Goal: Task Accomplishment & Management: Manage account settings

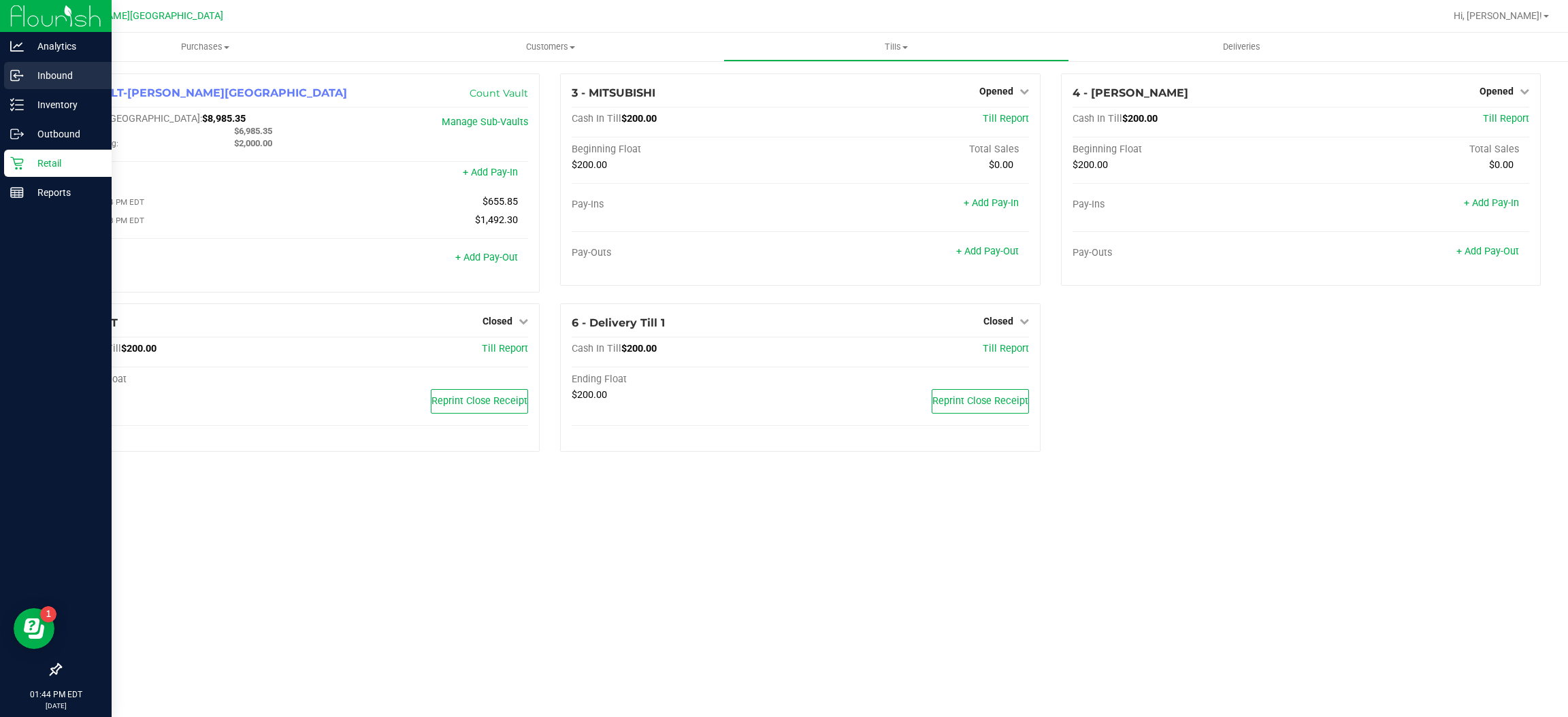
click at [27, 78] on p "Inbound" at bounding box center [64, 75] width 82 height 16
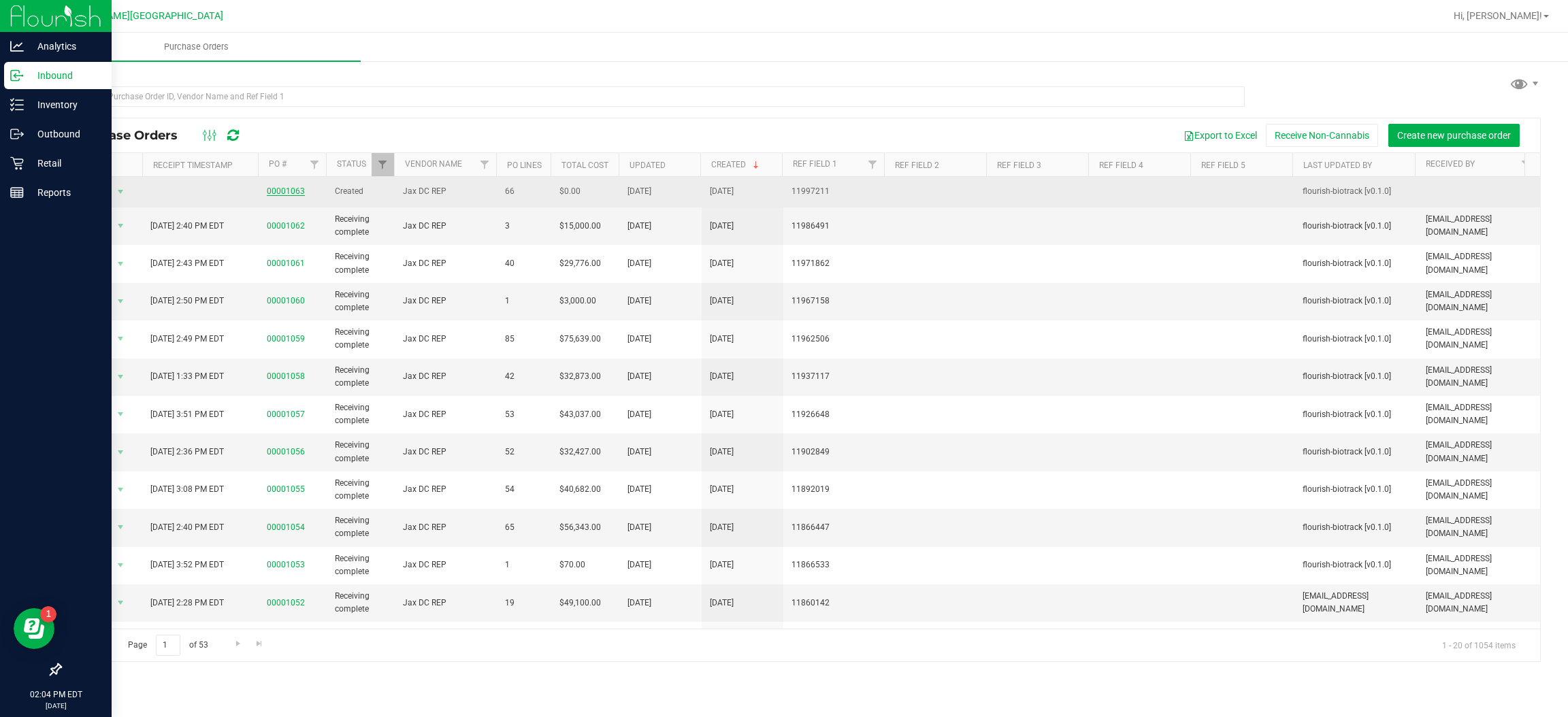
click at [293, 187] on link "00001063" at bounding box center [286, 191] width 38 height 9
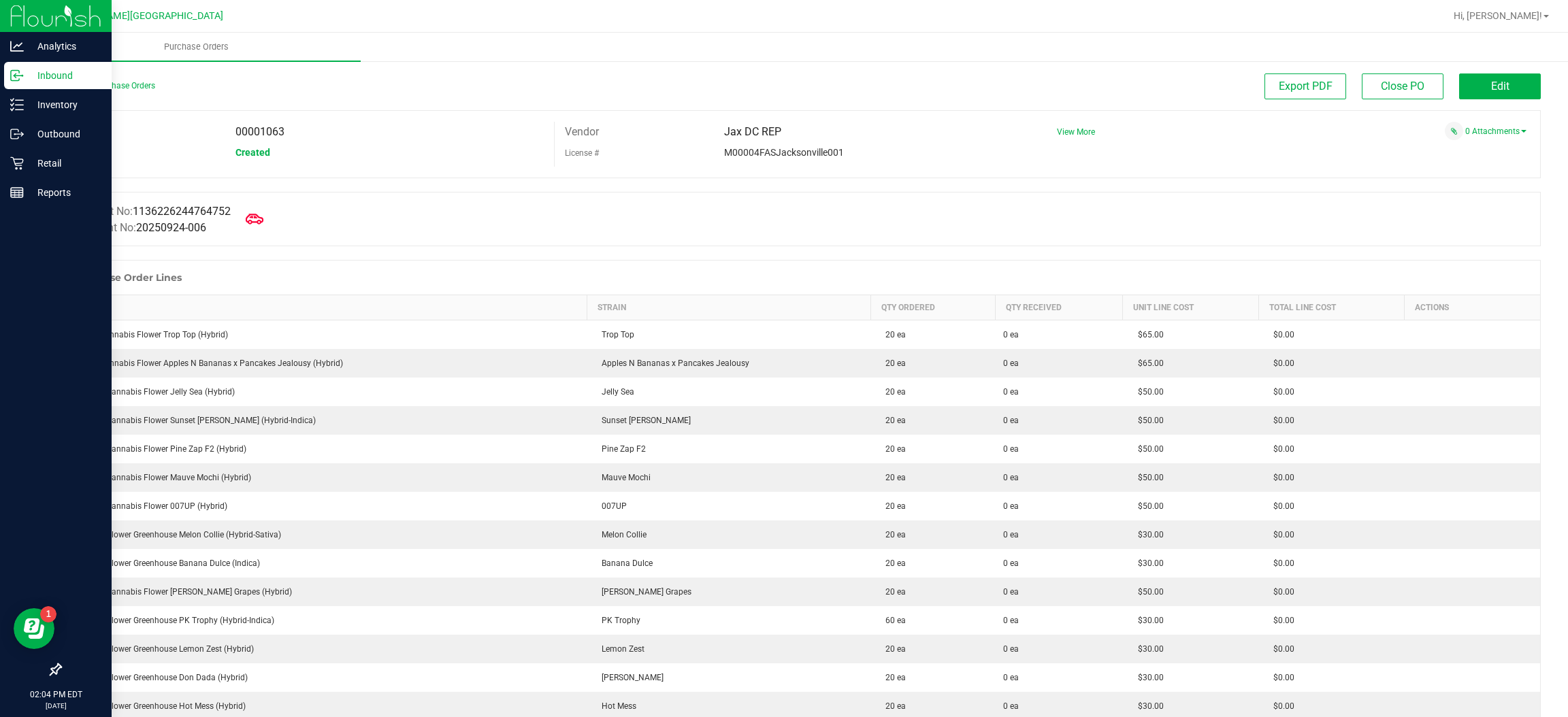
click at [263, 216] on icon at bounding box center [254, 218] width 18 height 18
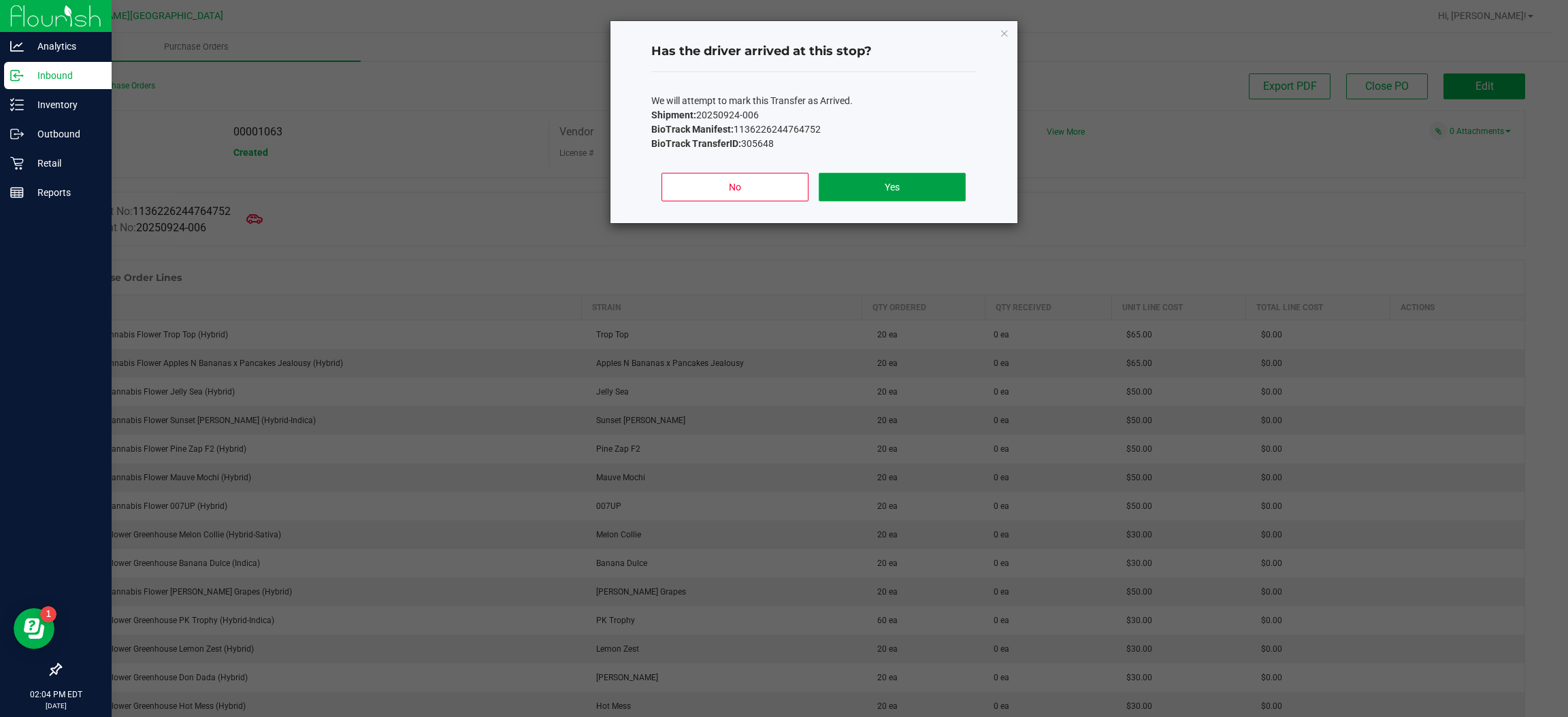
click at [921, 187] on button "Yes" at bounding box center [892, 187] width 146 height 29
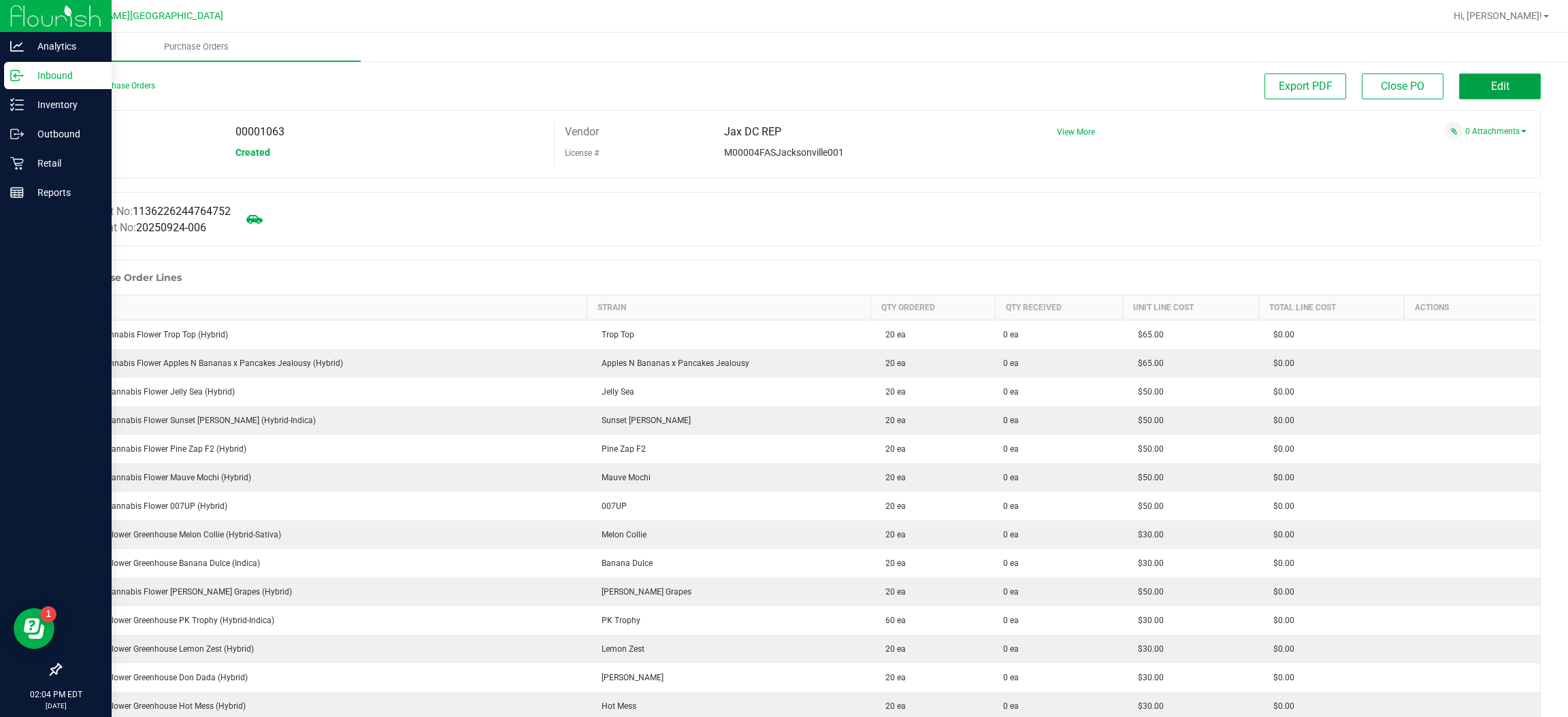
click at [1515, 93] on button "Edit" at bounding box center [1500, 86] width 82 height 26
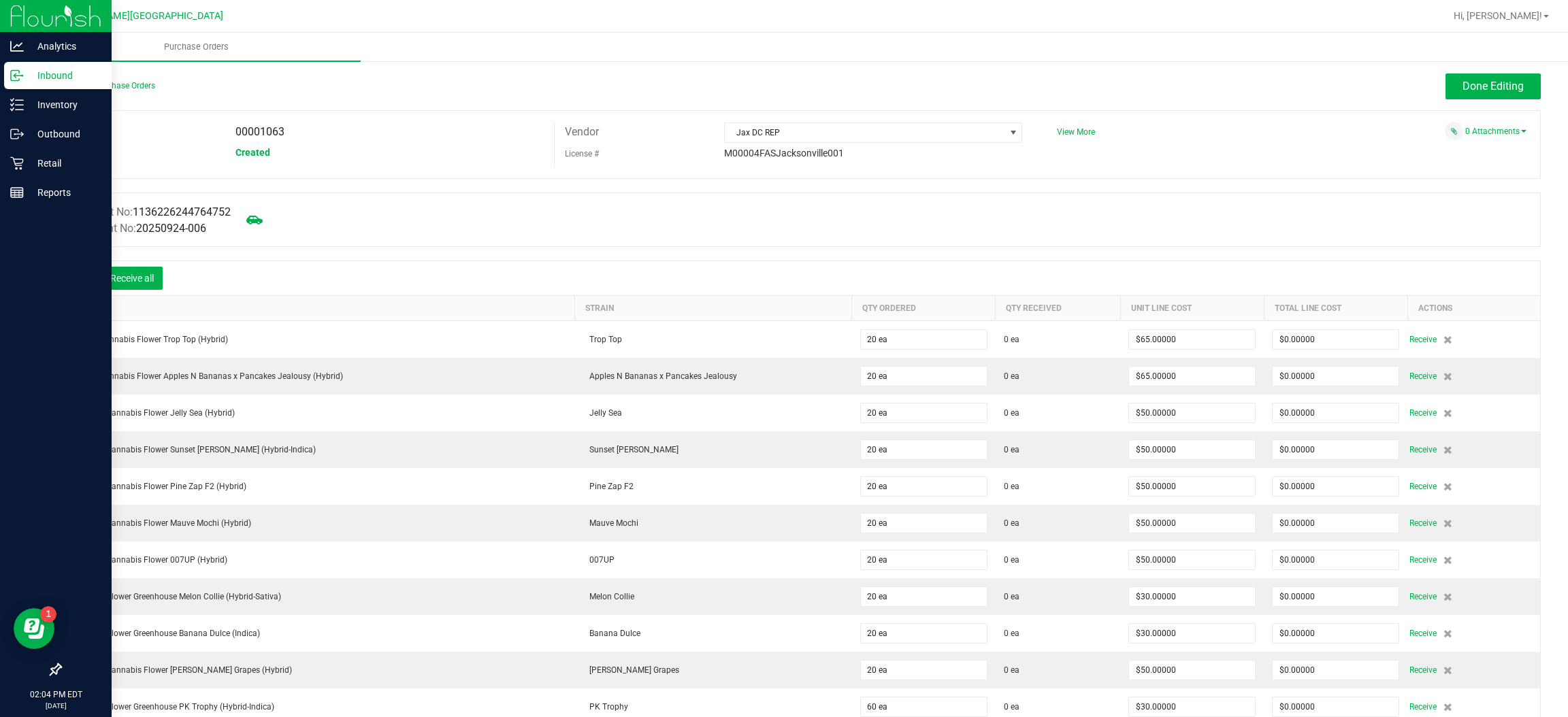
click at [83, 279] on icon at bounding box center [81, 279] width 12 height 12
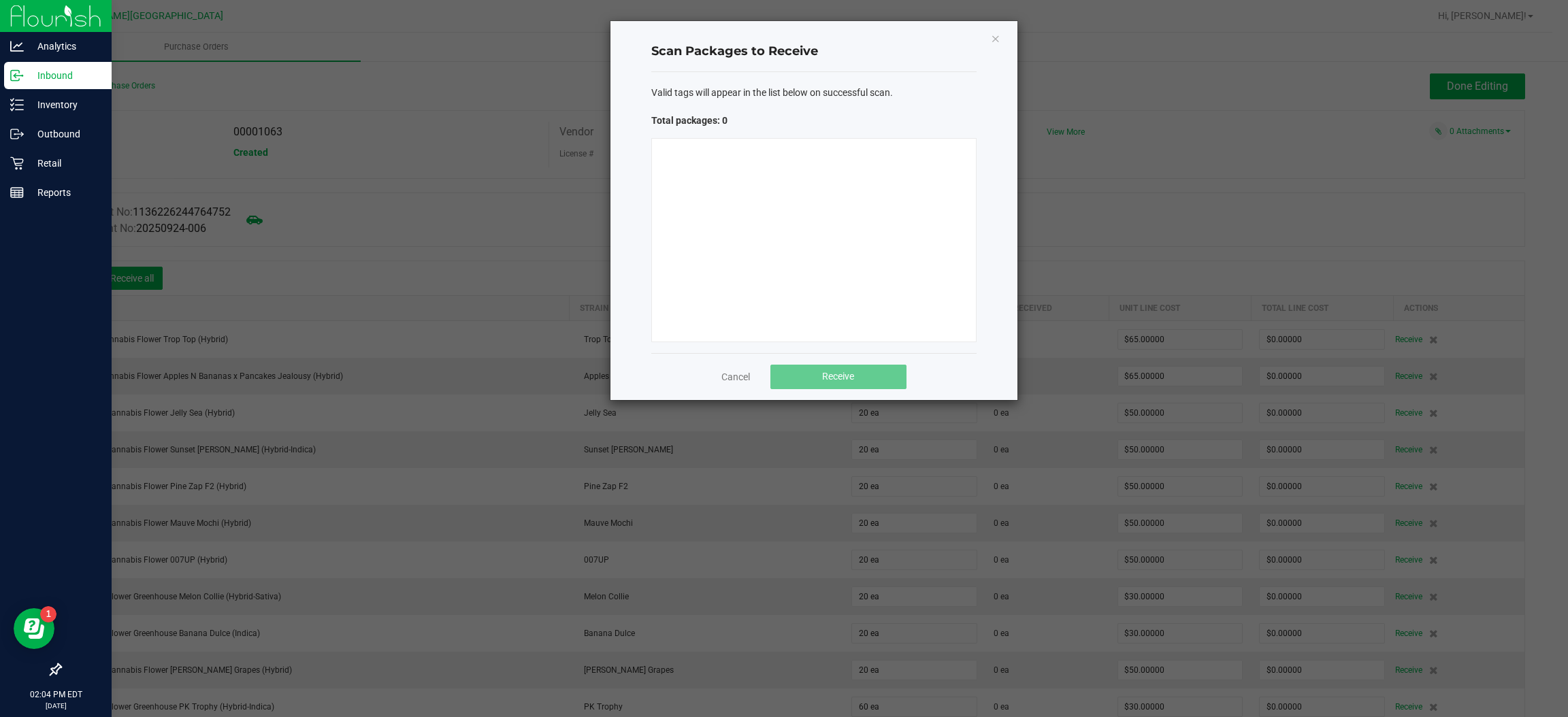
click at [775, 279] on div at bounding box center [814, 240] width 325 height 204
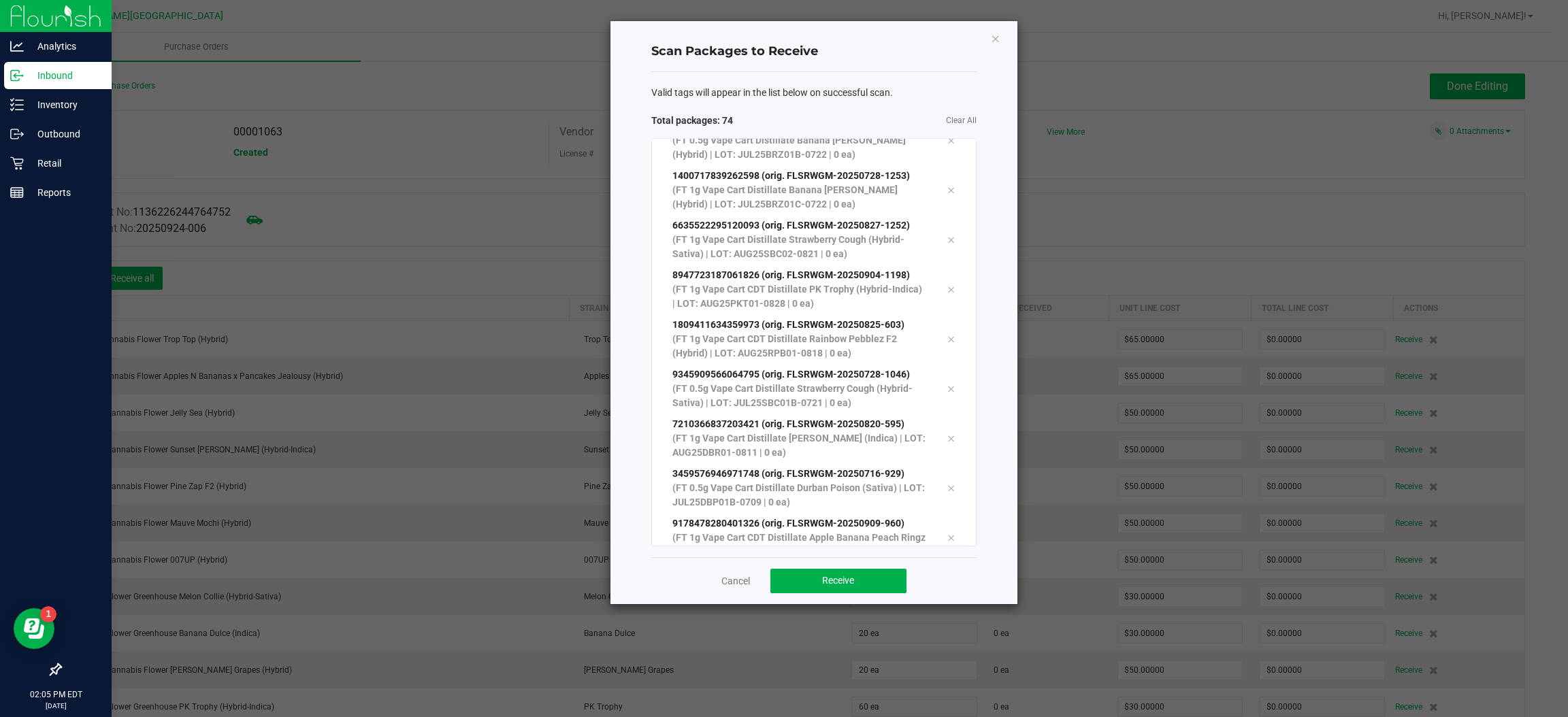
scroll to position [3310, 0]
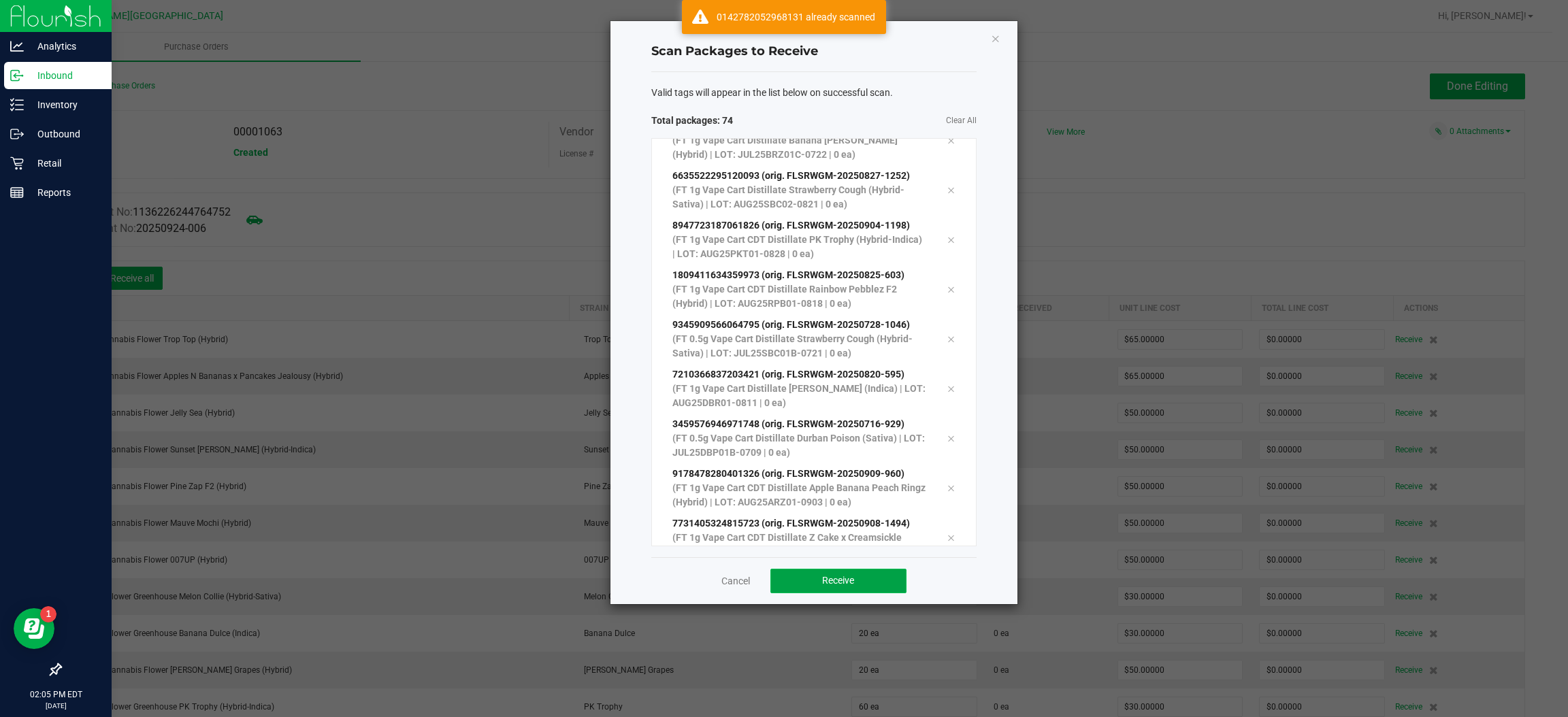
click at [822, 586] on span "Receive" at bounding box center [838, 581] width 32 height 11
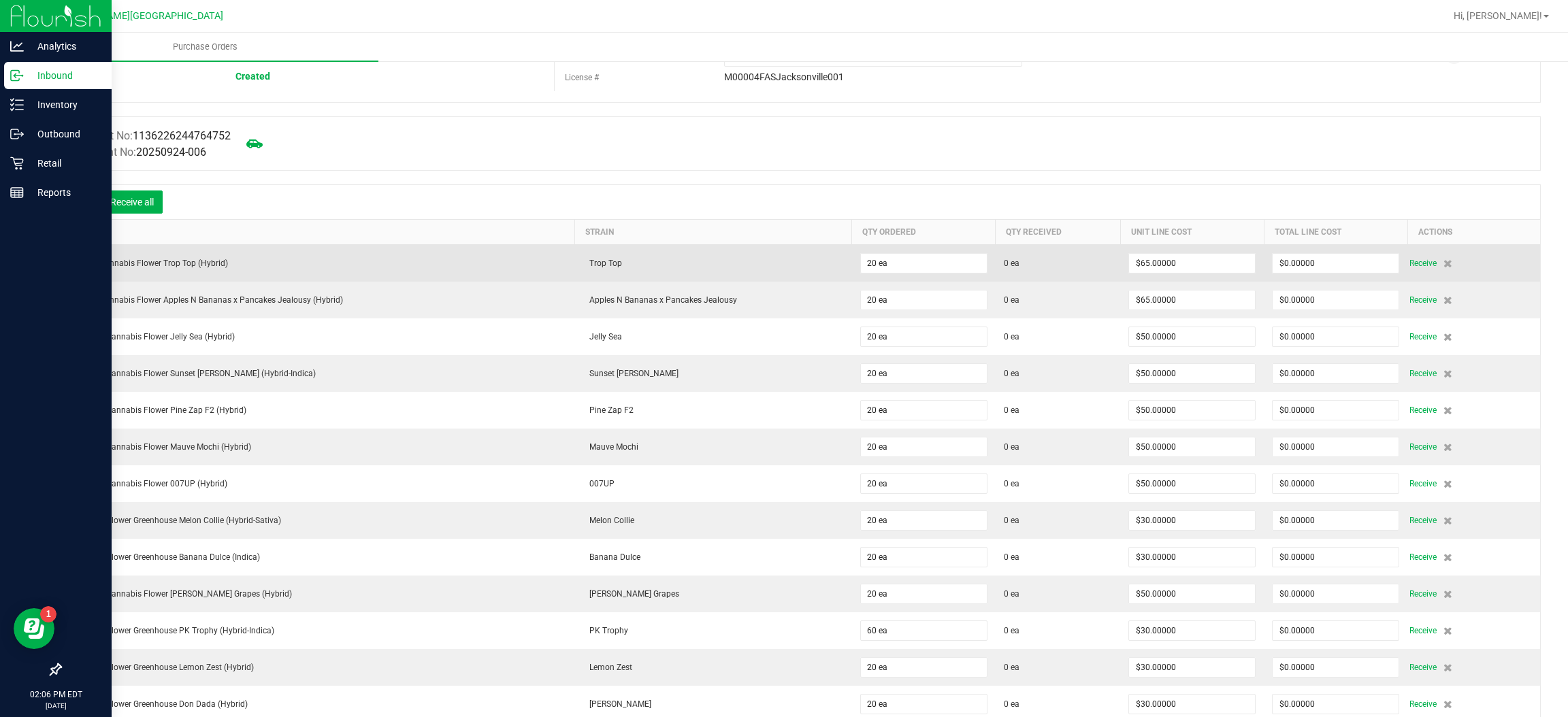
scroll to position [0, 0]
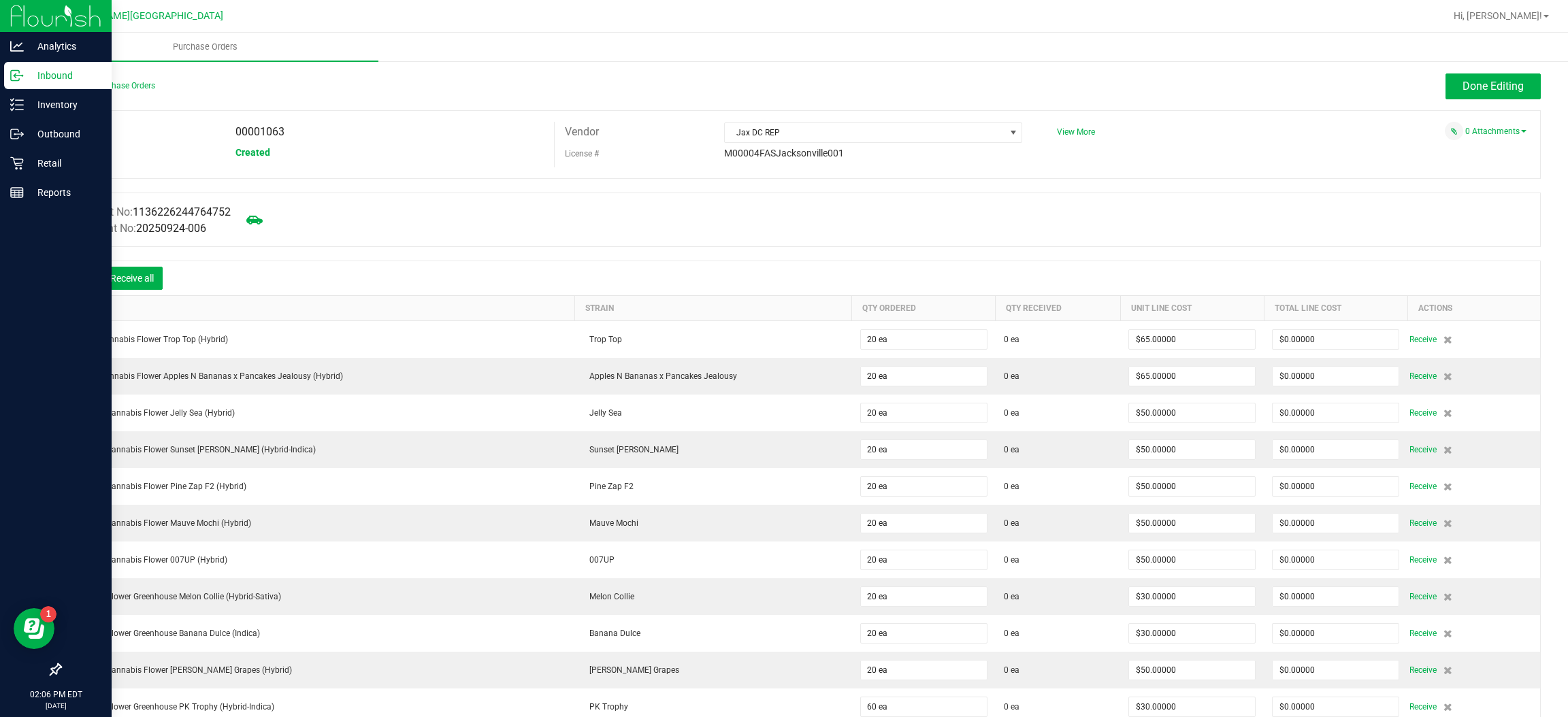
click at [138, 291] on div "Receive all" at bounding box center [118, 278] width 102 height 29
click at [153, 267] on button "Receive all" at bounding box center [131, 278] width 61 height 23
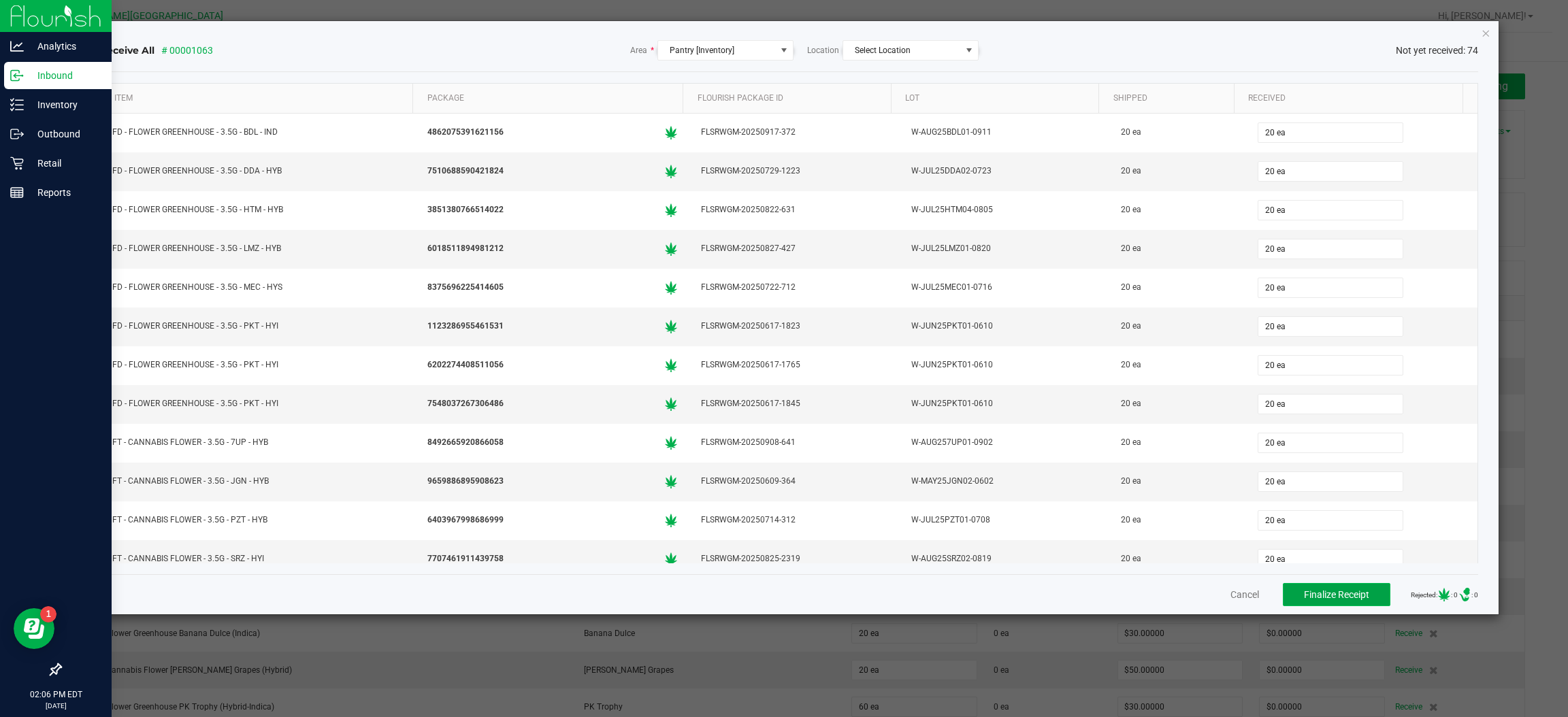
click at [1332, 603] on button "Finalize Receipt" at bounding box center [1337, 594] width 108 height 23
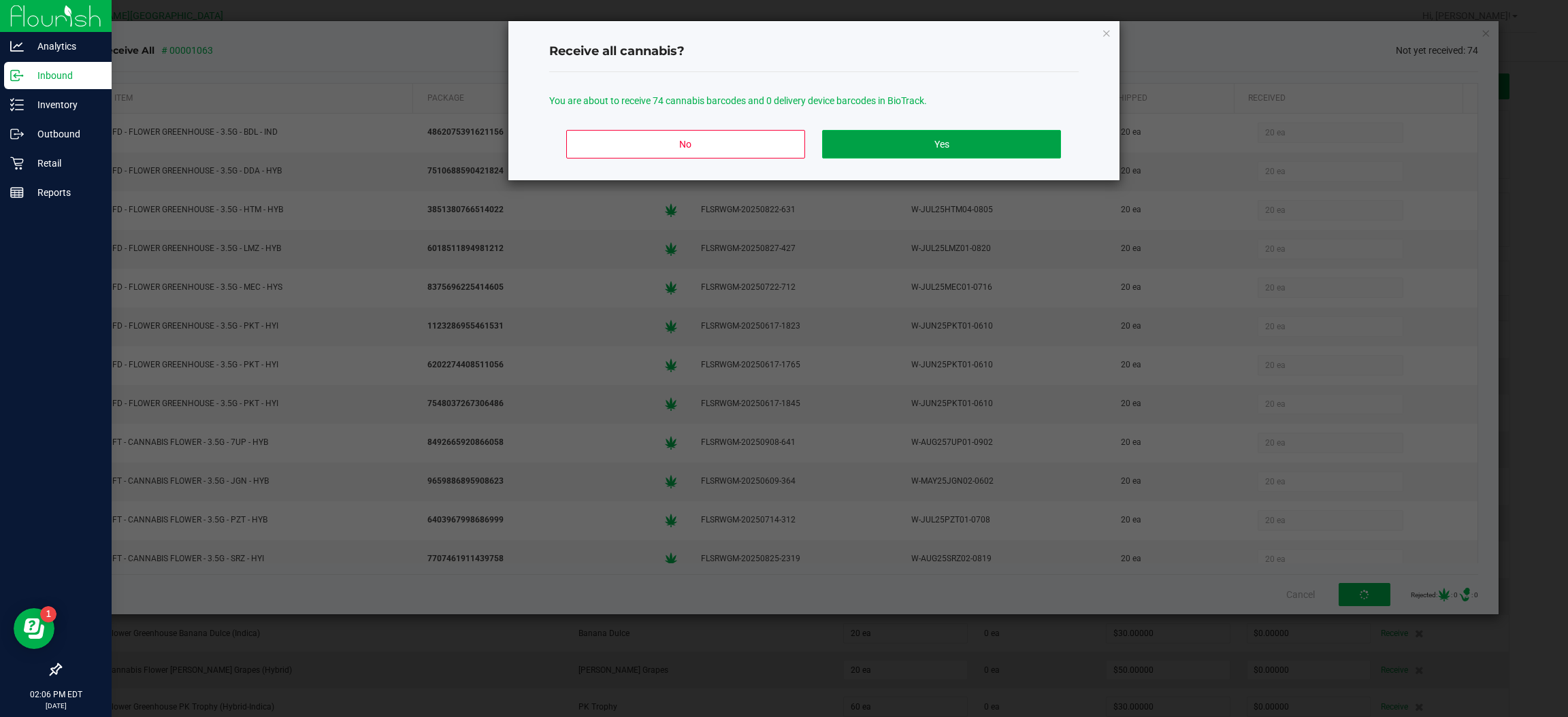
click at [1015, 150] on button "Yes" at bounding box center [941, 144] width 238 height 29
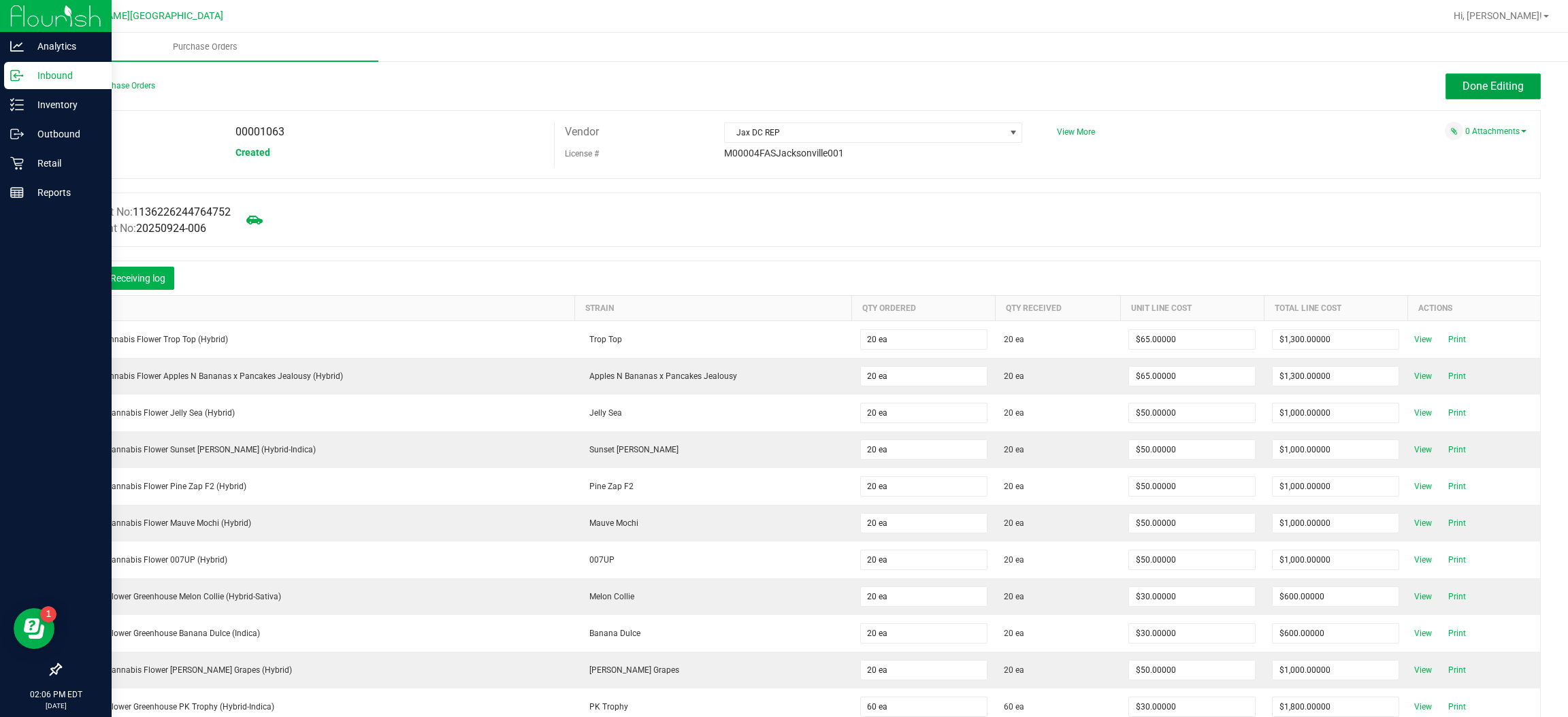
click at [1473, 87] on span "Done Editing" at bounding box center [1493, 86] width 61 height 13
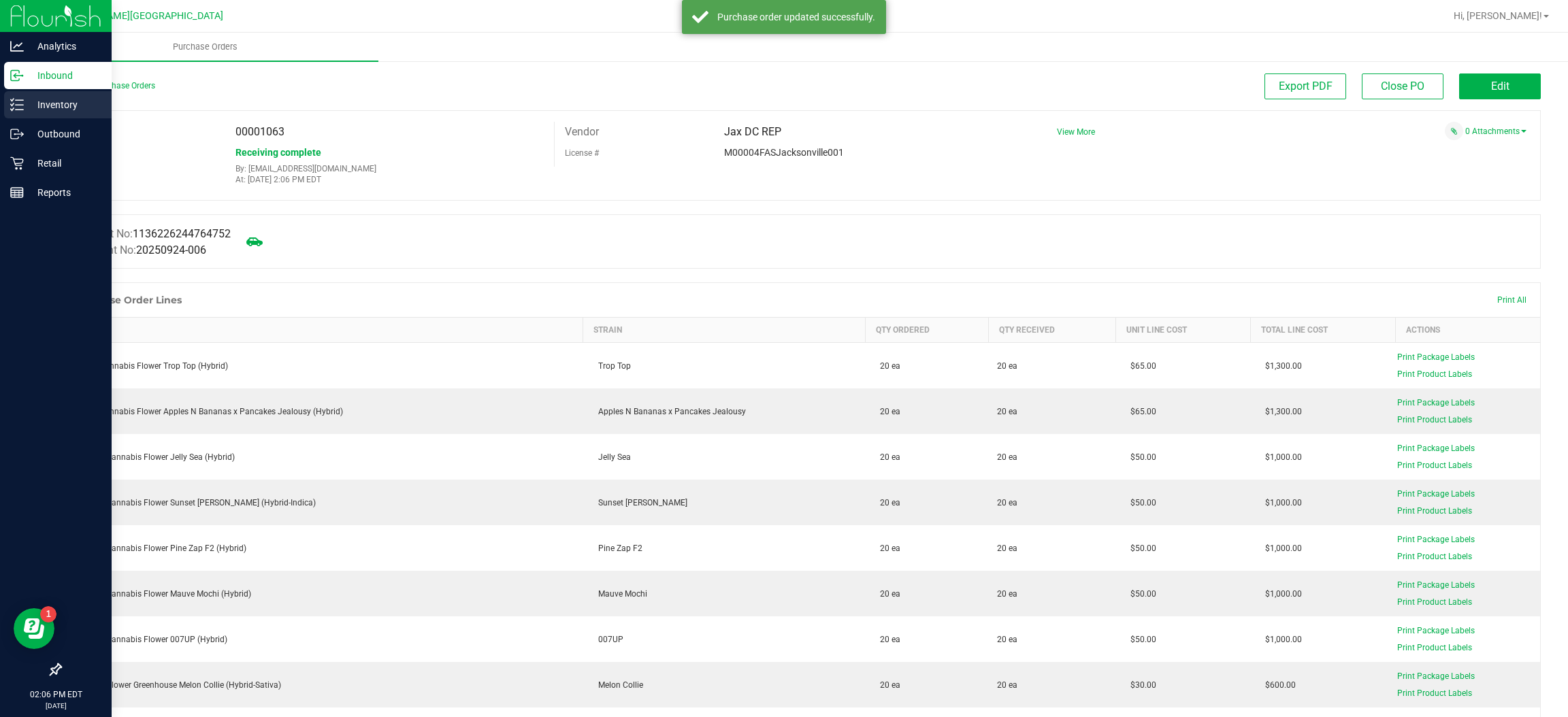
click at [58, 100] on p "Inventory" at bounding box center [64, 104] width 82 height 16
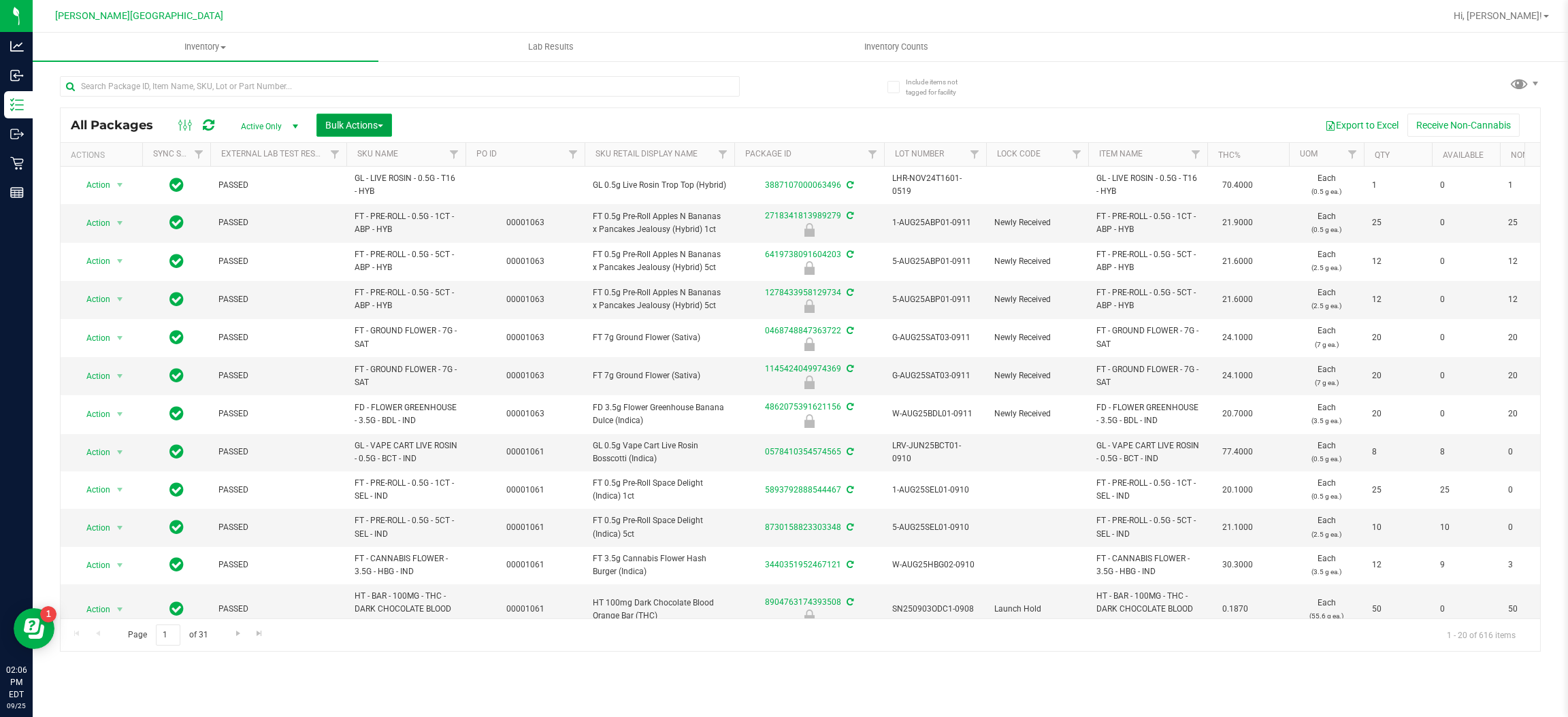
click at [358, 126] on span "Bulk Actions" at bounding box center [354, 126] width 58 height 11
click at [365, 257] on span "Lock/Unlock packages" at bounding box center [370, 256] width 93 height 11
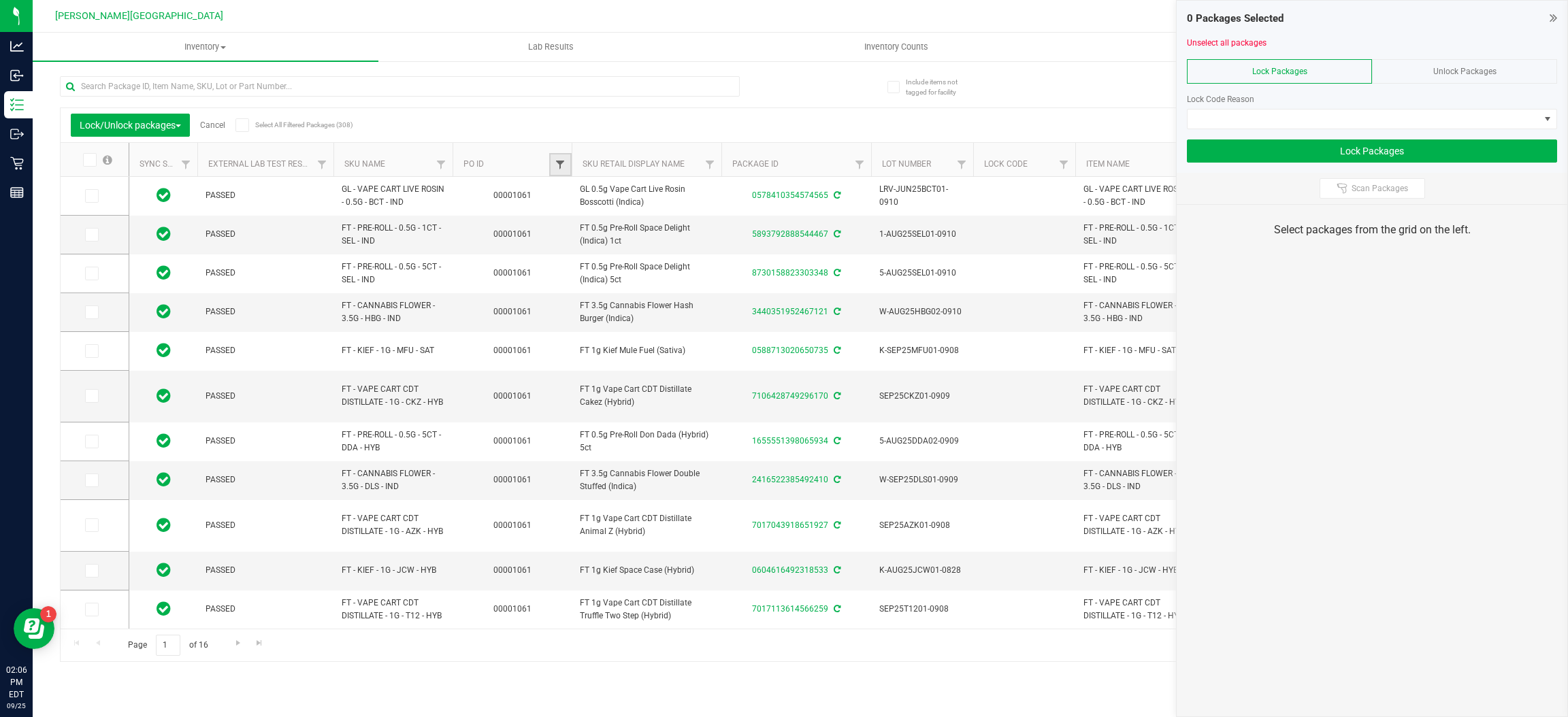
click at [555, 162] on span "Filter" at bounding box center [560, 165] width 11 height 11
click at [570, 186] on input "text" at bounding box center [628, 195] width 141 height 21
type input "1063"
click at [578, 234] on button "Filter" at bounding box center [590, 231] width 66 height 30
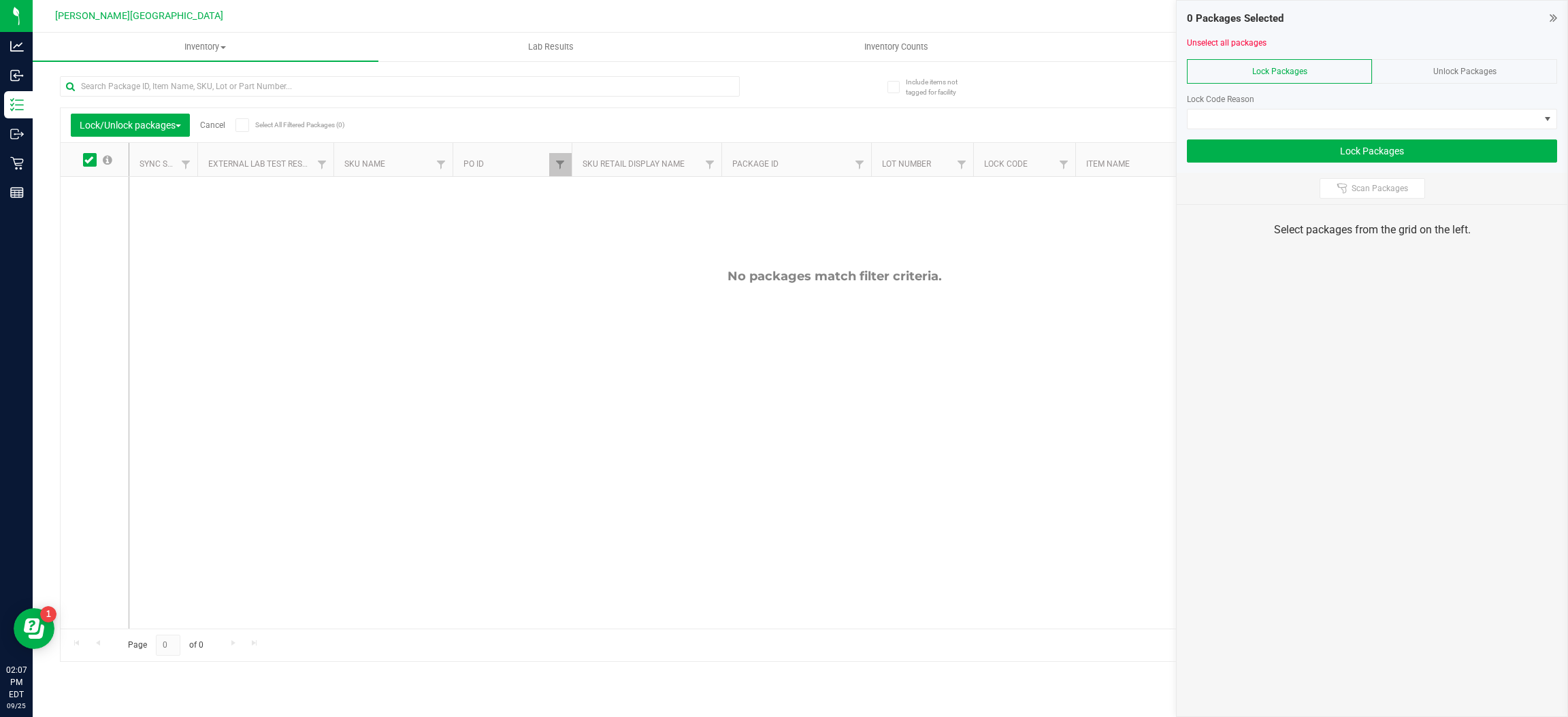
click at [1493, 69] on span "Unlock Packages" at bounding box center [1466, 71] width 64 height 9
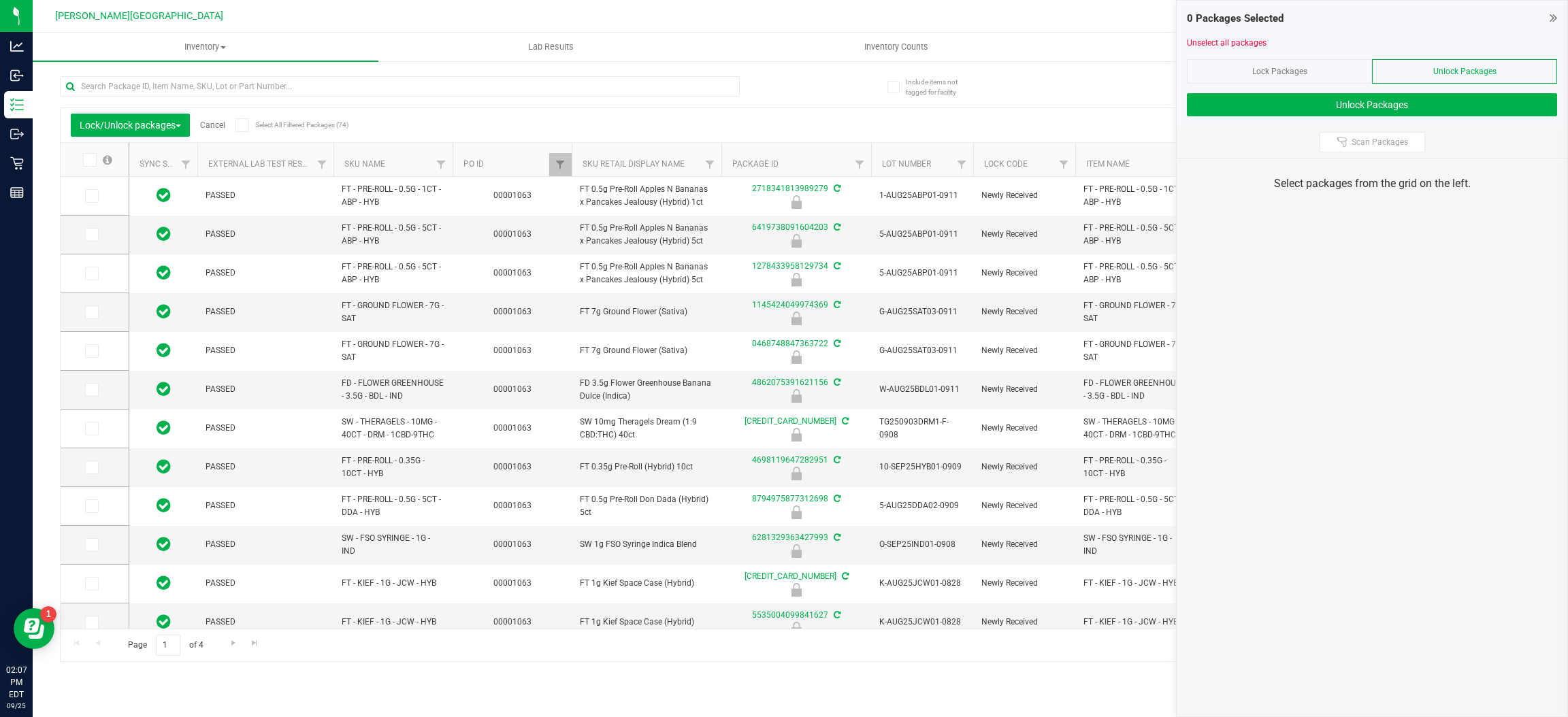
click at [1297, 73] on span "Lock Packages" at bounding box center [1279, 71] width 55 height 9
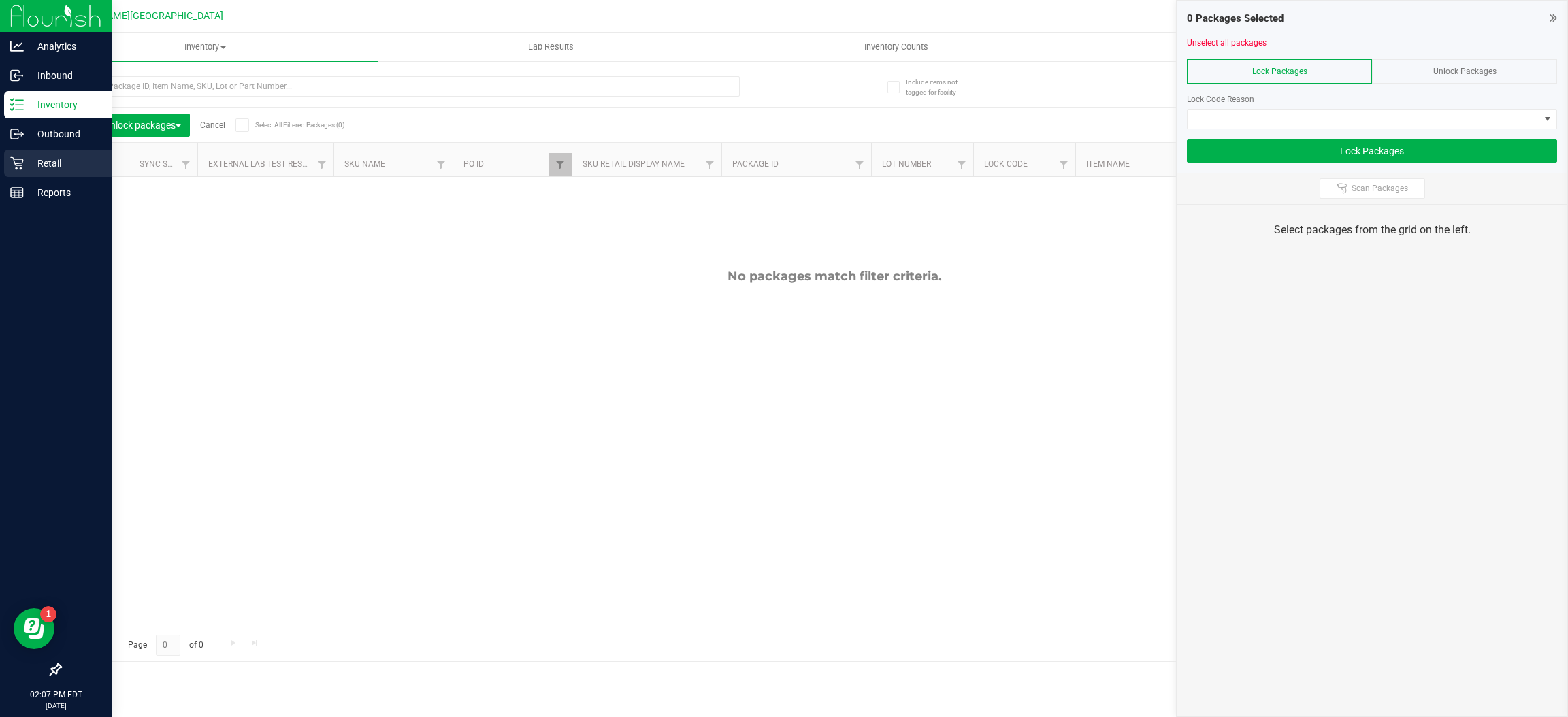
click at [20, 158] on icon at bounding box center [17, 164] width 13 height 13
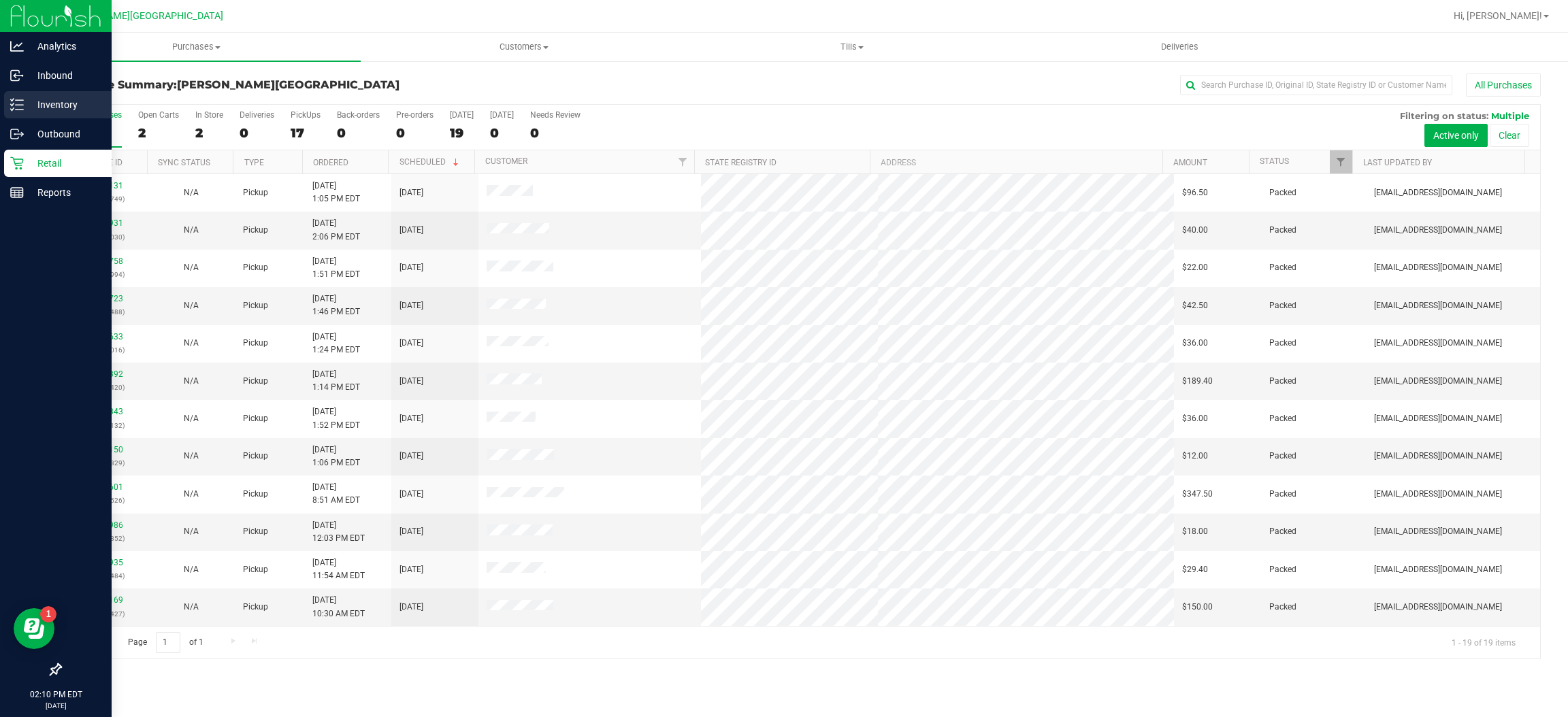
click at [19, 116] on div "Inventory" at bounding box center [57, 104] width 108 height 27
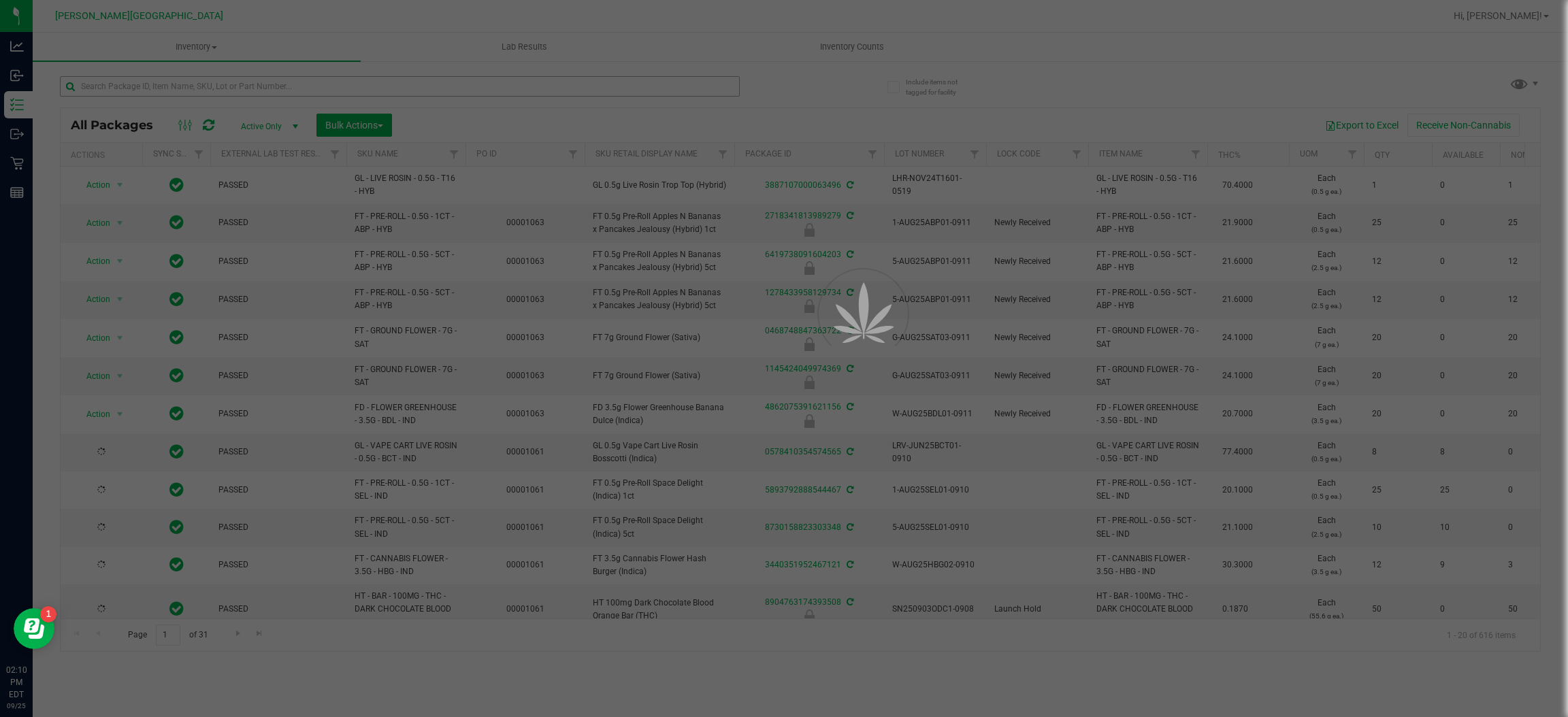
click at [338, 92] on div at bounding box center [784, 358] width 1568 height 717
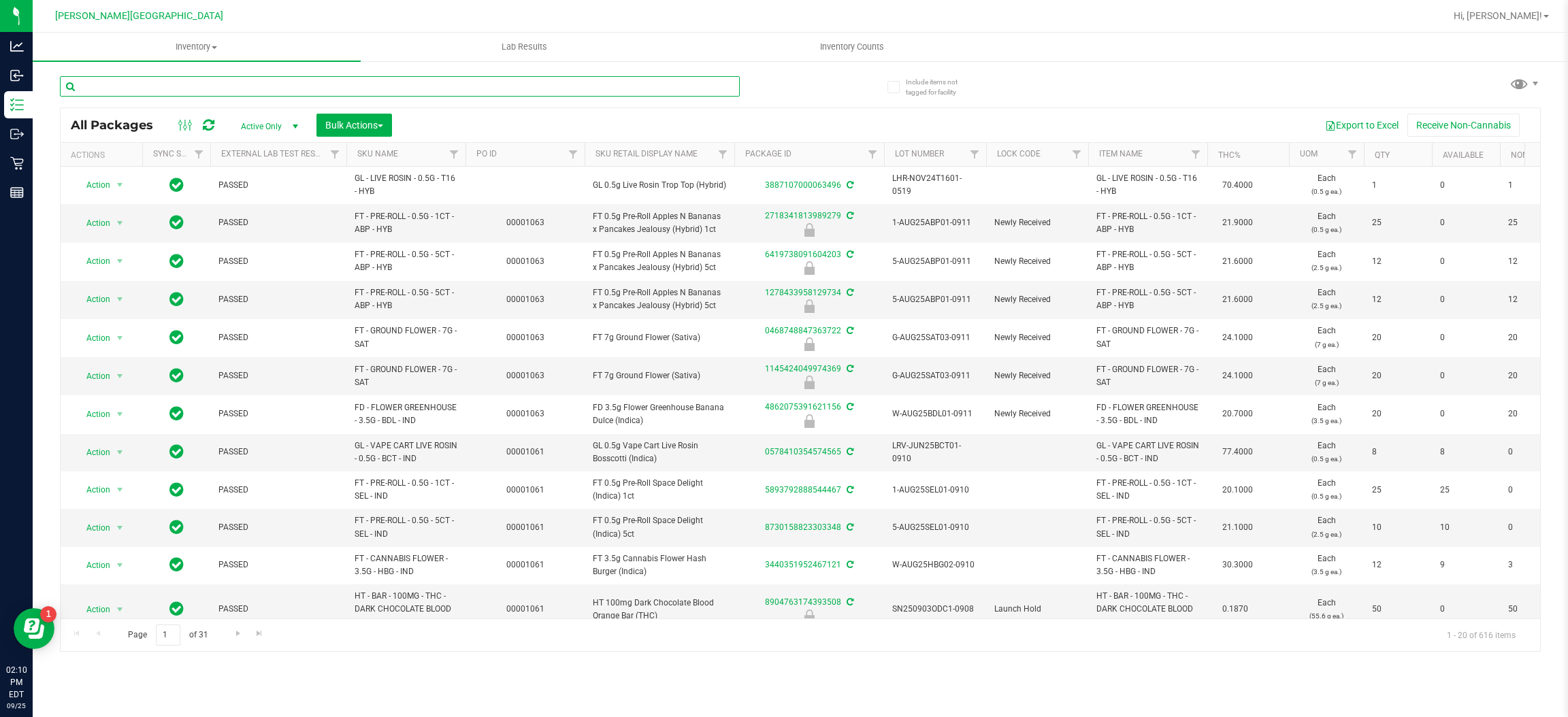
click at [338, 92] on input "text" at bounding box center [400, 86] width 680 height 21
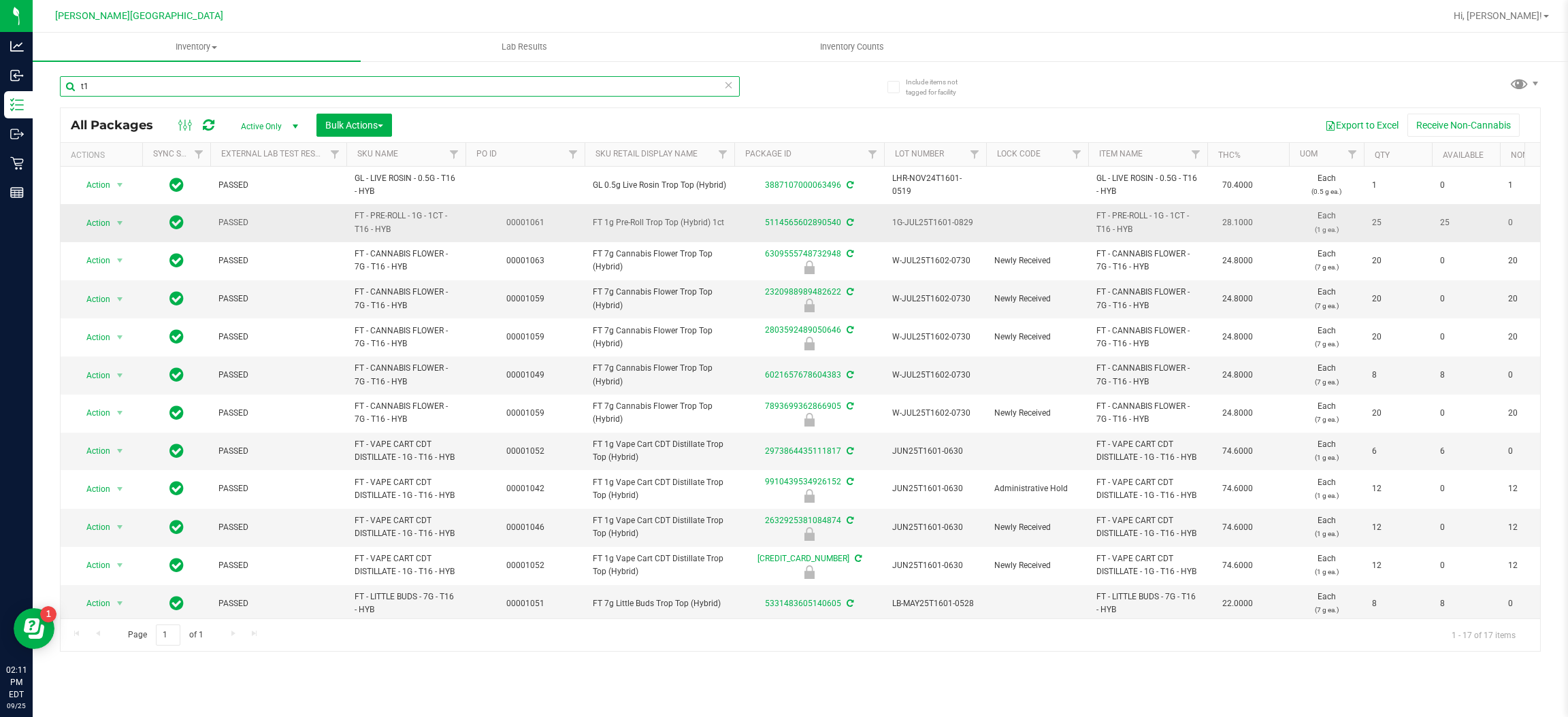
type input "t"
type input "jgn"
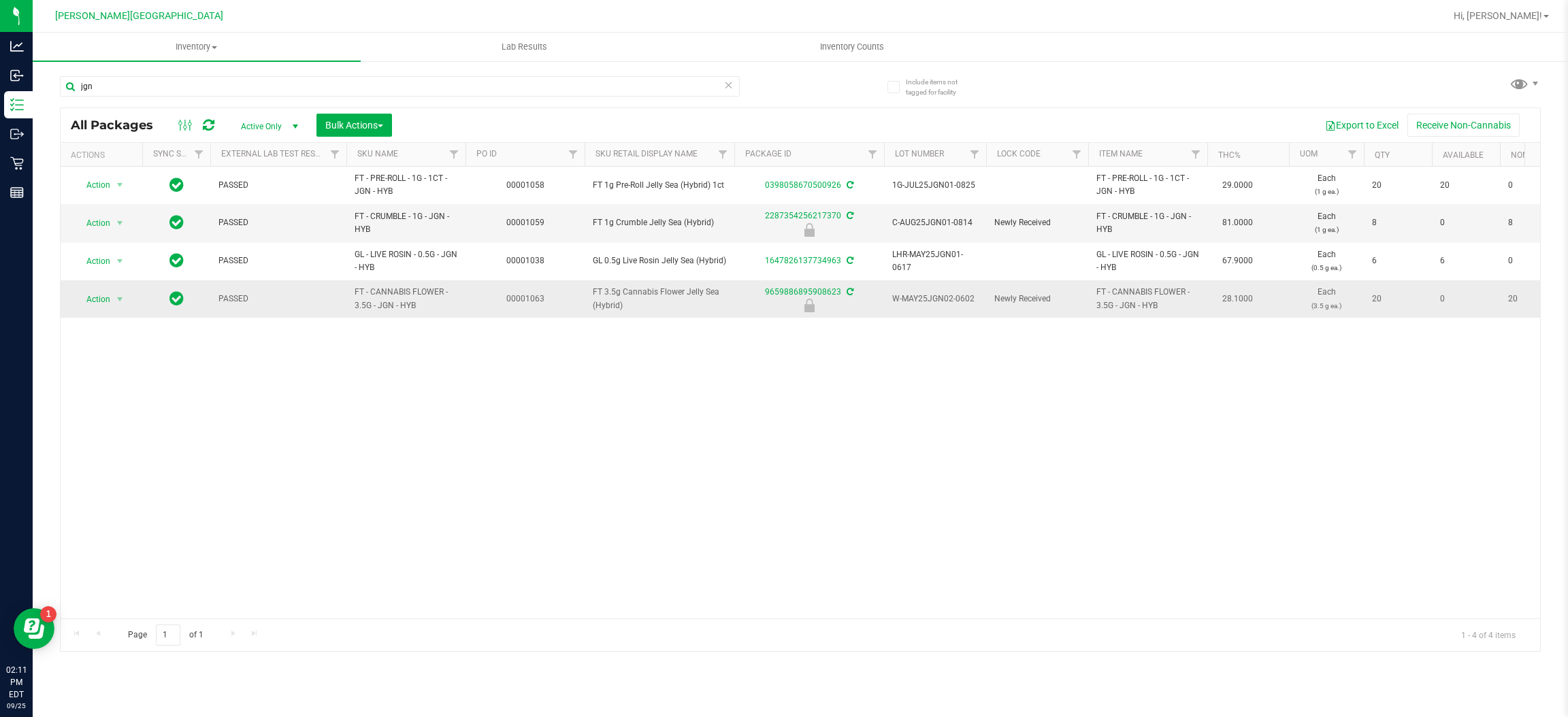
click at [129, 290] on td "Action Action Edit attributes Global inventory Locate package Package audit log…" at bounding box center [101, 299] width 82 height 37
click at [126, 301] on span "select" at bounding box center [120, 299] width 17 height 19
click at [96, 452] on li "Unlock package" at bounding box center [119, 462] width 88 height 21
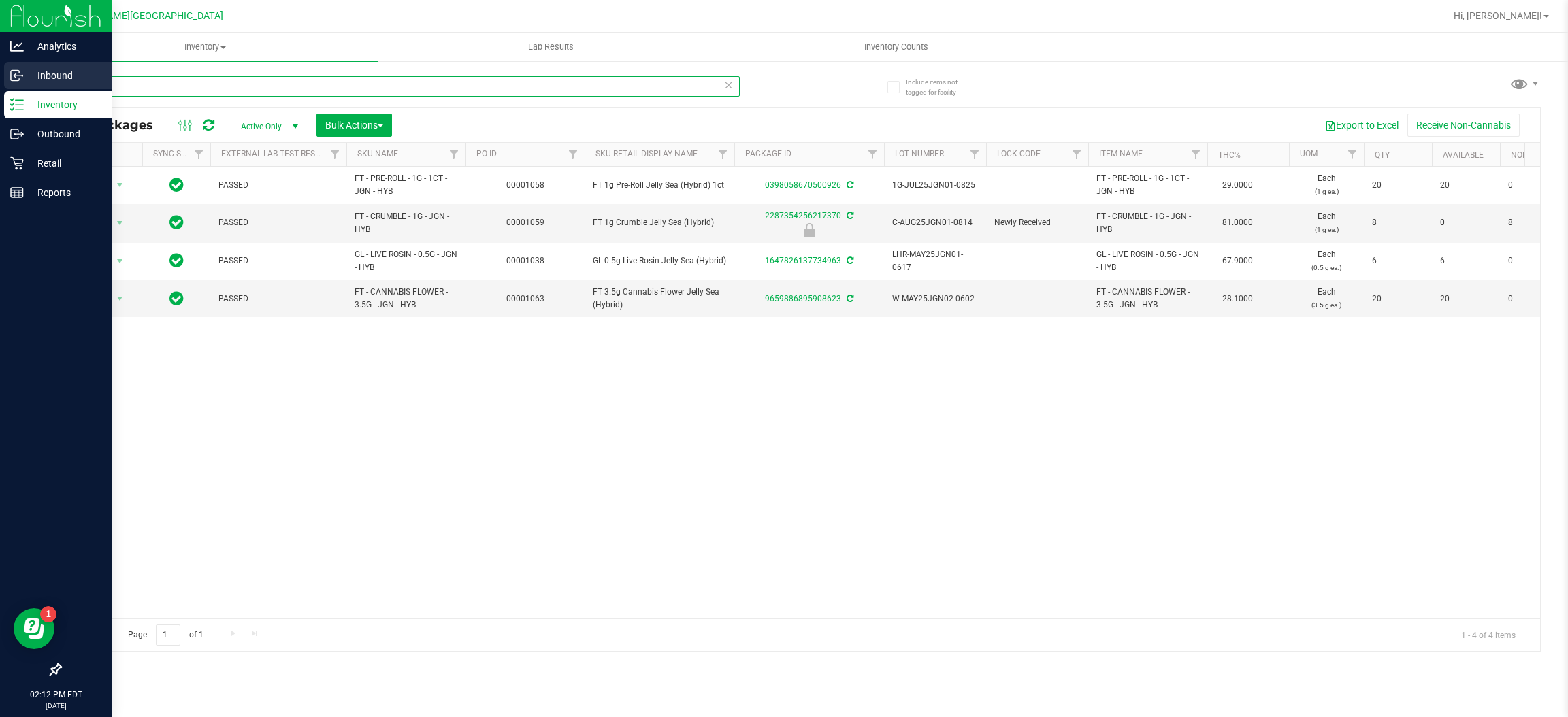
drag, startPoint x: 236, startPoint y: 91, endPoint x: 0, endPoint y: 84, distance: 236.1
click at [0, 84] on div "Analytics Inbound Inventory Outbound Retail Reports 02:12 PM EDT [DATE] 09/25 […" at bounding box center [784, 358] width 1568 height 717
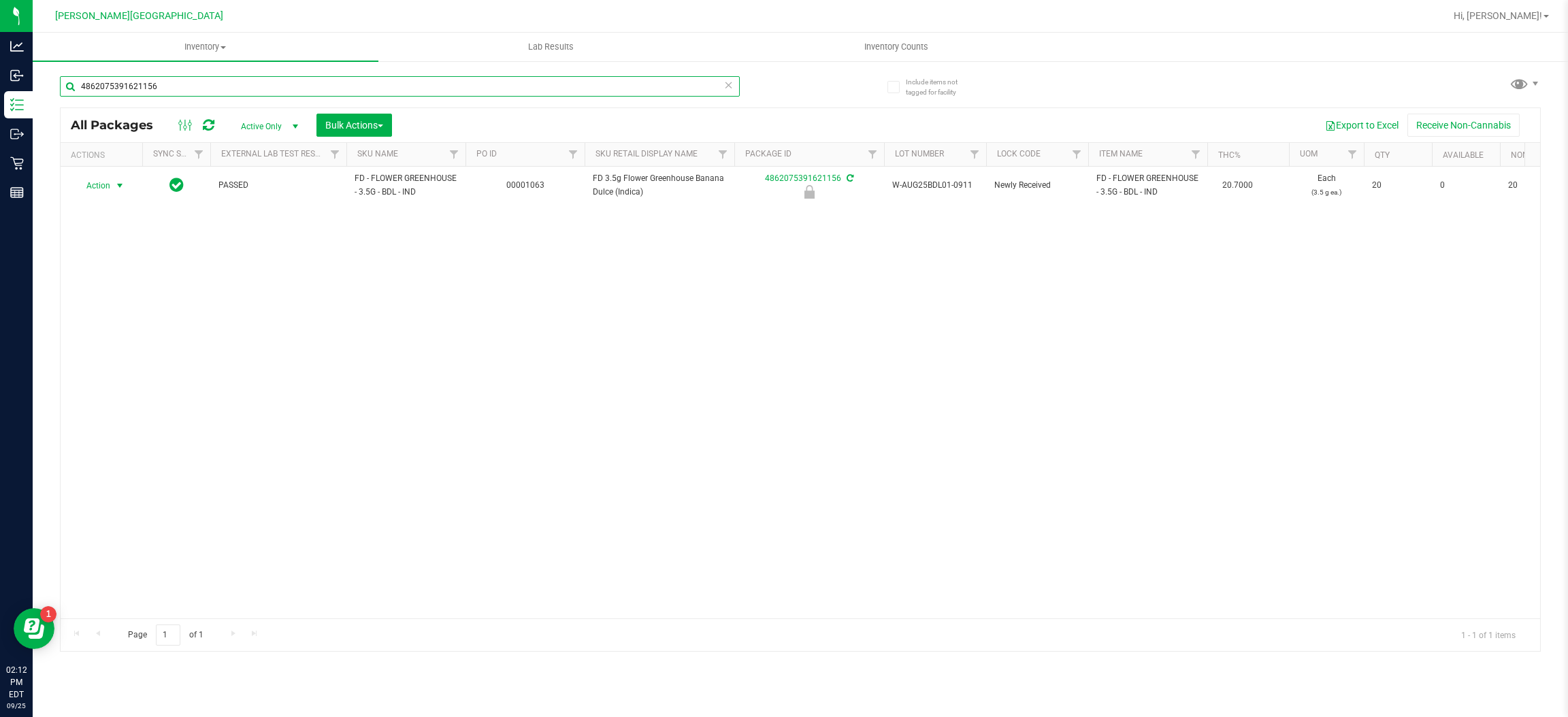
type input "4862075391621156"
click at [104, 187] on span "Action" at bounding box center [92, 186] width 37 height 19
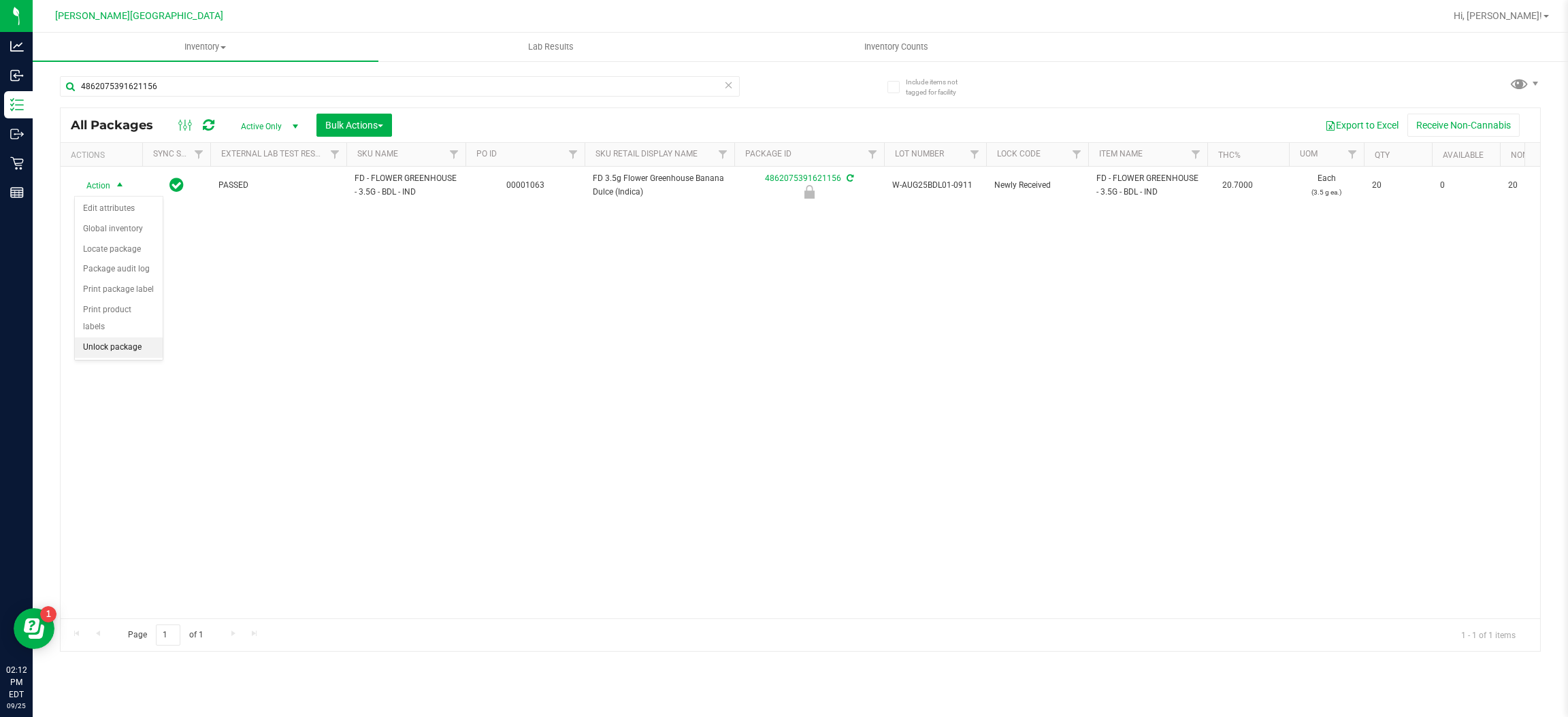
click at [97, 339] on li "Unlock package" at bounding box center [119, 348] width 88 height 21
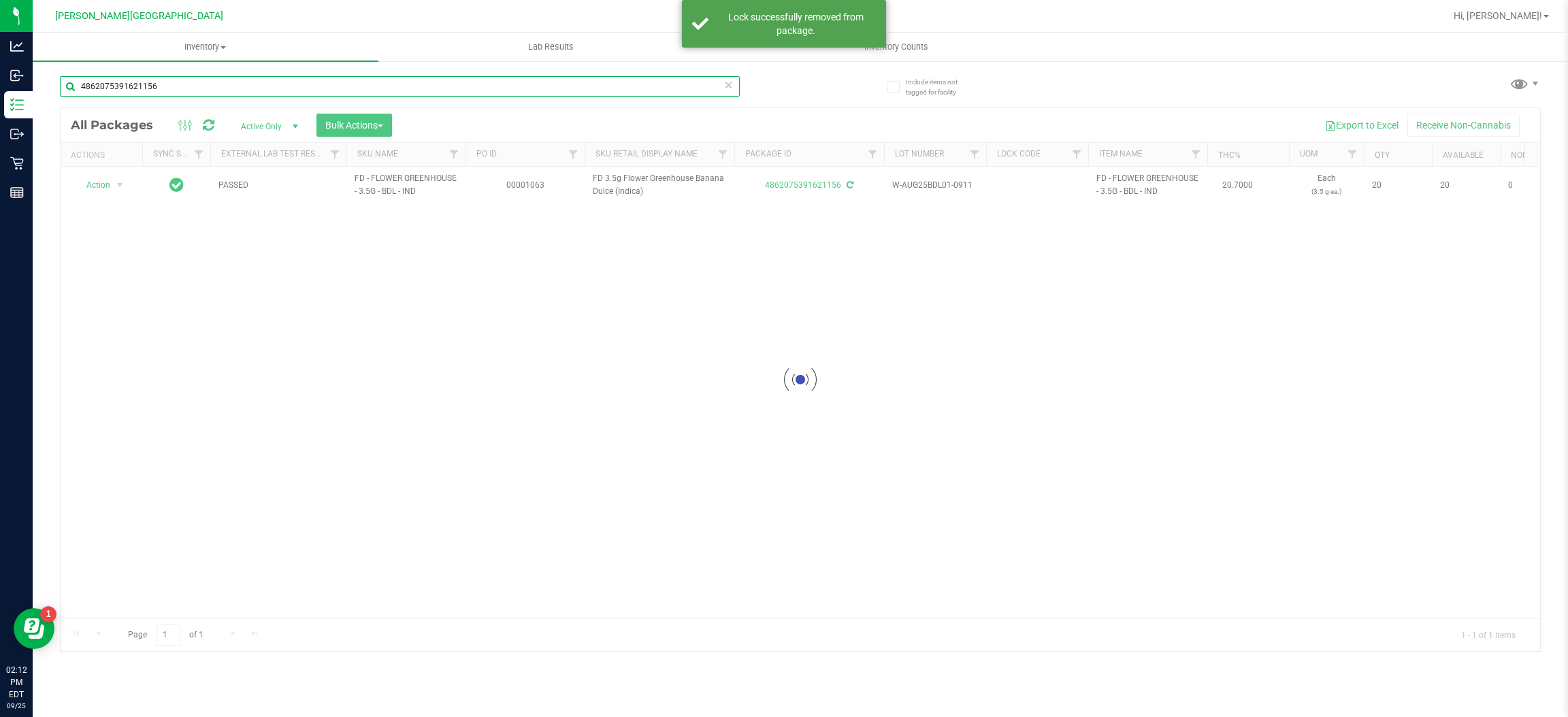
drag, startPoint x: 179, startPoint y: 87, endPoint x: 72, endPoint y: 97, distance: 107.5
click at [58, 104] on div "Include items not tagged for facility 4862075391621156 Loading... All Packages …" at bounding box center [800, 267] width 1535 height 415
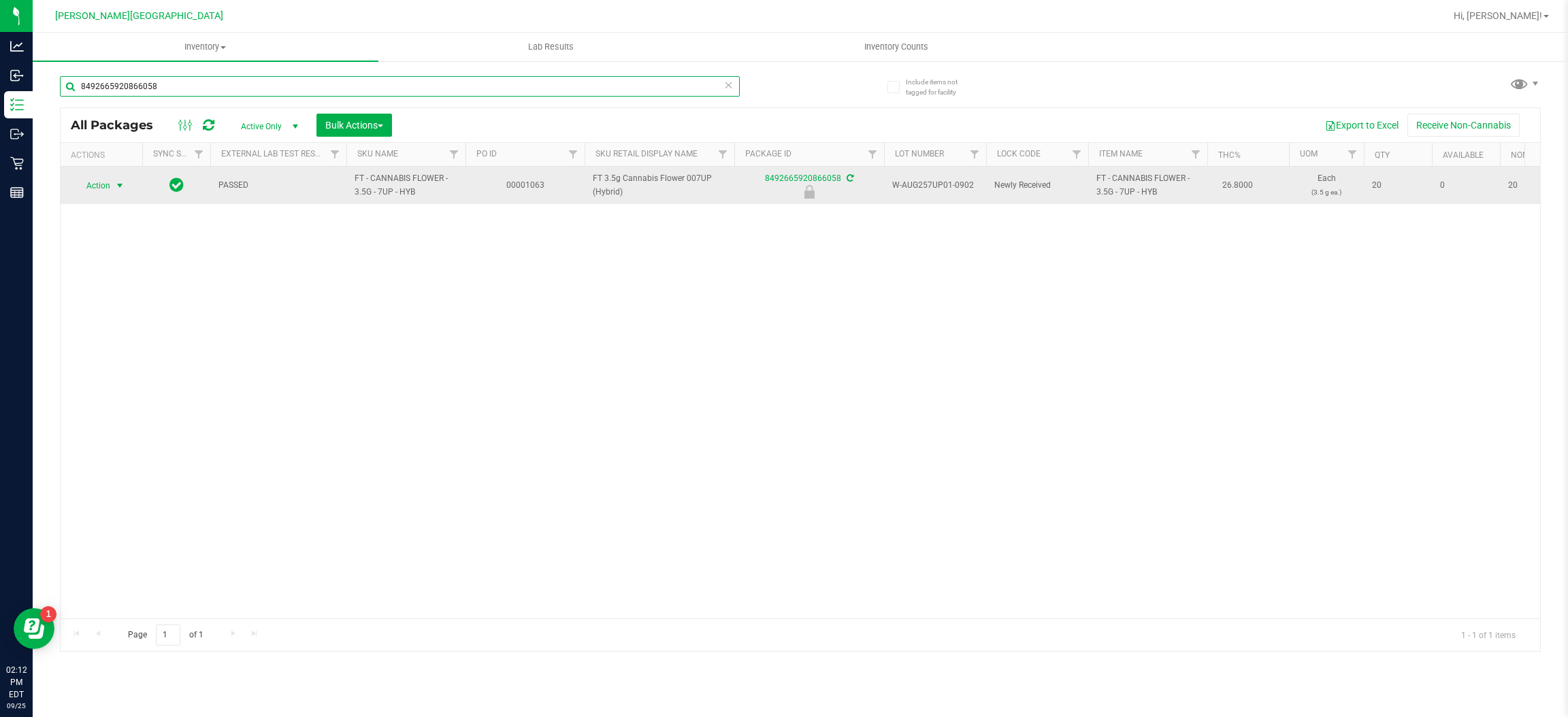
type input "8492665920866058"
click at [103, 187] on span "Action" at bounding box center [92, 186] width 37 height 19
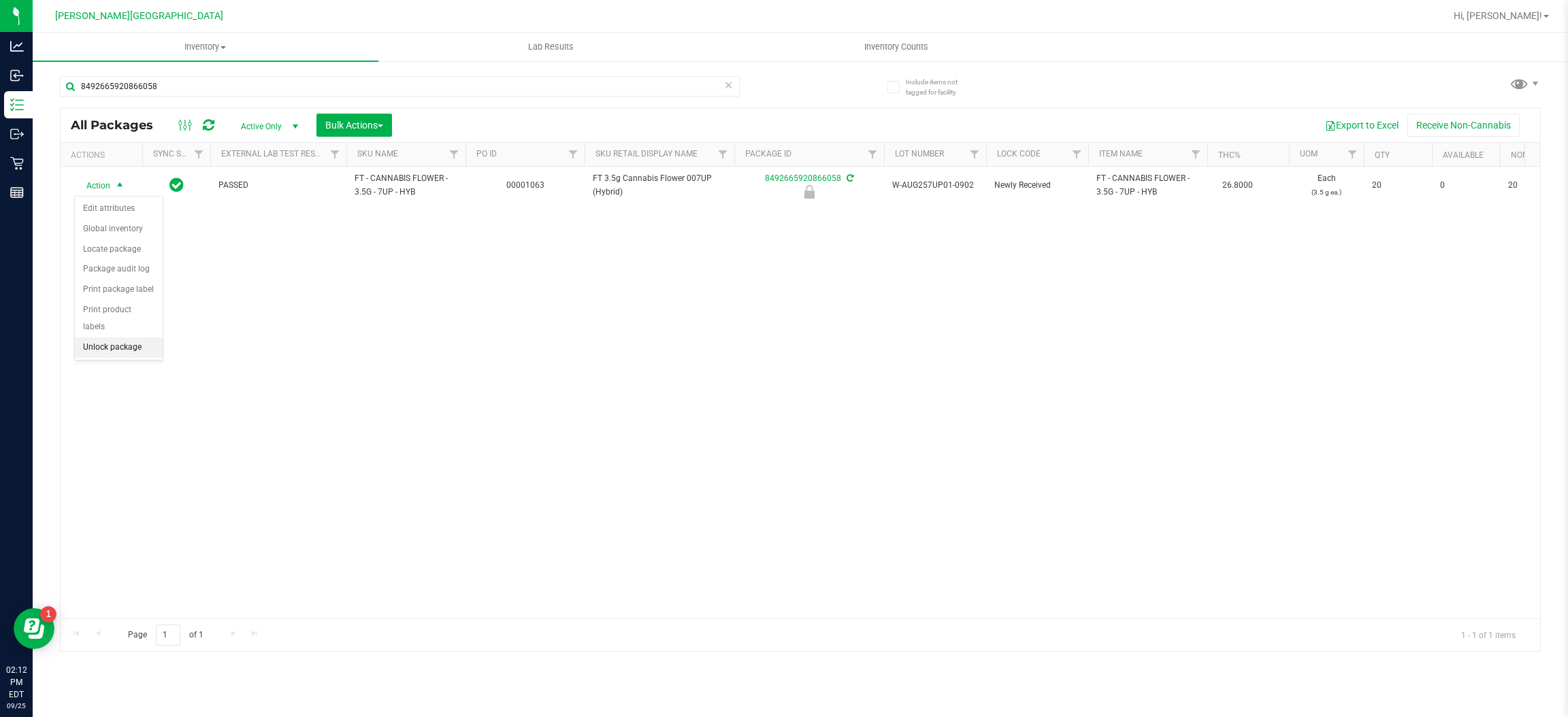
click at [109, 337] on li "Unlock package" at bounding box center [119, 348] width 88 height 21
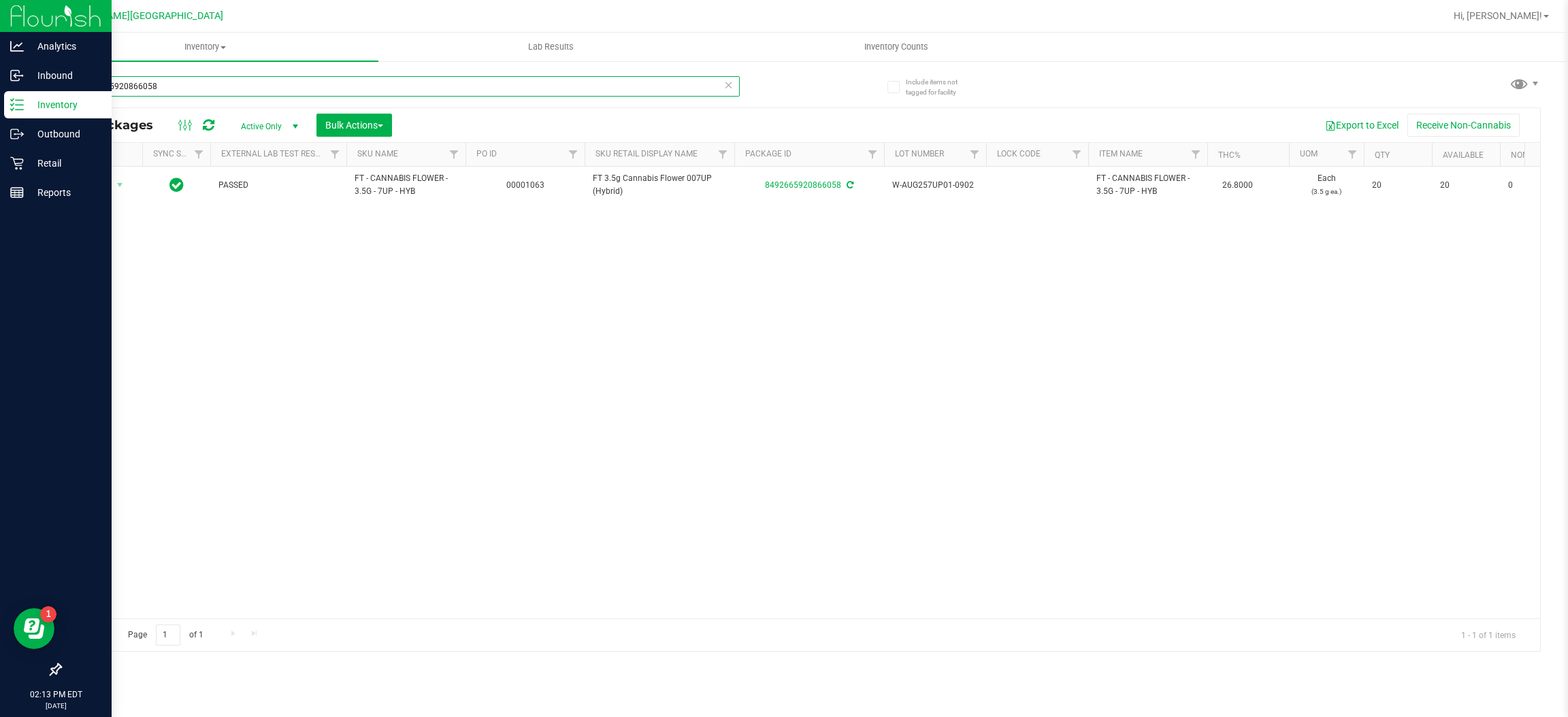
drag, startPoint x: 256, startPoint y: 89, endPoint x: 0, endPoint y: 27, distance: 263.4
click at [0, 27] on div "Analytics Inbound Inventory Outbound Retail Reports 02:13 PM EDT [DATE] 09/25 […" at bounding box center [784, 358] width 1568 height 717
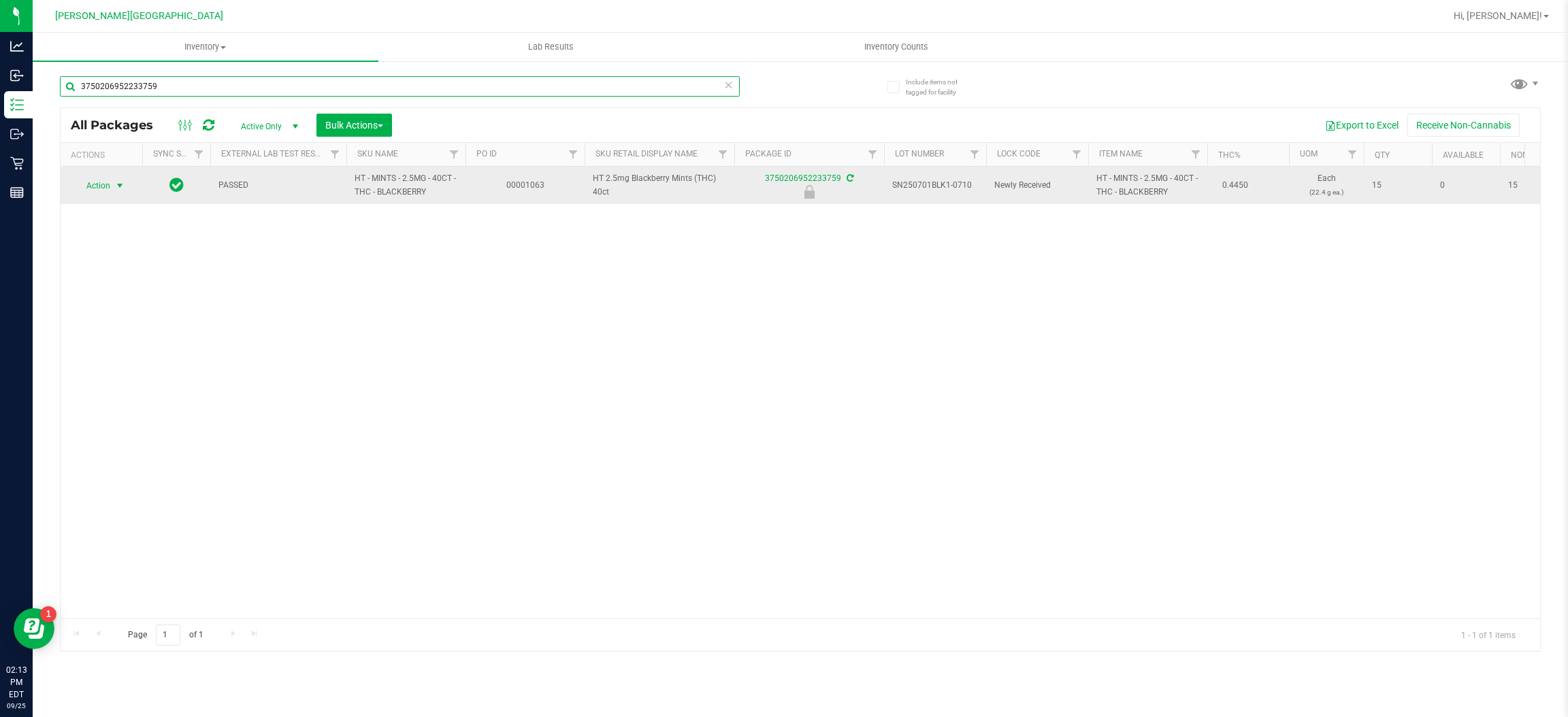
type input "3750206952233759"
click at [113, 187] on span "select" at bounding box center [120, 186] width 17 height 19
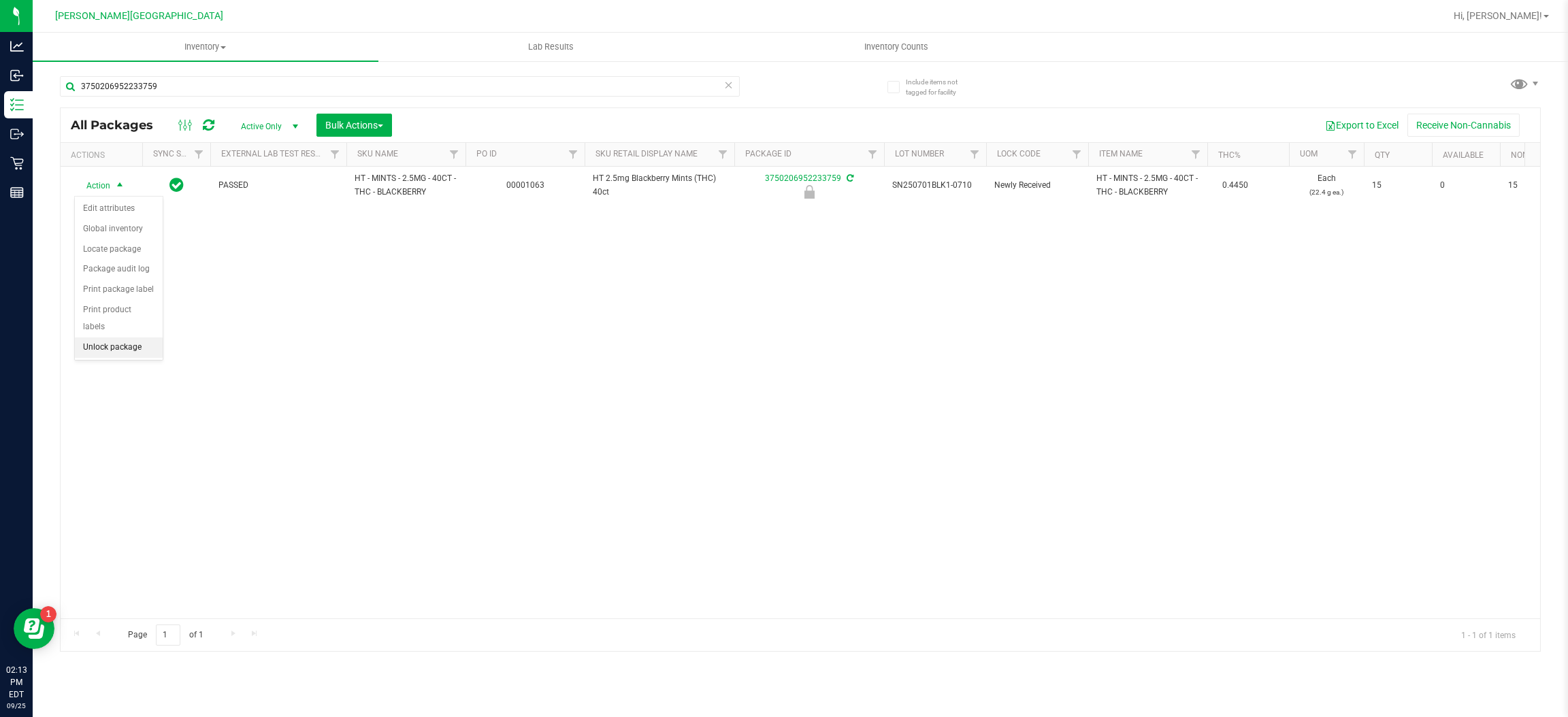
click at [115, 337] on li "Unlock package" at bounding box center [119, 348] width 88 height 21
drag, startPoint x: 207, startPoint y: 108, endPoint x: 178, endPoint y: 90, distance: 34.1
click at [178, 90] on div "3750206952233759 All Packages Active Only Active Only Lab Samples Locked All Ex…" at bounding box center [800, 358] width 1481 height 589
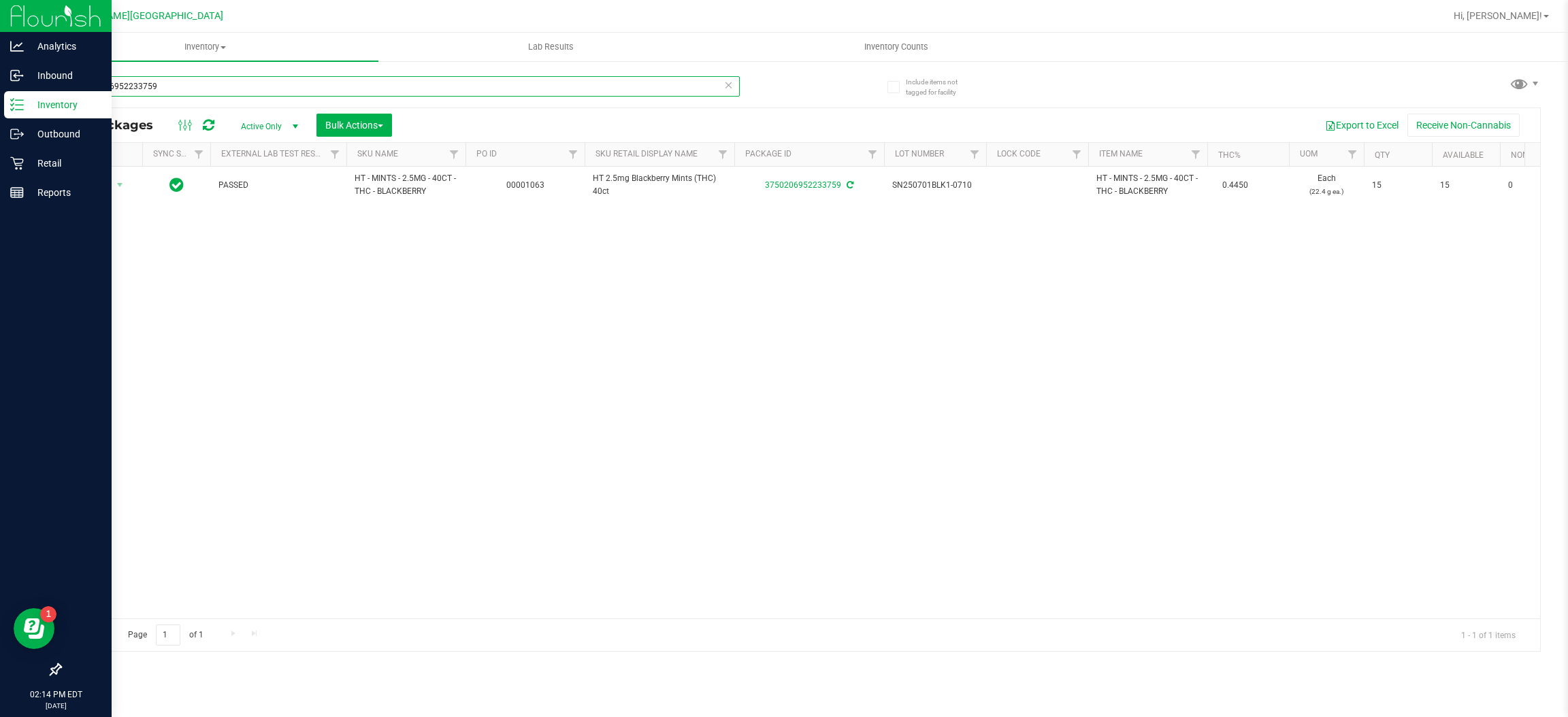
drag, startPoint x: 176, startPoint y: 83, endPoint x: 7, endPoint y: 104, distance: 170.3
click at [8, 97] on div "Analytics Inbound Inventory Outbound Retail Reports 02:14 PM EDT [DATE] 09/25 […" at bounding box center [784, 358] width 1568 height 717
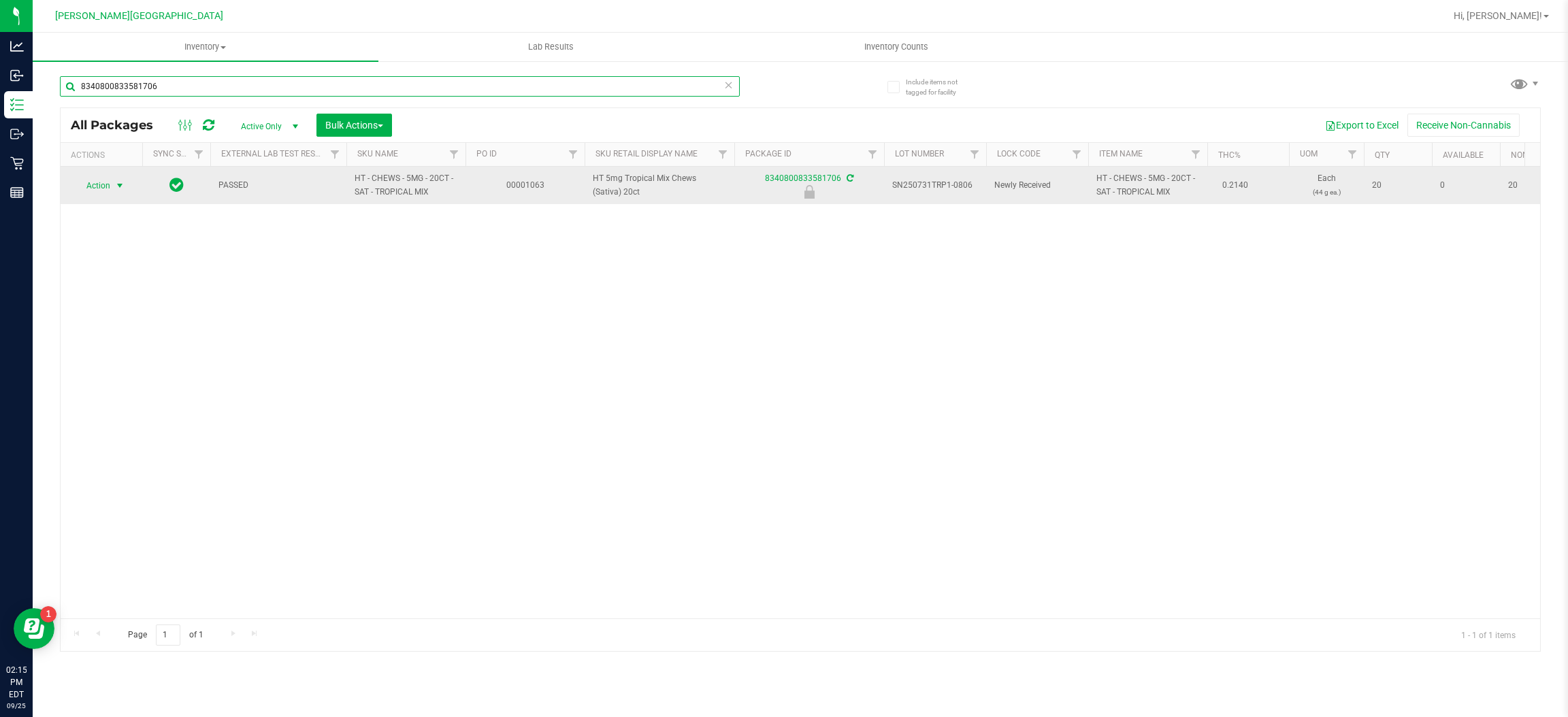
type input "8340800833581706"
click at [105, 183] on span "Action" at bounding box center [92, 186] width 37 height 19
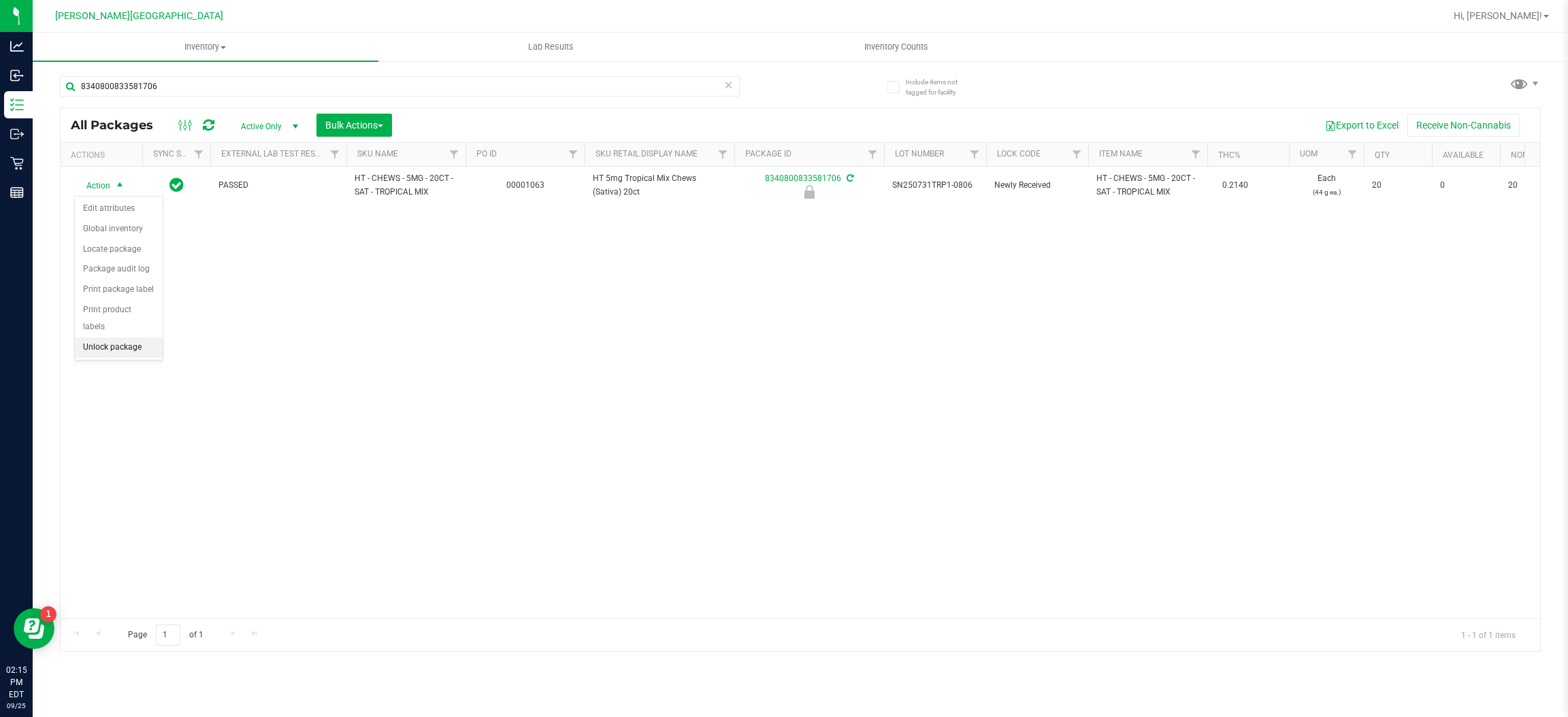
click at [112, 337] on li "Unlock package" at bounding box center [119, 348] width 88 height 21
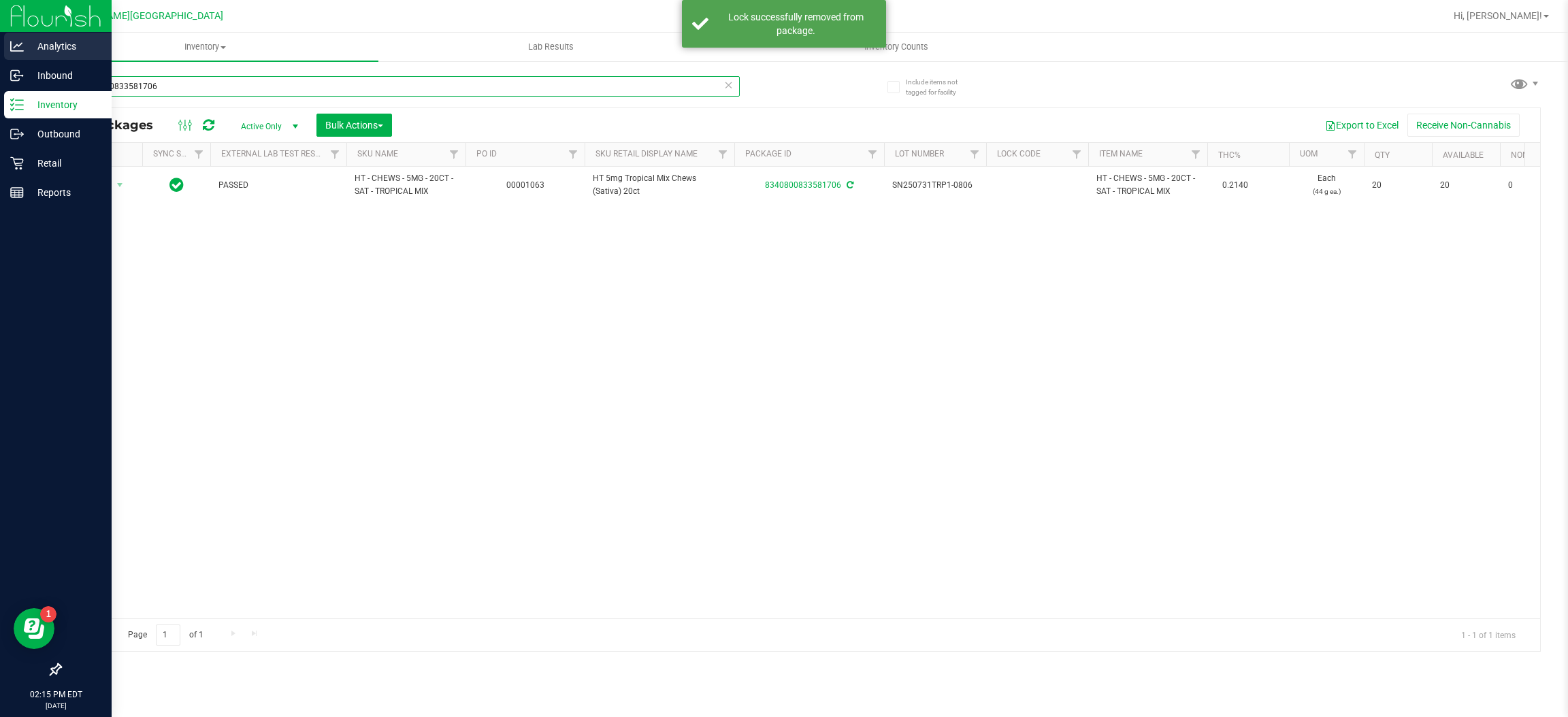
drag, startPoint x: 162, startPoint y: 79, endPoint x: 0, endPoint y: 48, distance: 164.9
click at [0, 81] on div "Analytics Inbound Inventory Outbound Retail Reports 02:15 PM EDT [DATE] 09/25 […" at bounding box center [784, 358] width 1568 height 717
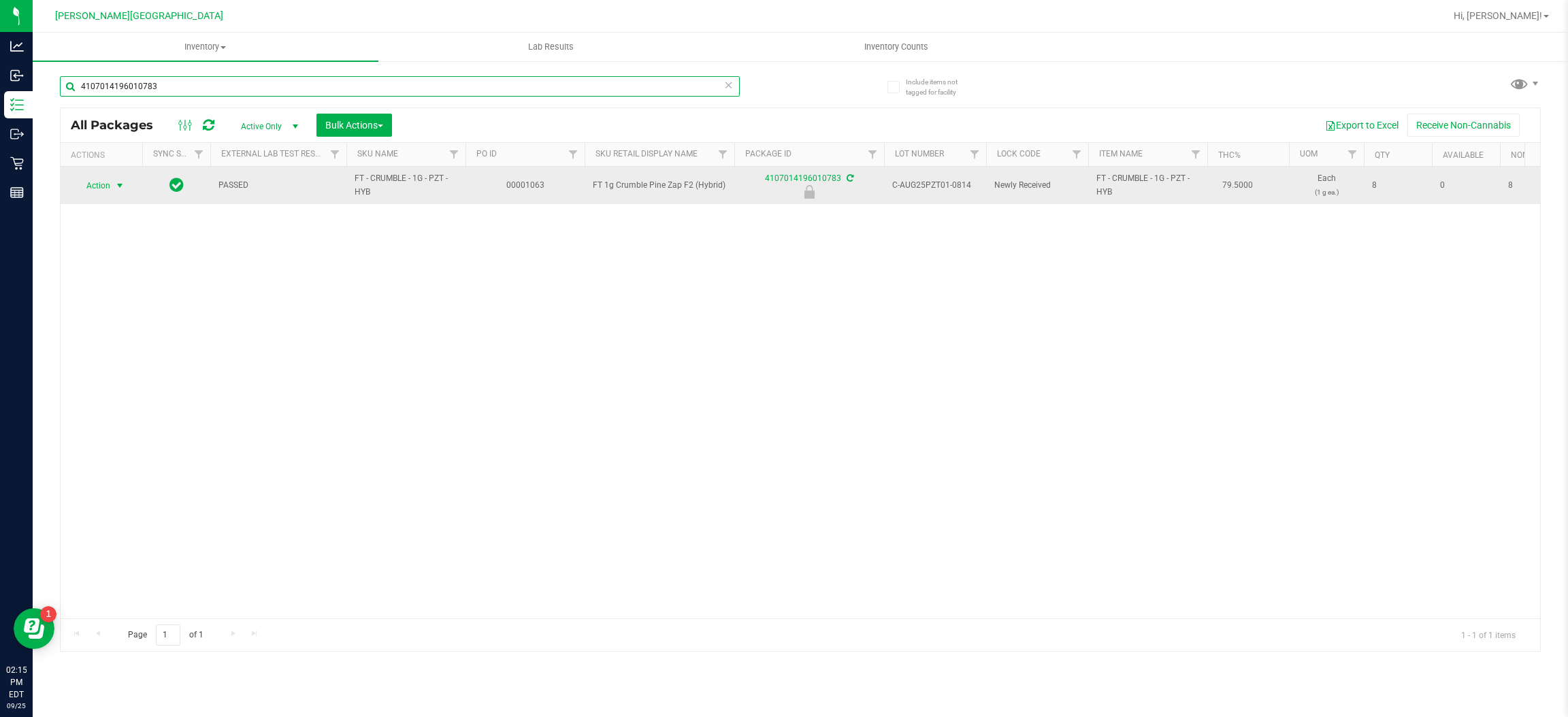
type input "4107014196010783"
click at [112, 187] on span "select" at bounding box center [120, 186] width 17 height 19
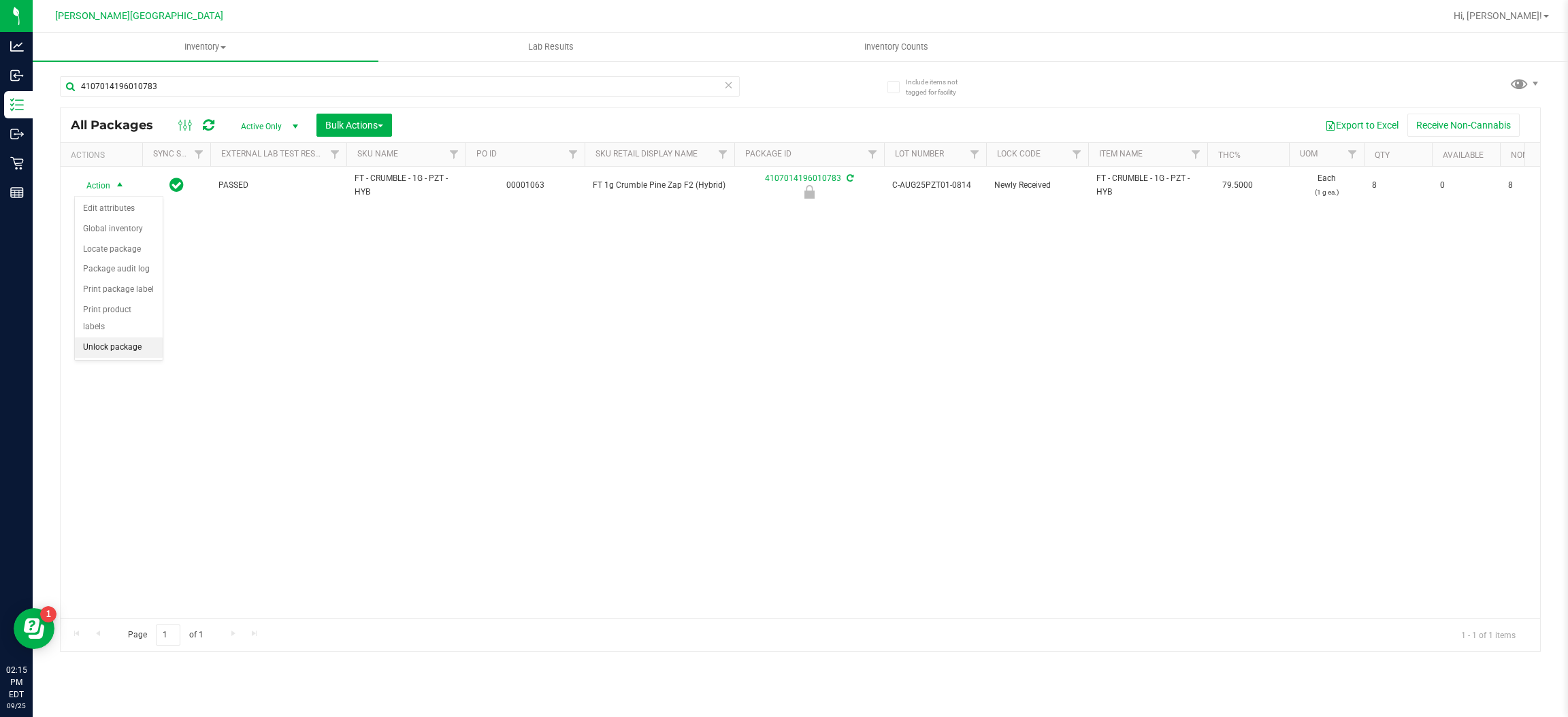
click at [121, 337] on li "Unlock package" at bounding box center [119, 348] width 88 height 21
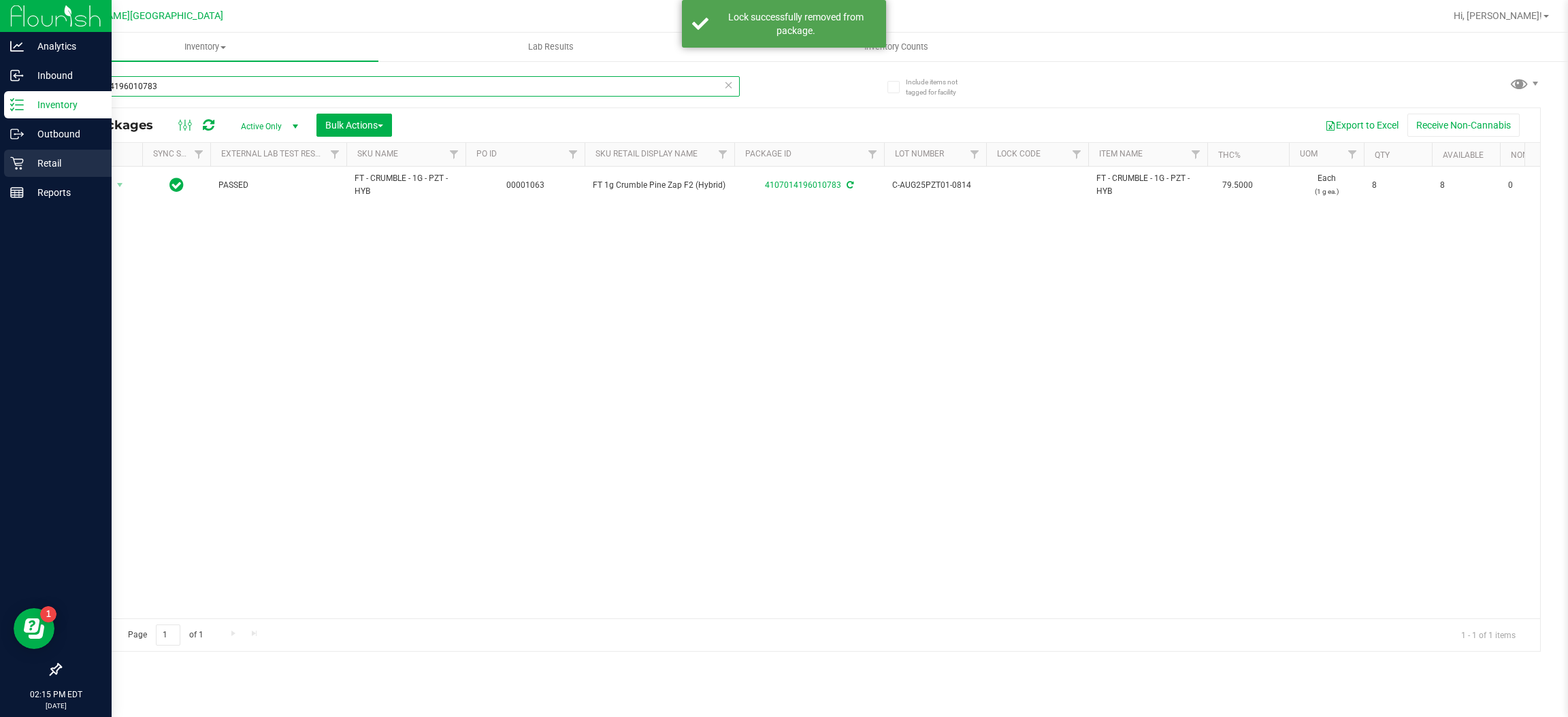
drag, startPoint x: 177, startPoint y: 86, endPoint x: 0, endPoint y: 159, distance: 191.5
click at [0, 158] on div "Analytics Inbound Inventory Outbound Retail Reports 02:15 PM EDT [DATE] 09/25 […" at bounding box center [784, 358] width 1568 height 717
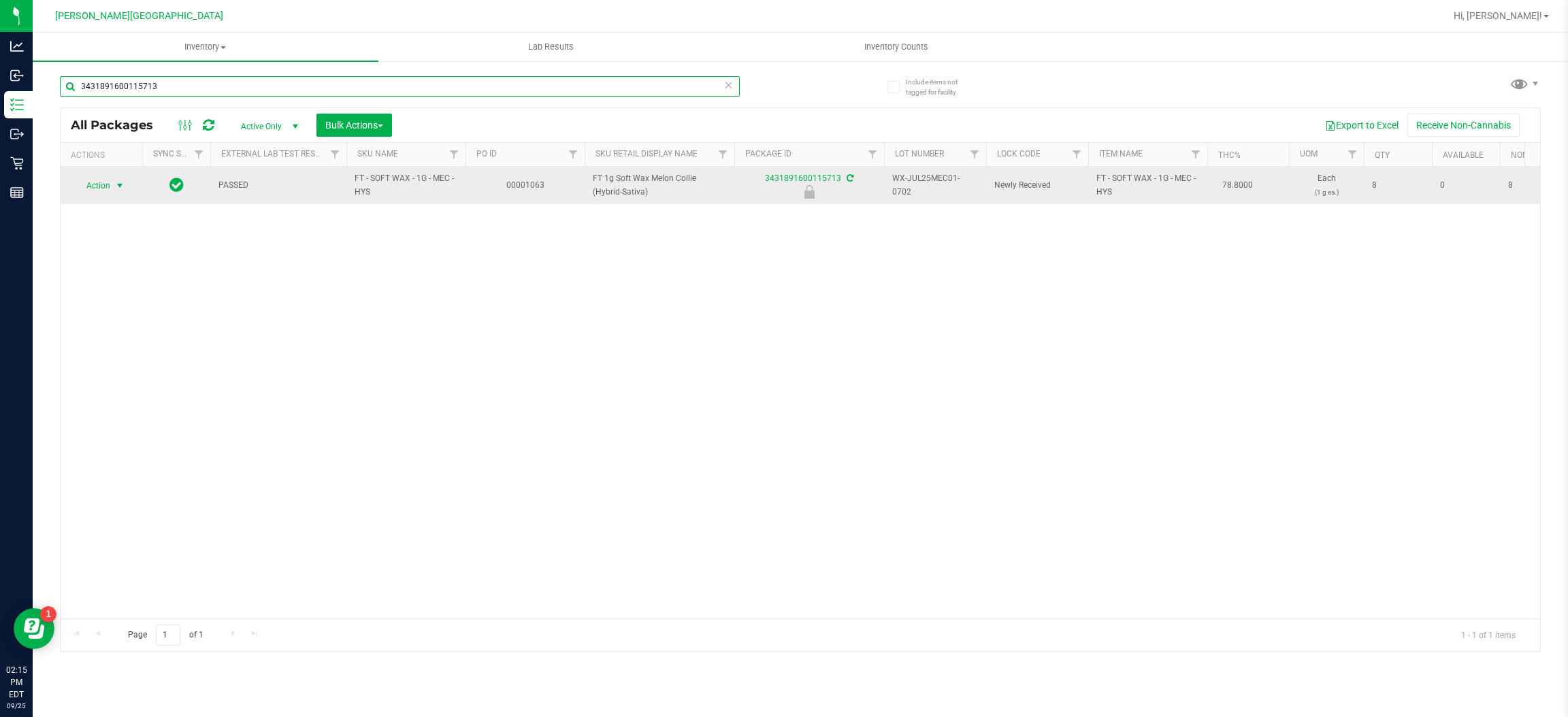
type input "3431891600115713"
click at [93, 184] on span "Action" at bounding box center [92, 186] width 37 height 19
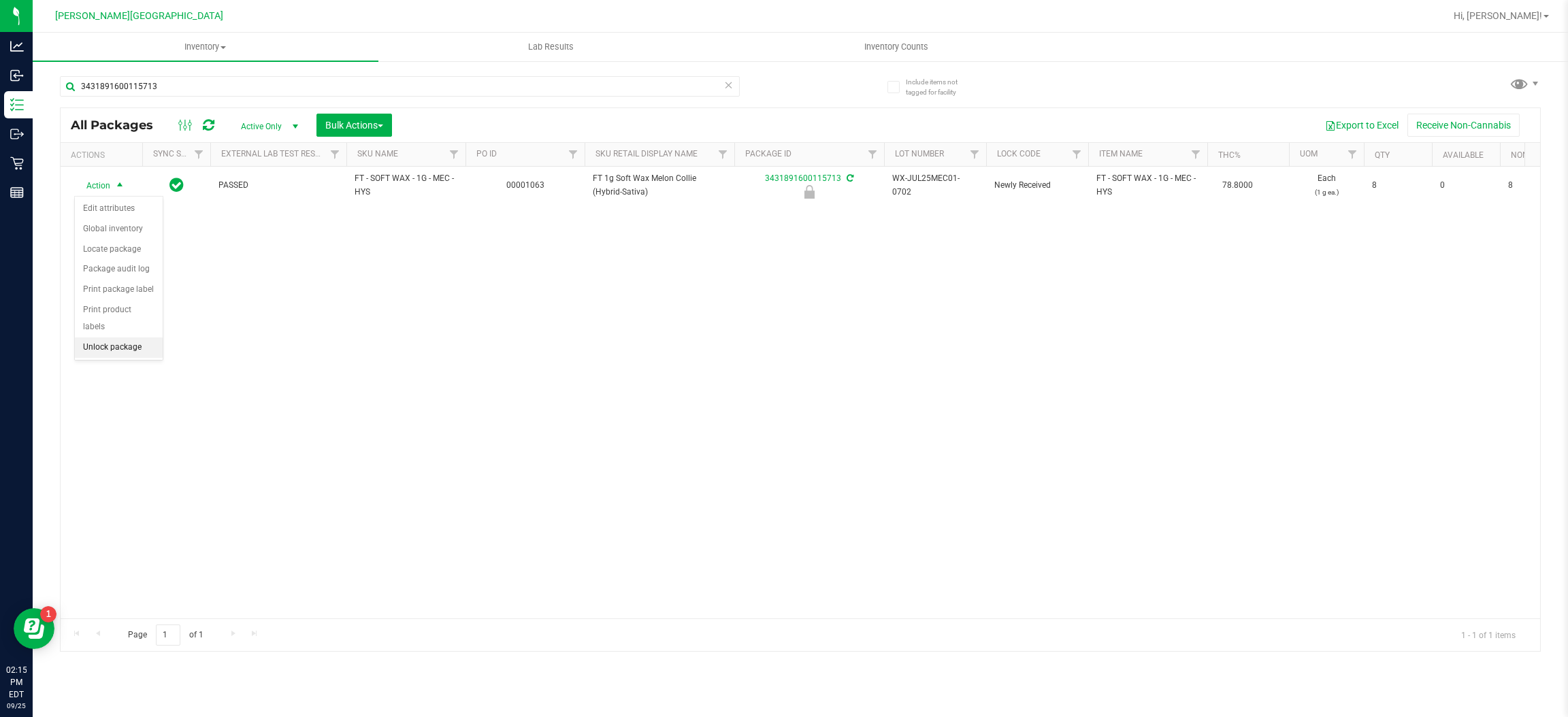
click at [110, 337] on li "Unlock package" at bounding box center [119, 348] width 88 height 21
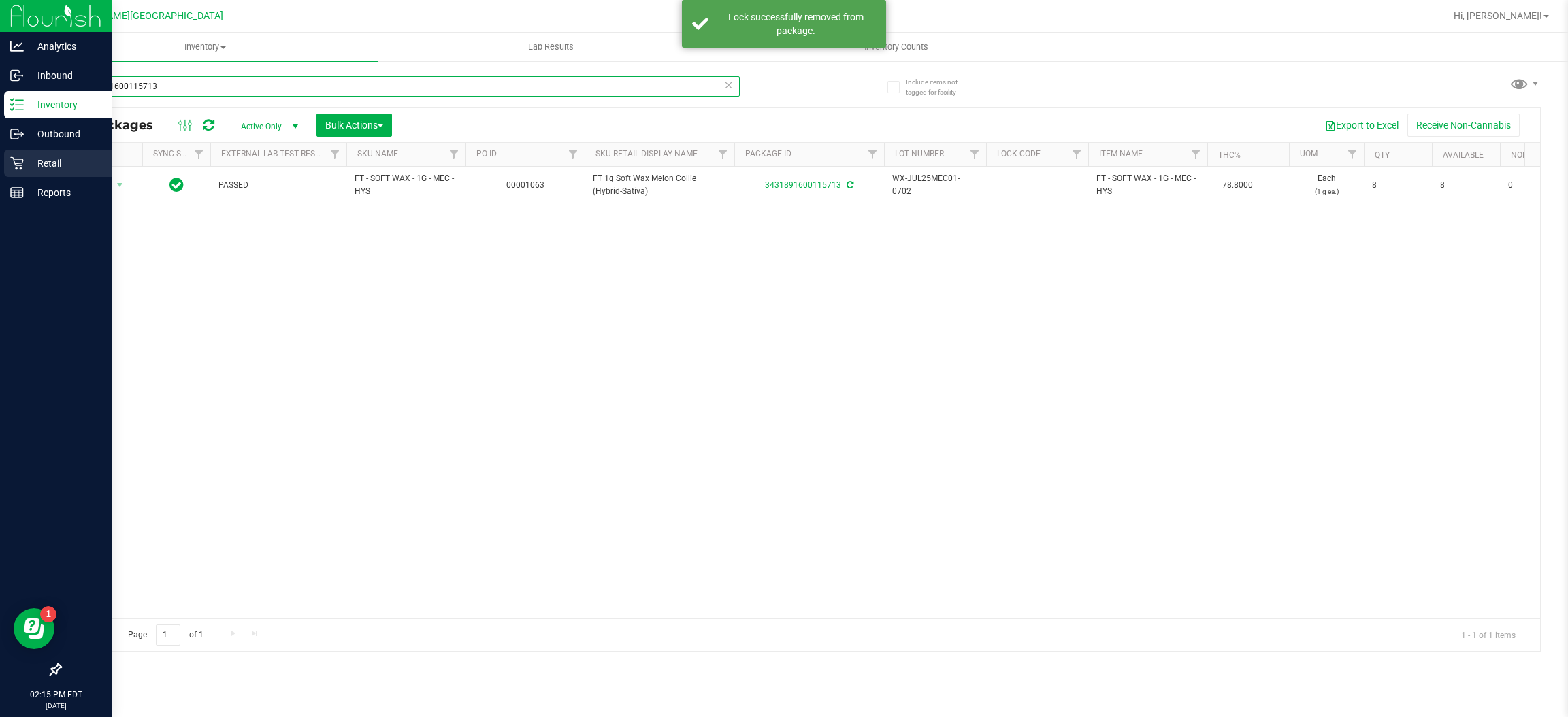
drag, startPoint x: 178, startPoint y: 80, endPoint x: 0, endPoint y: 174, distance: 201.3
click at [0, 174] on div "Analytics Inbound Inventory Outbound Retail Reports 02:15 PM EDT [DATE] 09/25 […" at bounding box center [784, 358] width 1568 height 717
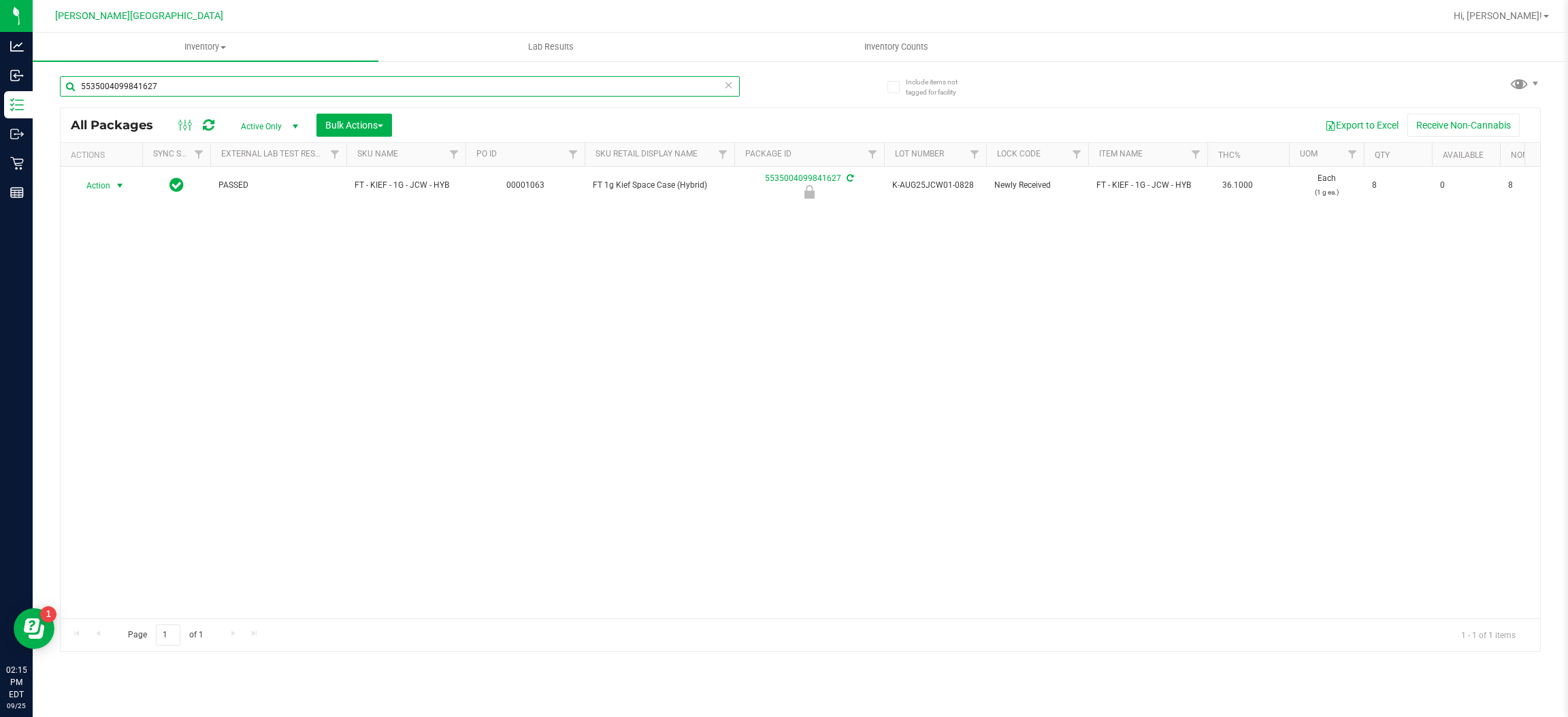
type input "5535004099841627"
click at [107, 183] on span "Action" at bounding box center [92, 186] width 37 height 19
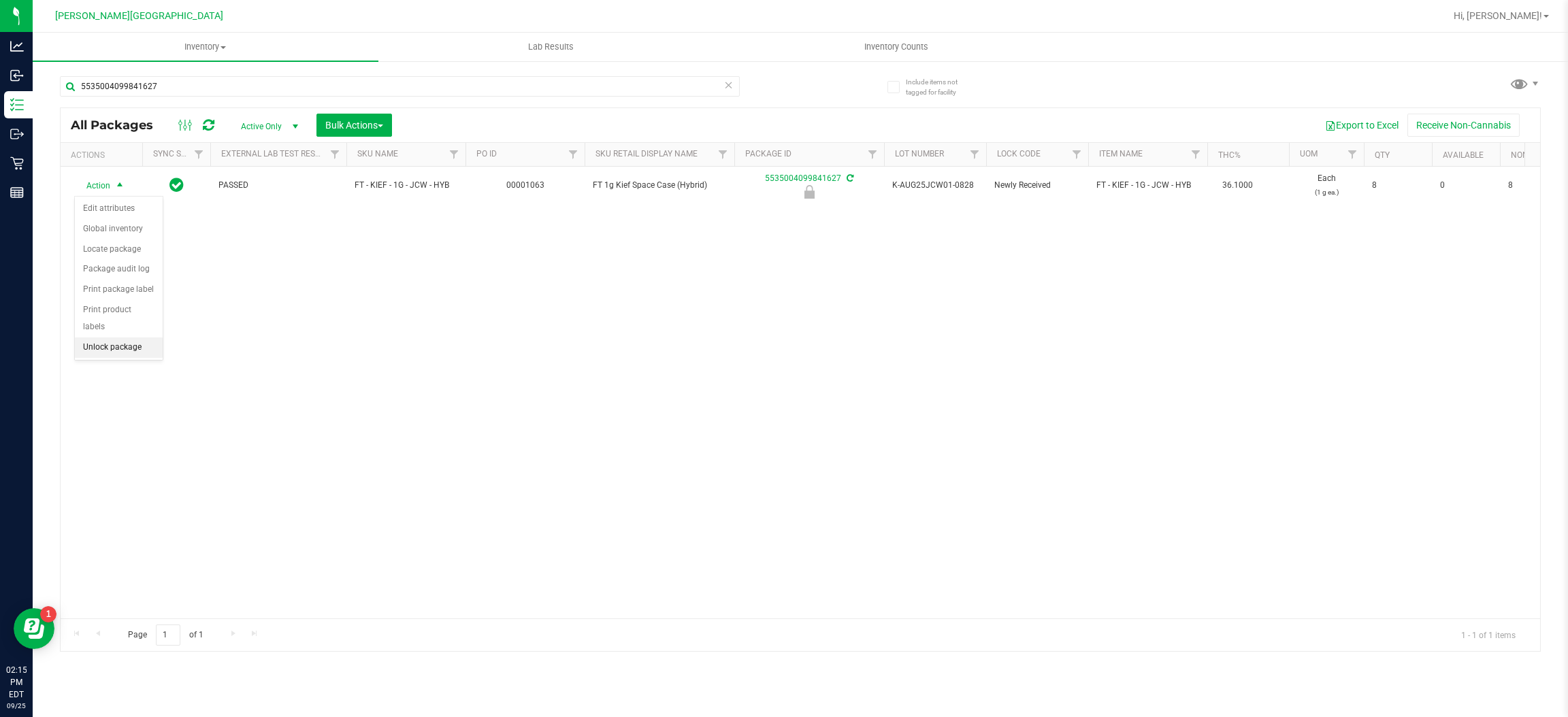
click at [103, 337] on li "Unlock package" at bounding box center [119, 348] width 88 height 21
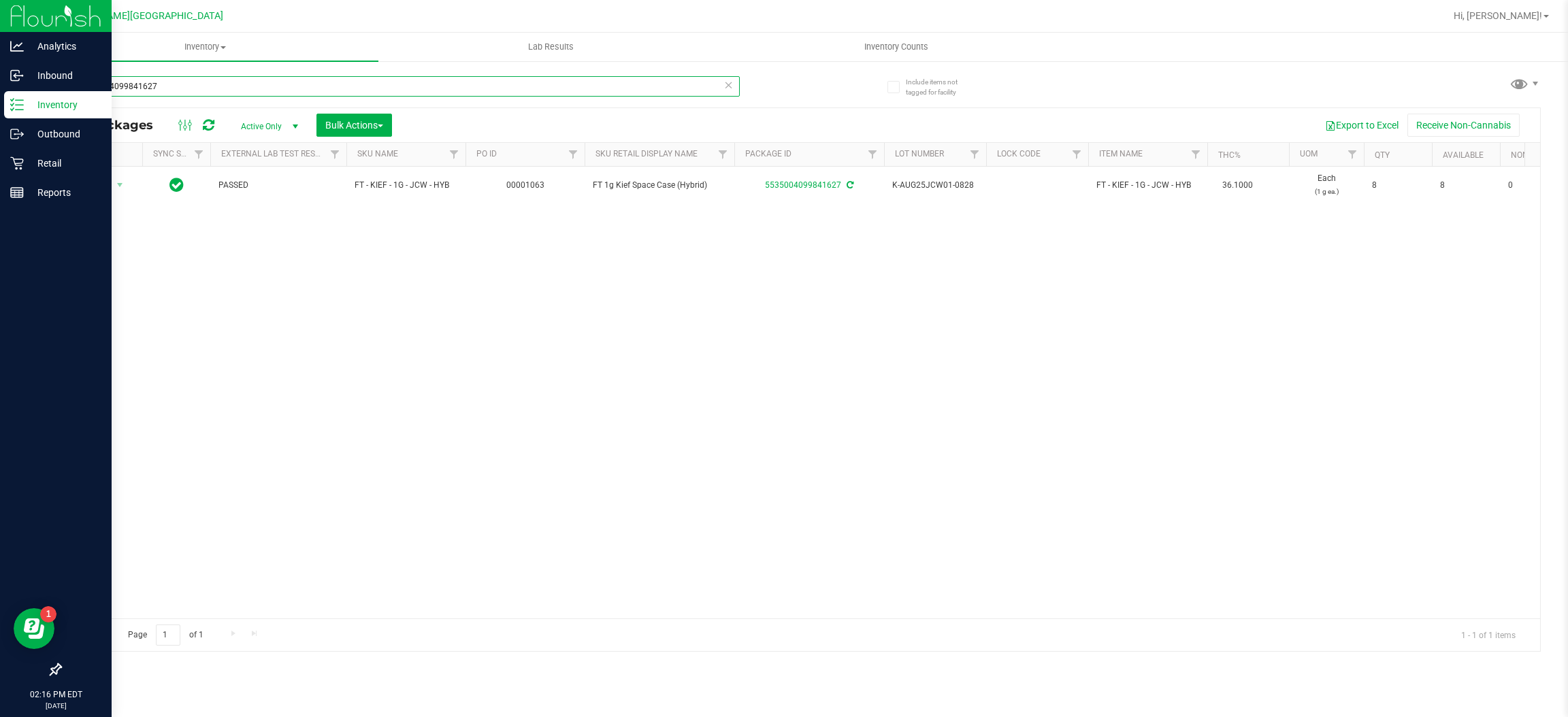
drag, startPoint x: 246, startPoint y: 89, endPoint x: 6, endPoint y: 93, distance: 240.0
click at [0, 88] on div "Analytics Inbound Inventory Outbound Retail Reports 02:16 PM EDT [DATE] 09/25 […" at bounding box center [784, 358] width 1568 height 717
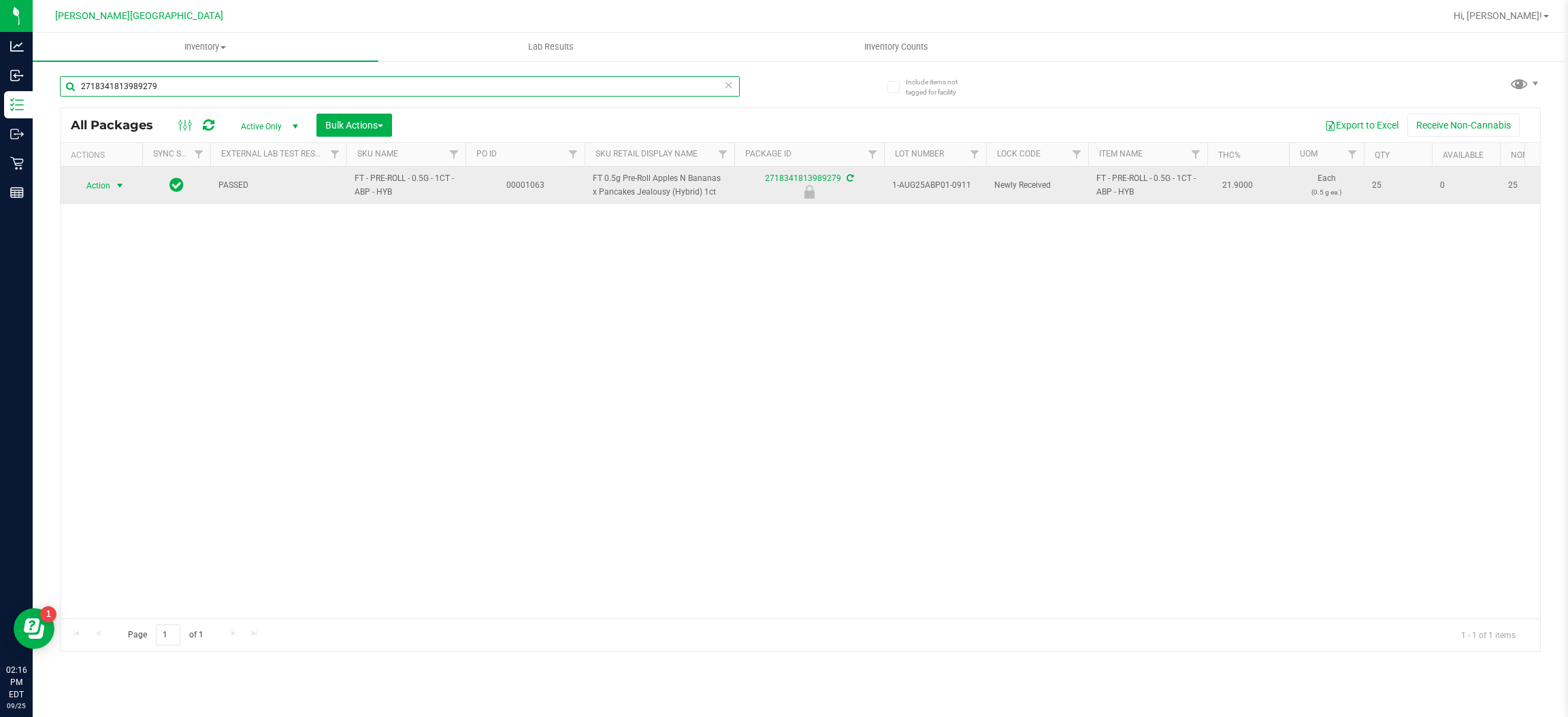
type input "2718341813989279"
click at [104, 184] on span "Action" at bounding box center [92, 186] width 37 height 19
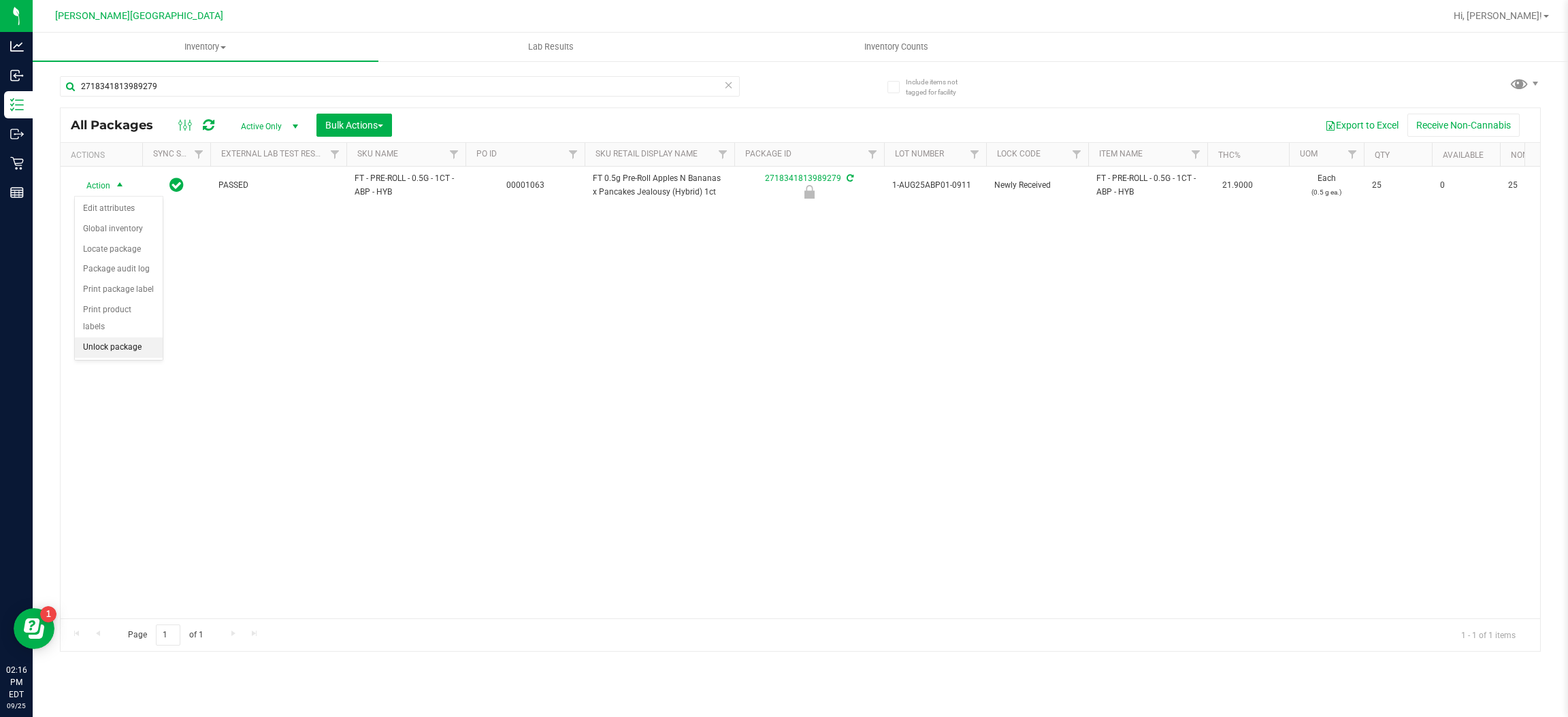
click at [108, 337] on li "Unlock package" at bounding box center [119, 348] width 88 height 21
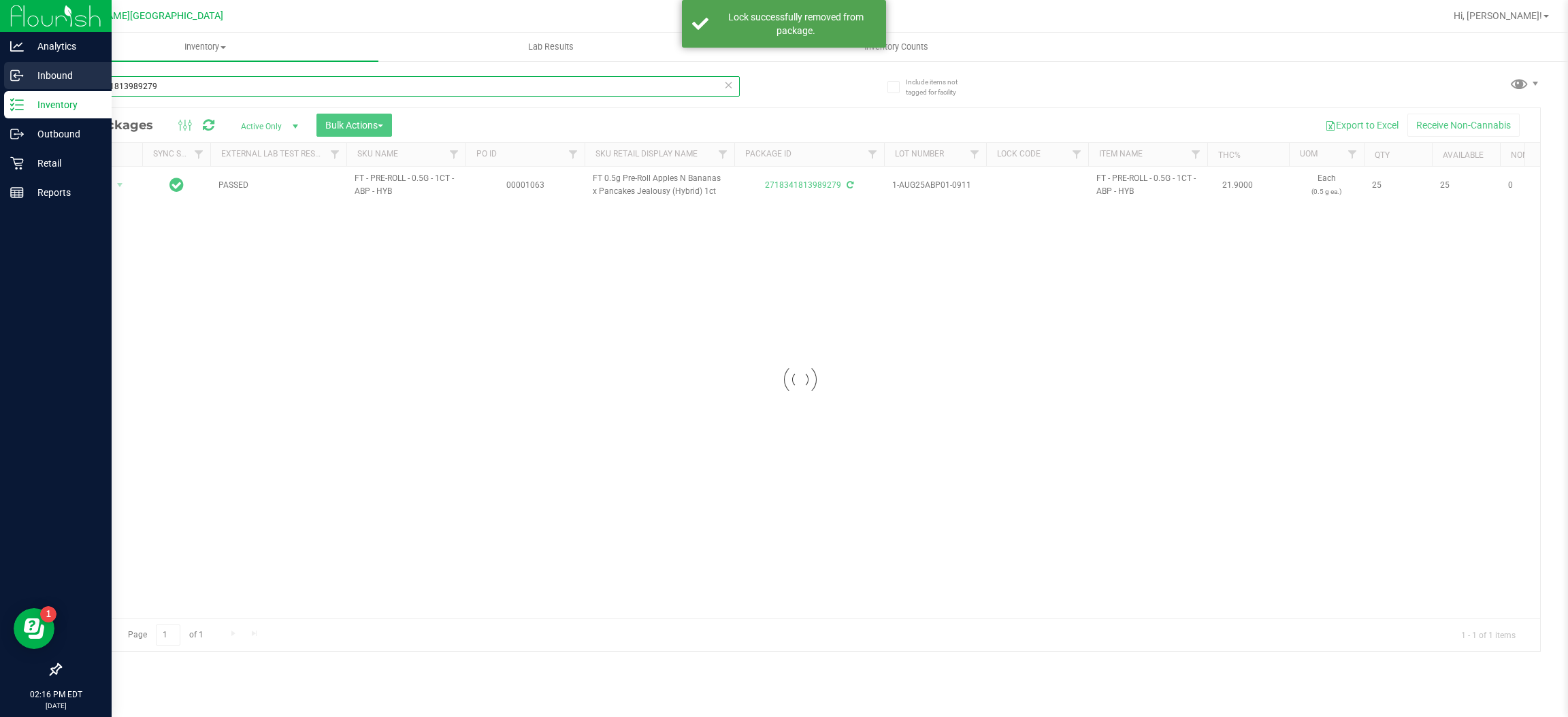
drag, startPoint x: 231, startPoint y: 85, endPoint x: 0, endPoint y: 77, distance: 231.1
click at [0, 77] on div "Analytics Inbound Inventory Outbound Retail Reports 02:16 PM EDT [DATE] 09/25 […" at bounding box center [784, 358] width 1568 height 717
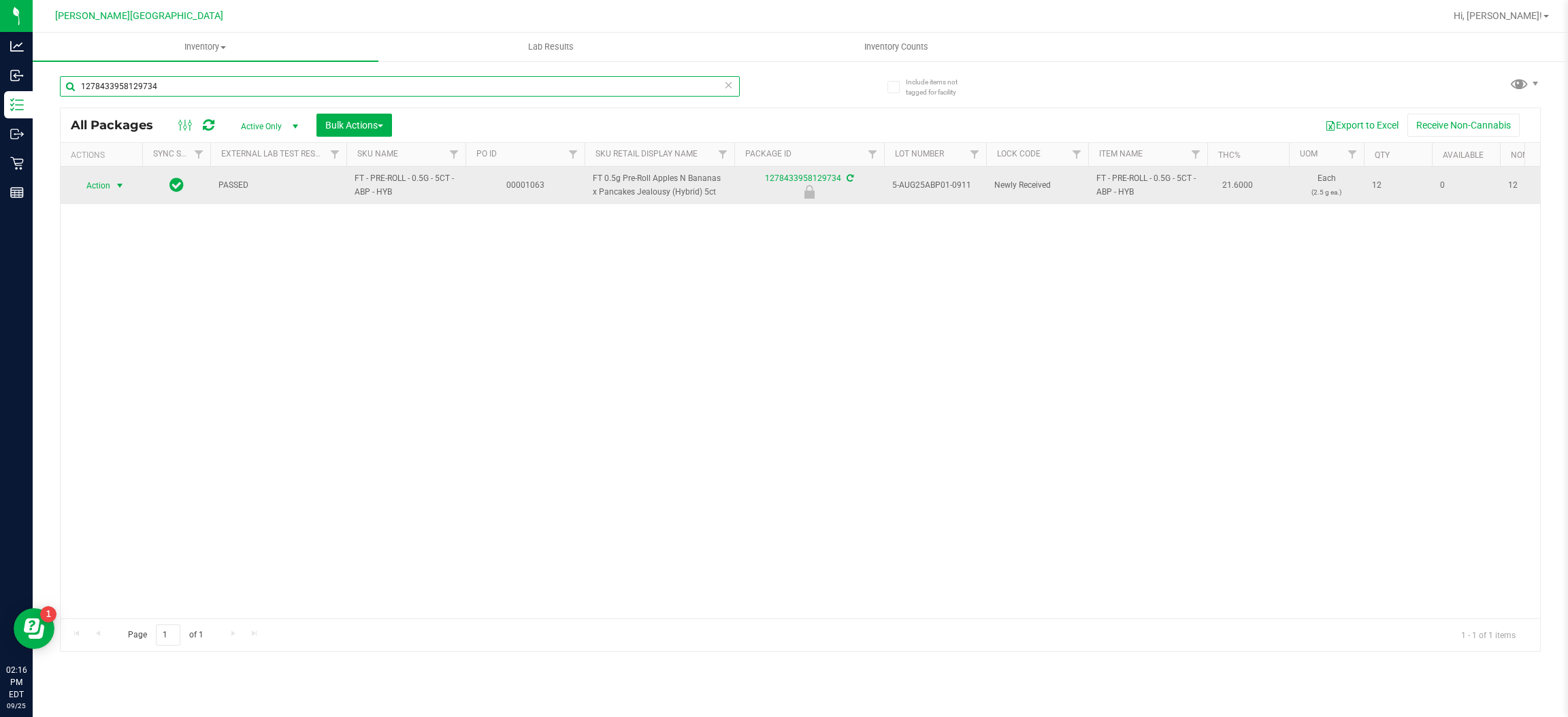
type input "1278433958129734"
click at [120, 185] on span "select" at bounding box center [120, 186] width 11 height 11
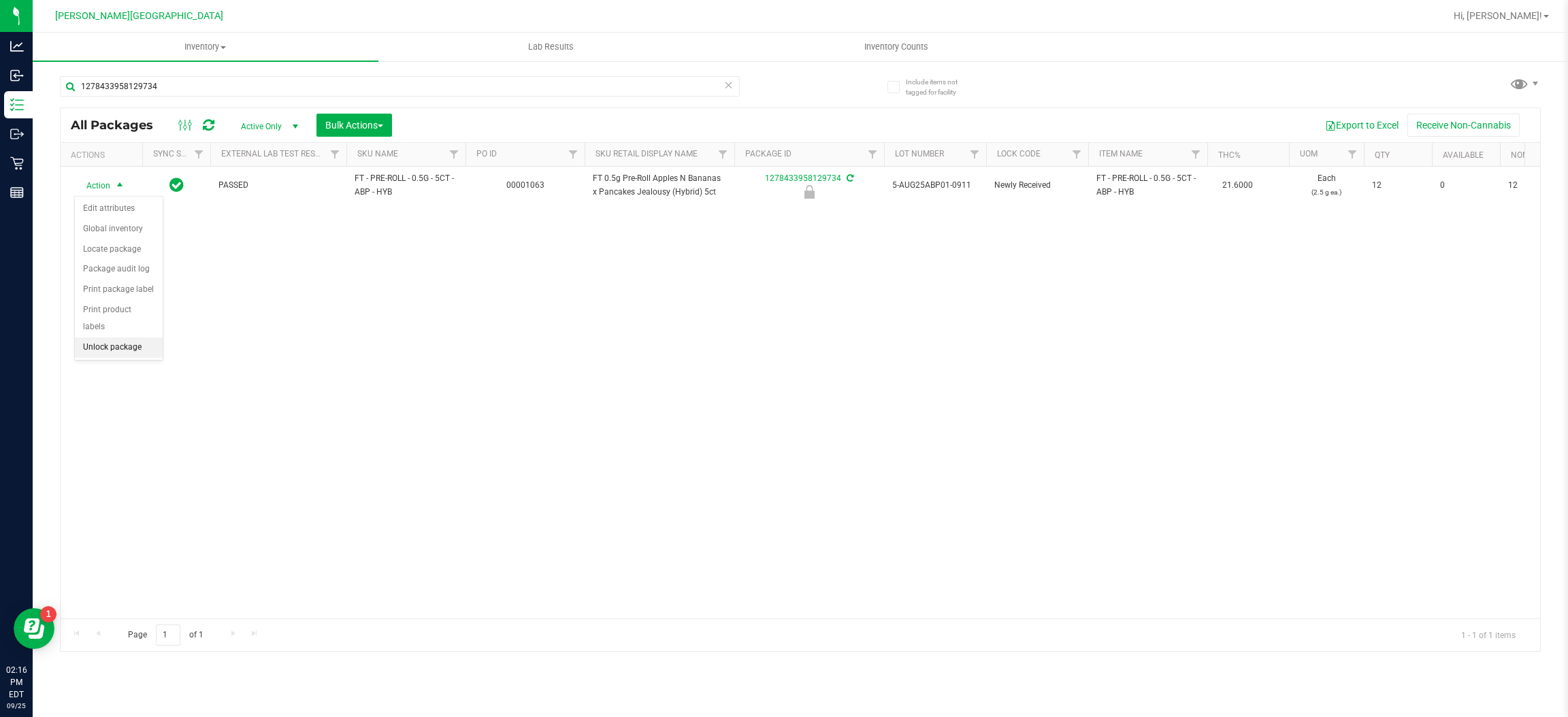
click at [117, 337] on li "Unlock package" at bounding box center [119, 348] width 88 height 21
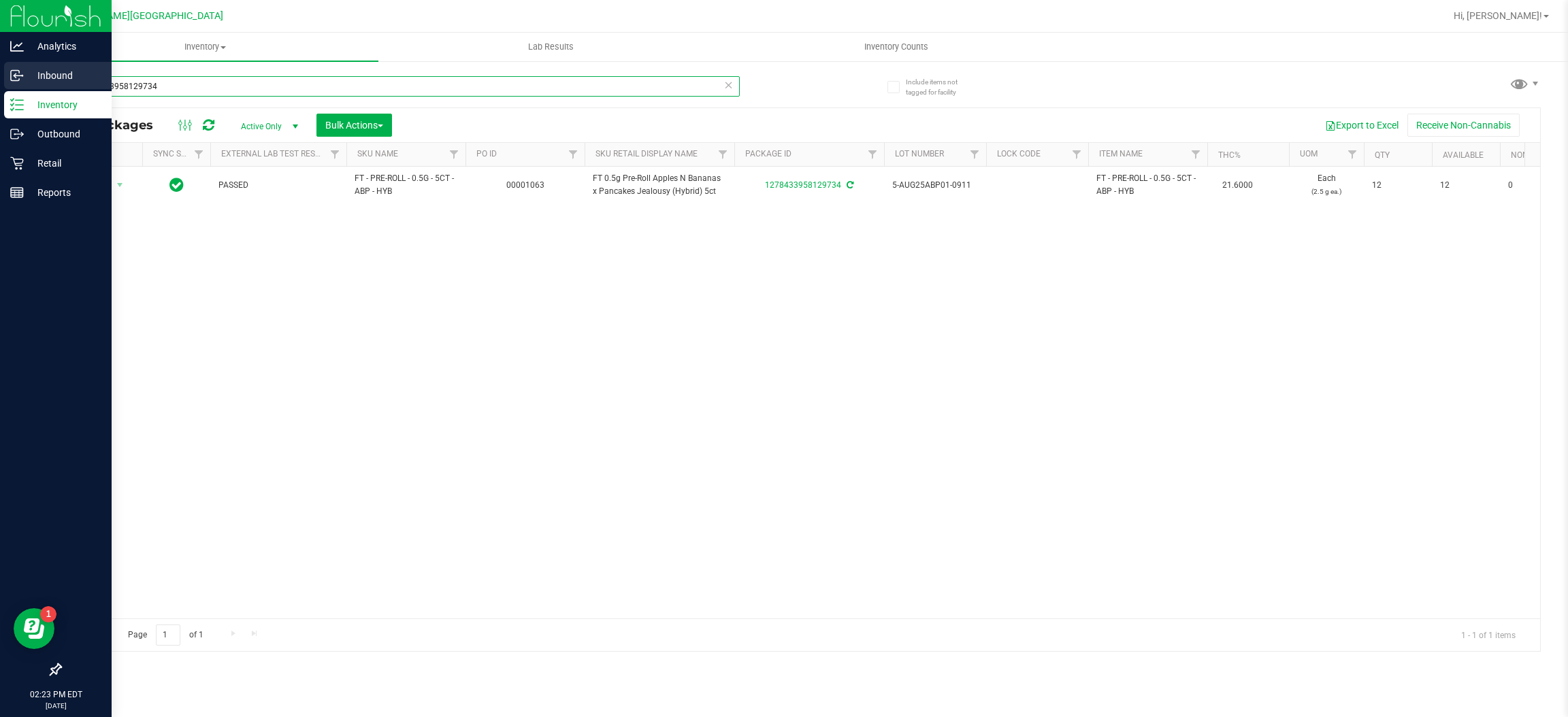
drag, startPoint x: 231, startPoint y: 86, endPoint x: 0, endPoint y: 61, distance: 232.3
click at [0, 71] on div "Analytics Inbound Inventory Outbound Retail Reports 02:23 PM EDT [DATE] 09/25 […" at bounding box center [784, 358] width 1568 height 717
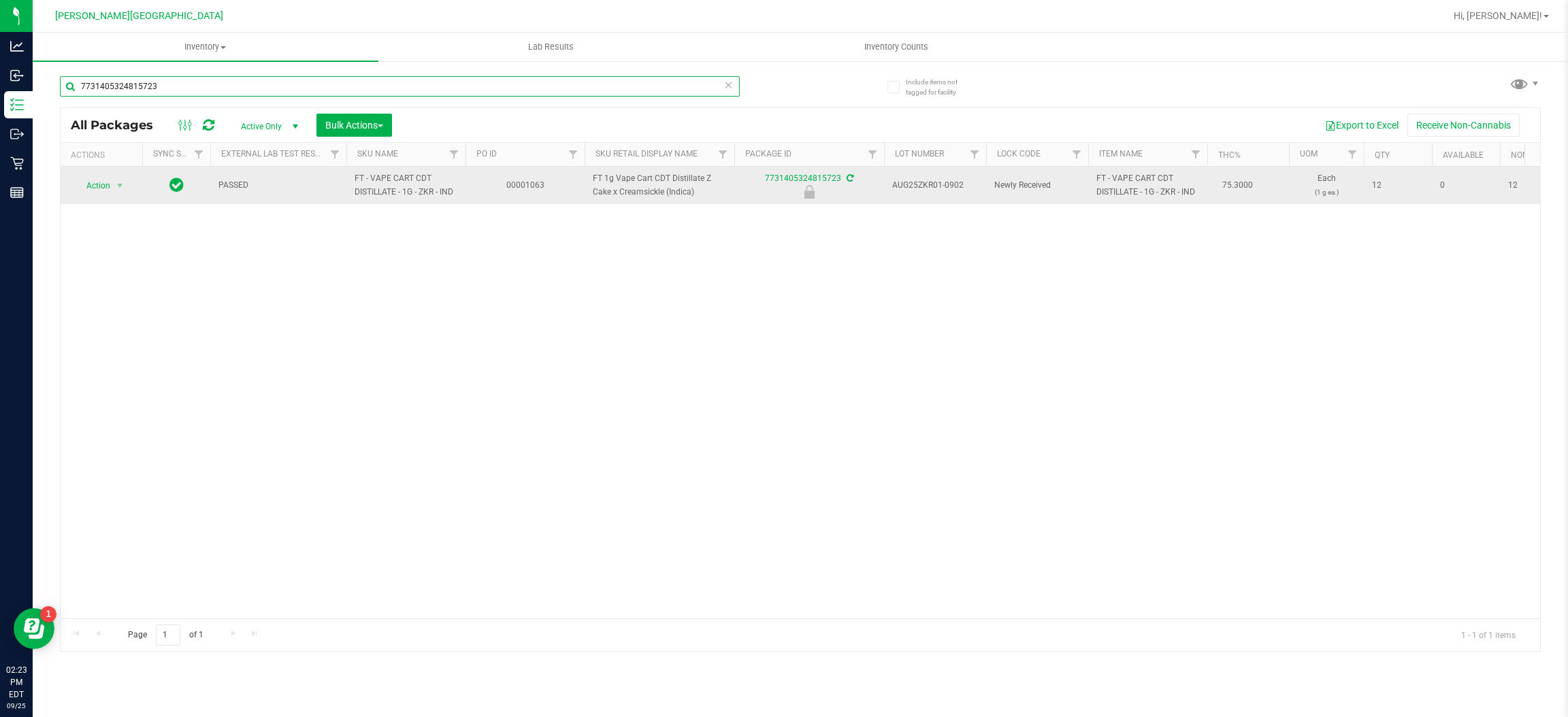
type input "7731405324815723"
click at [88, 189] on span "Action" at bounding box center [92, 186] width 37 height 19
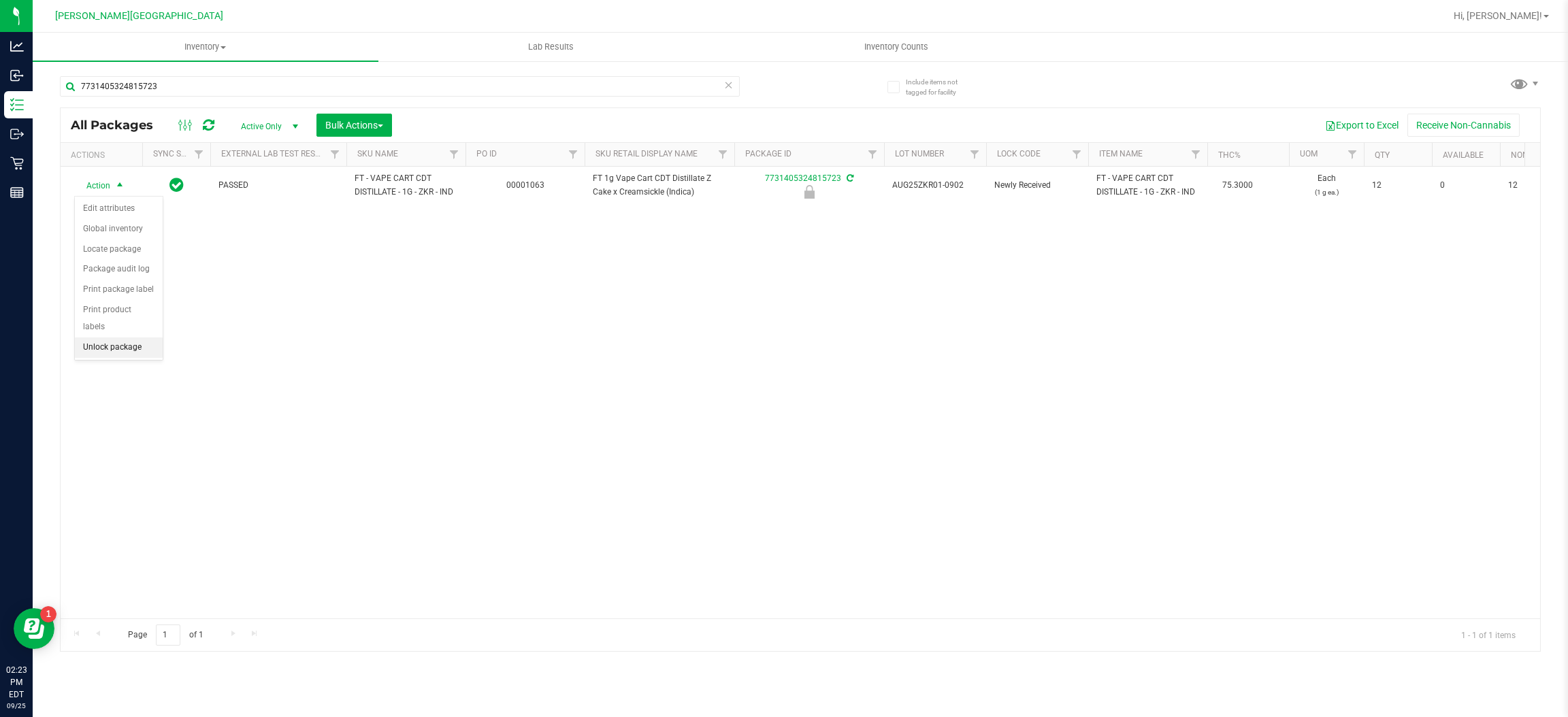
click at [95, 337] on li "Unlock package" at bounding box center [119, 348] width 88 height 21
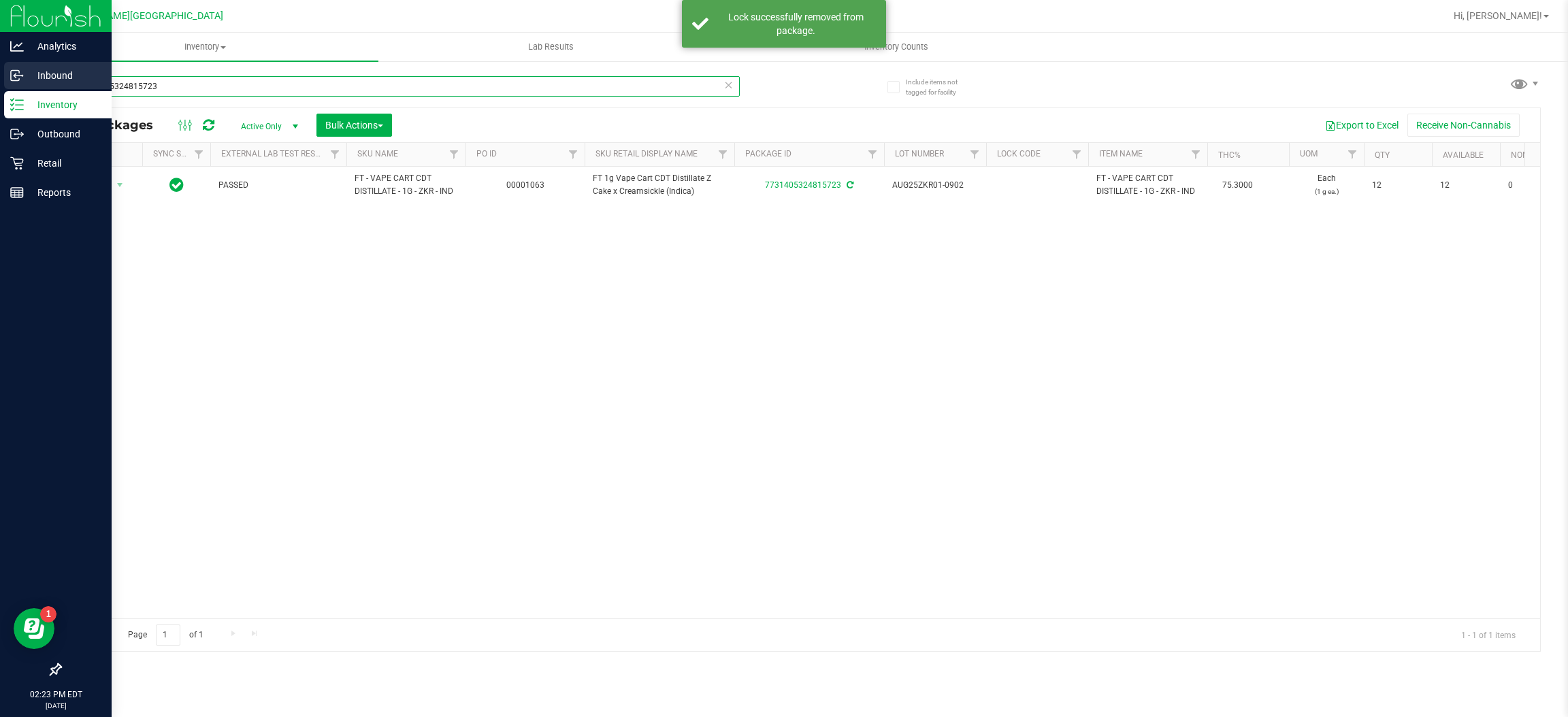
drag, startPoint x: 170, startPoint y: 84, endPoint x: 0, endPoint y: 67, distance: 170.8
click at [0, 67] on div "Analytics Inbound Inventory Outbound Retail Reports 02:23 PM EDT [DATE] 09/25 […" at bounding box center [784, 358] width 1568 height 717
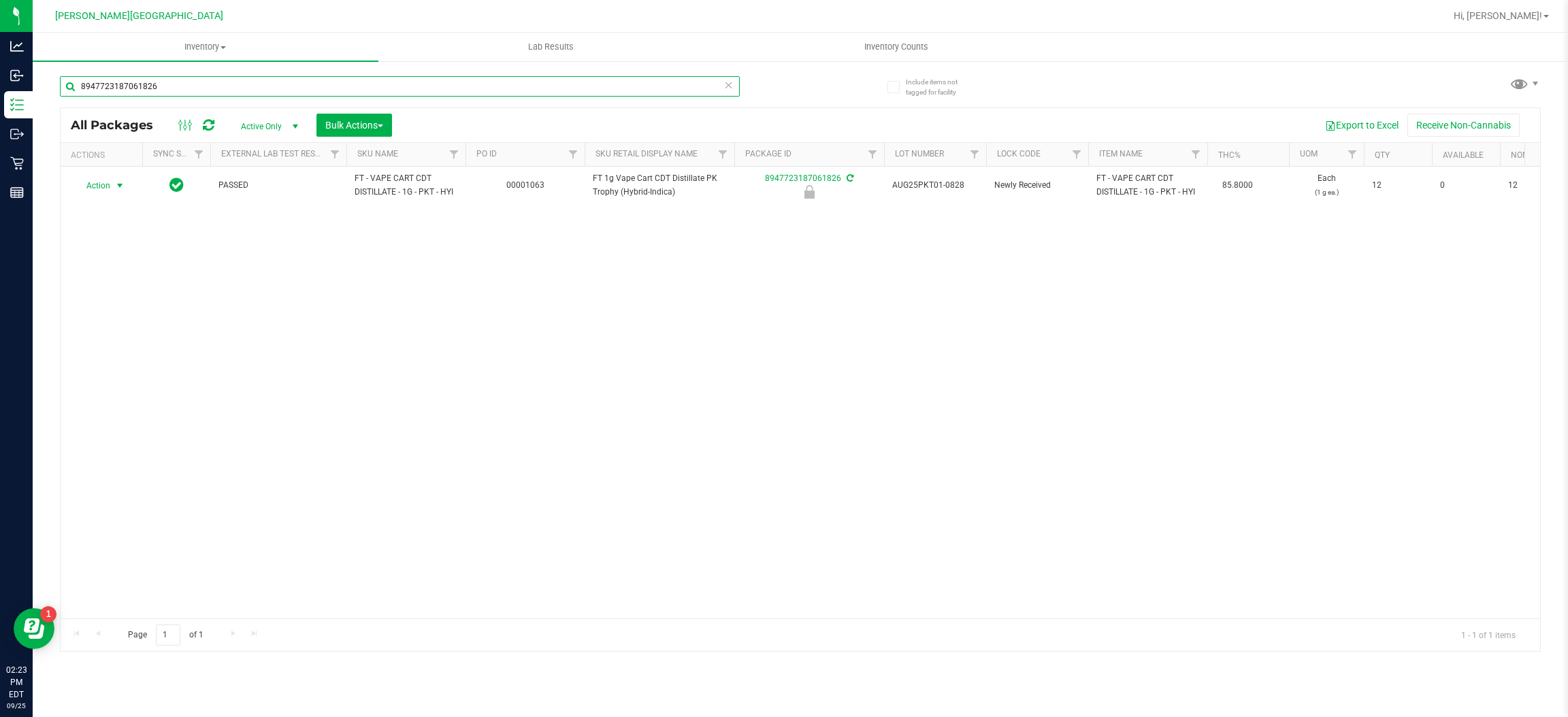
type input "8947723187061826"
click at [114, 189] on span "select" at bounding box center [120, 186] width 11 height 11
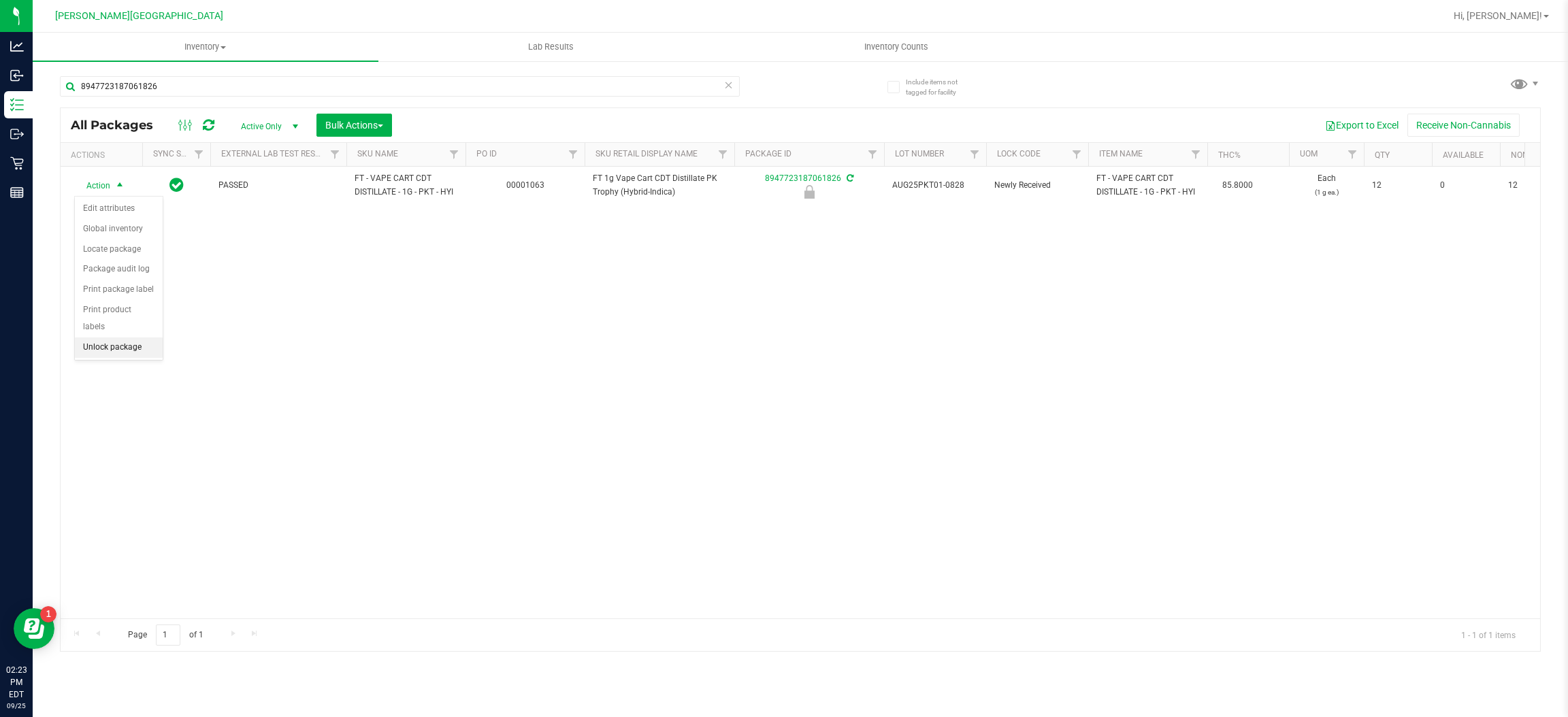
click at [131, 337] on li "Unlock package" at bounding box center [119, 348] width 88 height 21
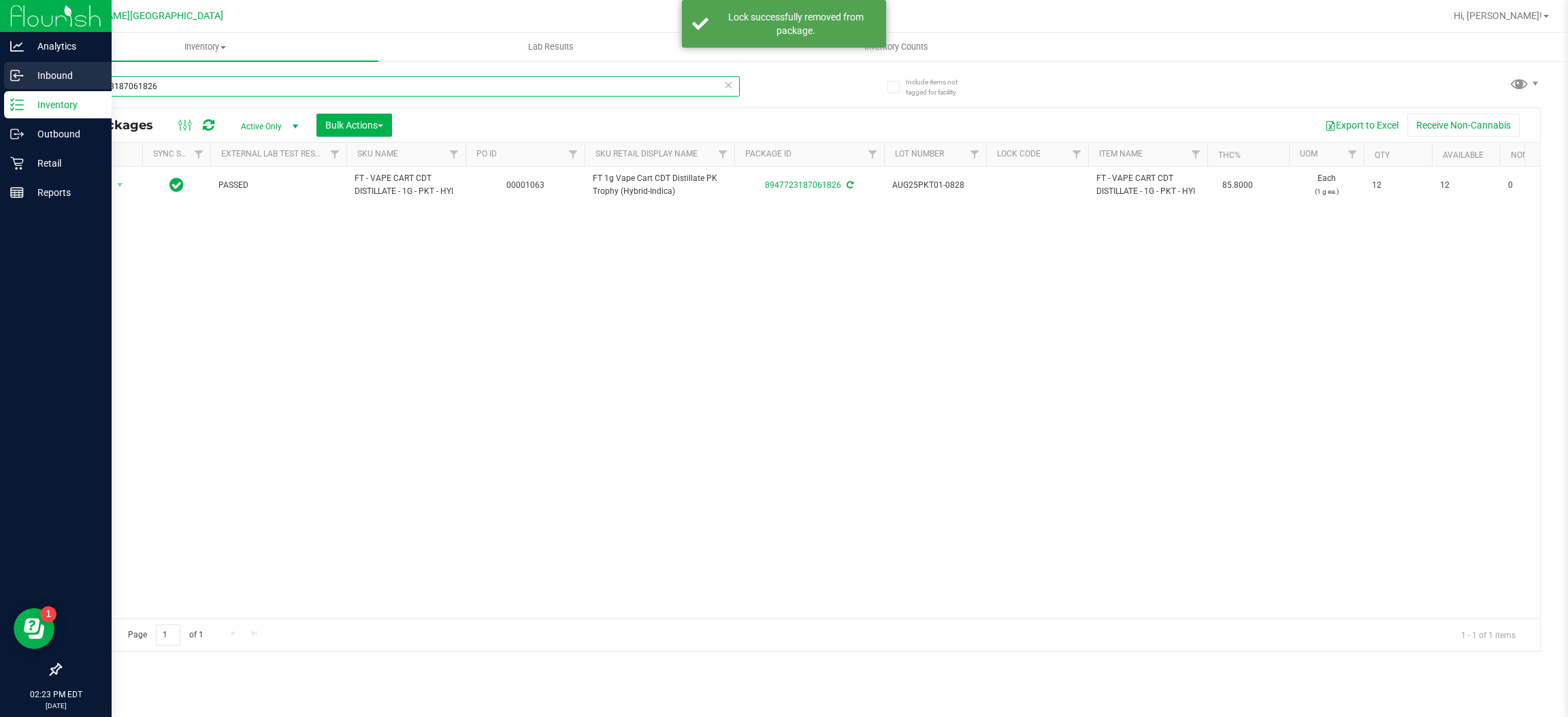
drag, startPoint x: 195, startPoint y: 89, endPoint x: 0, endPoint y: 82, distance: 195.1
click at [0, 82] on div "Analytics Inbound Inventory Outbound Retail Reports 02:23 PM EDT [DATE] 09/25 […" at bounding box center [784, 358] width 1568 height 717
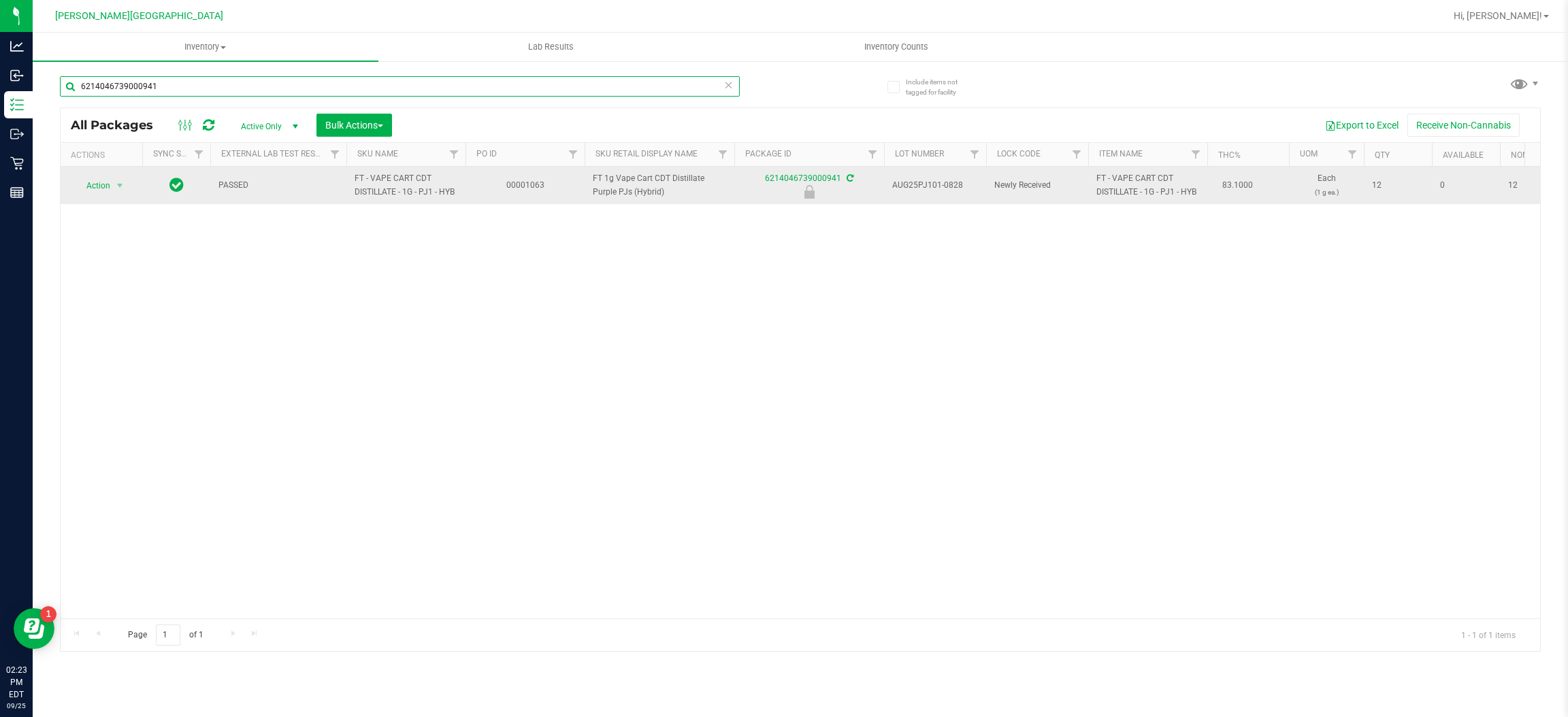
type input "6214046739000941"
click at [117, 172] on td "Action Action Edit attributes Global inventory Locate package Package audit log…" at bounding box center [101, 186] width 82 height 37
click at [115, 181] on span "select" at bounding box center [120, 186] width 11 height 11
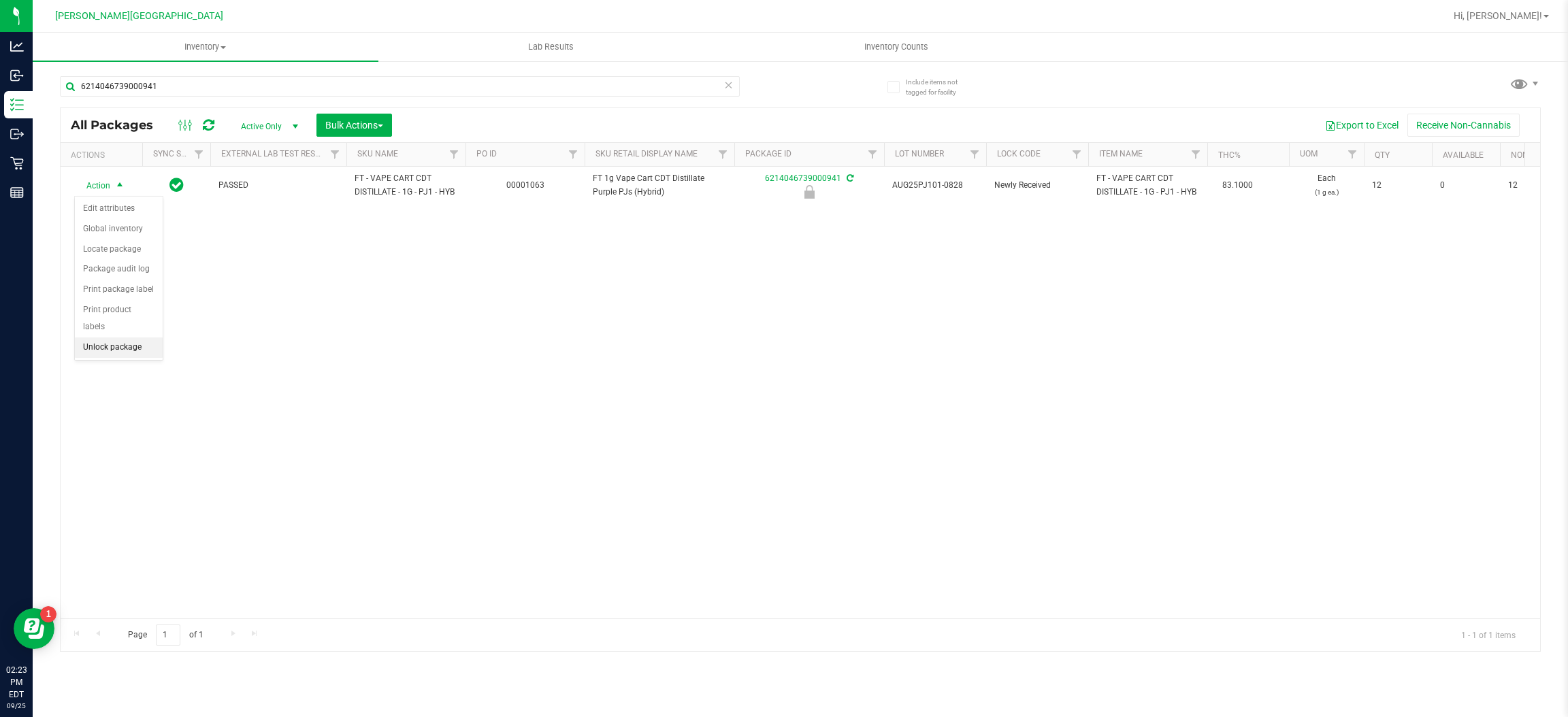
click at [120, 337] on li "Unlock package" at bounding box center [119, 348] width 88 height 21
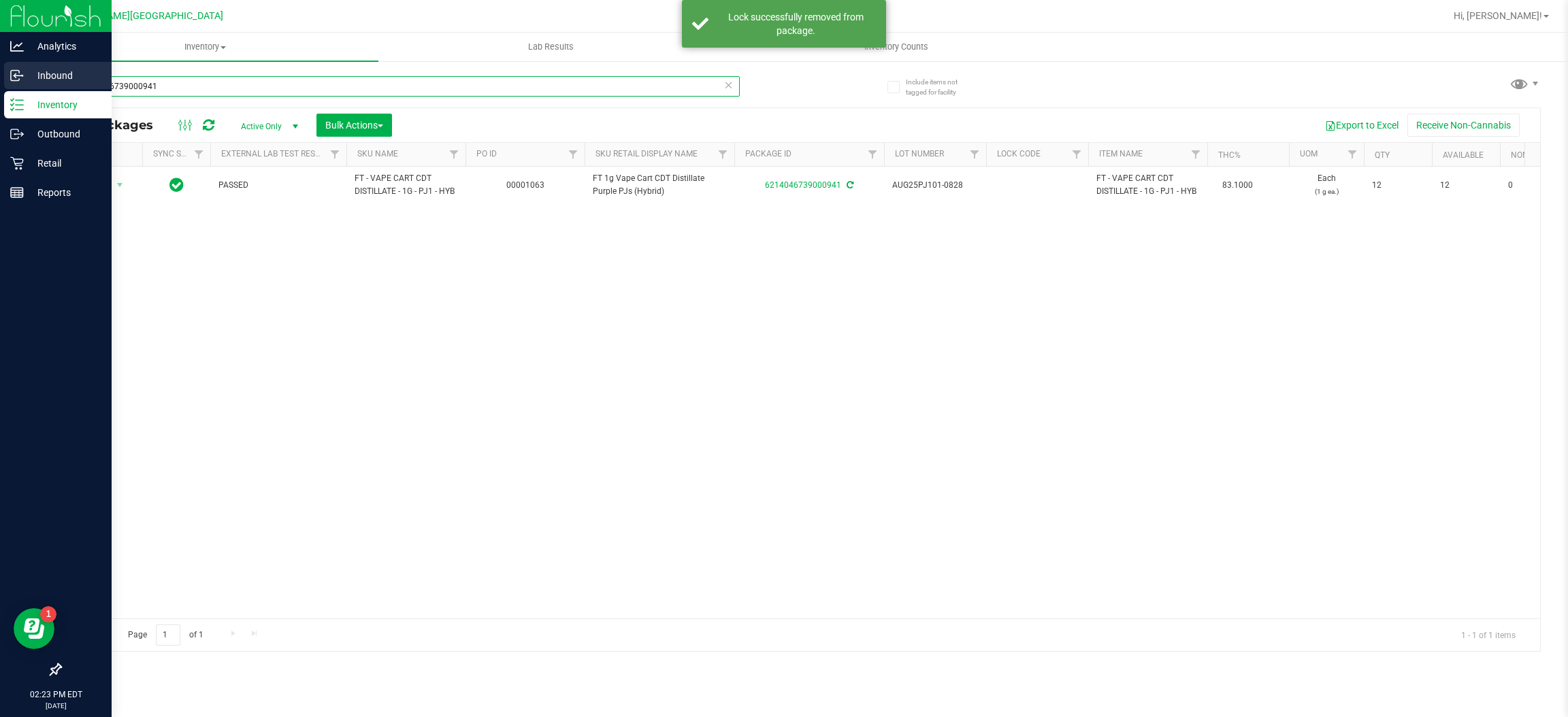
drag, startPoint x: 200, startPoint y: 87, endPoint x: 0, endPoint y: 76, distance: 200.3
click at [0, 77] on div "Analytics Inbound Inventory Outbound Retail Reports 02:23 PM EDT [DATE] 09/25 […" at bounding box center [784, 358] width 1568 height 717
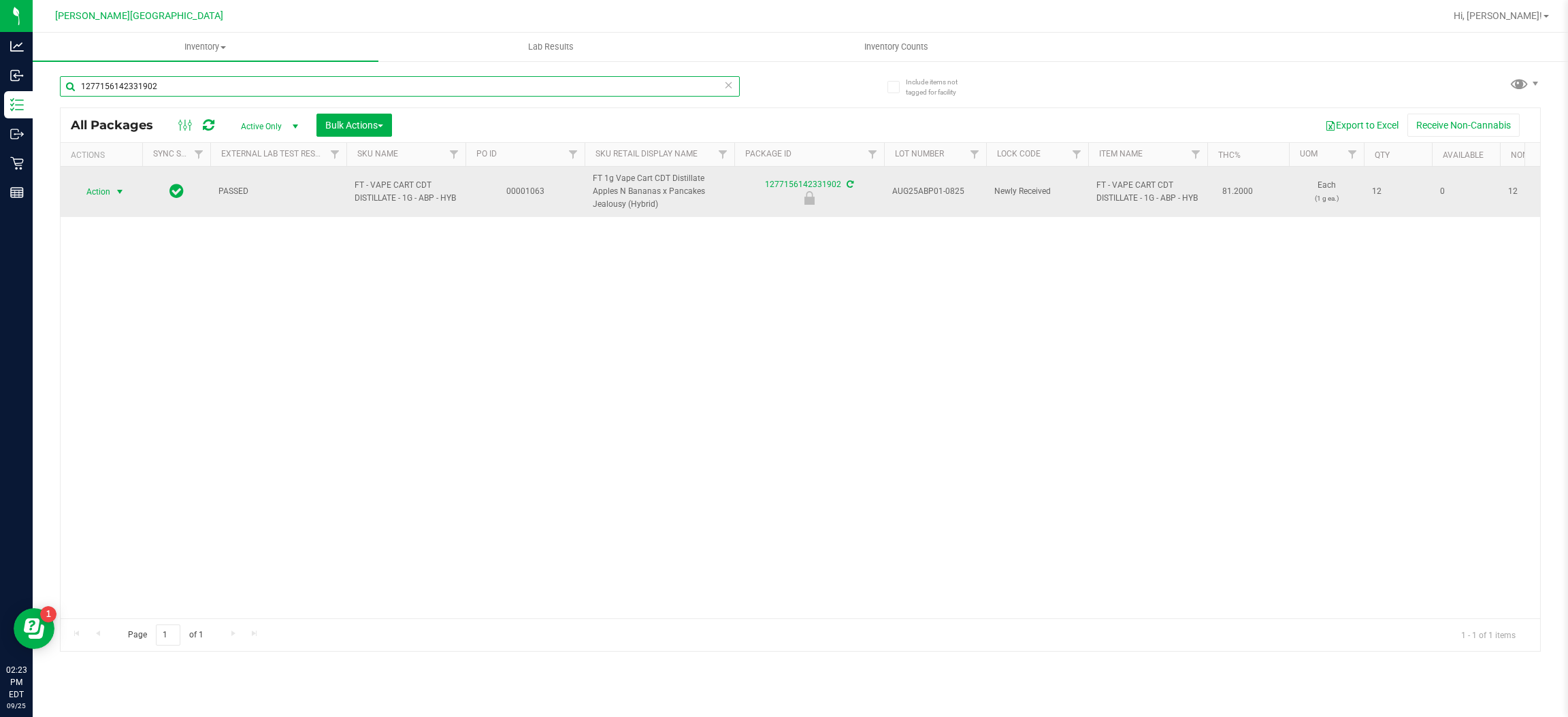
type input "1277156142331902"
click at [115, 187] on span "select" at bounding box center [120, 192] width 17 height 19
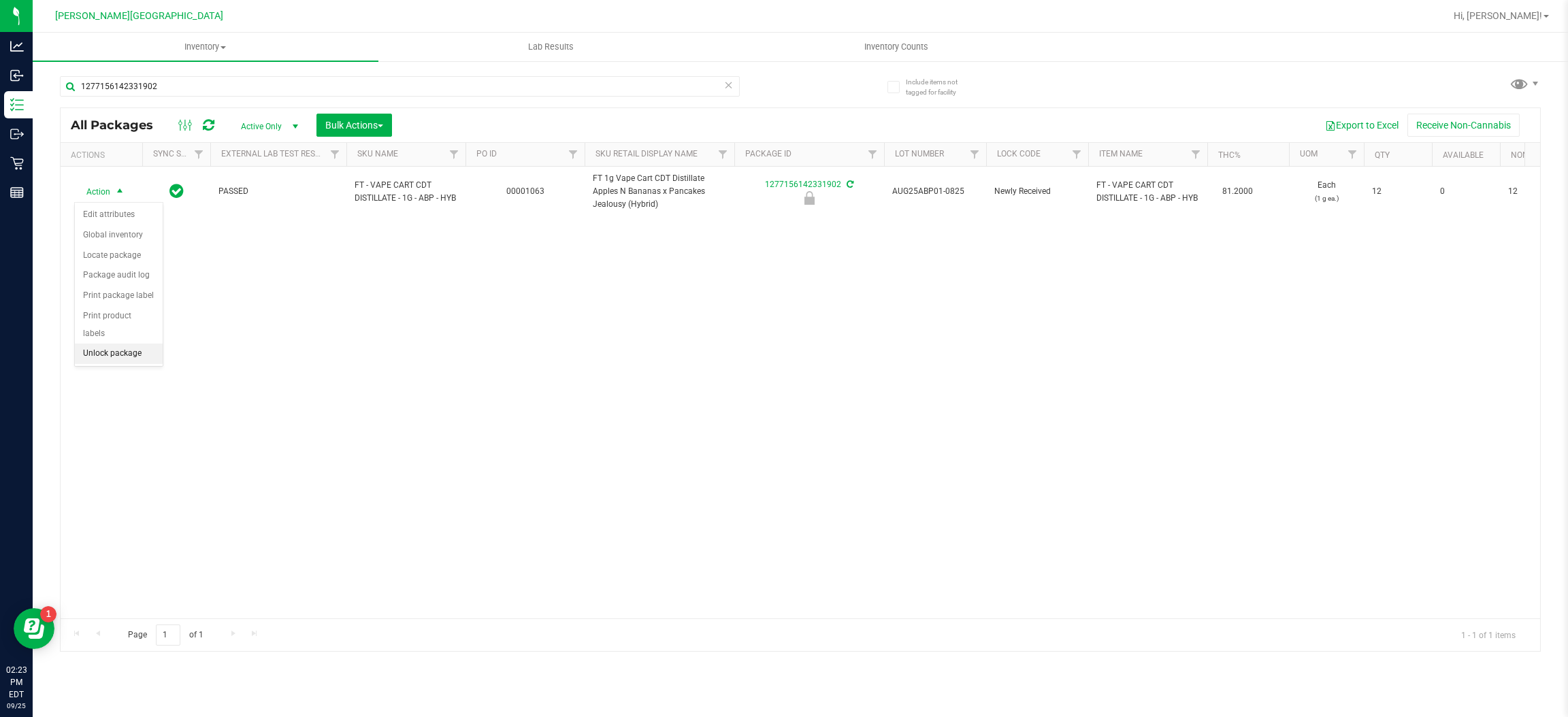
click at [107, 344] on li "Unlock package" at bounding box center [119, 354] width 88 height 21
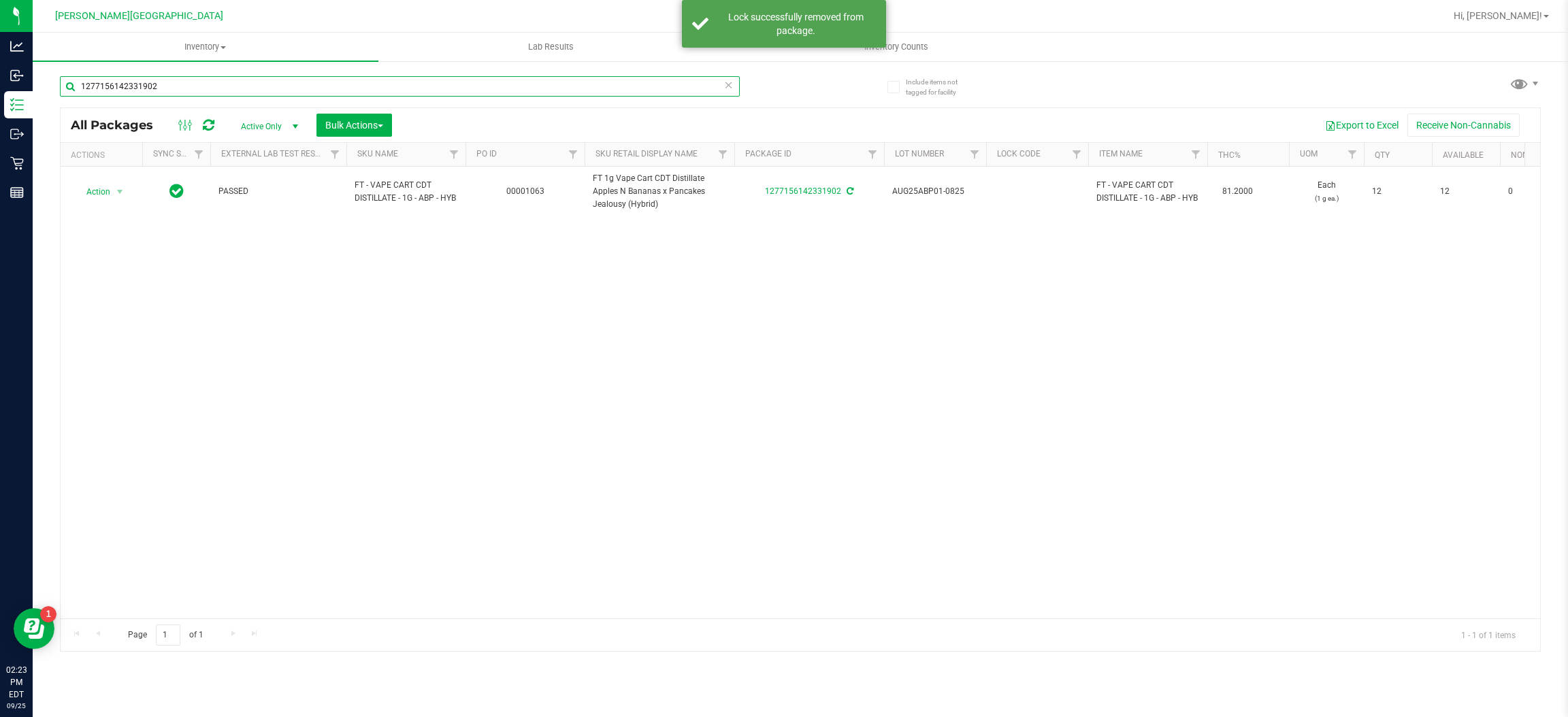
drag, startPoint x: 186, startPoint y: 81, endPoint x: 0, endPoint y: -39, distance: 221.4
click at [0, 0] on html "Analytics Inbound Inventory Outbound Retail Reports 02:23 PM EDT [DATE] 09/25 […" at bounding box center [784, 358] width 1568 height 717
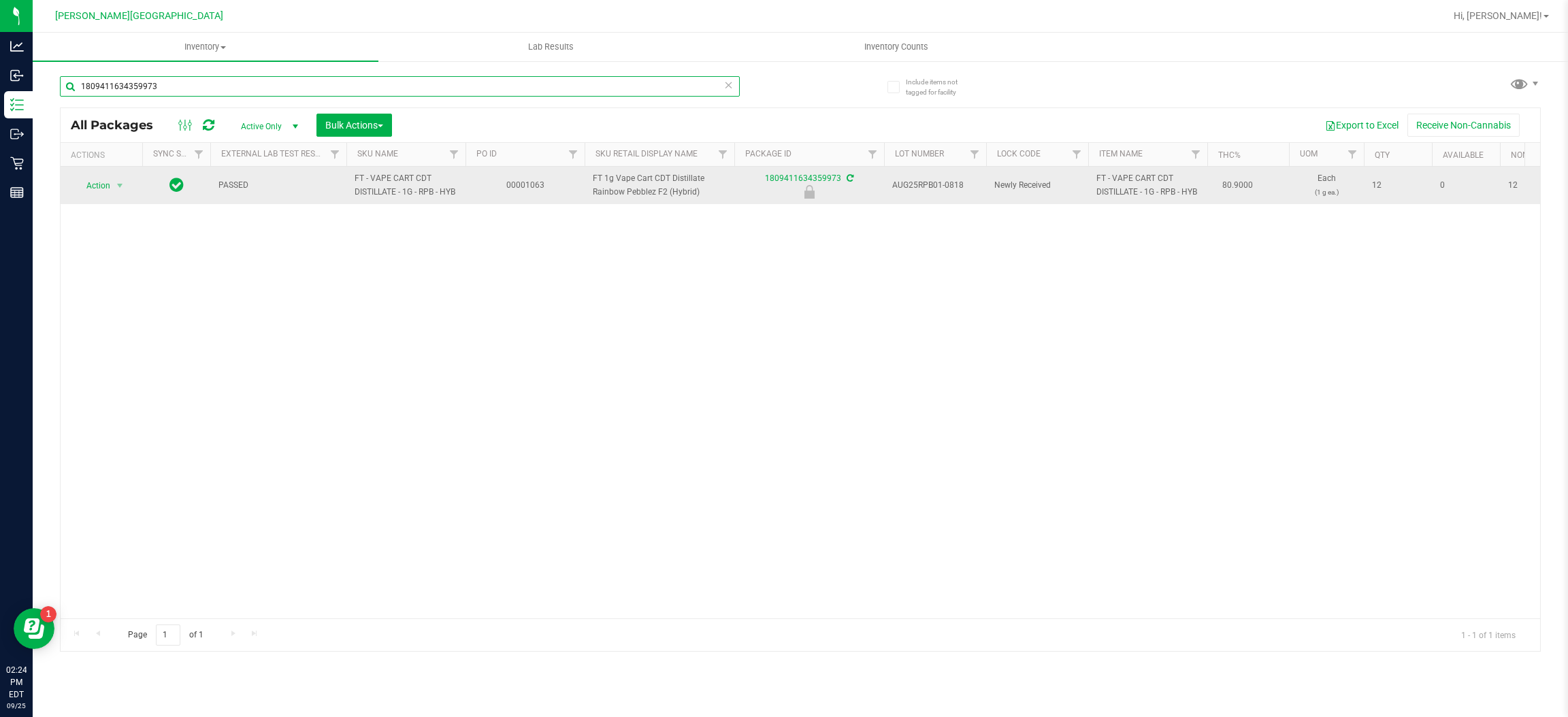
type input "1809411634359973"
click at [112, 181] on td "Action Action Edit attributes Global inventory Locate package Package audit log…" at bounding box center [101, 186] width 82 height 37
click at [112, 195] on span "select" at bounding box center [120, 186] width 17 height 19
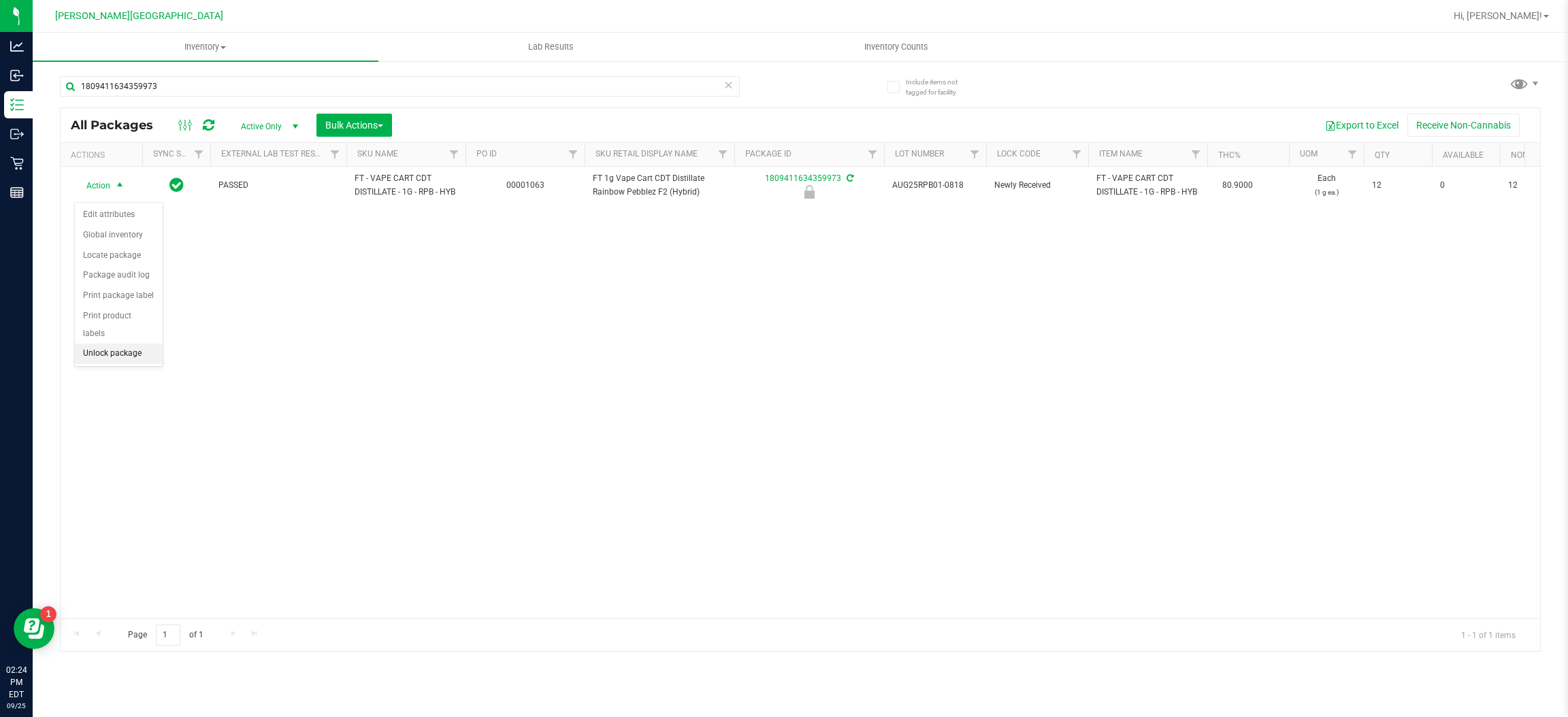
click at [97, 344] on li "Unlock package" at bounding box center [119, 354] width 88 height 21
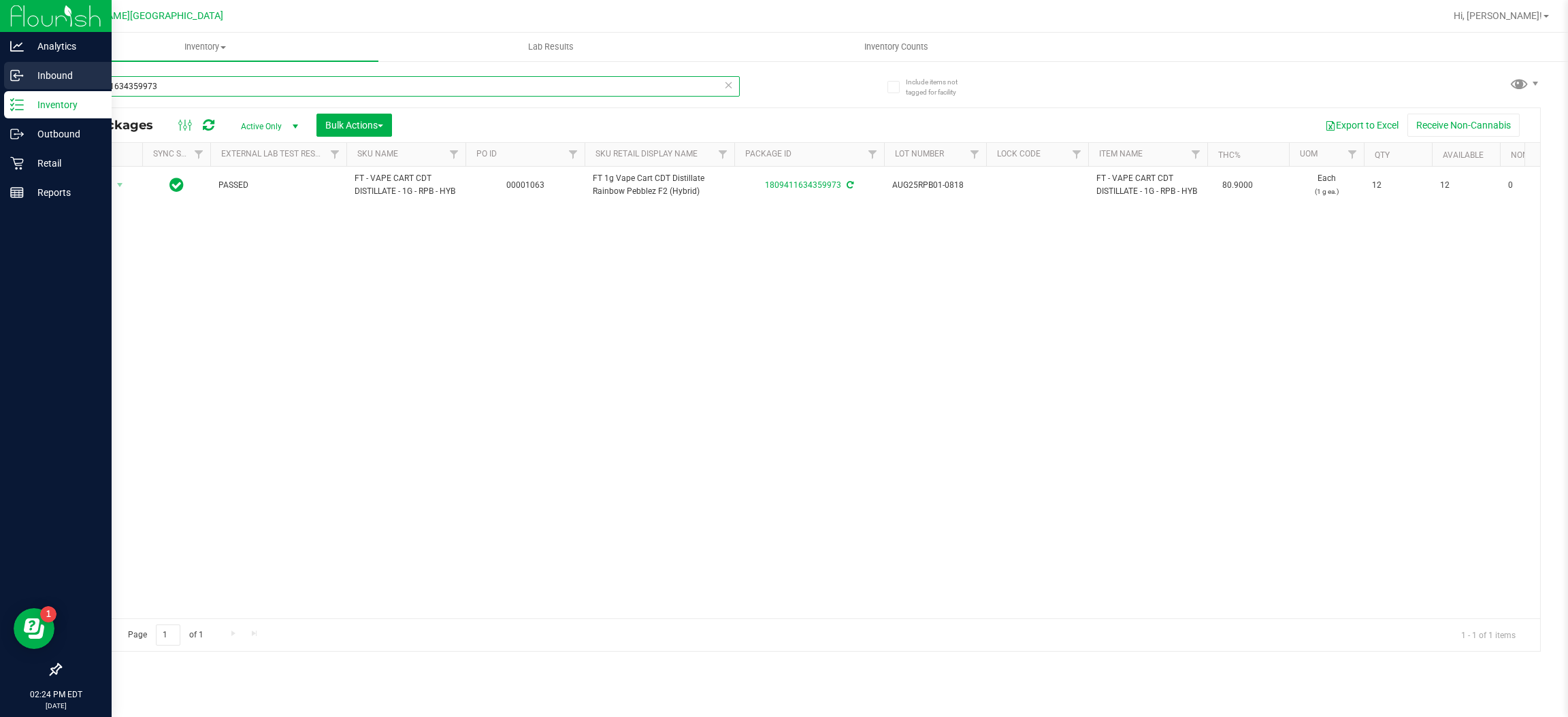
drag, startPoint x: 232, startPoint y: 86, endPoint x: 0, endPoint y: 88, distance: 232.0
click at [0, 88] on div "Analytics Inbound Inventory Outbound Retail Reports 02:24 PM EDT [DATE] 09/25 […" at bounding box center [784, 358] width 1568 height 717
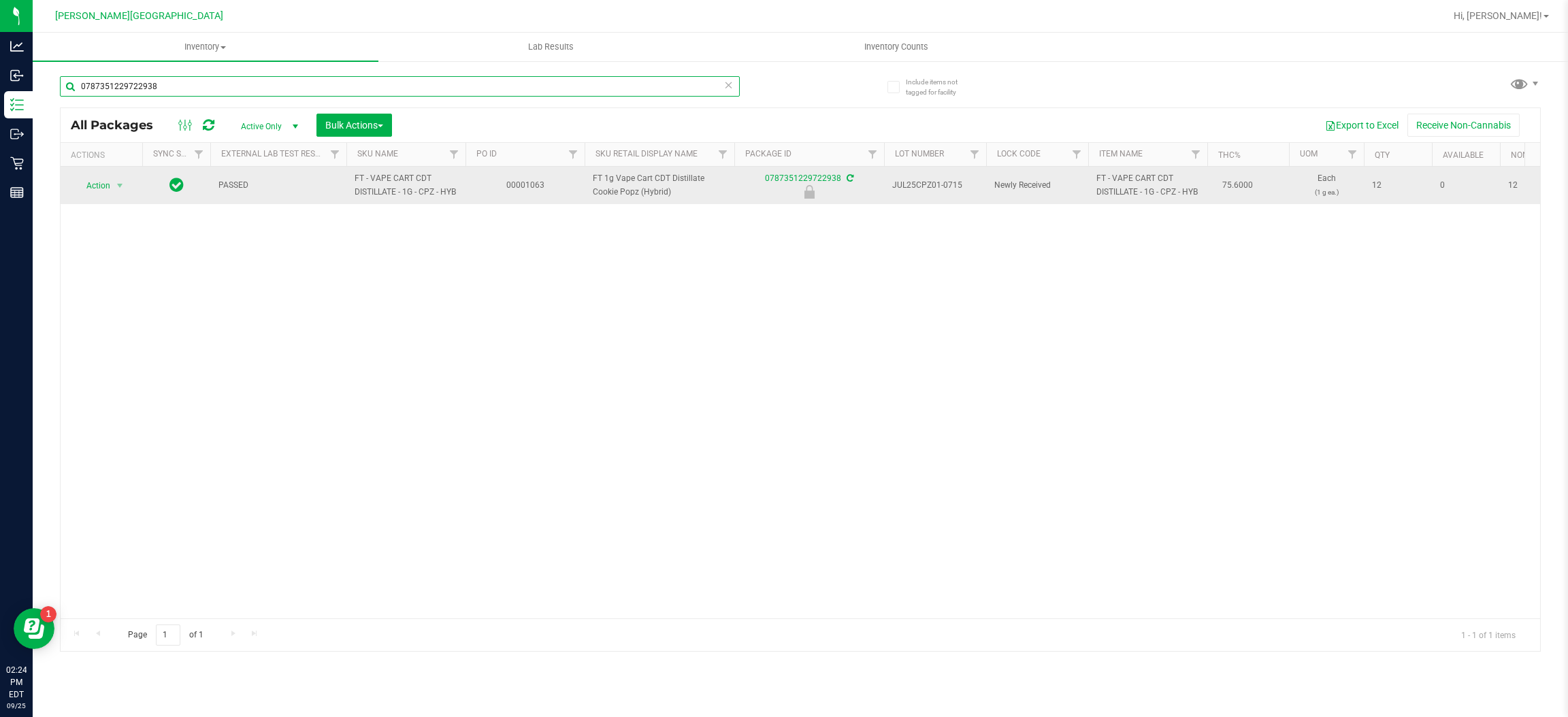
type input "0787351229722938"
click at [103, 180] on span "Action" at bounding box center [92, 186] width 37 height 19
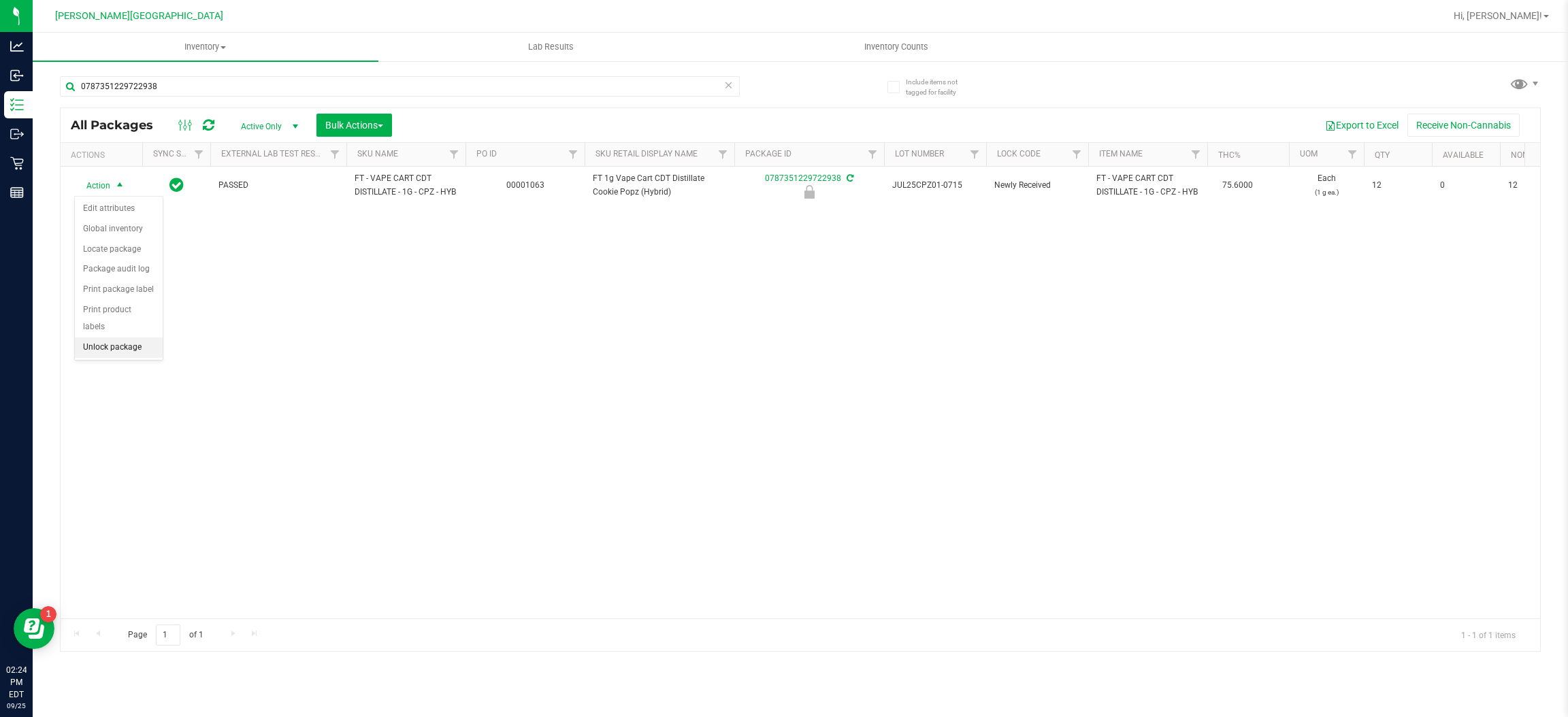
click at [104, 337] on li "Unlock package" at bounding box center [119, 348] width 88 height 21
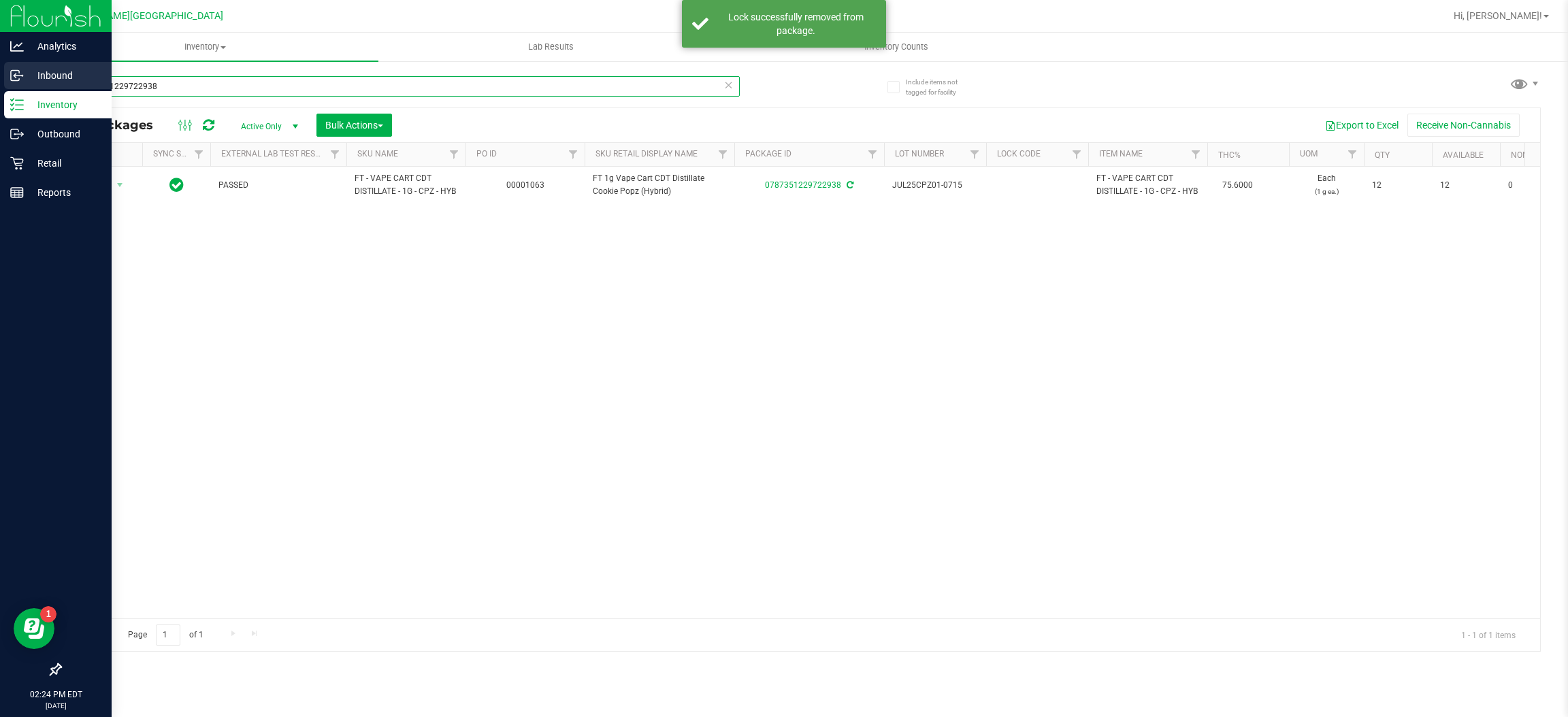
drag, startPoint x: 174, startPoint y: 76, endPoint x: 0, endPoint y: 82, distance: 174.1
click at [0, 82] on div "Analytics Inbound Inventory Outbound Retail Reports 02:24 PM EDT [DATE] 09/25 […" at bounding box center [784, 358] width 1568 height 717
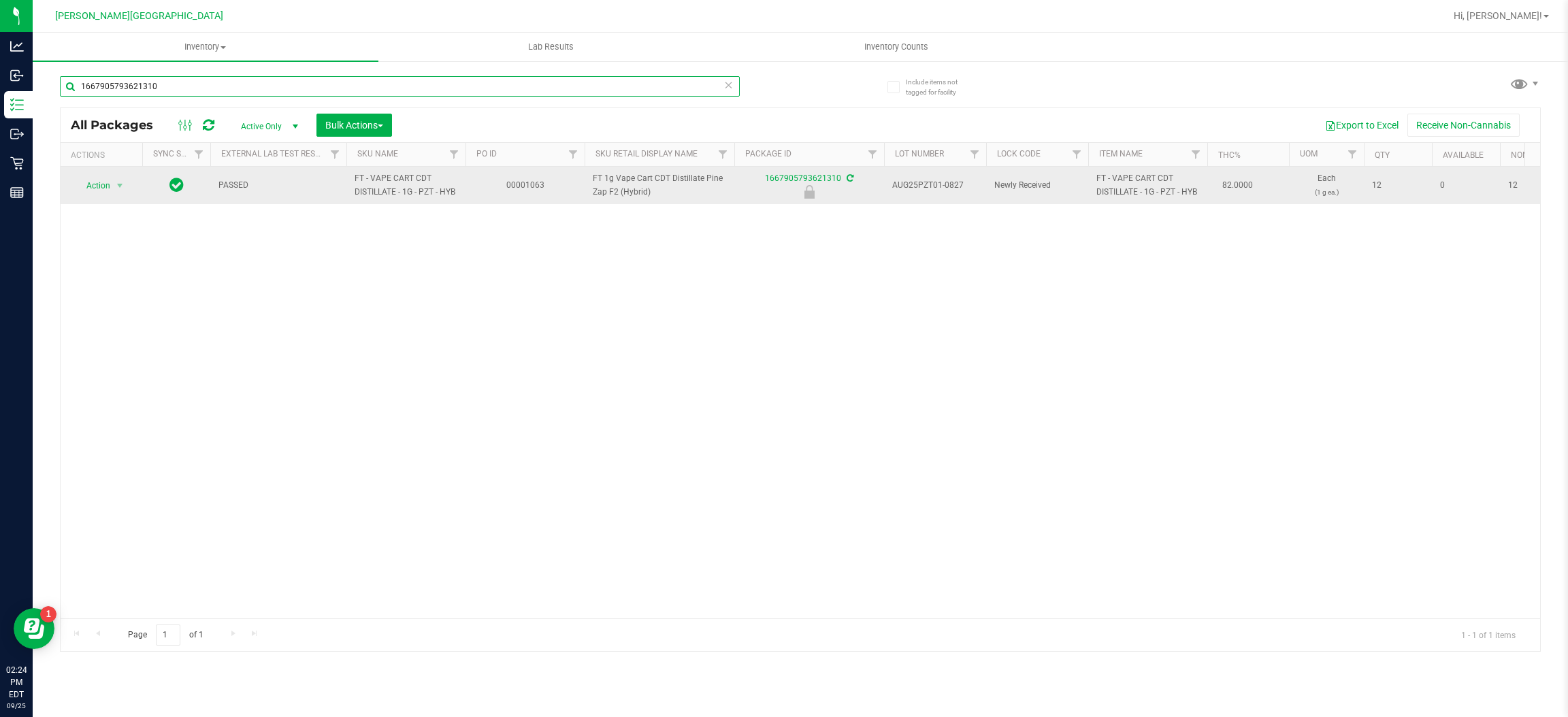
type input "1667905793621310"
click at [100, 191] on span "Action" at bounding box center [92, 186] width 37 height 19
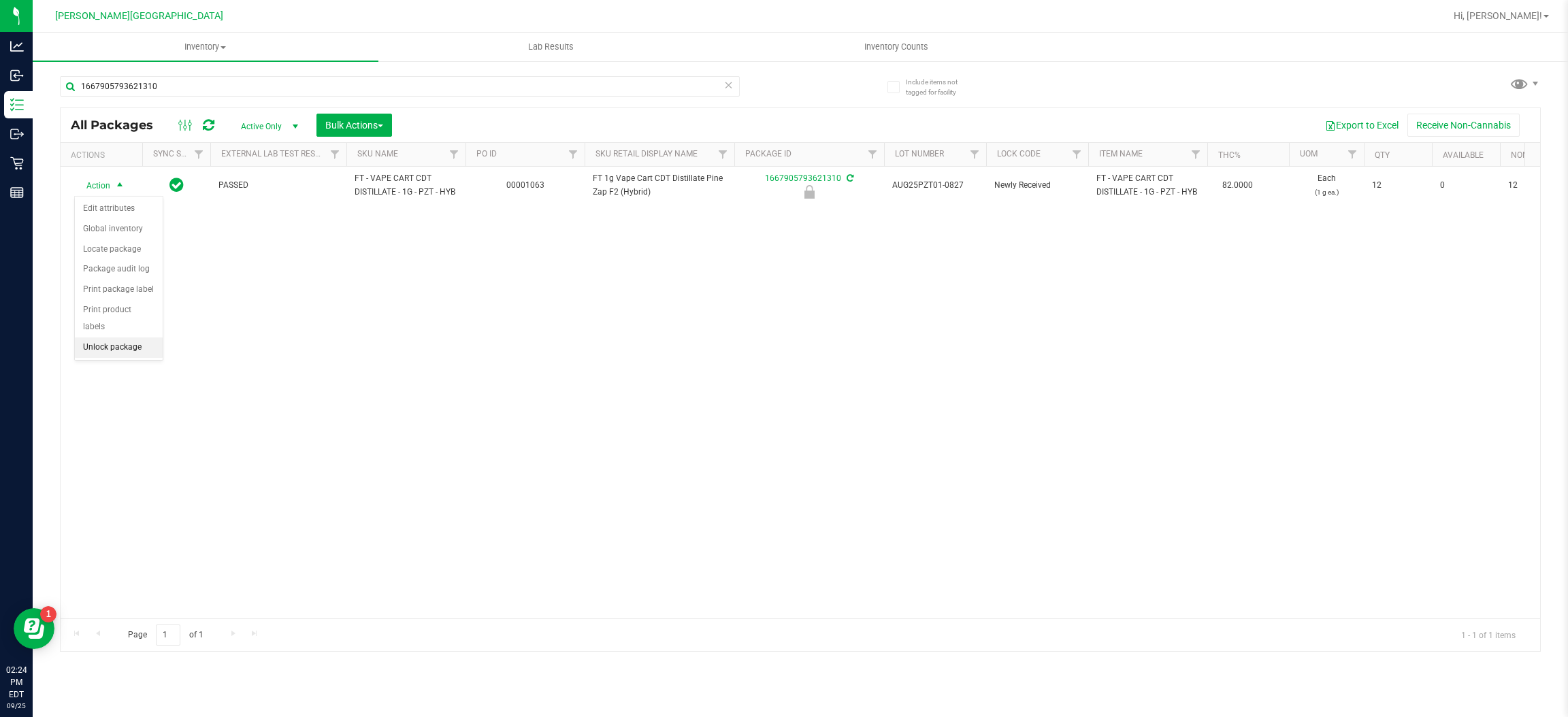
click at [124, 337] on li "Unlock package" at bounding box center [119, 348] width 88 height 21
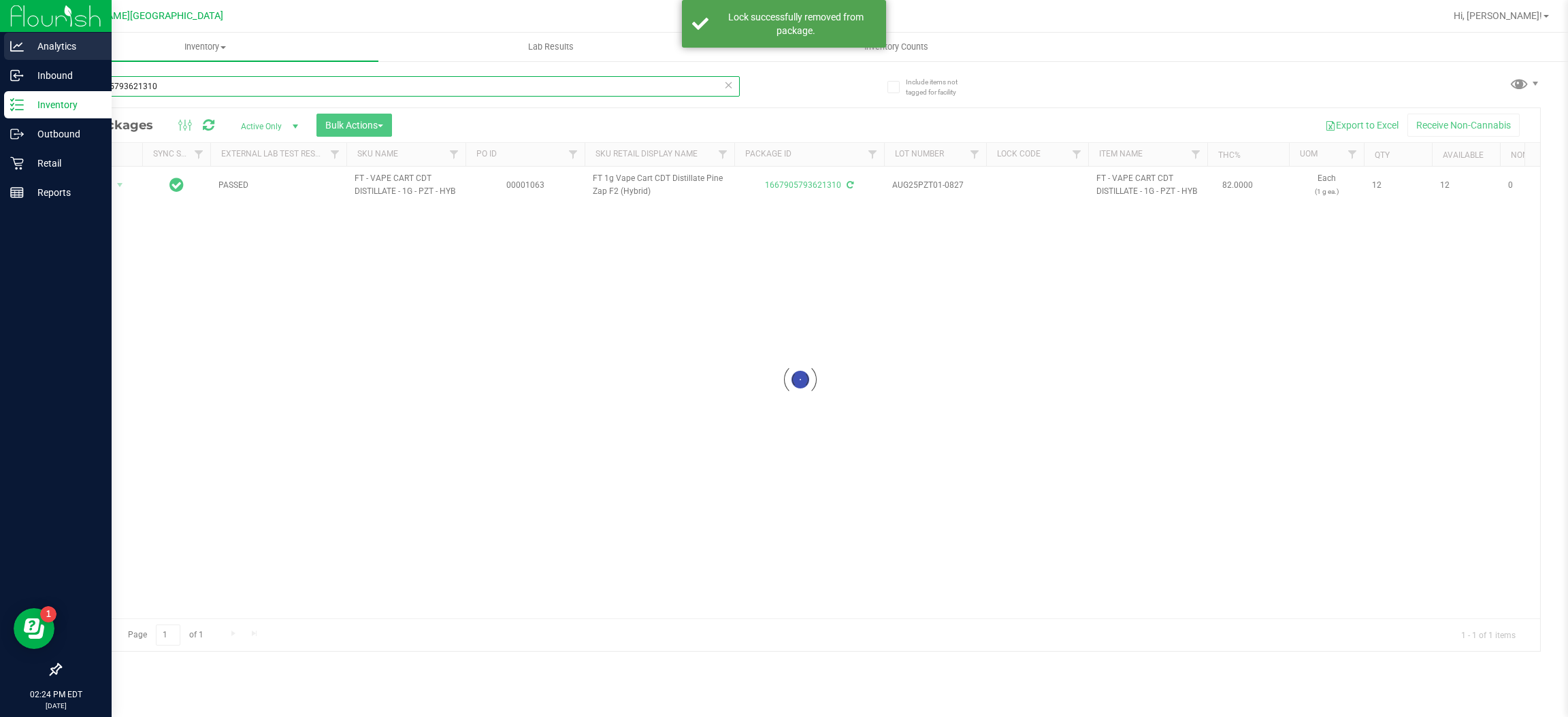
drag, startPoint x: 171, startPoint y: 82, endPoint x: 0, endPoint y: 45, distance: 175.0
click at [0, 45] on div "Analytics Inbound Inventory Outbound Retail Reports 02:24 PM EDT [DATE] 09/25 […" at bounding box center [784, 358] width 1568 height 717
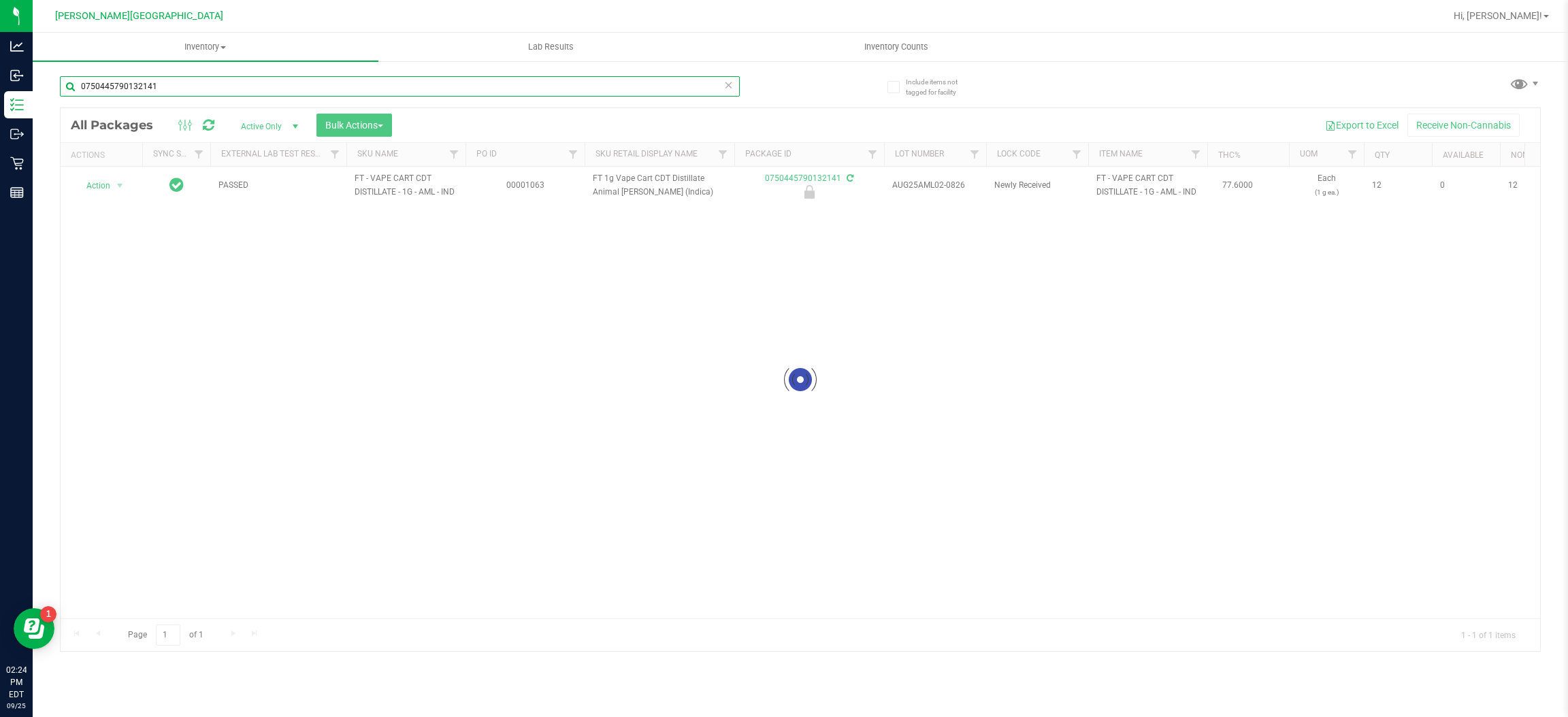
type input "0750445790132141"
click at [104, 184] on div at bounding box center [800, 380] width 1480 height 544
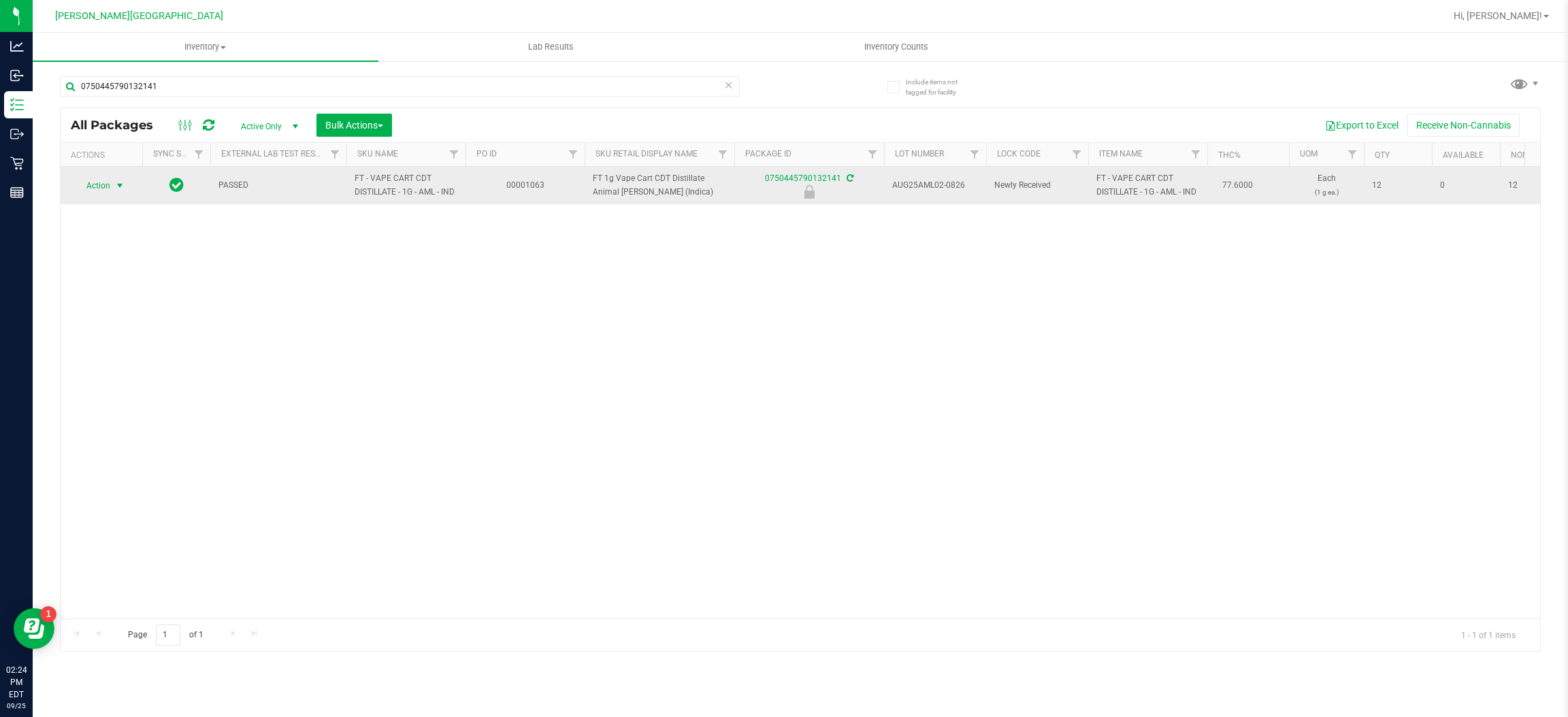
click at [99, 187] on span "Action" at bounding box center [92, 186] width 37 height 19
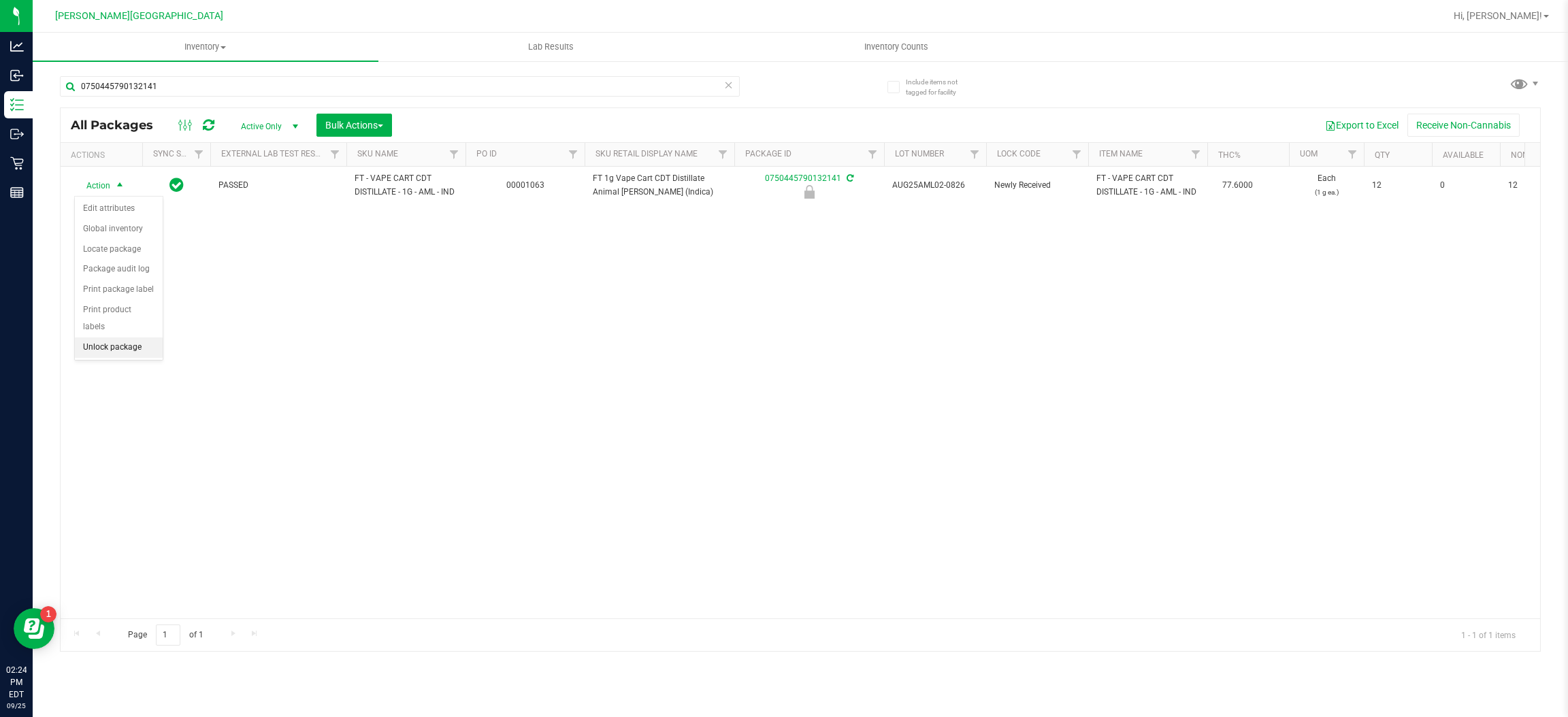
click at [113, 337] on li "Unlock package" at bounding box center [119, 348] width 88 height 21
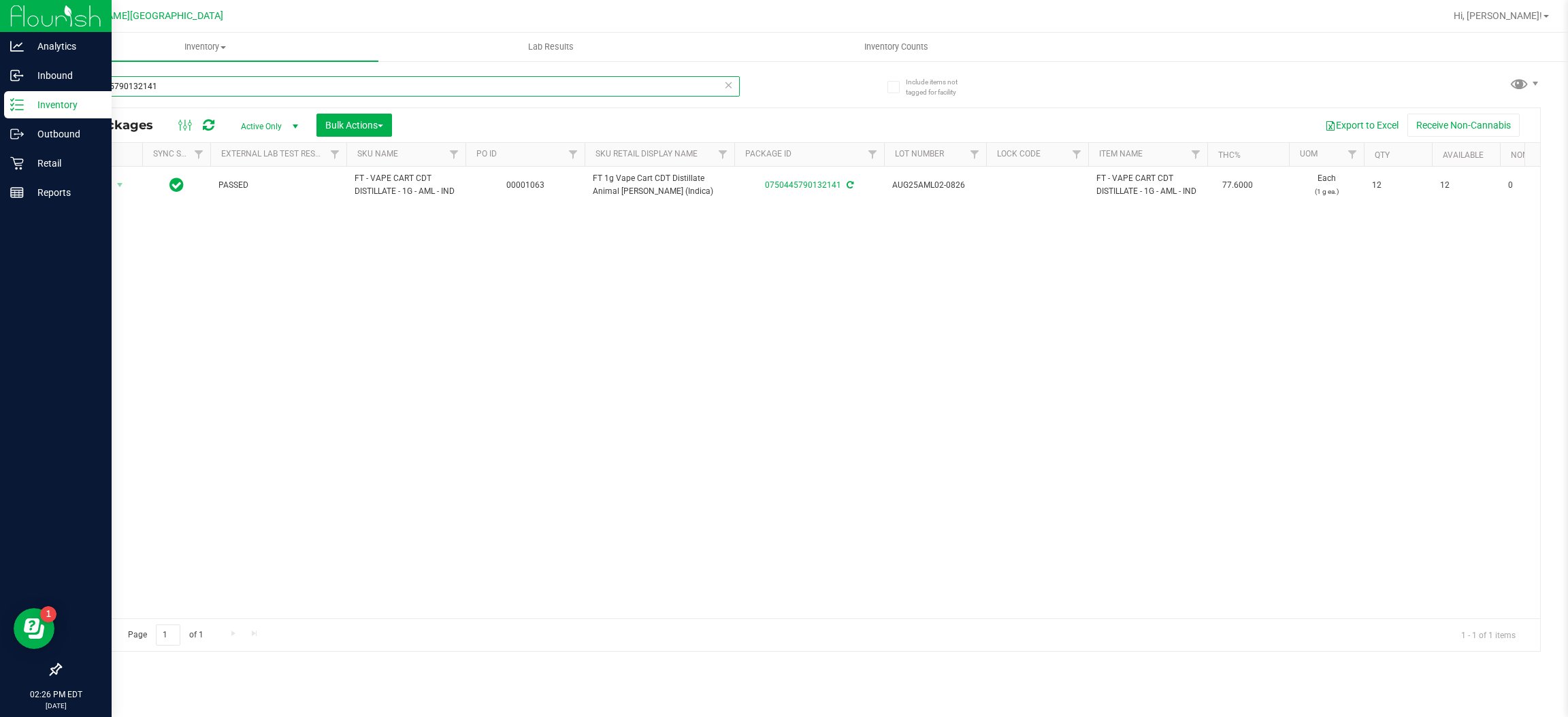
drag, startPoint x: 183, startPoint y: 93, endPoint x: 0, endPoint y: 93, distance: 183.0
click at [0, 93] on div "Analytics Inbound Inventory Outbound Retail Reports 02:26 PM EDT [DATE] 09/25 […" at bounding box center [784, 358] width 1568 height 717
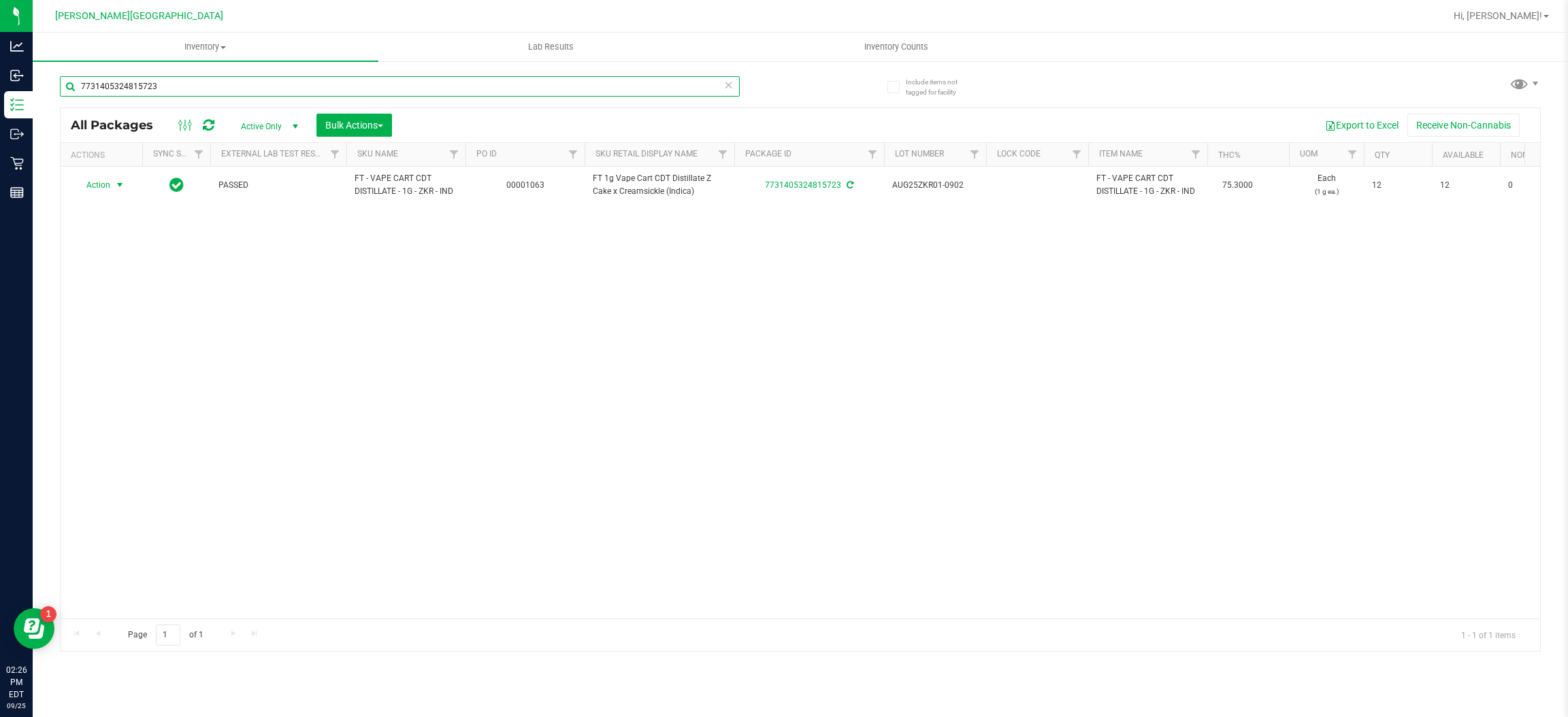
type input "7731405324815723"
click at [101, 187] on span "Action" at bounding box center [92, 185] width 37 height 19
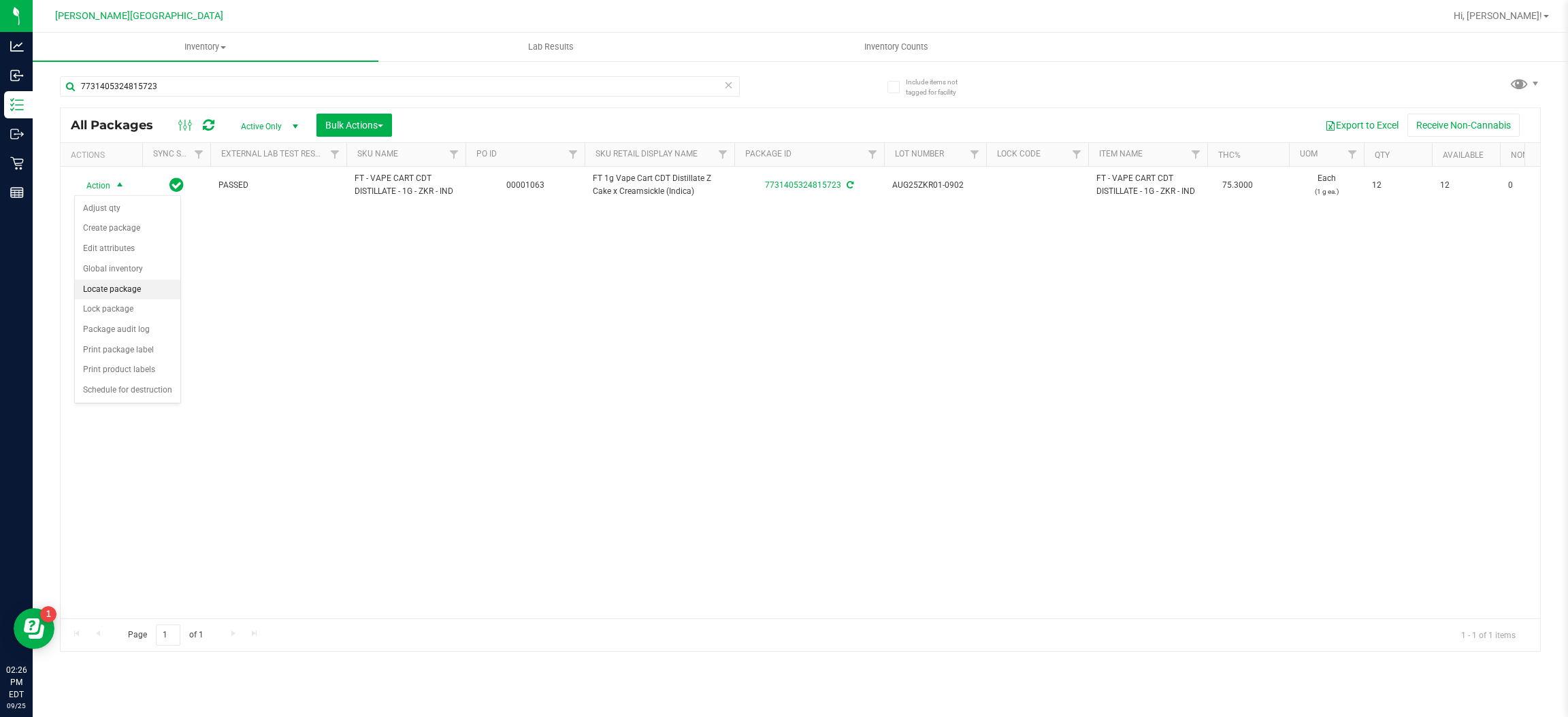
click at [128, 300] on li "Locate package" at bounding box center [127, 290] width 106 height 21
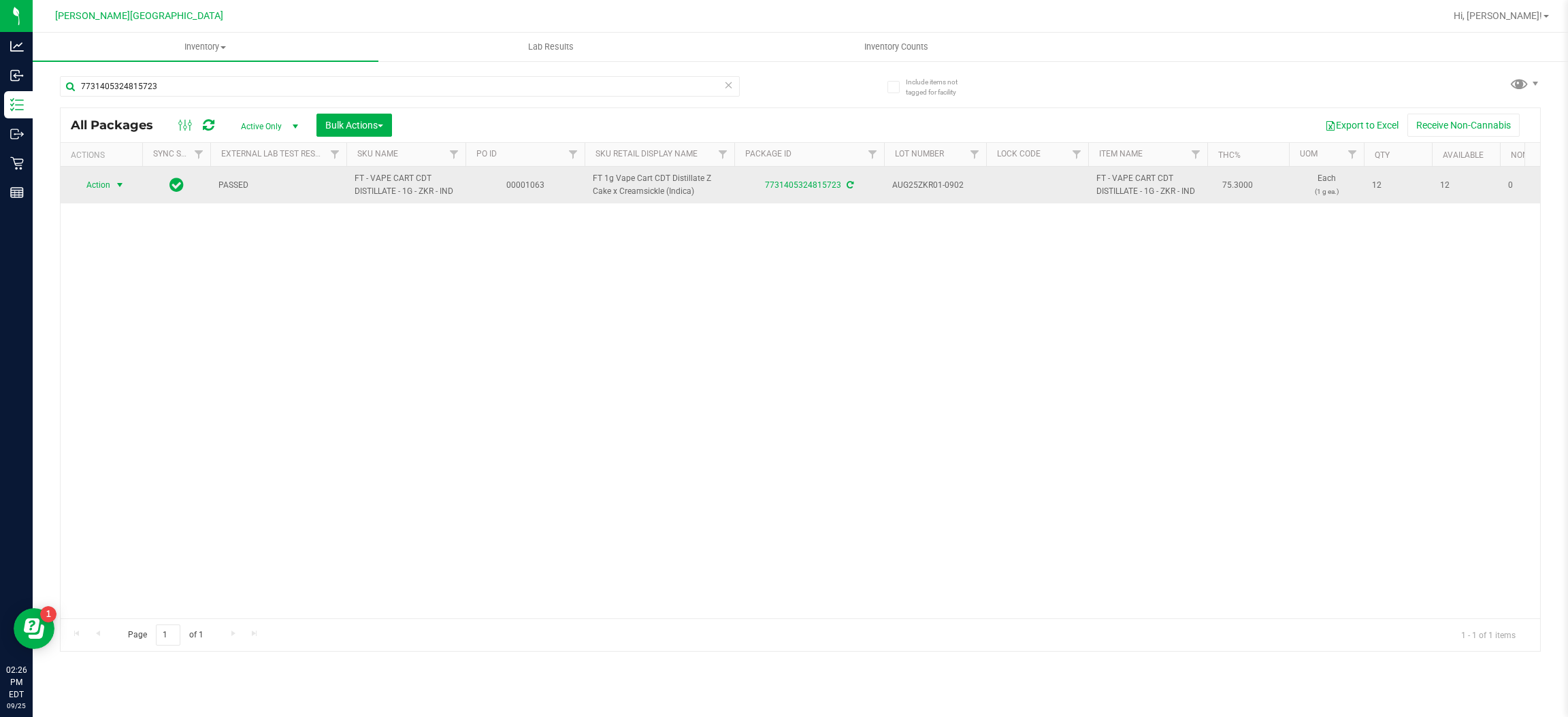
click at [114, 183] on span "select" at bounding box center [120, 186] width 11 height 11
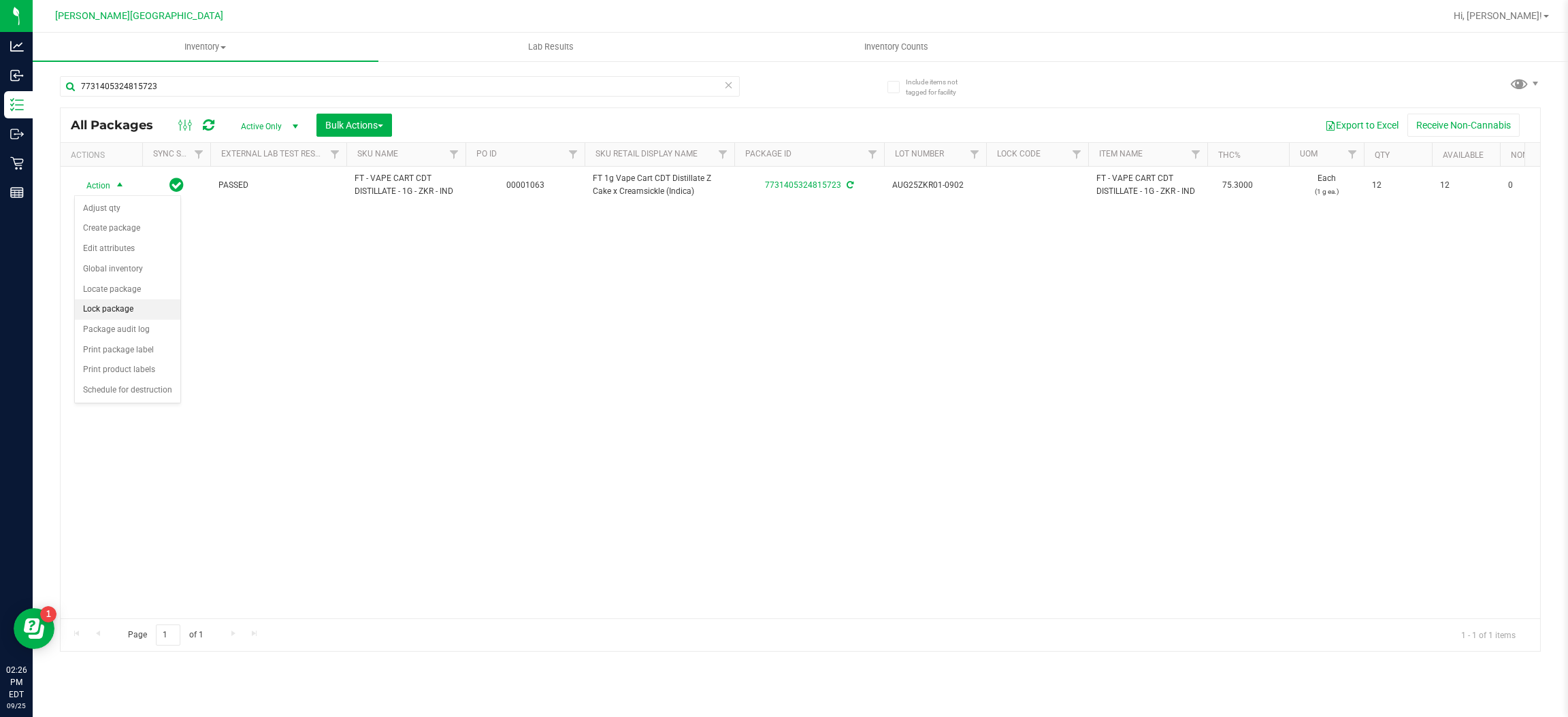
click at [110, 319] on li "Lock package" at bounding box center [127, 310] width 106 height 21
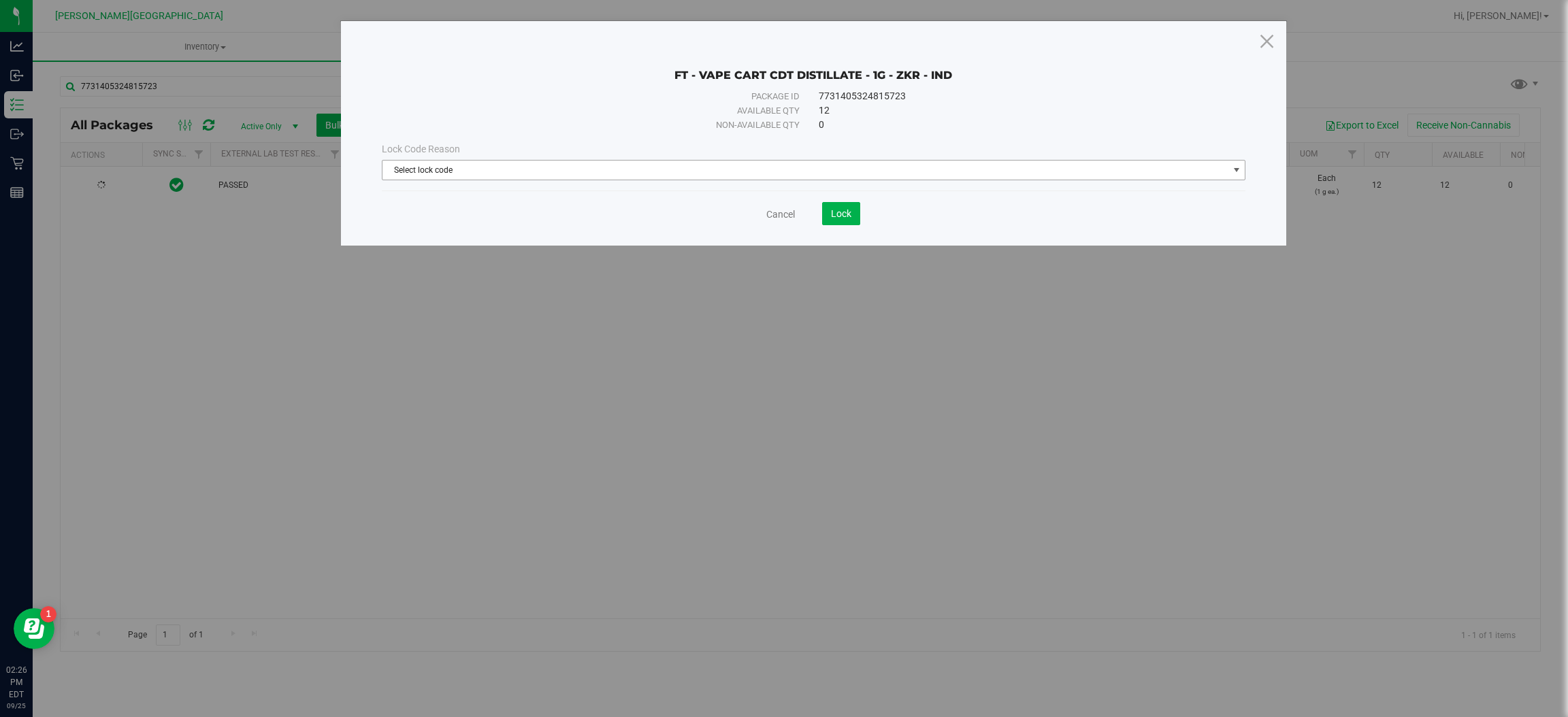
click at [484, 166] on span "Select lock code" at bounding box center [805, 170] width 845 height 19
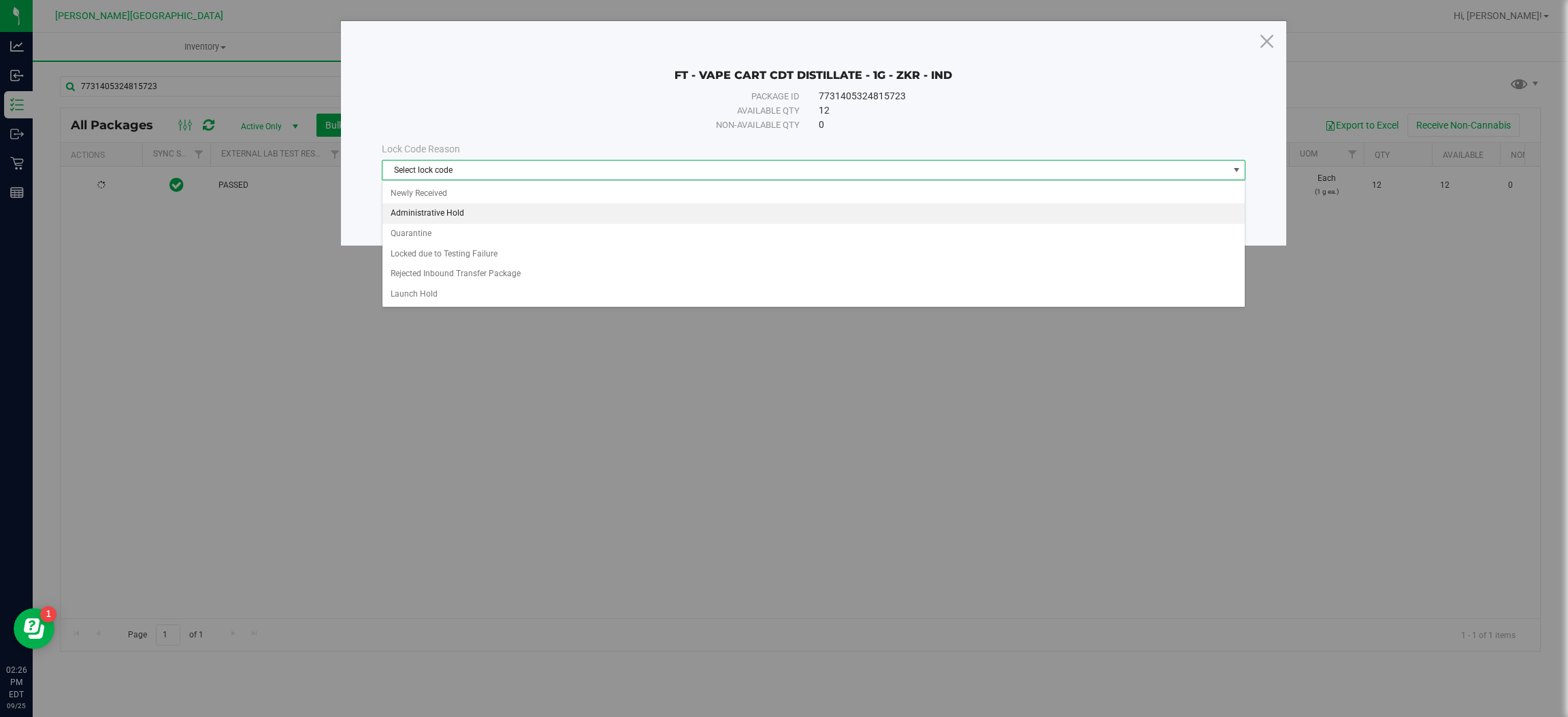
click at [474, 220] on li "Administrative Hold" at bounding box center [814, 214] width 862 height 21
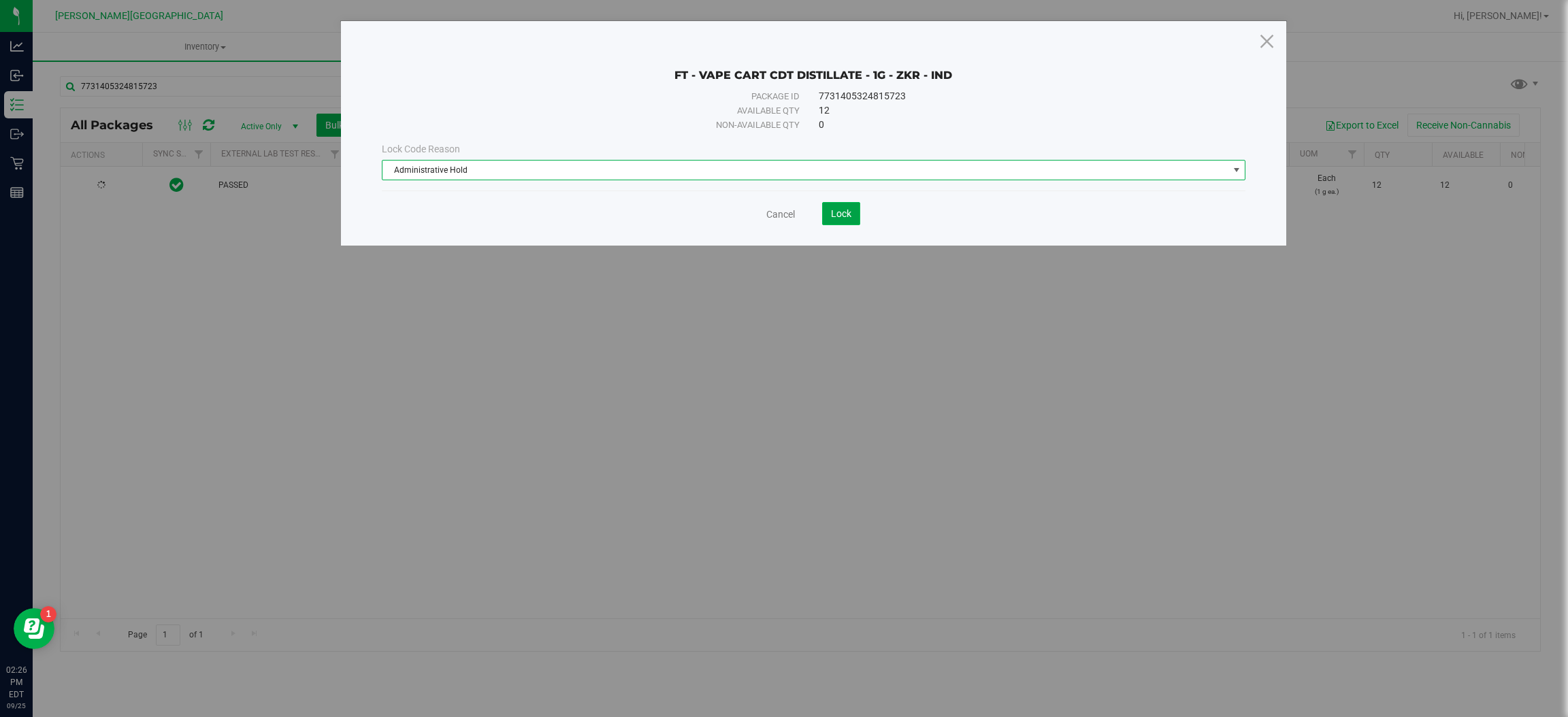
click at [852, 217] on button "Lock" at bounding box center [841, 214] width 38 height 23
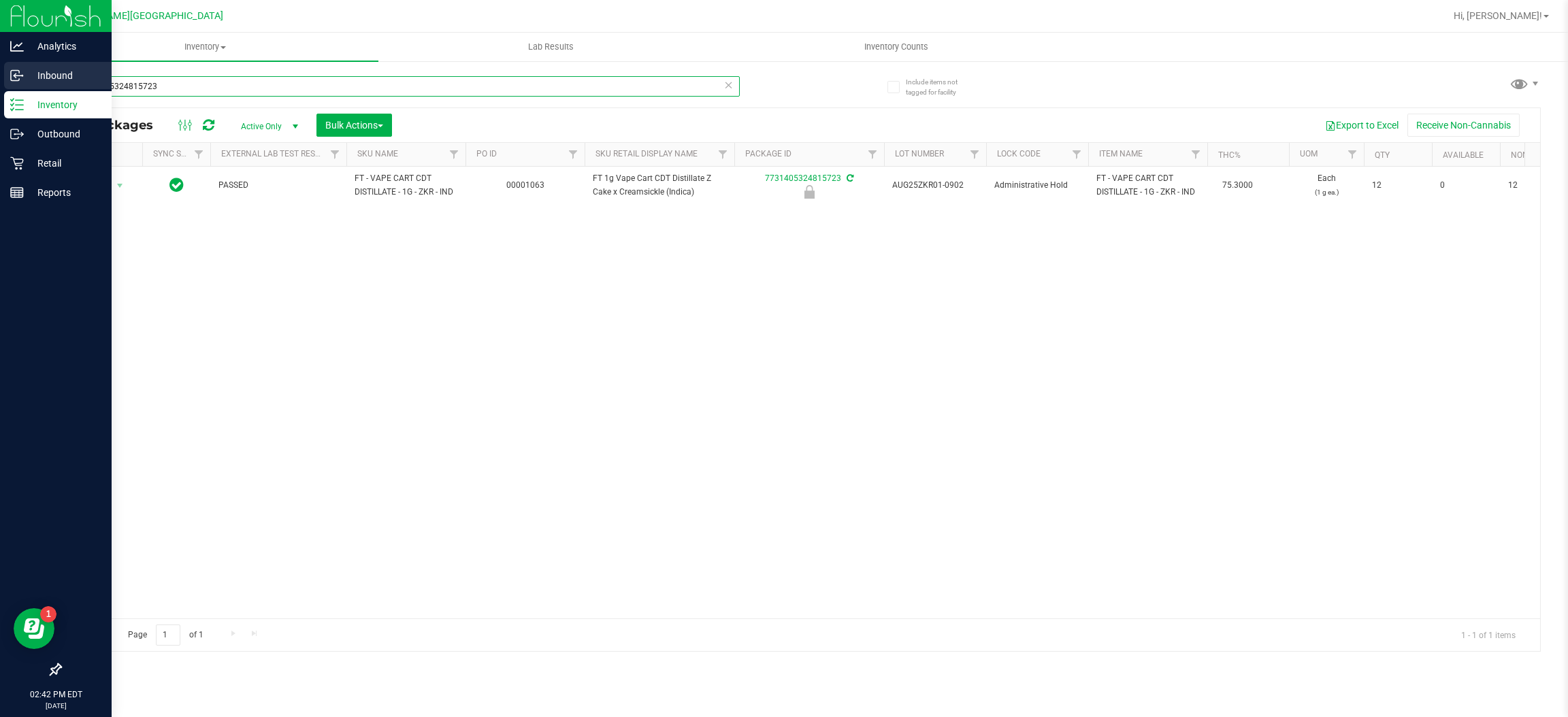
drag, startPoint x: 172, startPoint y: 82, endPoint x: 0, endPoint y: 67, distance: 172.7
click at [0, 67] on div "Analytics Inbound Inventory Outbound Retail Reports 02:42 PM EDT [DATE] 09/25 […" at bounding box center [784, 358] width 1568 height 717
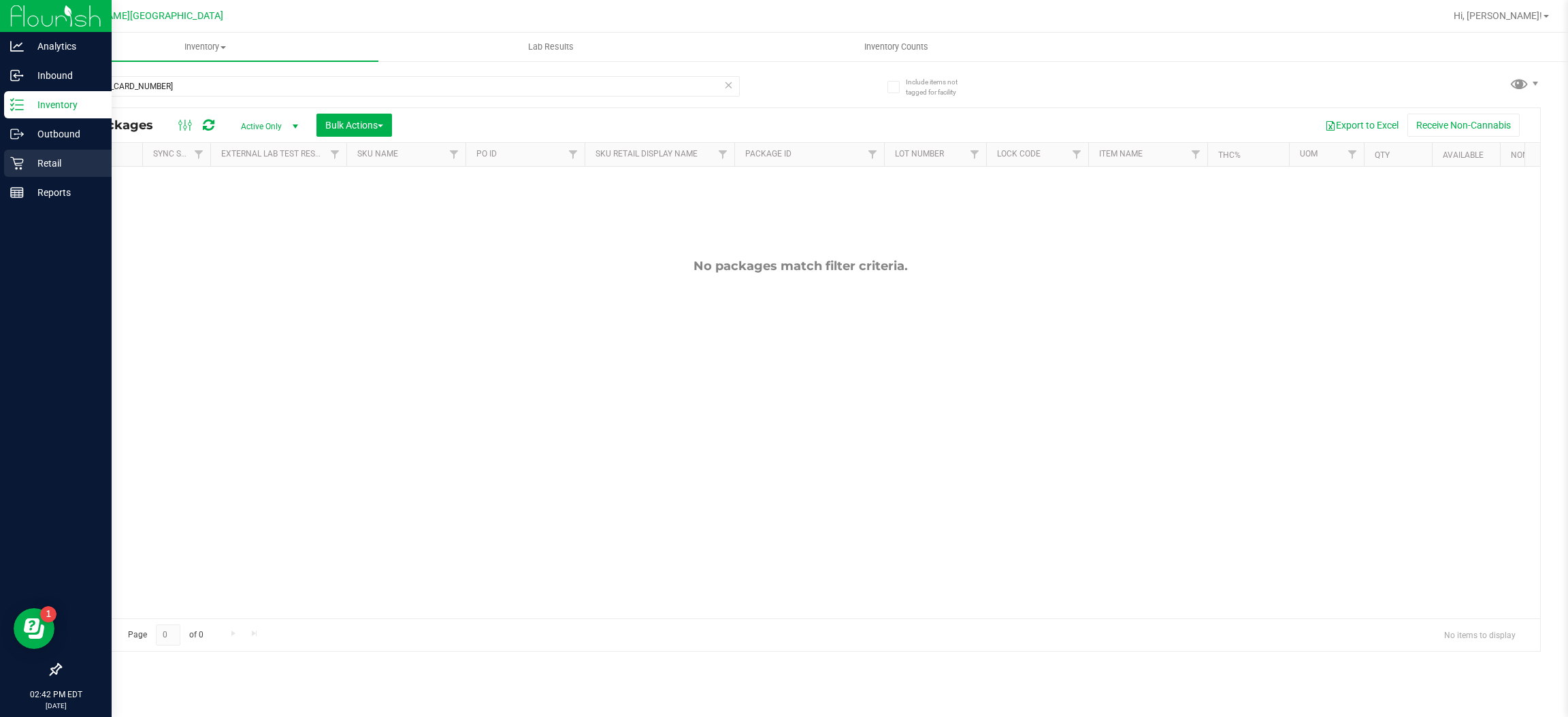
click at [25, 169] on p "Retail" at bounding box center [64, 163] width 82 height 16
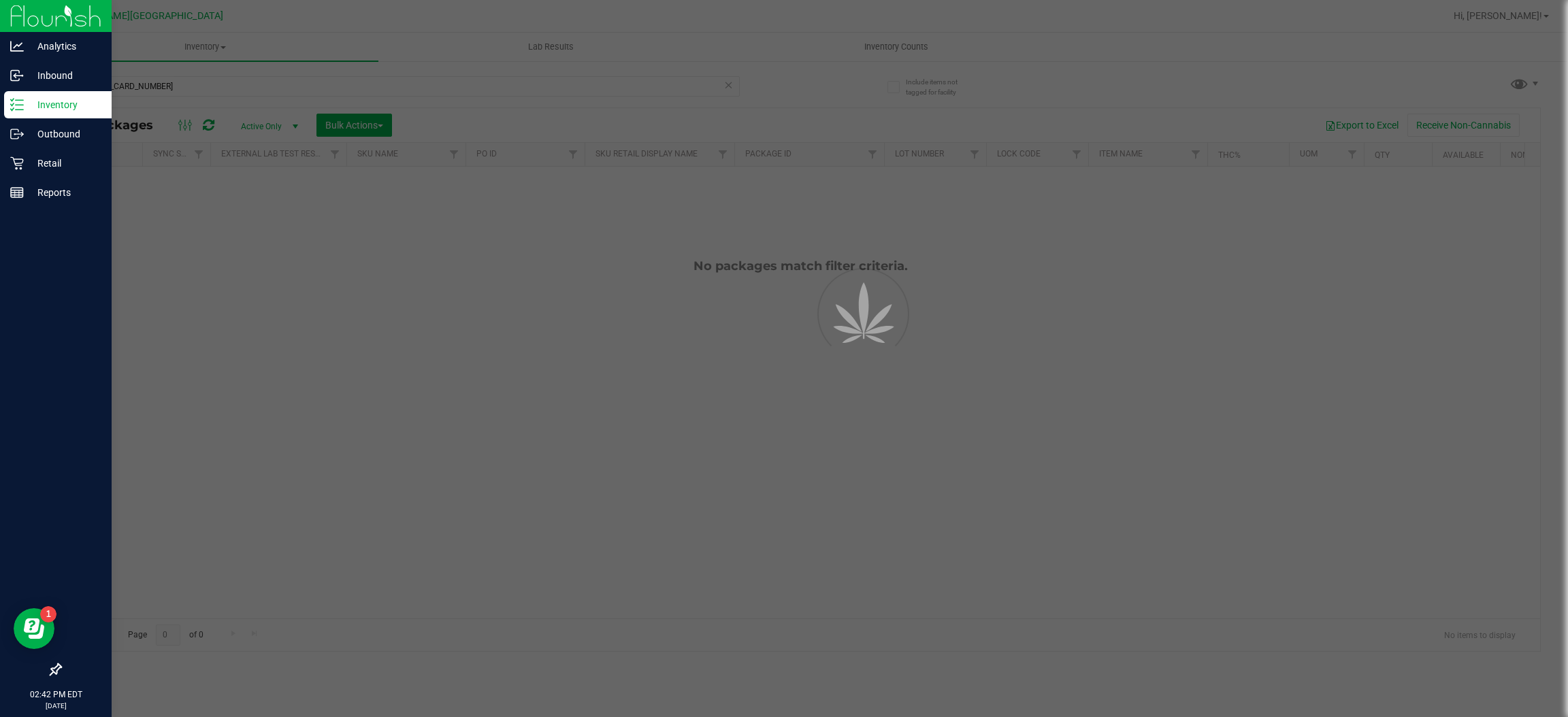
click at [40, 108] on p "Inventory" at bounding box center [64, 104] width 82 height 16
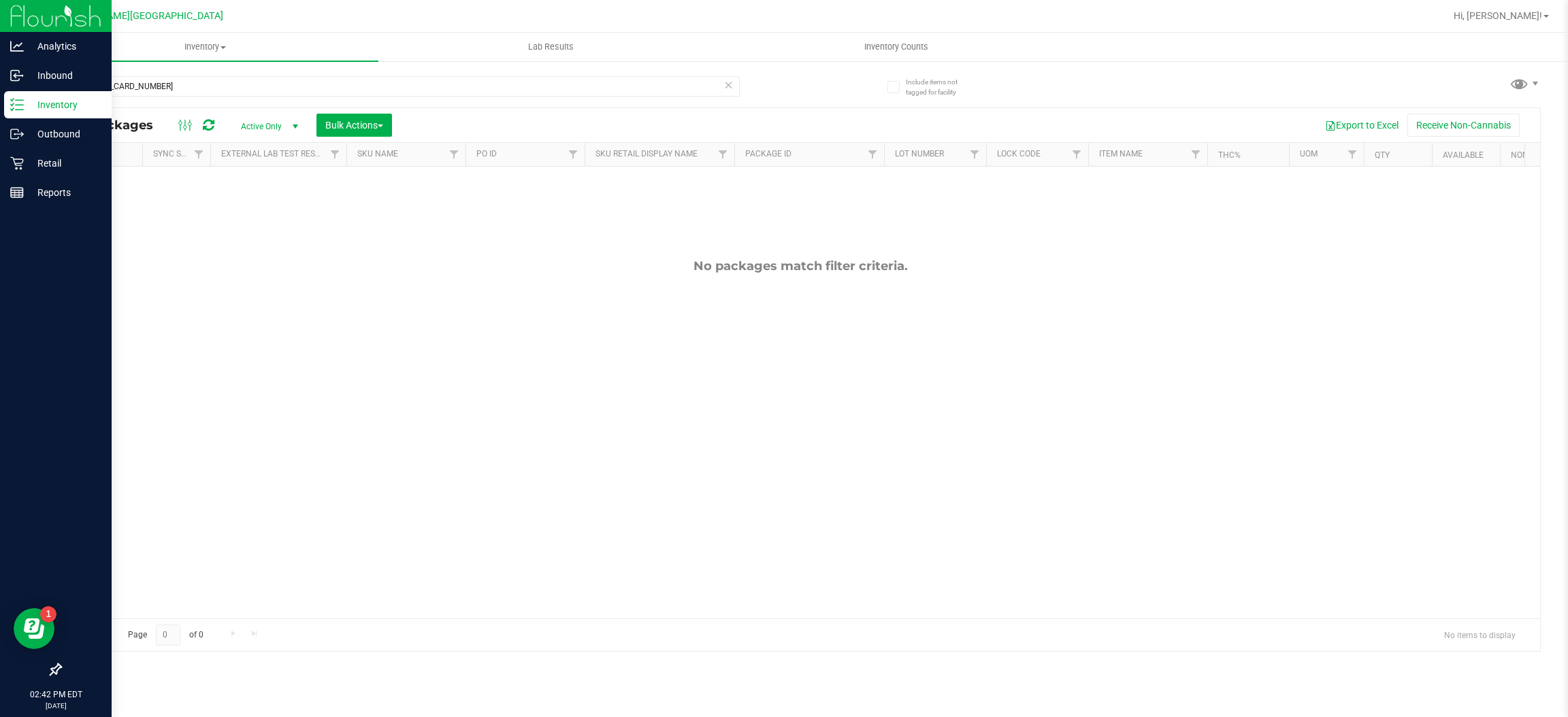
click at [40, 108] on p "Inventory" at bounding box center [64, 104] width 82 height 16
drag, startPoint x: 246, startPoint y: 87, endPoint x: 0, endPoint y: 113, distance: 247.4
click at [0, 113] on div "Analytics Inbound Inventory Outbound Retail Reports 02:42 PM EDT [DATE] 09/25 […" at bounding box center [784, 358] width 1568 height 717
type input "[CREDIT_CARD_NUMBER]"
click at [22, 193] on line at bounding box center [17, 193] width 12 height 0
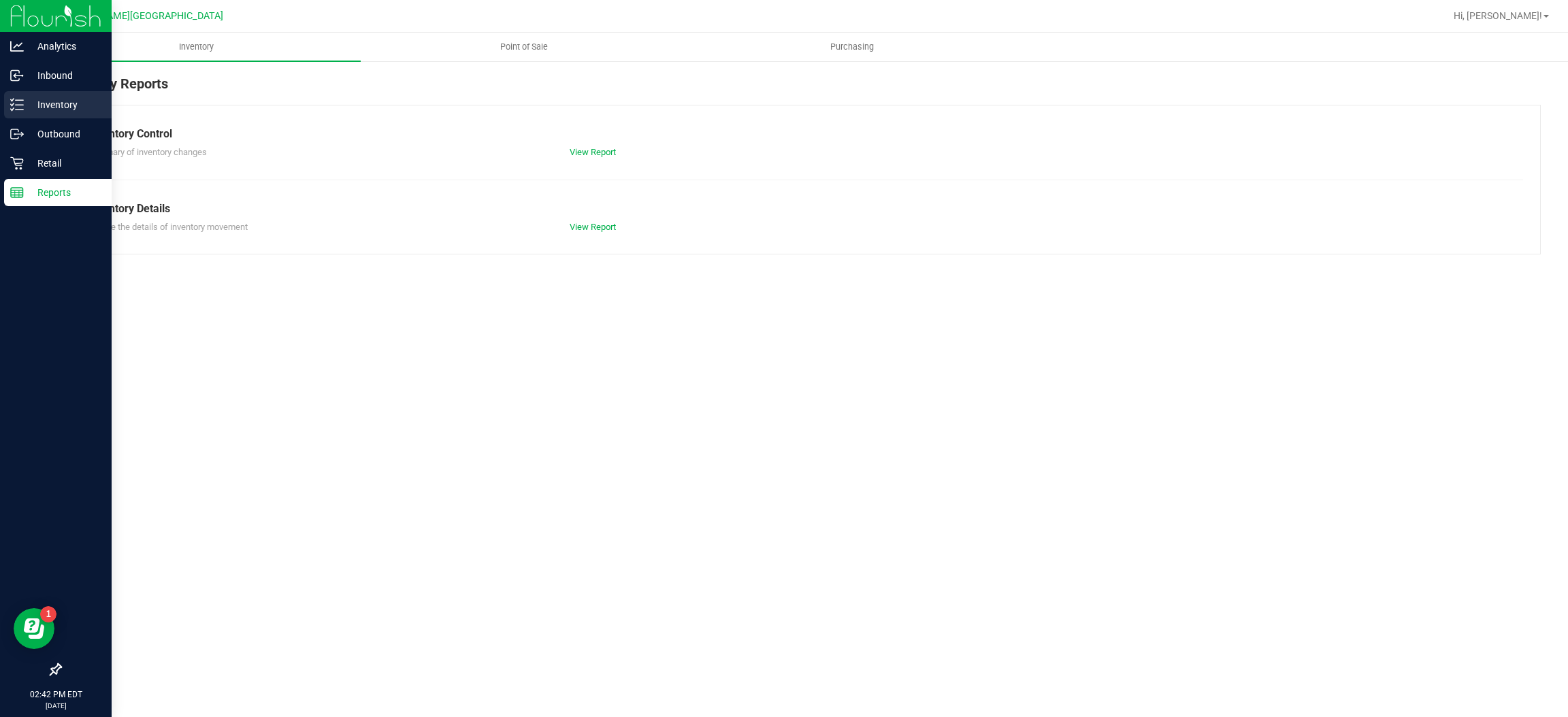
click at [58, 102] on p "Inventory" at bounding box center [64, 104] width 82 height 16
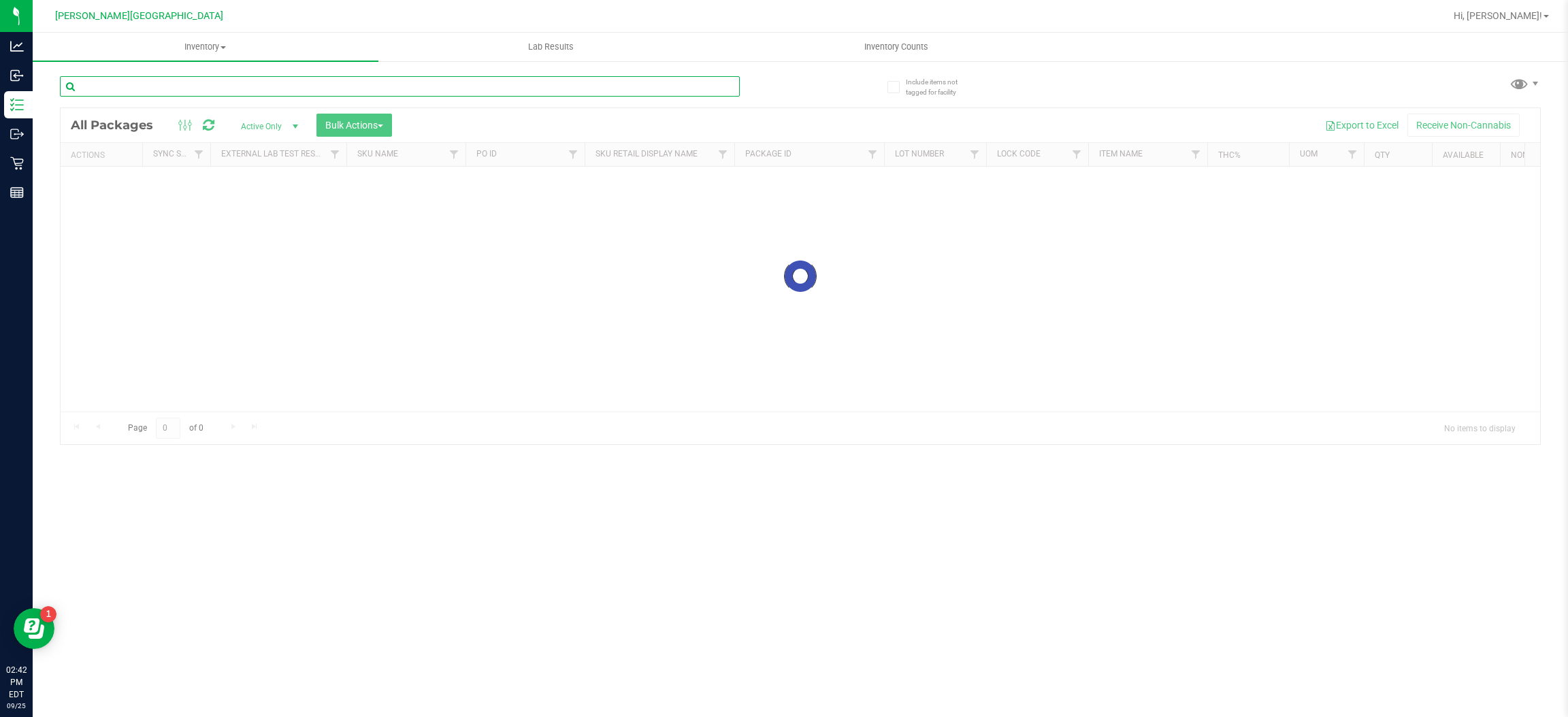
click at [208, 88] on input "text" at bounding box center [400, 86] width 680 height 21
type input "[CREDIT_CARD_NUMBER]"
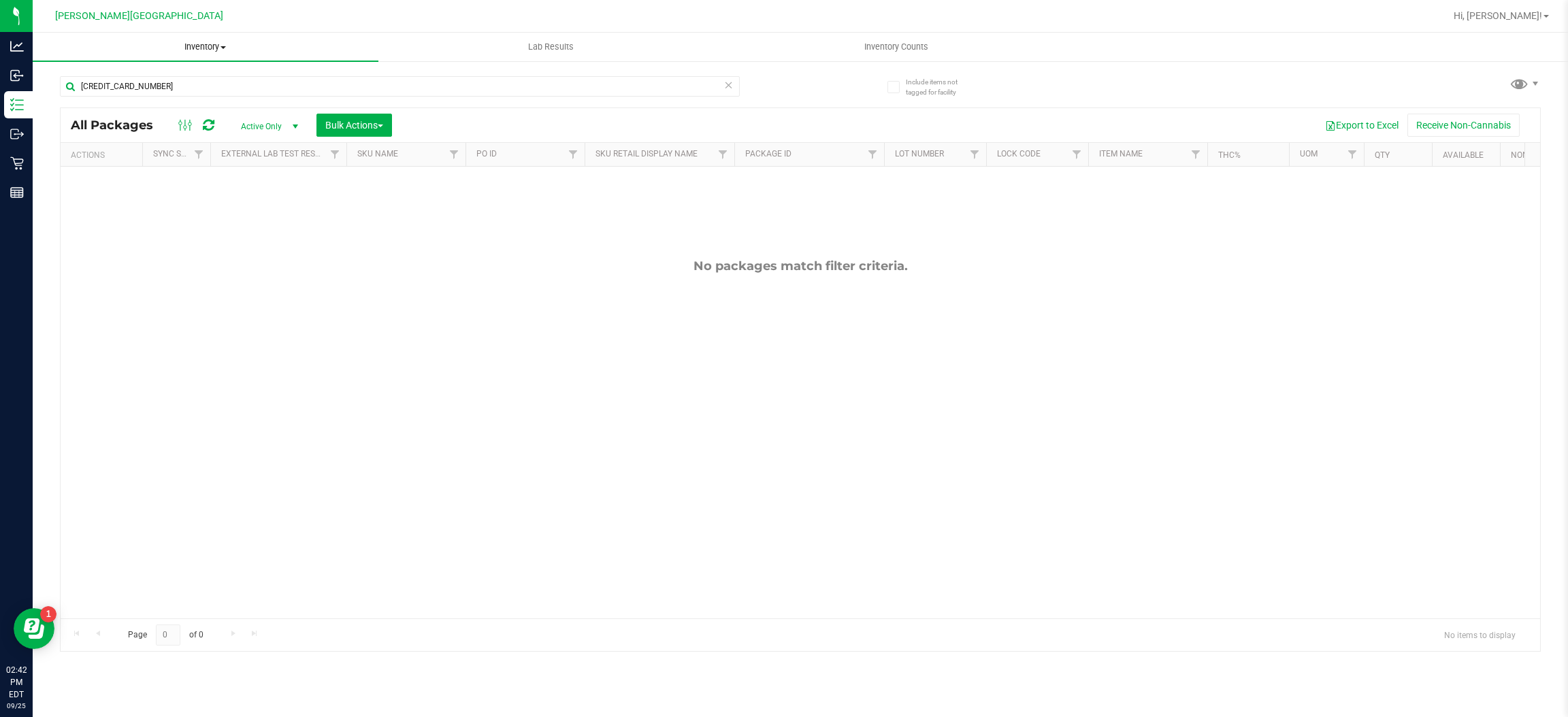
click at [202, 46] on span "Inventory" at bounding box center [205, 47] width 346 height 12
click at [155, 82] on li "All packages" at bounding box center [205, 82] width 346 height 16
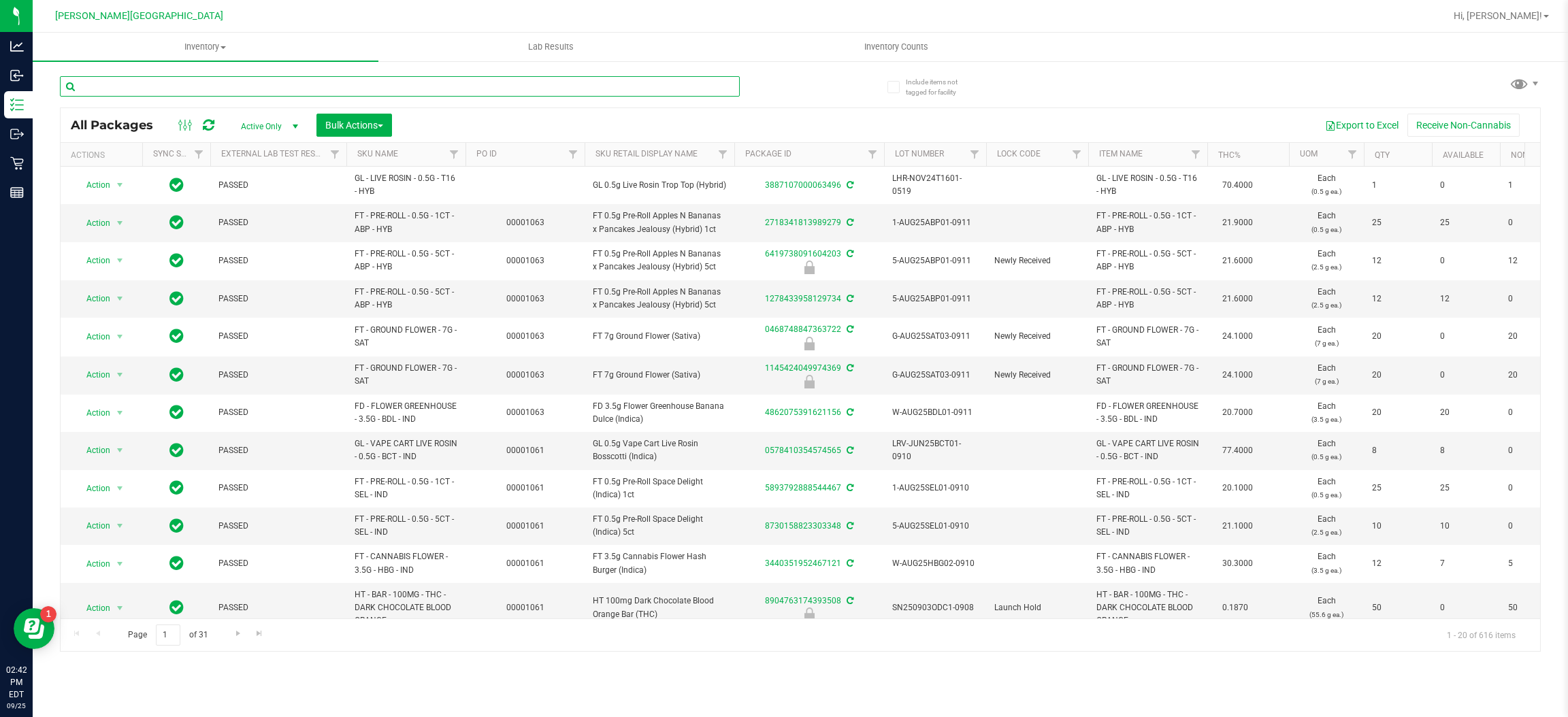
click at [222, 90] on input "text" at bounding box center [400, 86] width 680 height 21
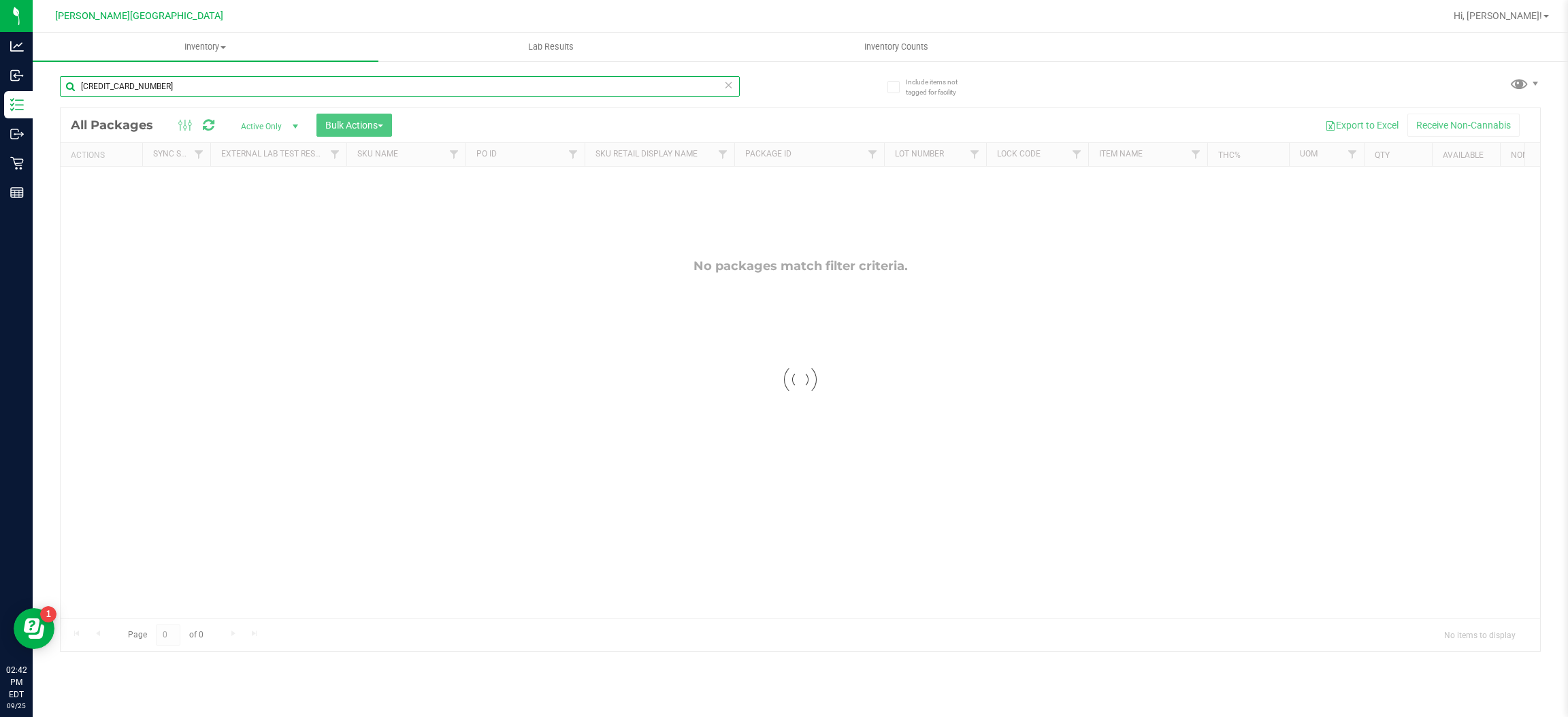
type input "[CREDIT_CARD_NUMBER]"
click at [279, 121] on div at bounding box center [800, 380] width 1480 height 544
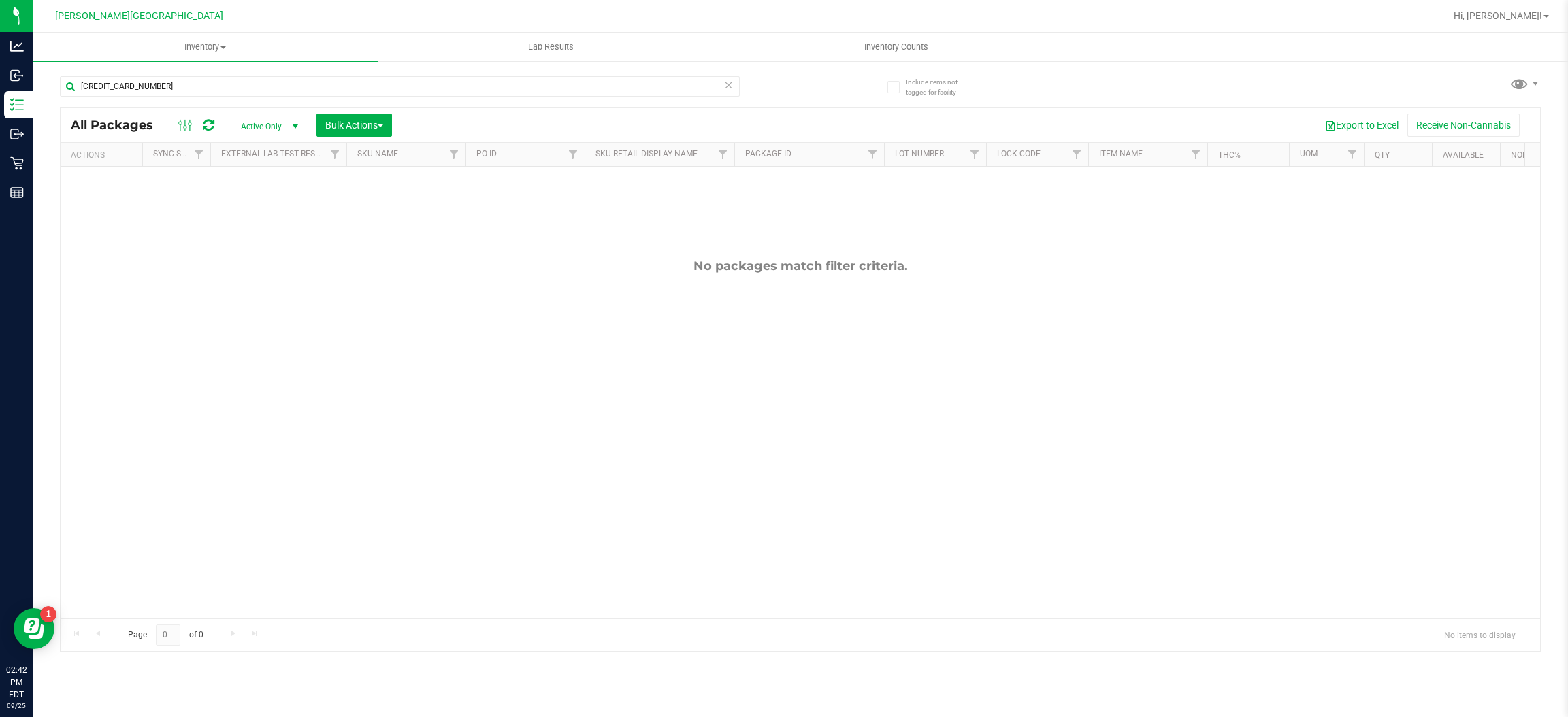
click at [280, 130] on span "Active Only" at bounding box center [267, 127] width 75 height 19
click at [273, 207] on li "All" at bounding box center [266, 210] width 73 height 21
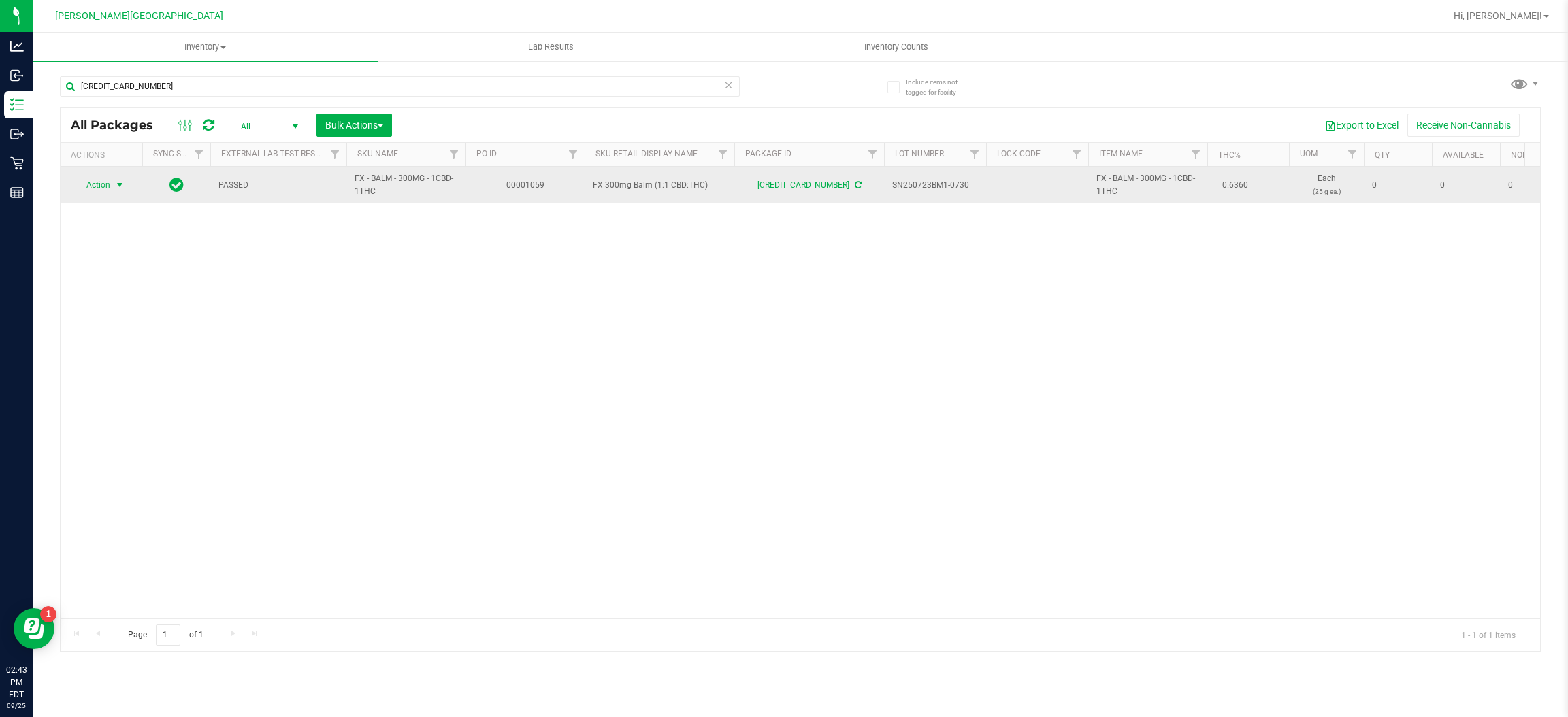
click at [116, 187] on span "select" at bounding box center [120, 186] width 11 height 11
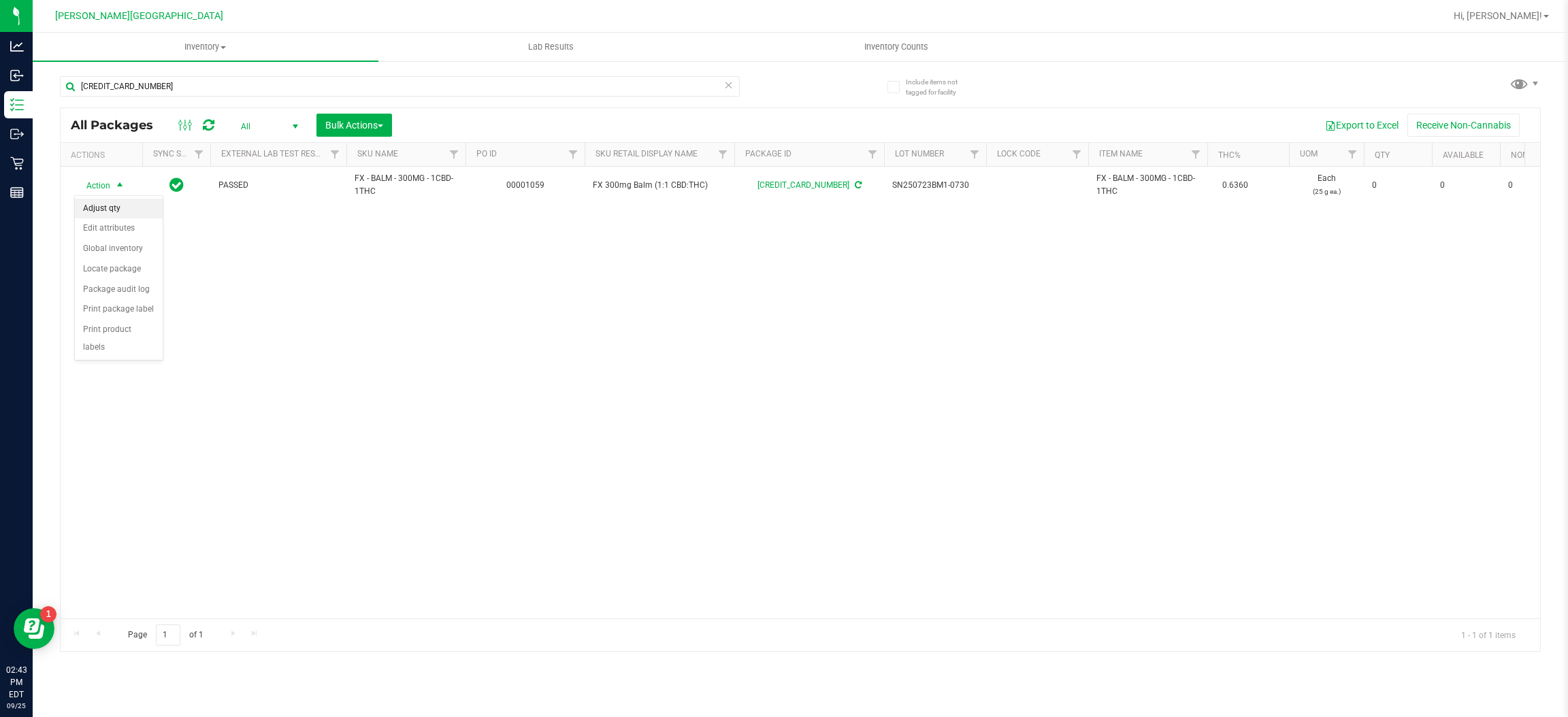
click at [105, 214] on li "Adjust qty" at bounding box center [119, 209] width 88 height 21
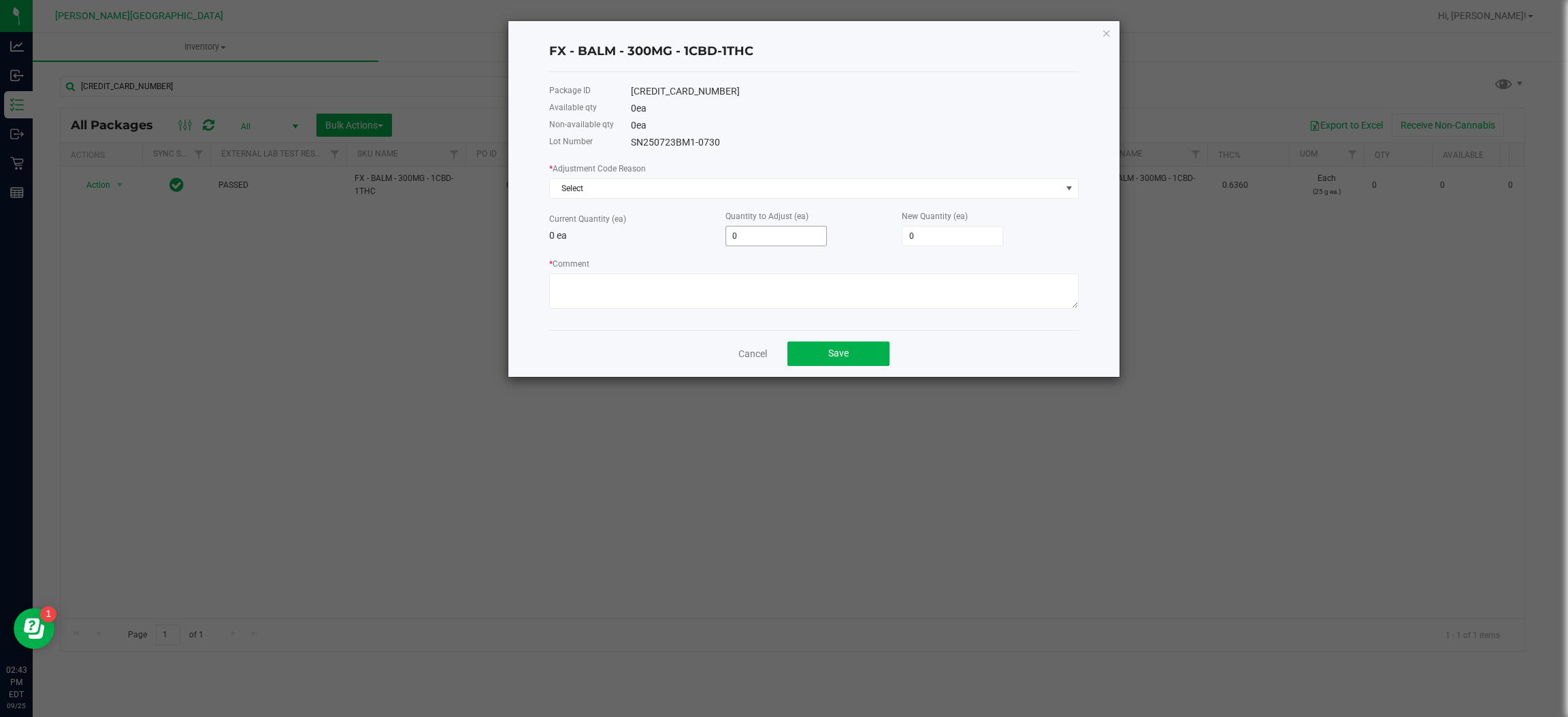
click at [777, 229] on input "0" at bounding box center [776, 236] width 100 height 19
type input "1"
type input "12"
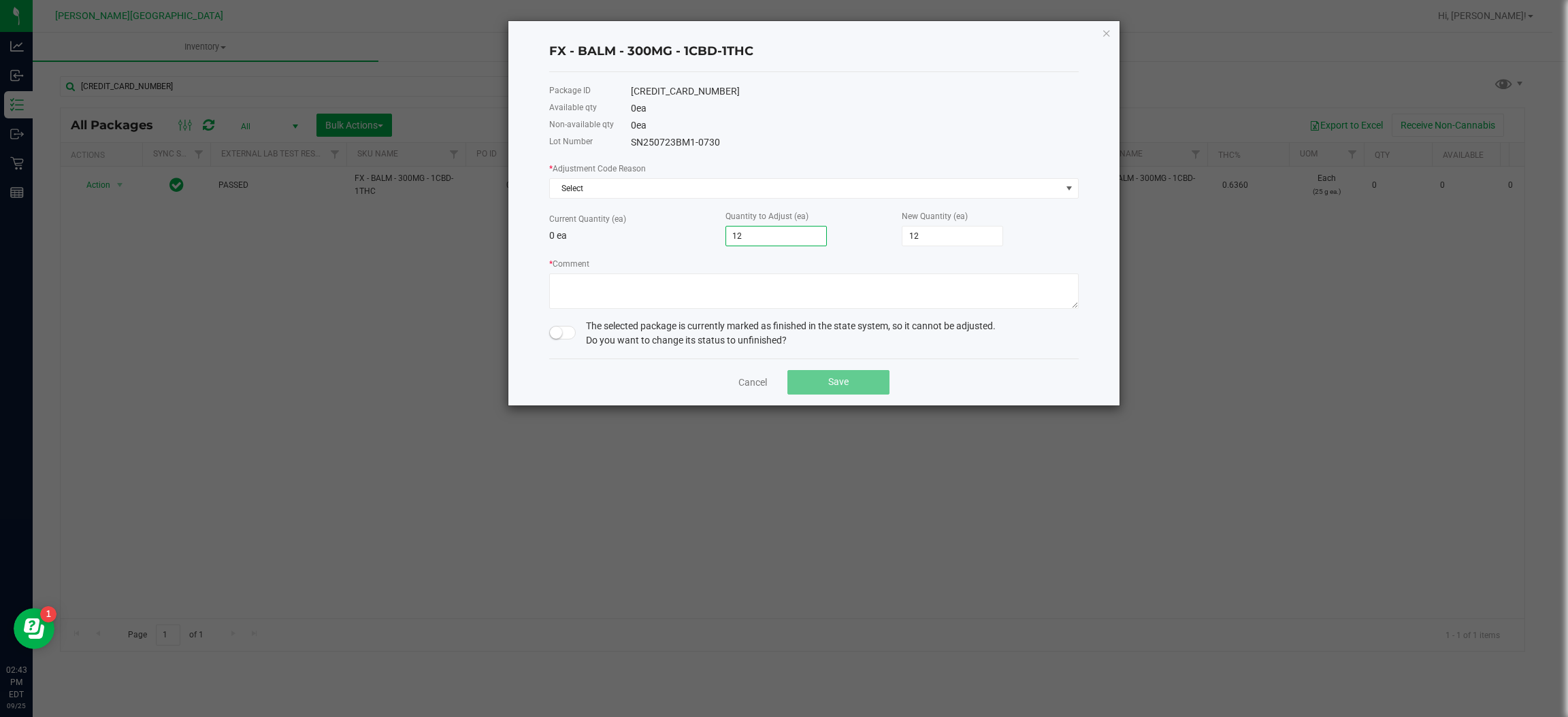
type input "12"
click at [616, 234] on p "0 ea" at bounding box center [637, 235] width 176 height 14
click at [615, 174] on div "* Adjustment Code Reason Select" at bounding box center [814, 180] width 530 height 37
click at [605, 183] on span "Select" at bounding box center [805, 188] width 511 height 19
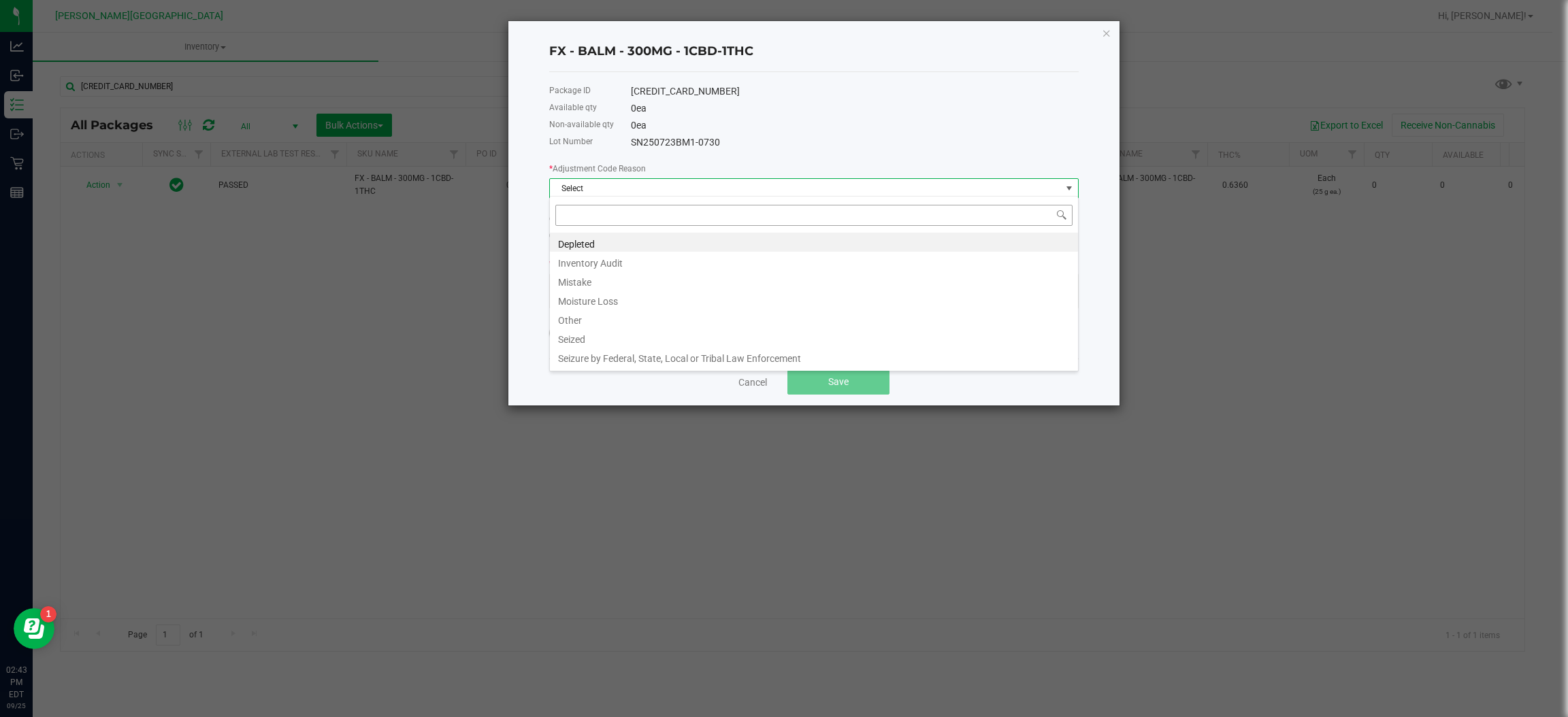
scroll to position [22, 529]
click at [600, 257] on li "Inventory Audit" at bounding box center [814, 261] width 529 height 19
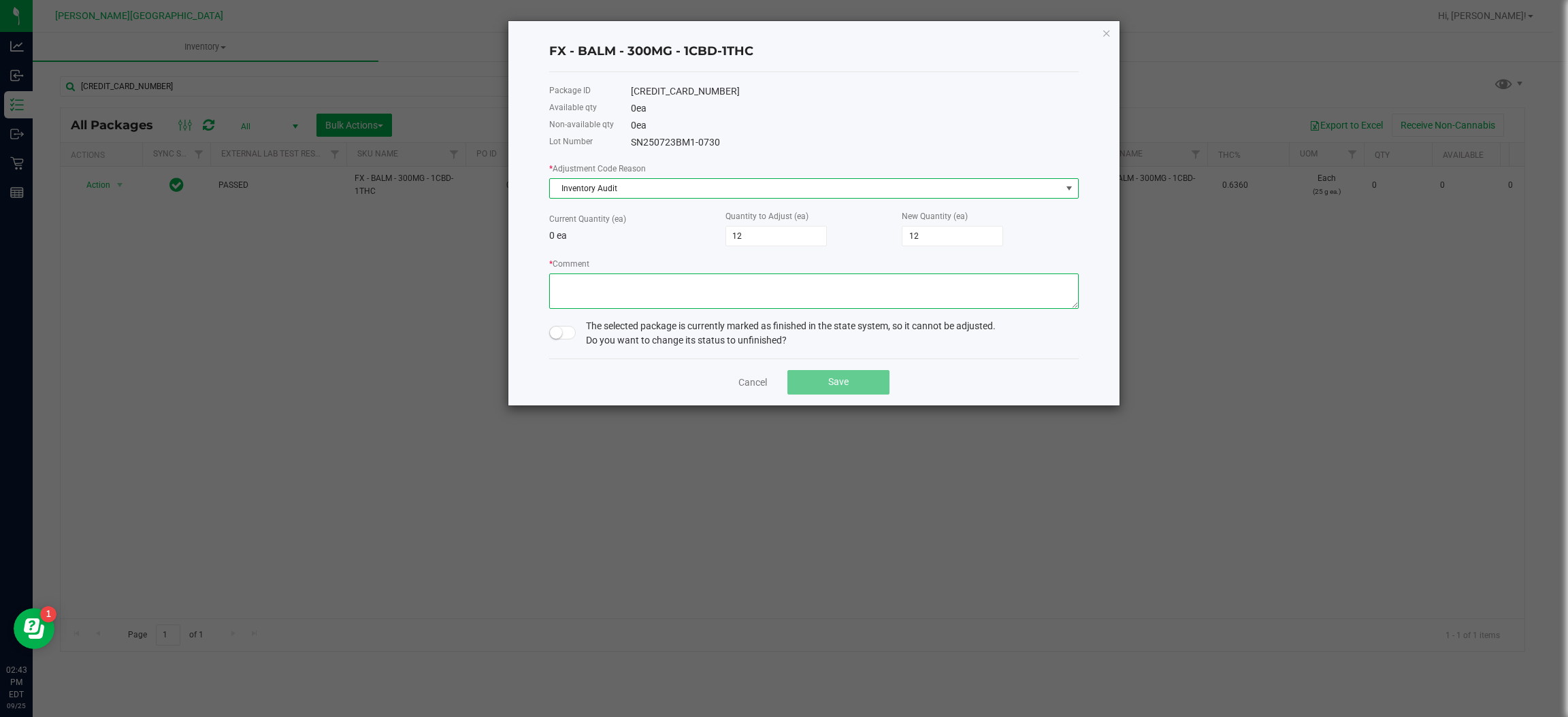
click at [601, 282] on textarea "* Comment" at bounding box center [814, 291] width 530 height 36
type textarea "biotrack integration"
click at [564, 328] on span at bounding box center [562, 333] width 27 height 14
click at [836, 386] on span "Save" at bounding box center [839, 382] width 21 height 11
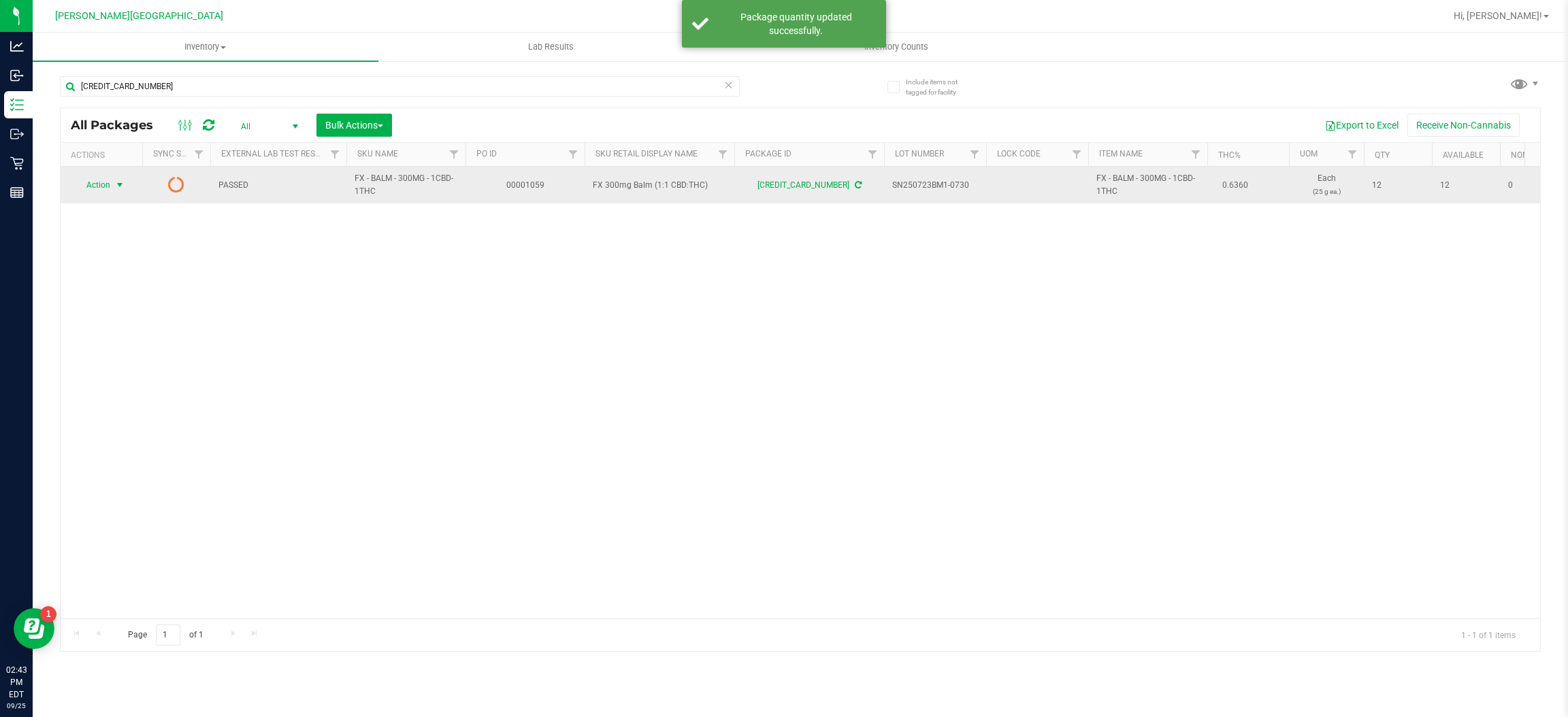
click at [113, 181] on span "select" at bounding box center [120, 185] width 17 height 19
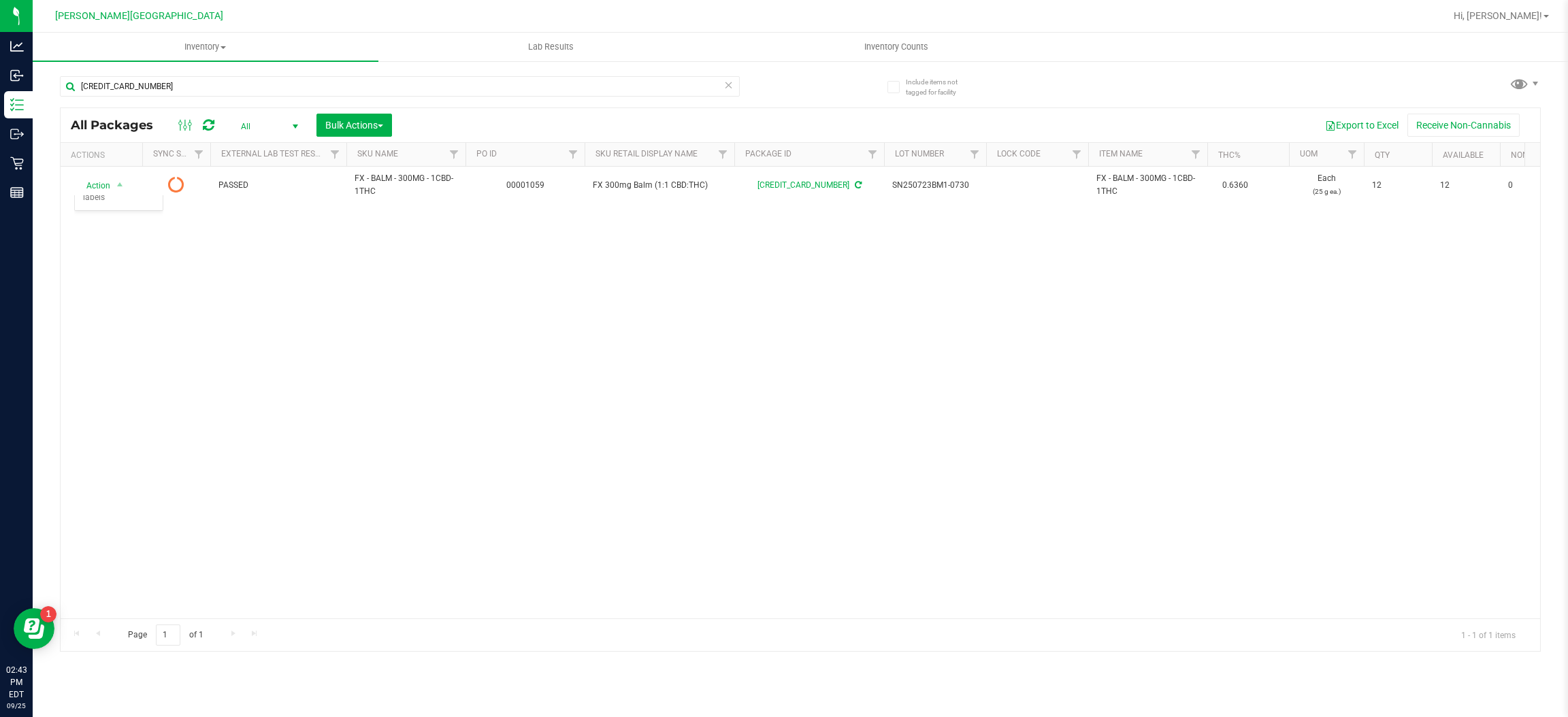
click at [338, 265] on div "Action Action Edit attributes Global inventory Lock package Package audit log P…" at bounding box center [800, 393] width 1480 height 452
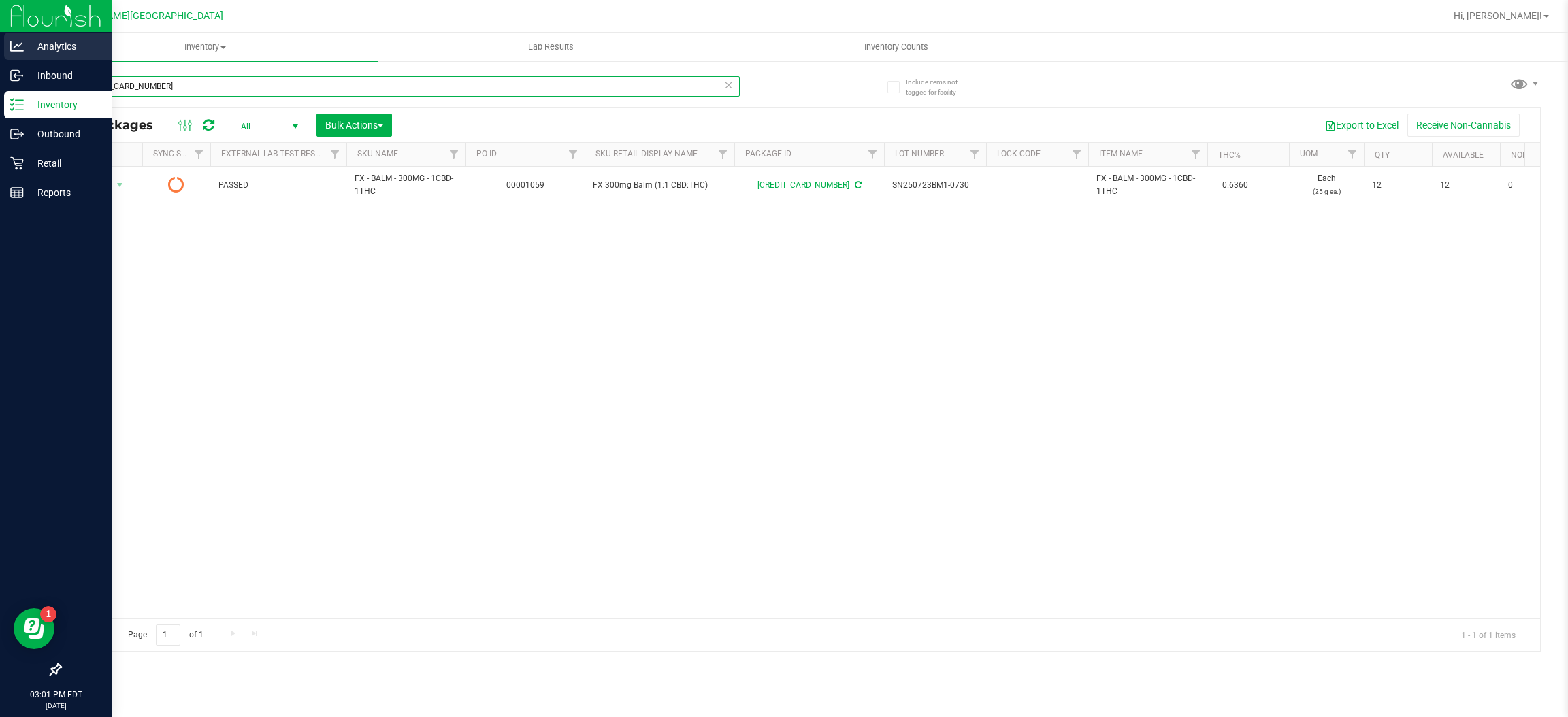
drag, startPoint x: 157, startPoint y: 82, endPoint x: 0, endPoint y: 36, distance: 163.6
click at [0, 81] on div "Analytics Inbound Inventory Outbound Retail Reports 03:01 PM EDT [DATE] 09/25 […" at bounding box center [784, 358] width 1568 height 717
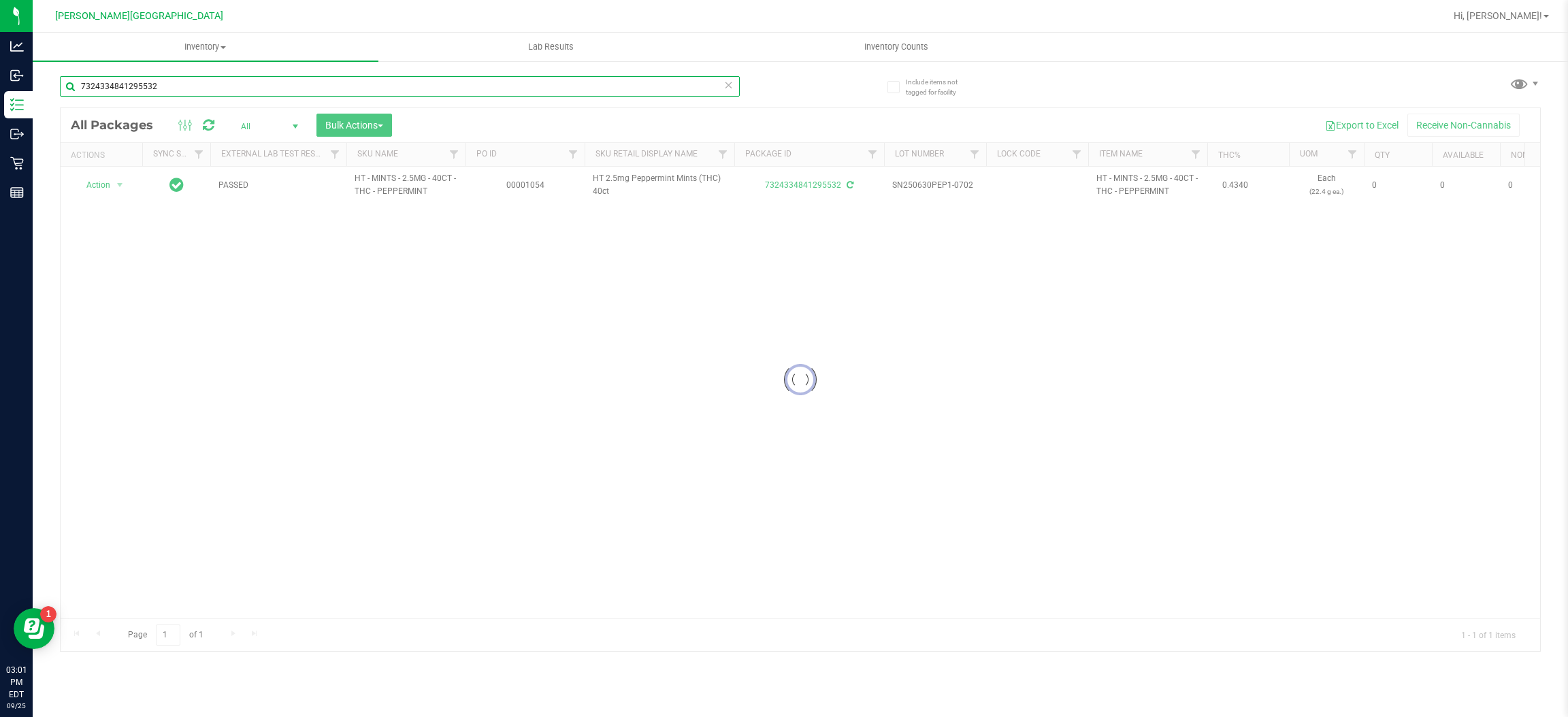
type input "7324334841295532"
click at [96, 183] on div at bounding box center [800, 380] width 1480 height 544
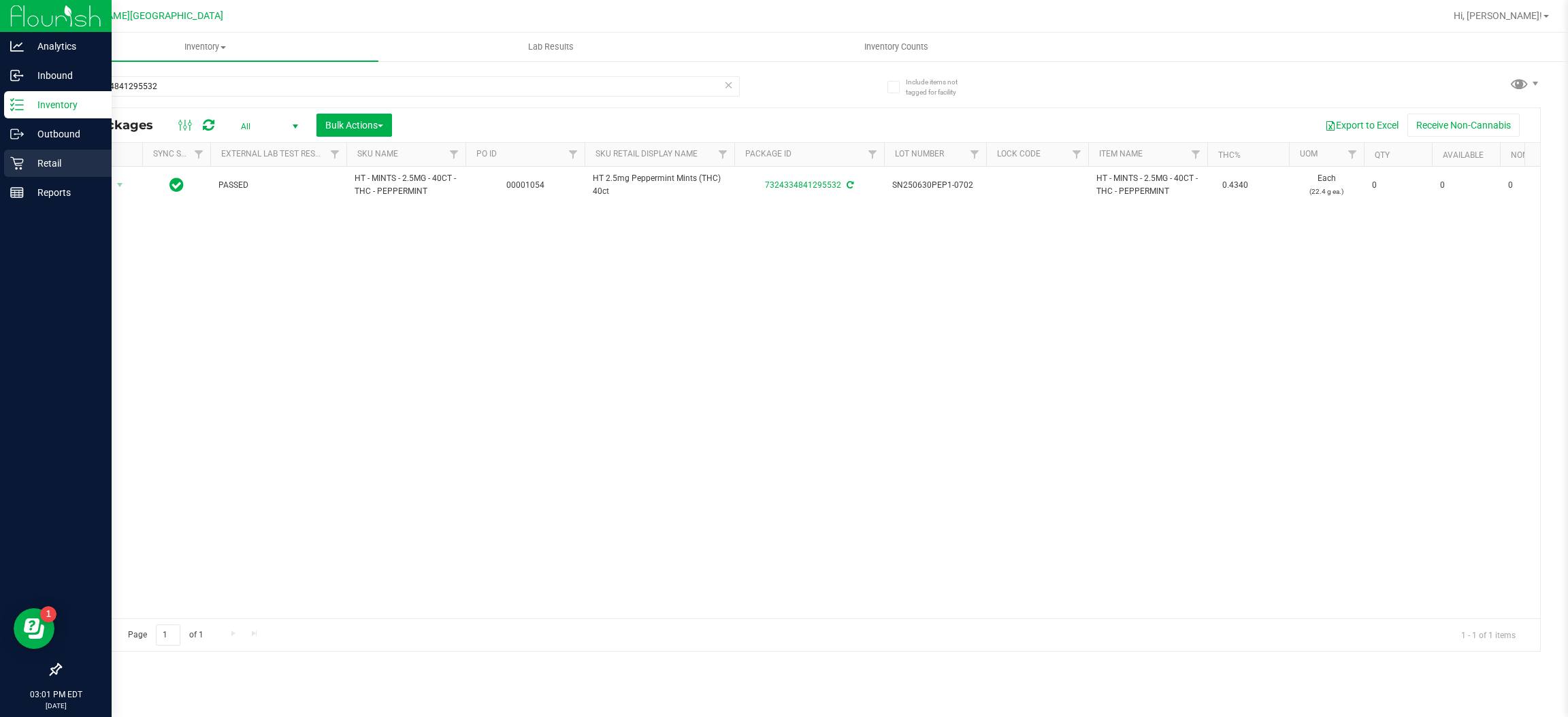
click at [29, 171] on p "Retail" at bounding box center [64, 163] width 82 height 16
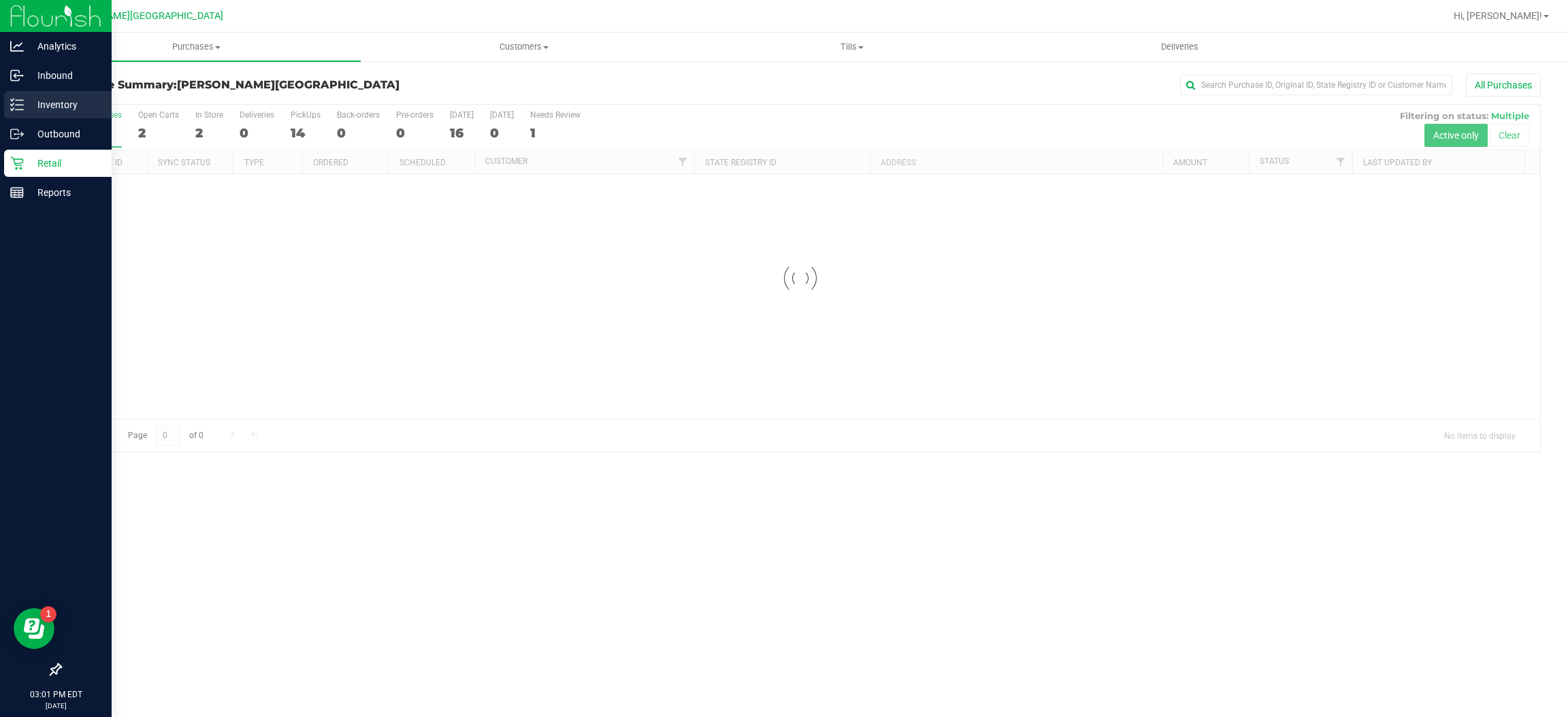
click at [19, 113] on div "Inventory" at bounding box center [57, 104] width 108 height 27
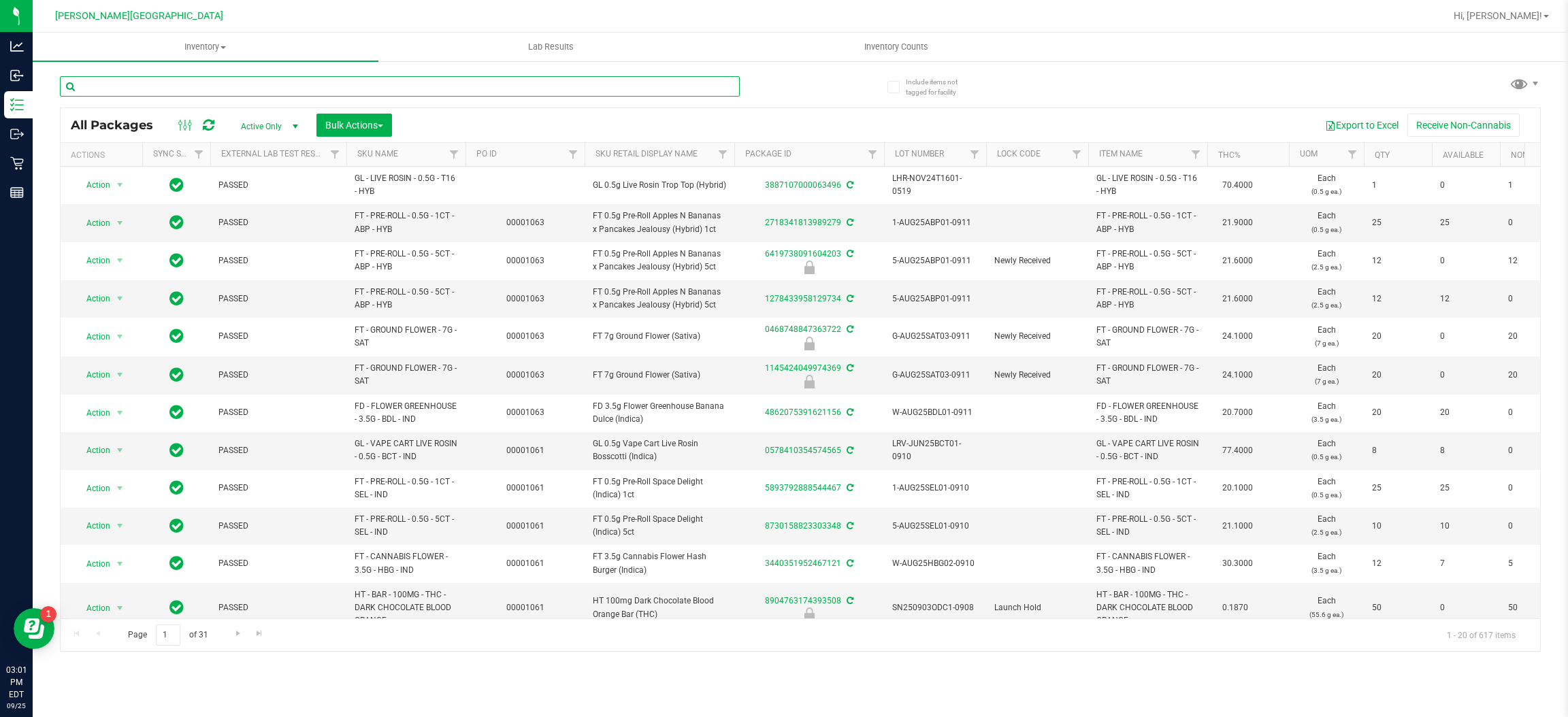
click at [234, 88] on input "text" at bounding box center [400, 86] width 680 height 21
type input "7324334841295532"
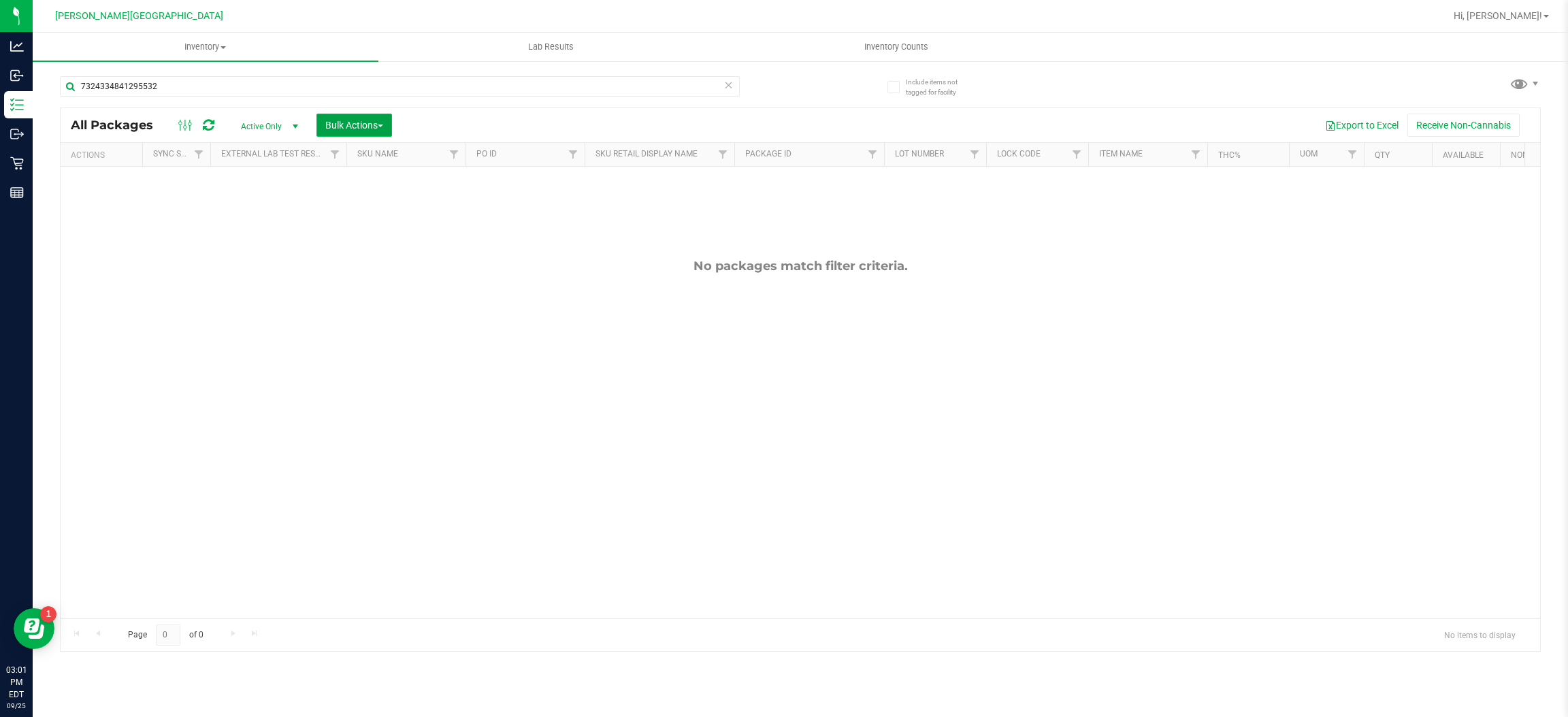
click at [389, 129] on button "Bulk Actions" at bounding box center [354, 125] width 76 height 23
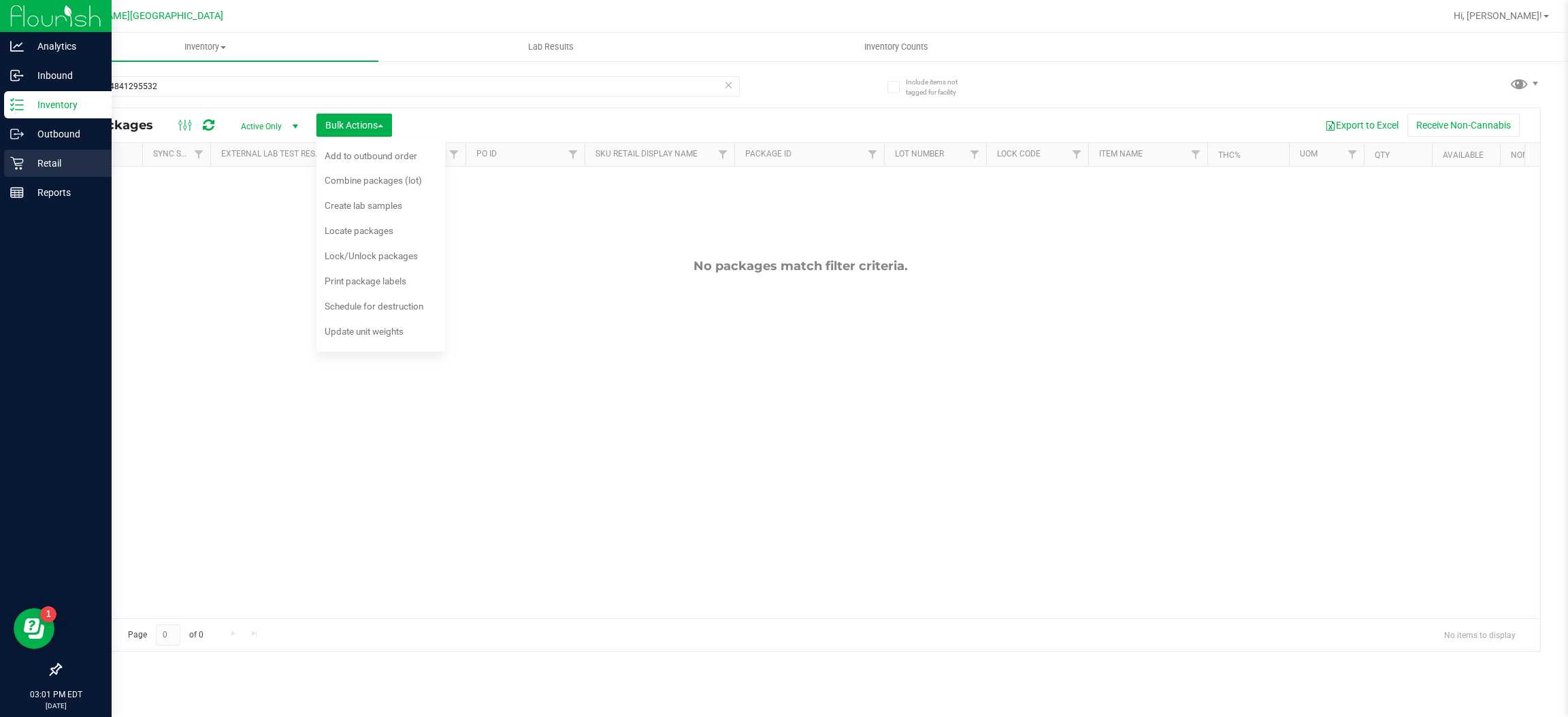
click at [19, 153] on div "Retail" at bounding box center [57, 163] width 108 height 27
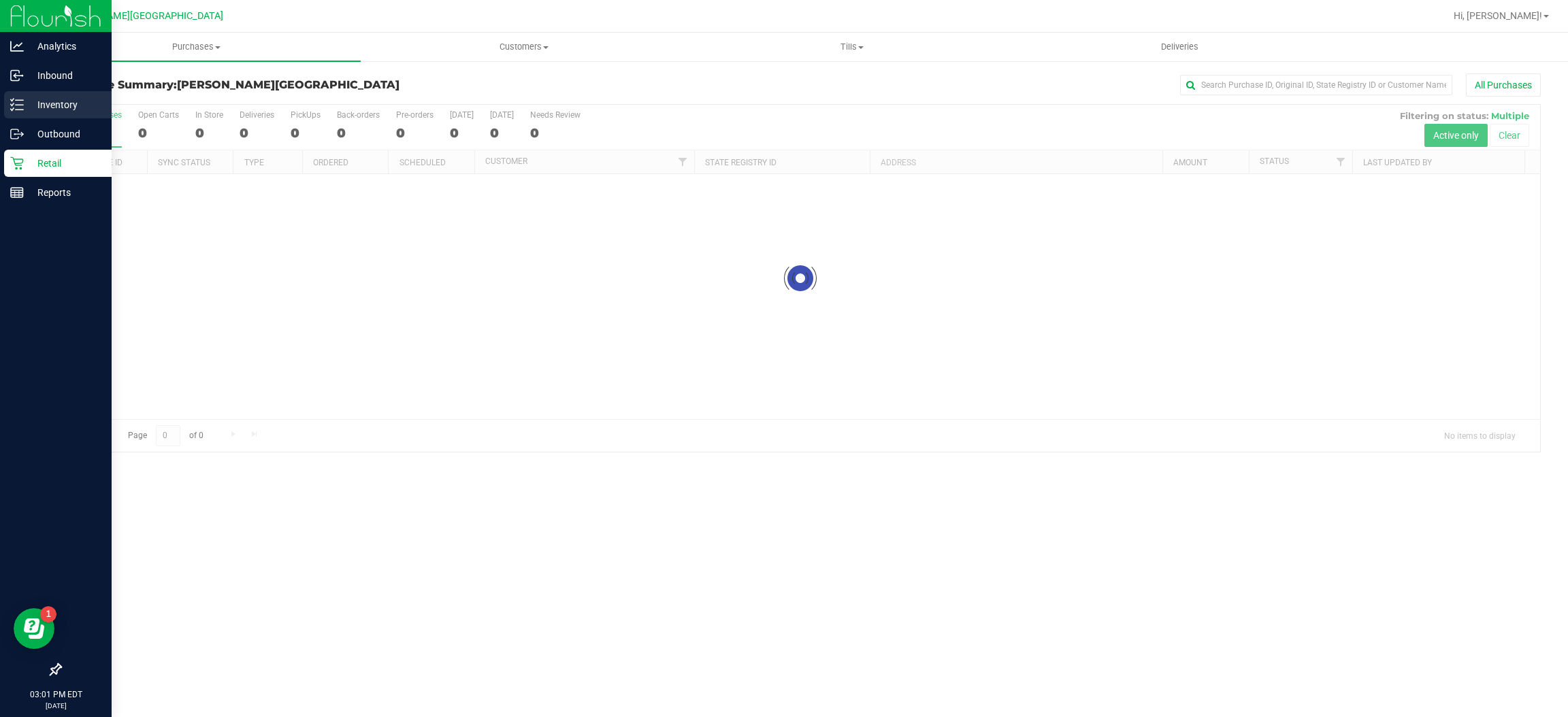
click at [51, 104] on p "Inventory" at bounding box center [64, 104] width 82 height 16
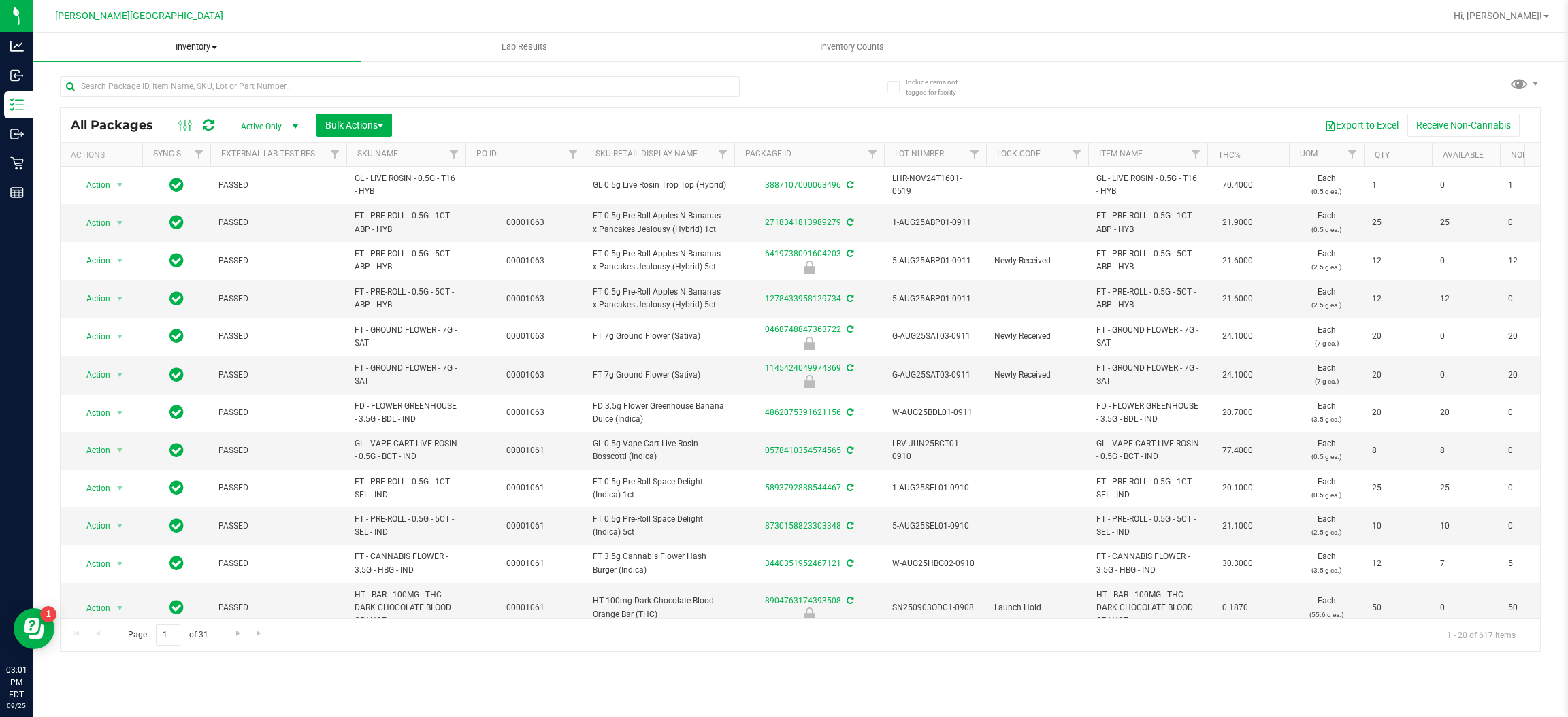
click at [177, 56] on uib-tab-heading "Inventory All packages All inventory Waste log Create inventory" at bounding box center [197, 47] width 328 height 29
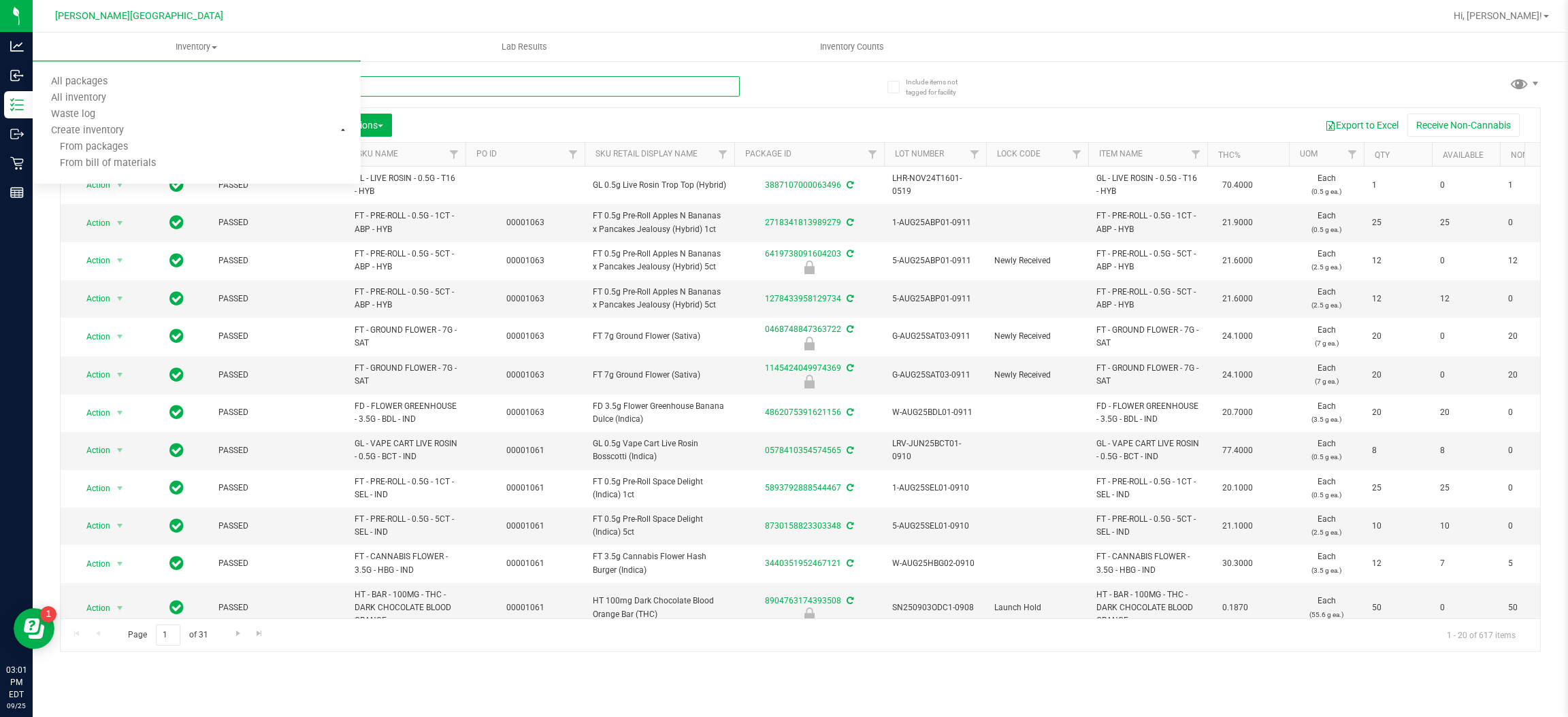
click at [395, 83] on input "text" at bounding box center [400, 86] width 680 height 21
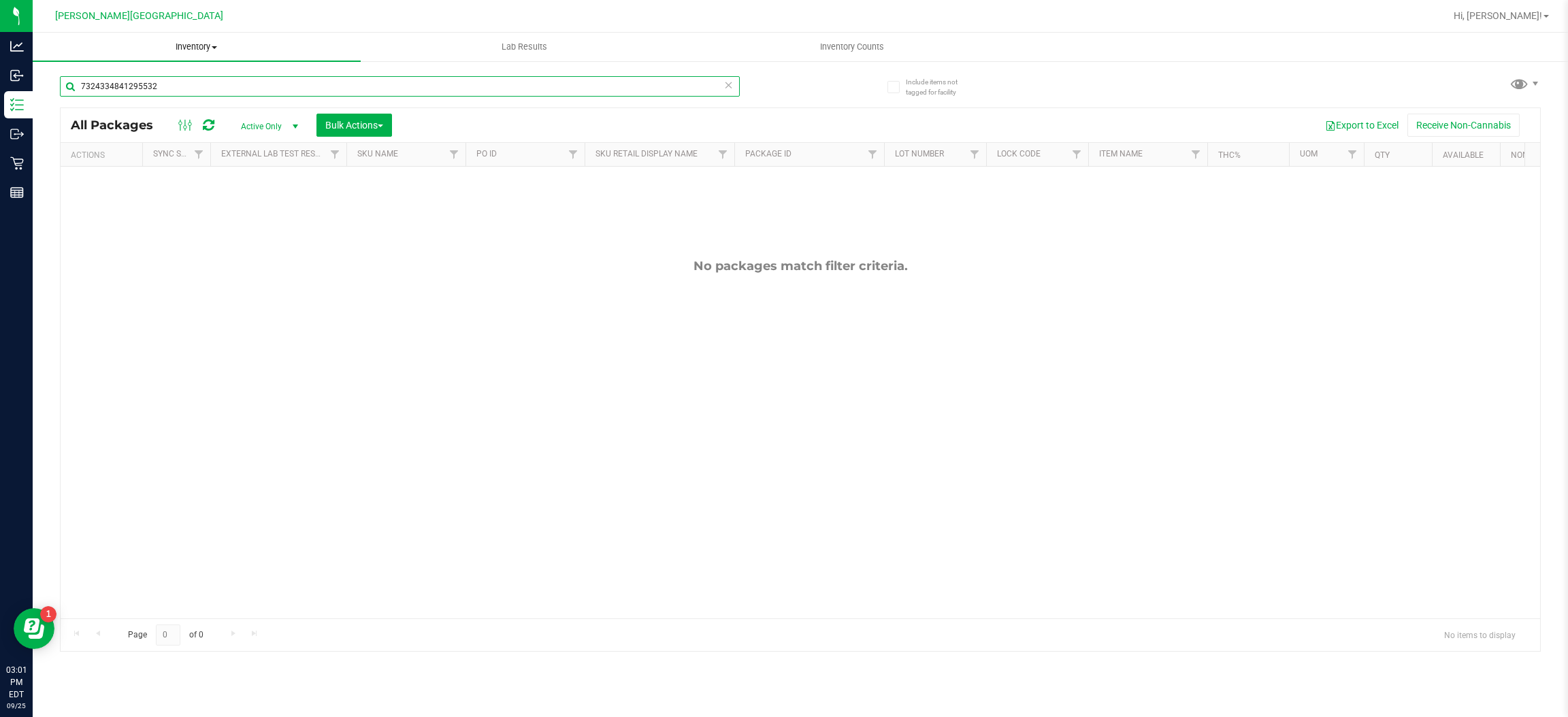
type input "7324334841295532"
click at [212, 48] on span "Inventory" at bounding box center [197, 47] width 328 height 12
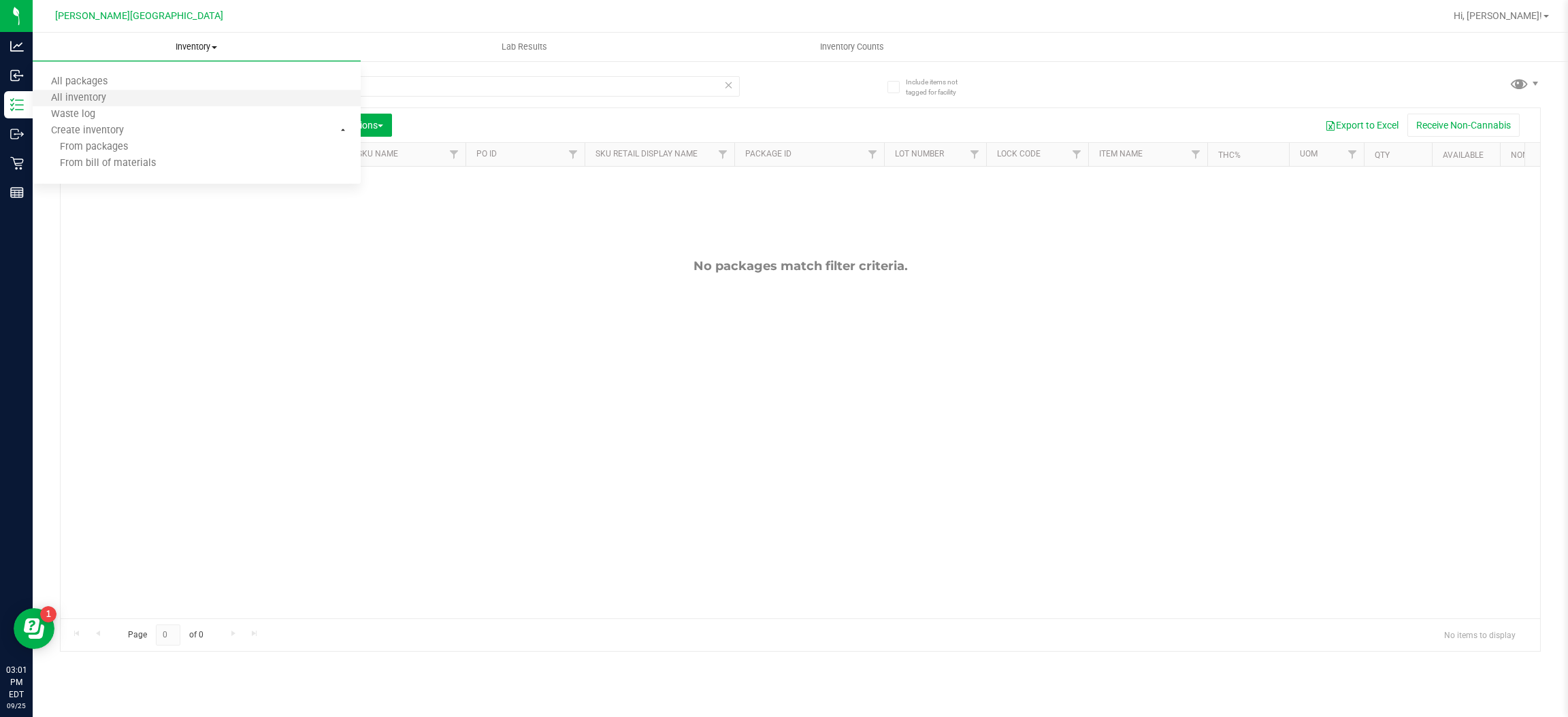
click at [133, 103] on li "All inventory" at bounding box center [197, 98] width 328 height 16
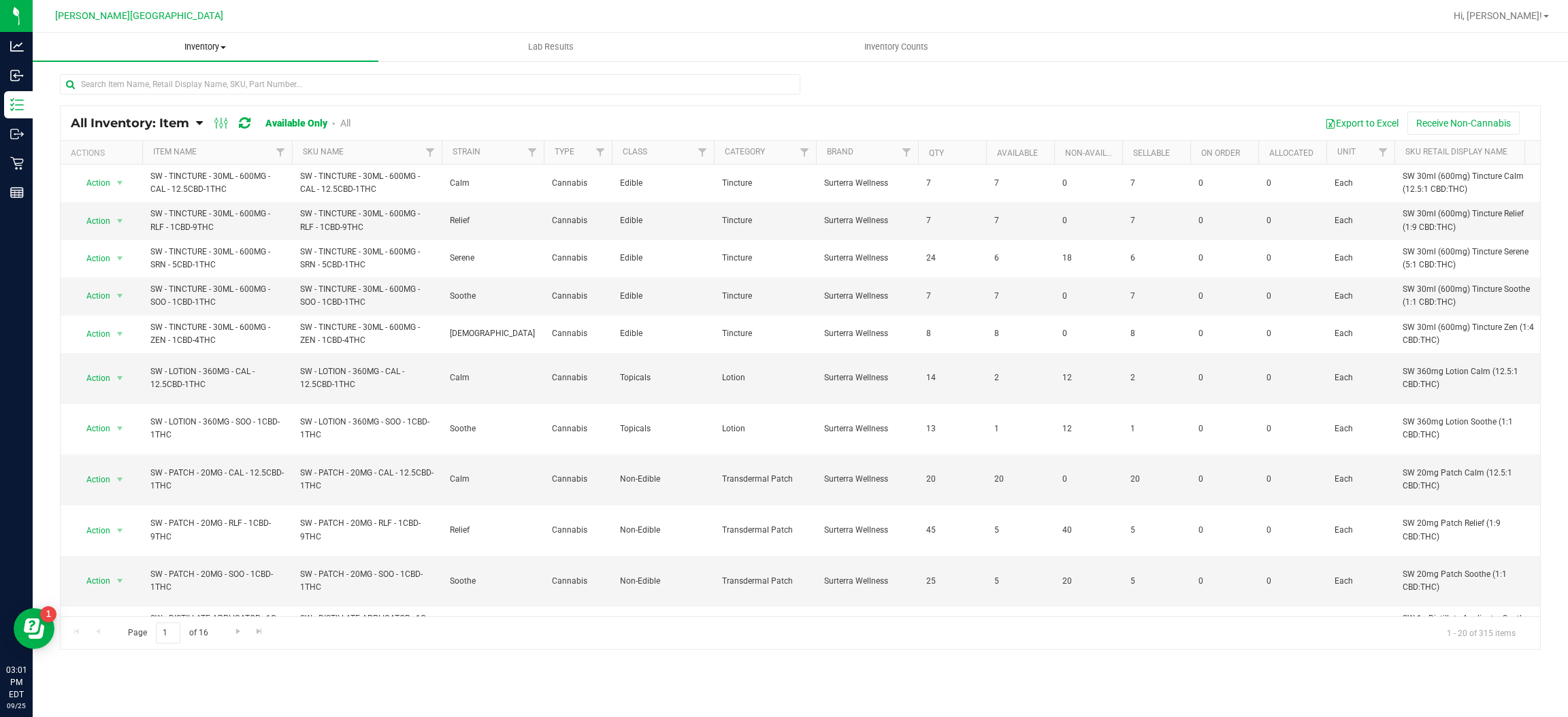
click at [194, 49] on span "Inventory" at bounding box center [205, 47] width 346 height 12
click at [165, 82] on li "All packages" at bounding box center [205, 82] width 346 height 16
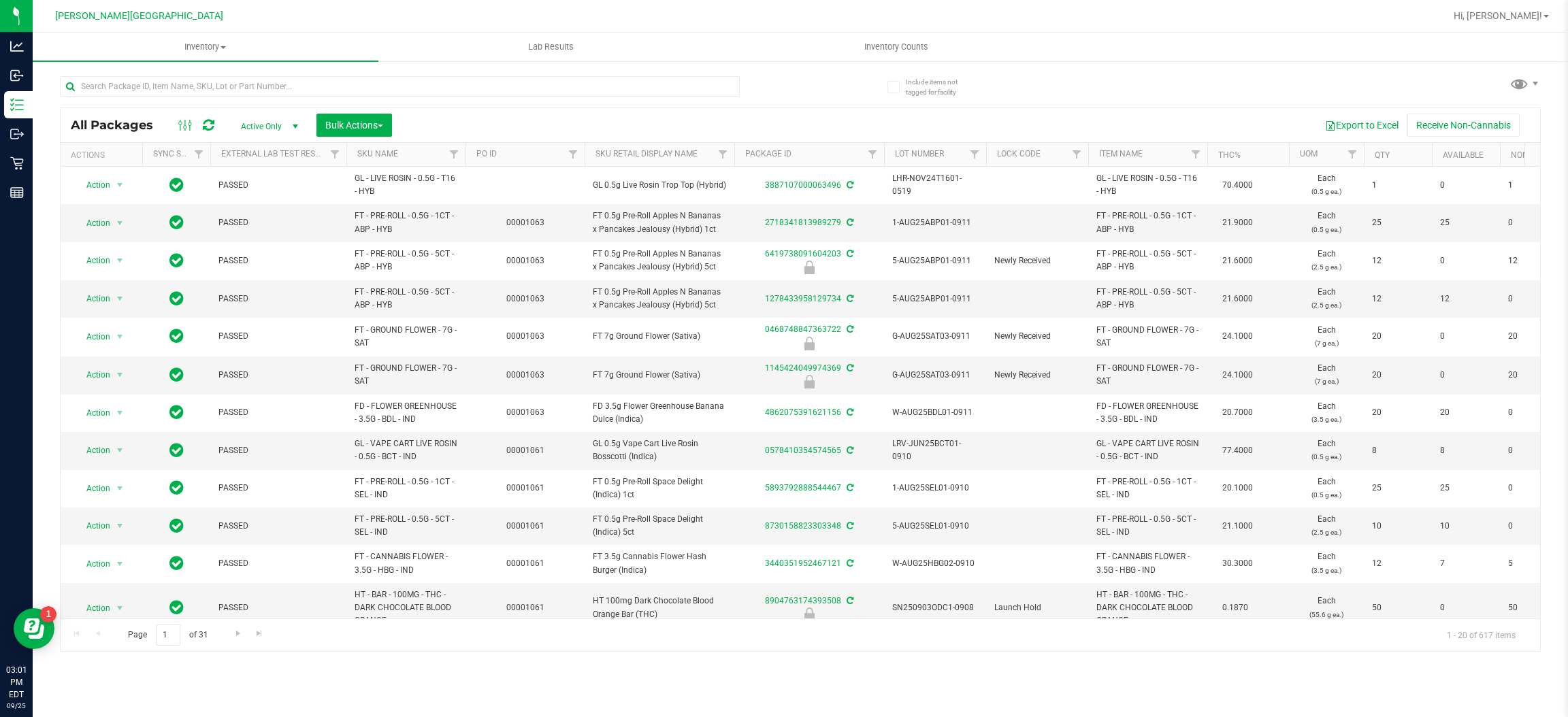
click at [279, 126] on span "Active Only" at bounding box center [267, 127] width 75 height 19
click at [267, 211] on li "All" at bounding box center [266, 210] width 73 height 21
click at [188, 79] on input "text" at bounding box center [400, 86] width 680 height 21
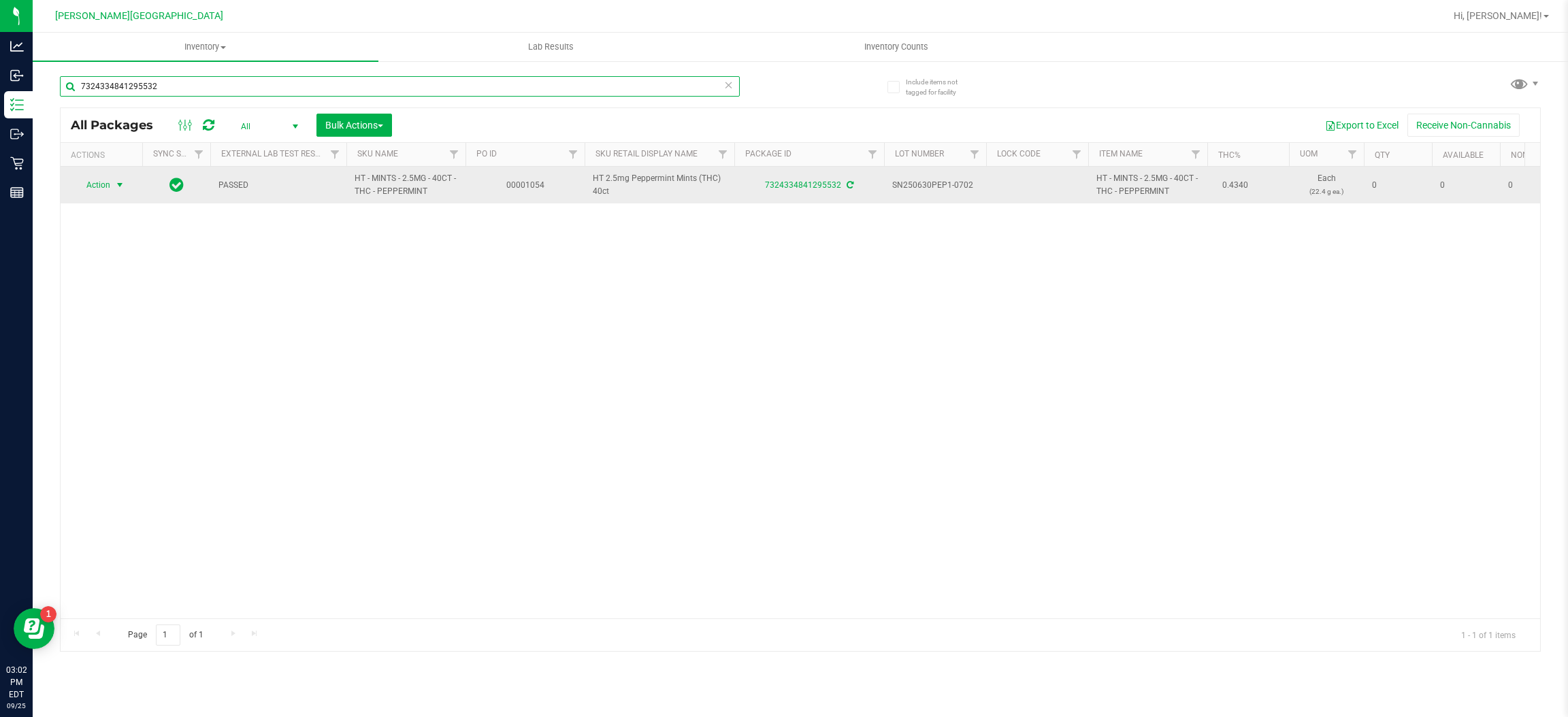
type input "7324334841295532"
click at [101, 183] on span "Action" at bounding box center [92, 185] width 37 height 19
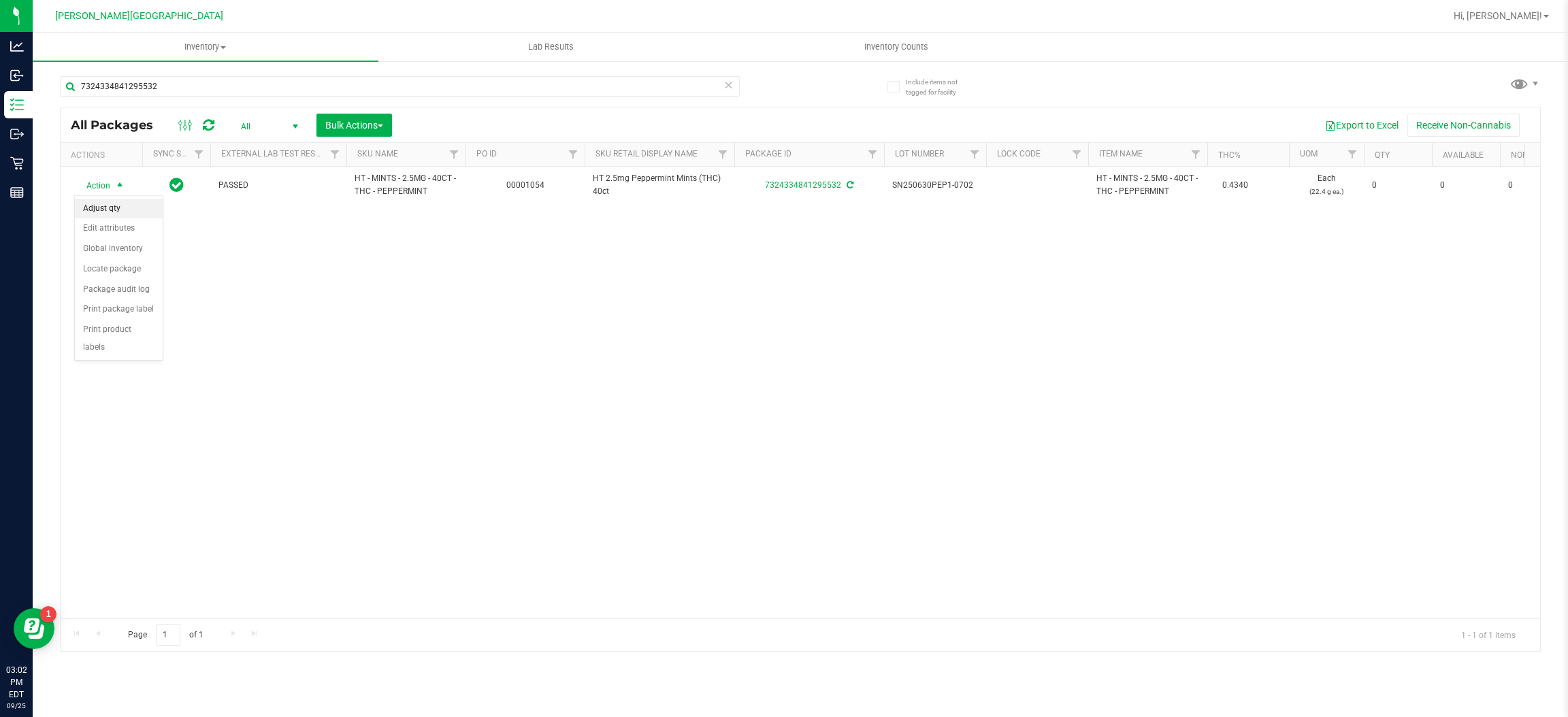
click at [107, 212] on li "Adjust qty" at bounding box center [119, 209] width 88 height 21
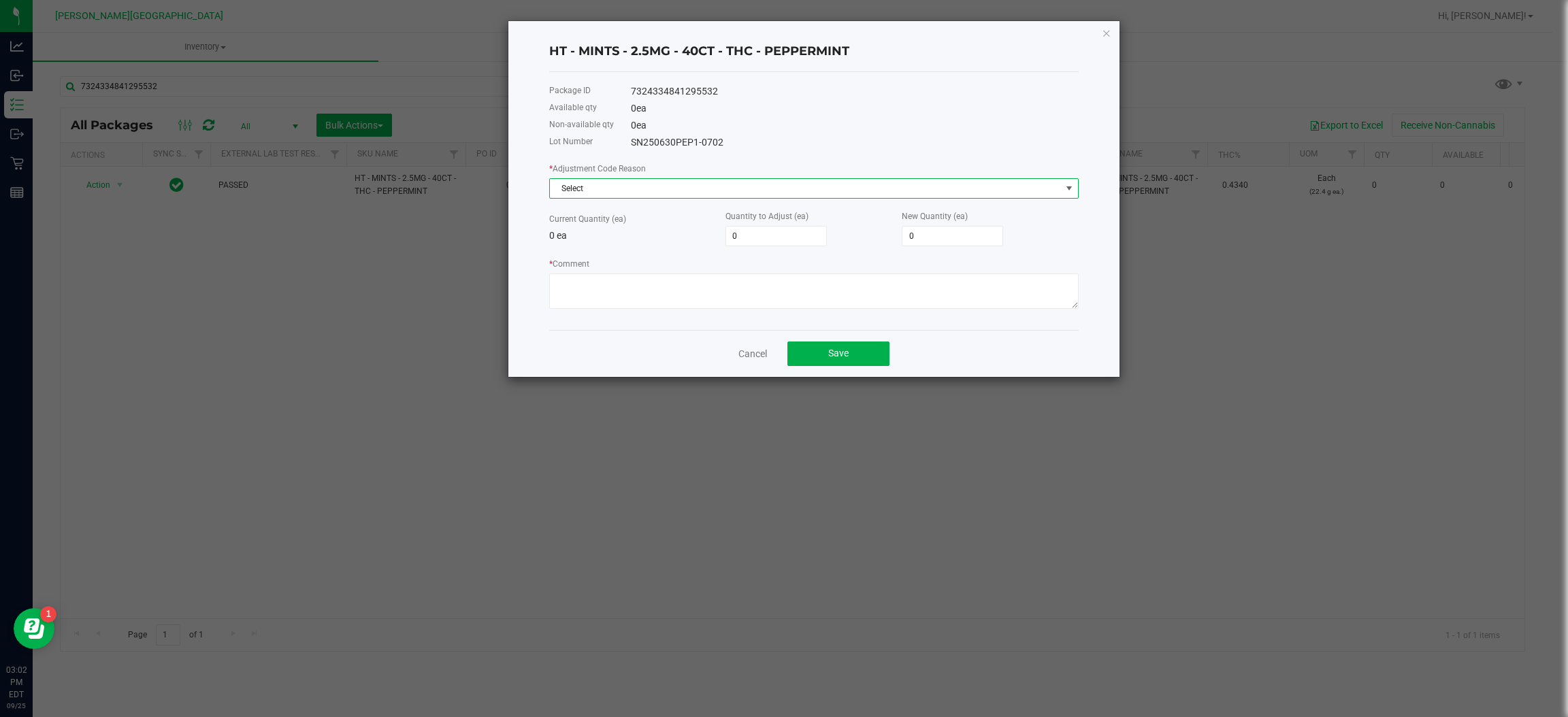
click at [687, 192] on span "Select" at bounding box center [805, 188] width 511 height 19
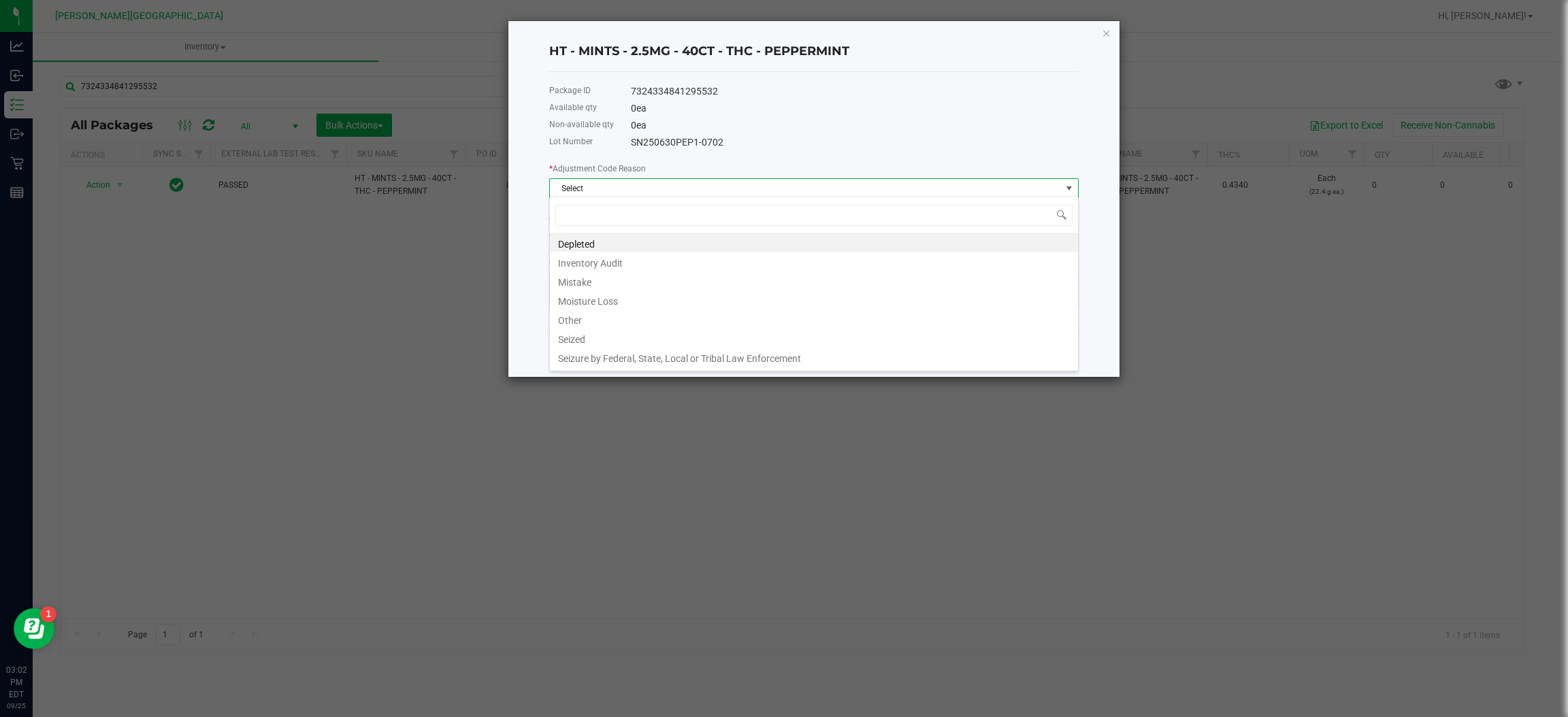
scroll to position [22, 529]
click at [620, 260] on li "Inventory Audit" at bounding box center [814, 261] width 529 height 19
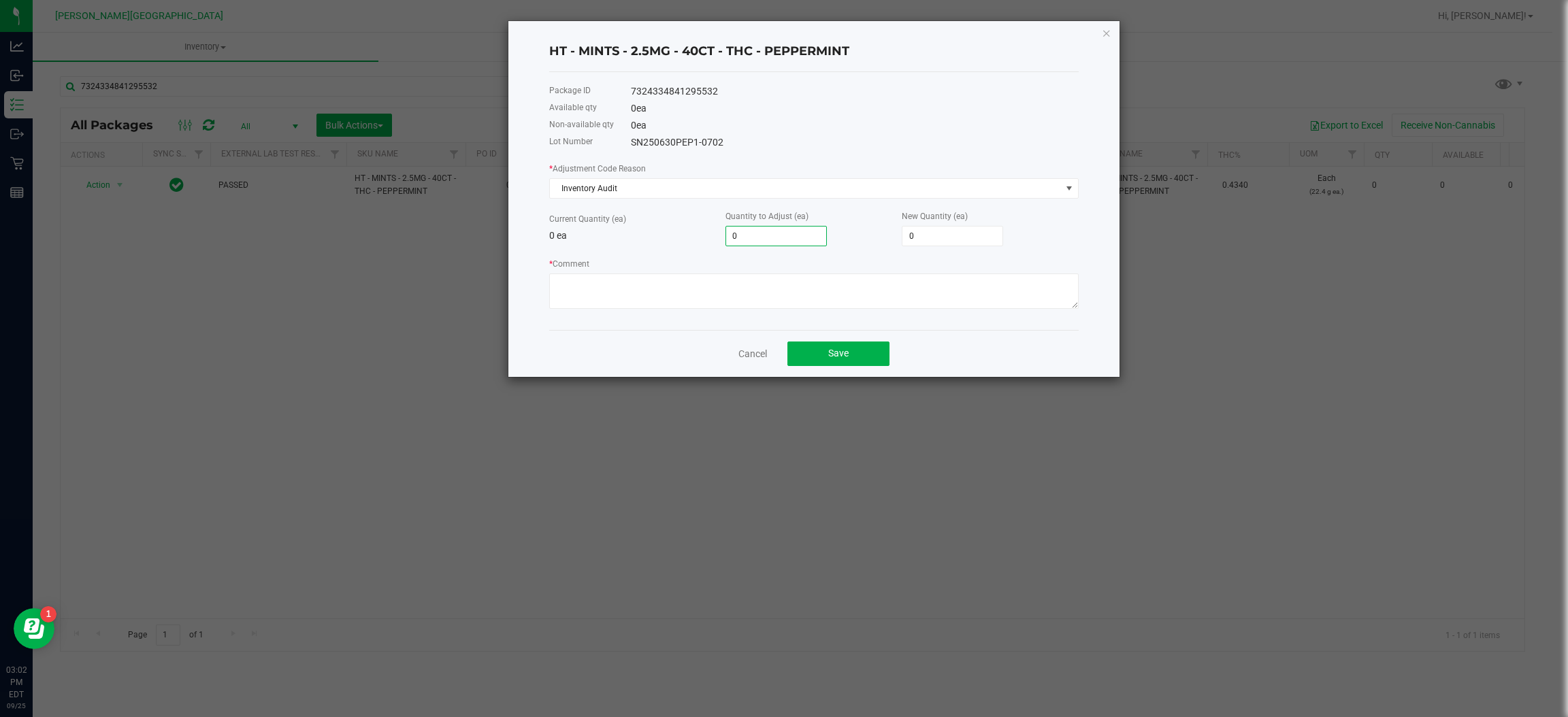
click at [742, 228] on input "0" at bounding box center [776, 236] width 100 height 19
type input "1"
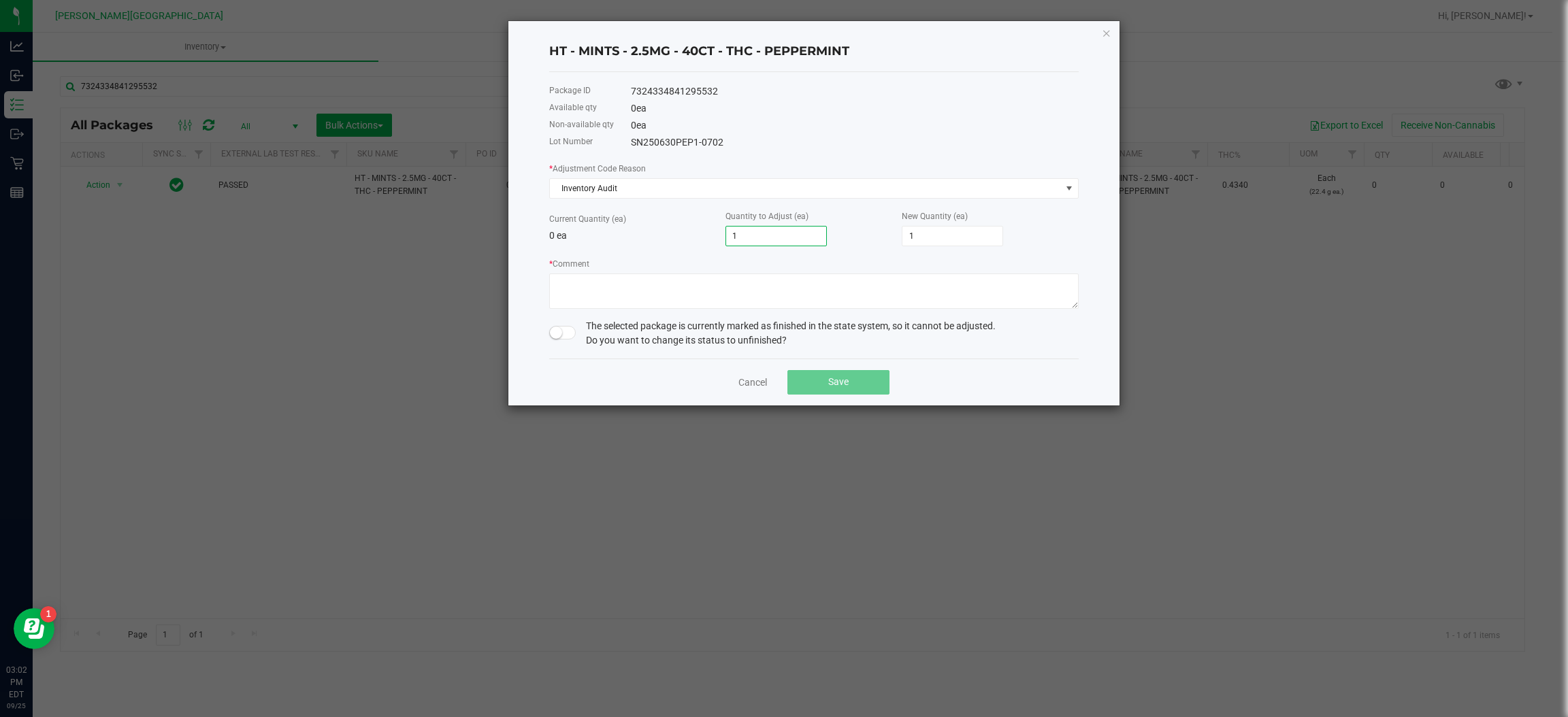
type input "14"
click at [563, 338] on span at bounding box center [562, 333] width 27 height 14
click at [594, 288] on textarea "* Comment" at bounding box center [814, 291] width 530 height 36
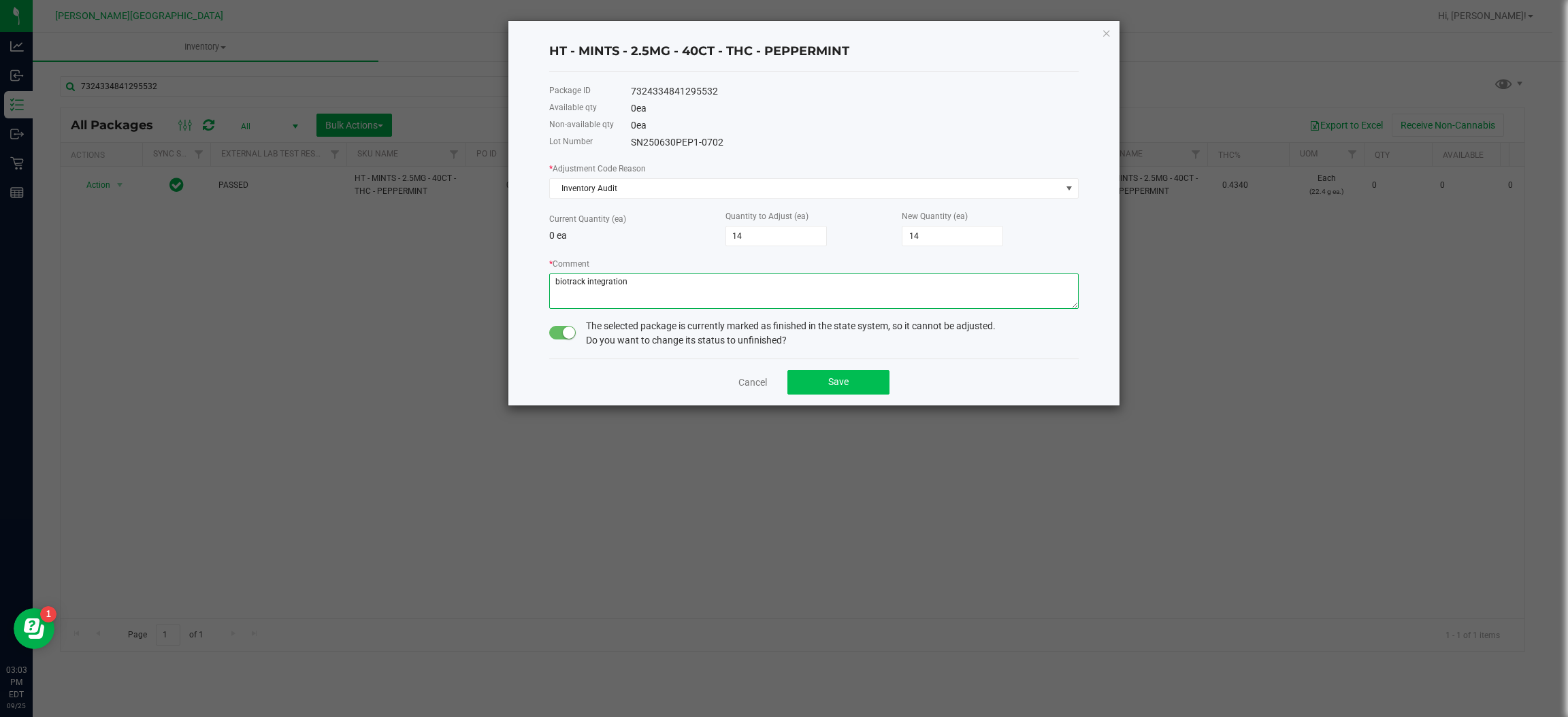
type textarea "biotrack integration"
click at [814, 391] on button "Save" at bounding box center [838, 382] width 102 height 24
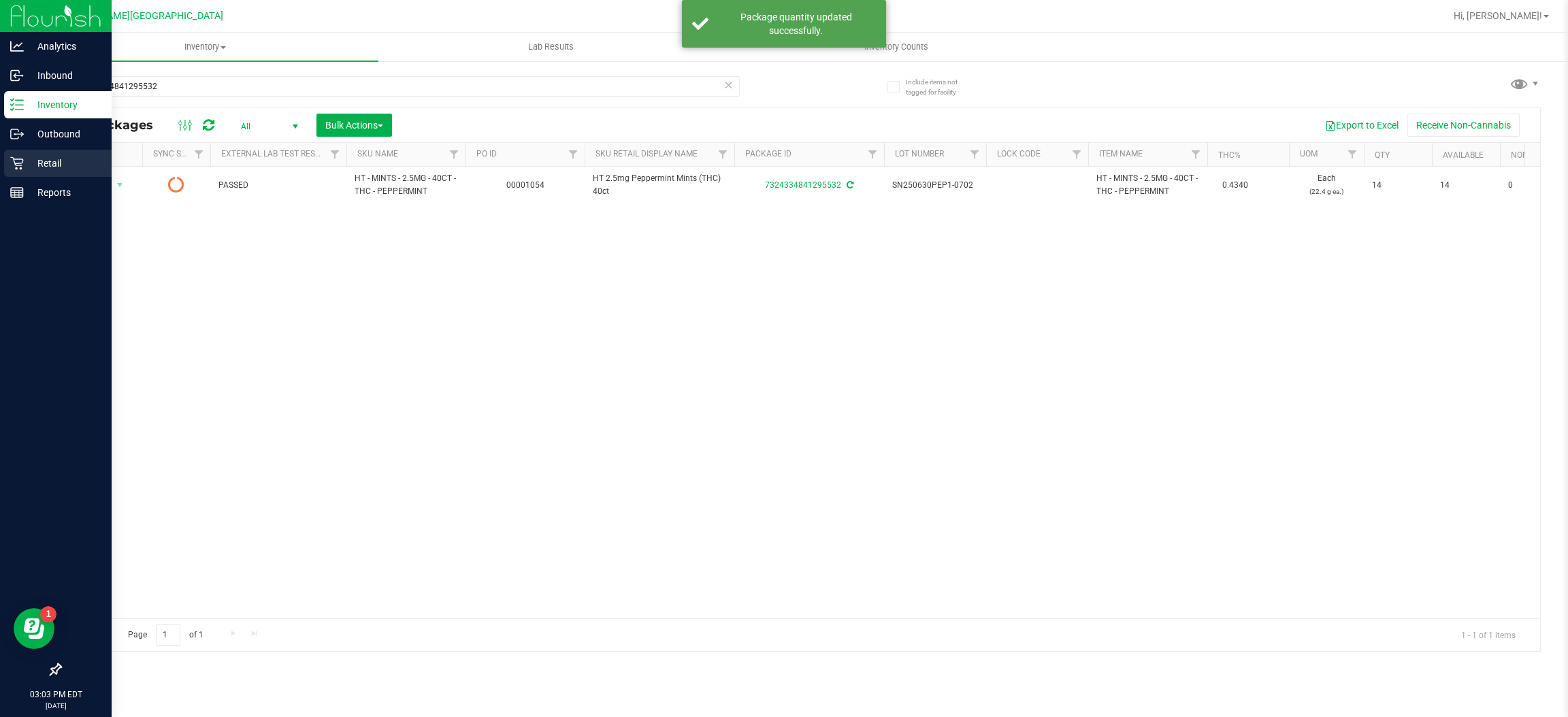
click at [35, 160] on p "Retail" at bounding box center [64, 163] width 82 height 16
